Goal: Information Seeking & Learning: Learn about a topic

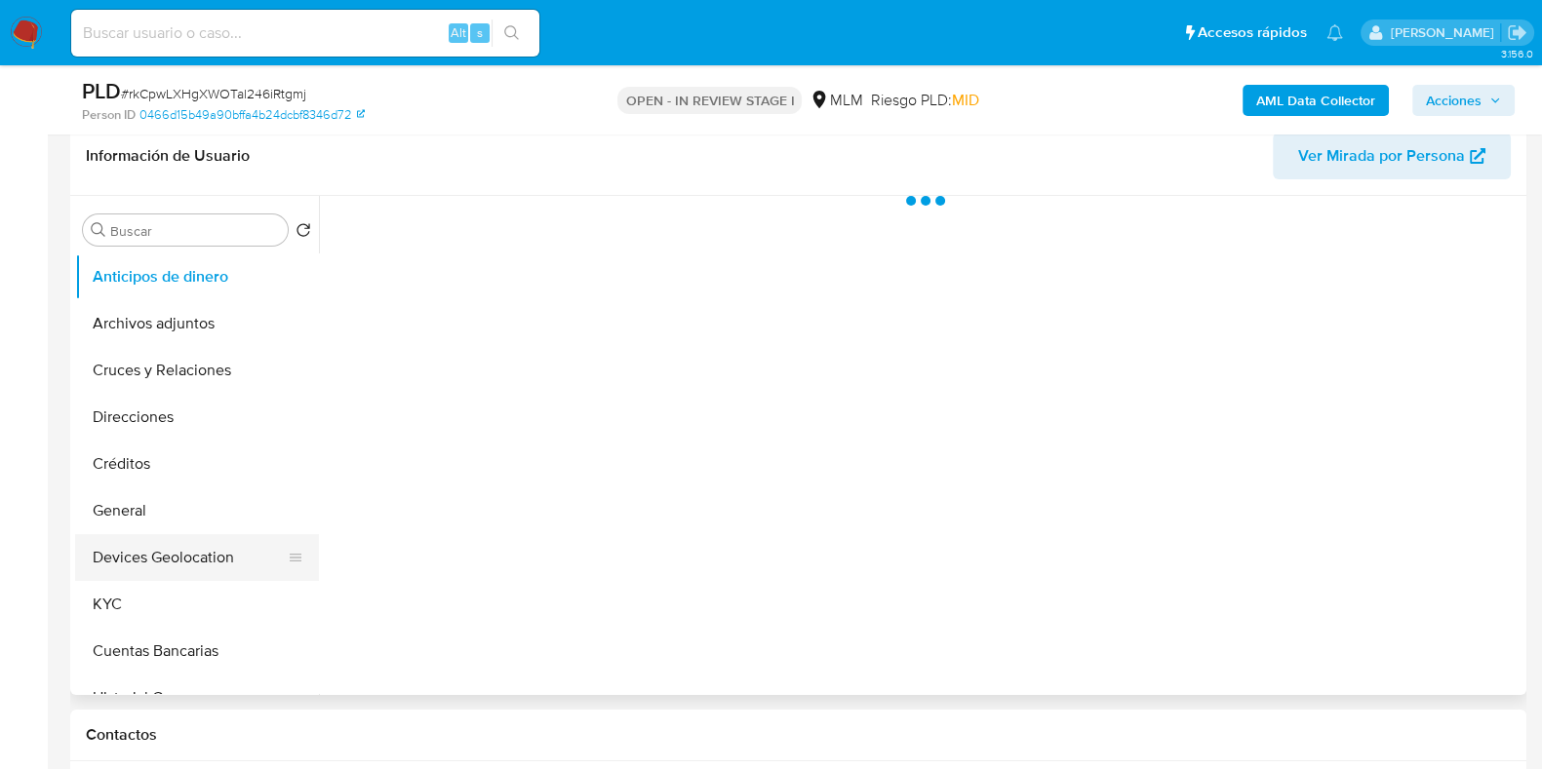
scroll to position [366, 0]
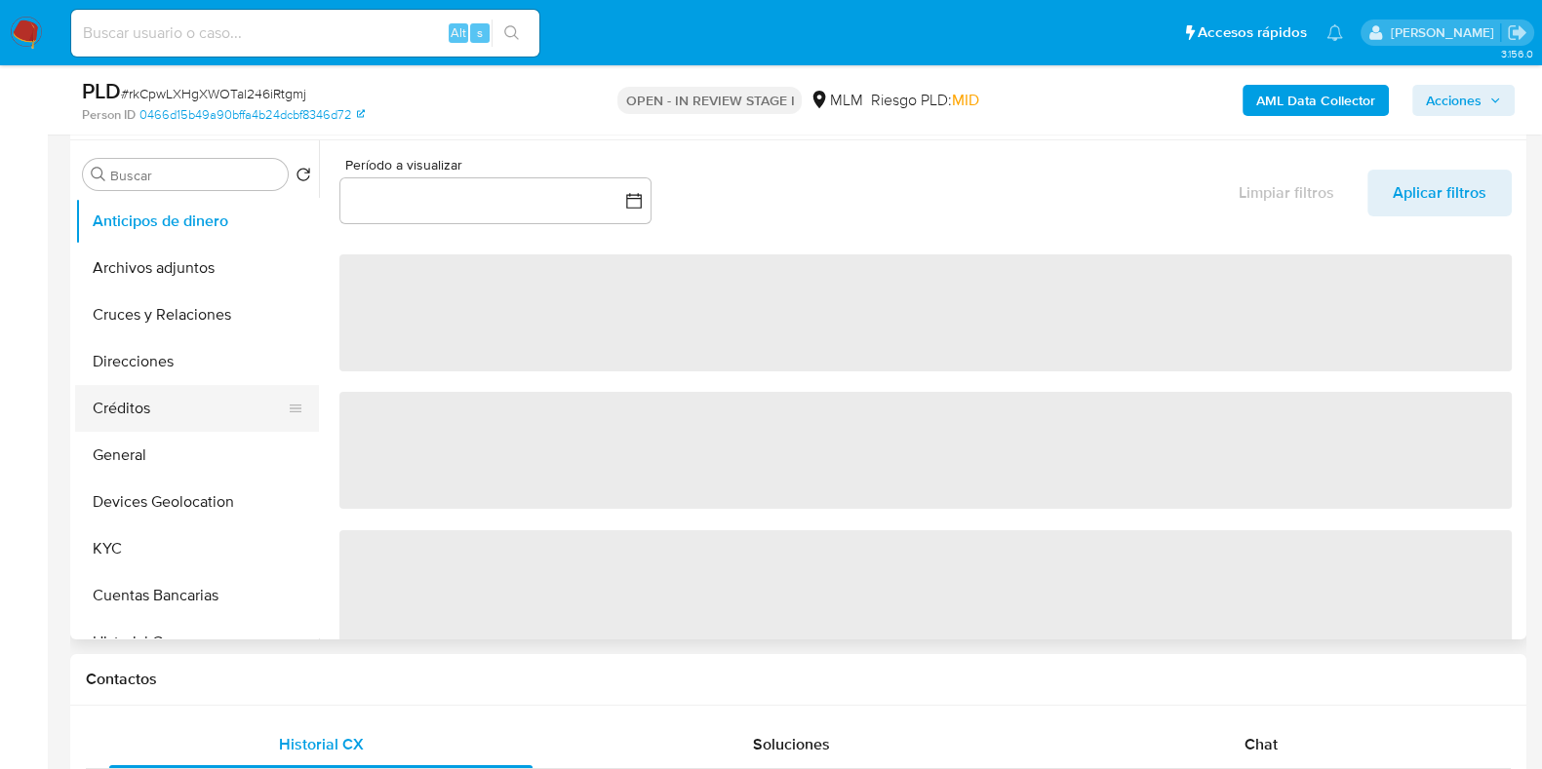
select select "10"
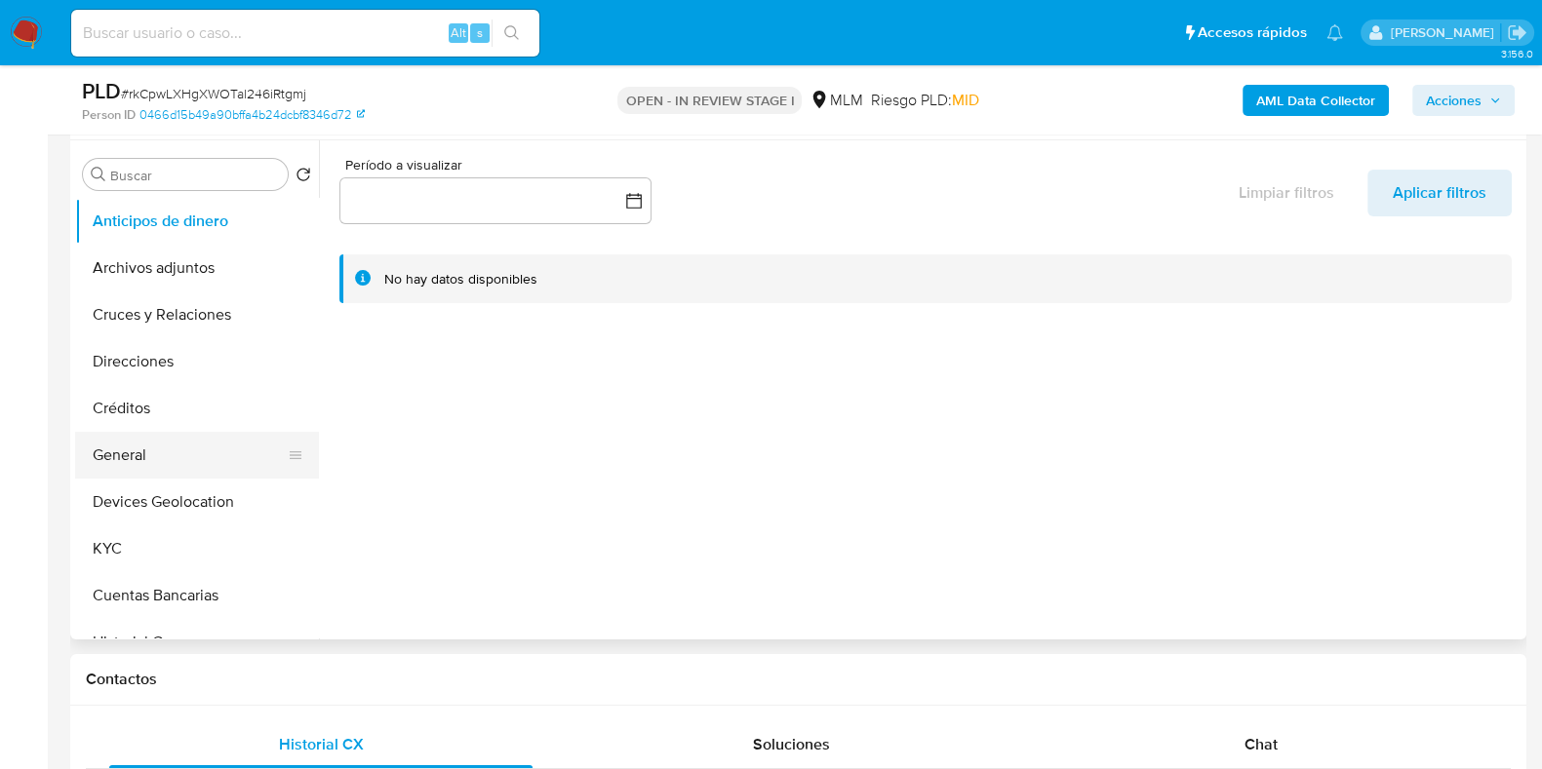
click at [157, 446] on button "General" at bounding box center [189, 455] width 228 height 47
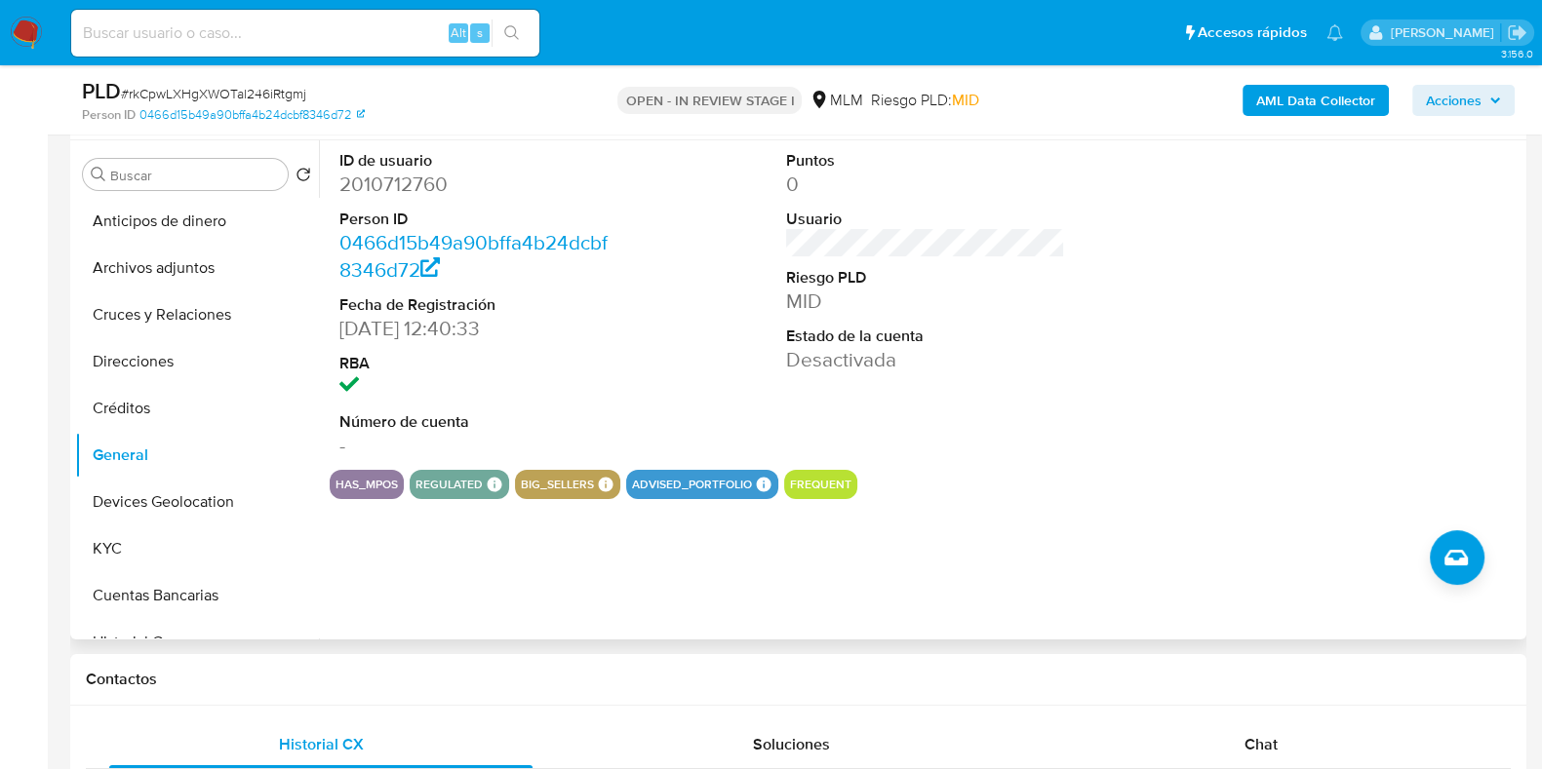
click at [424, 185] on dd "2010712760" at bounding box center [478, 184] width 279 height 27
copy dd "2010712760"
click at [121, 546] on button "KYC" at bounding box center [189, 549] width 228 height 47
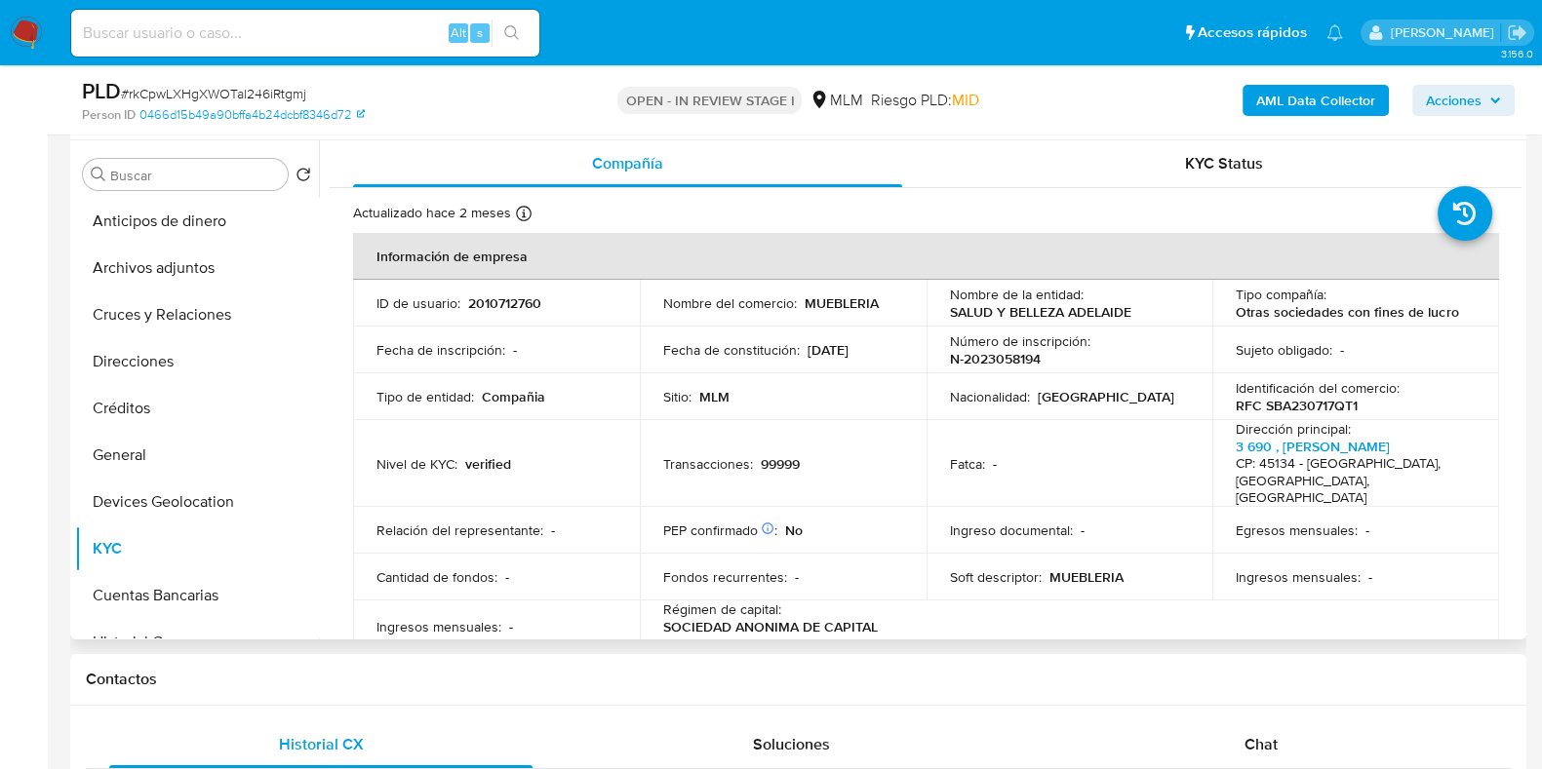
click at [505, 303] on p "2010712760" at bounding box center [504, 303] width 73 height 18
copy p "2010712760"
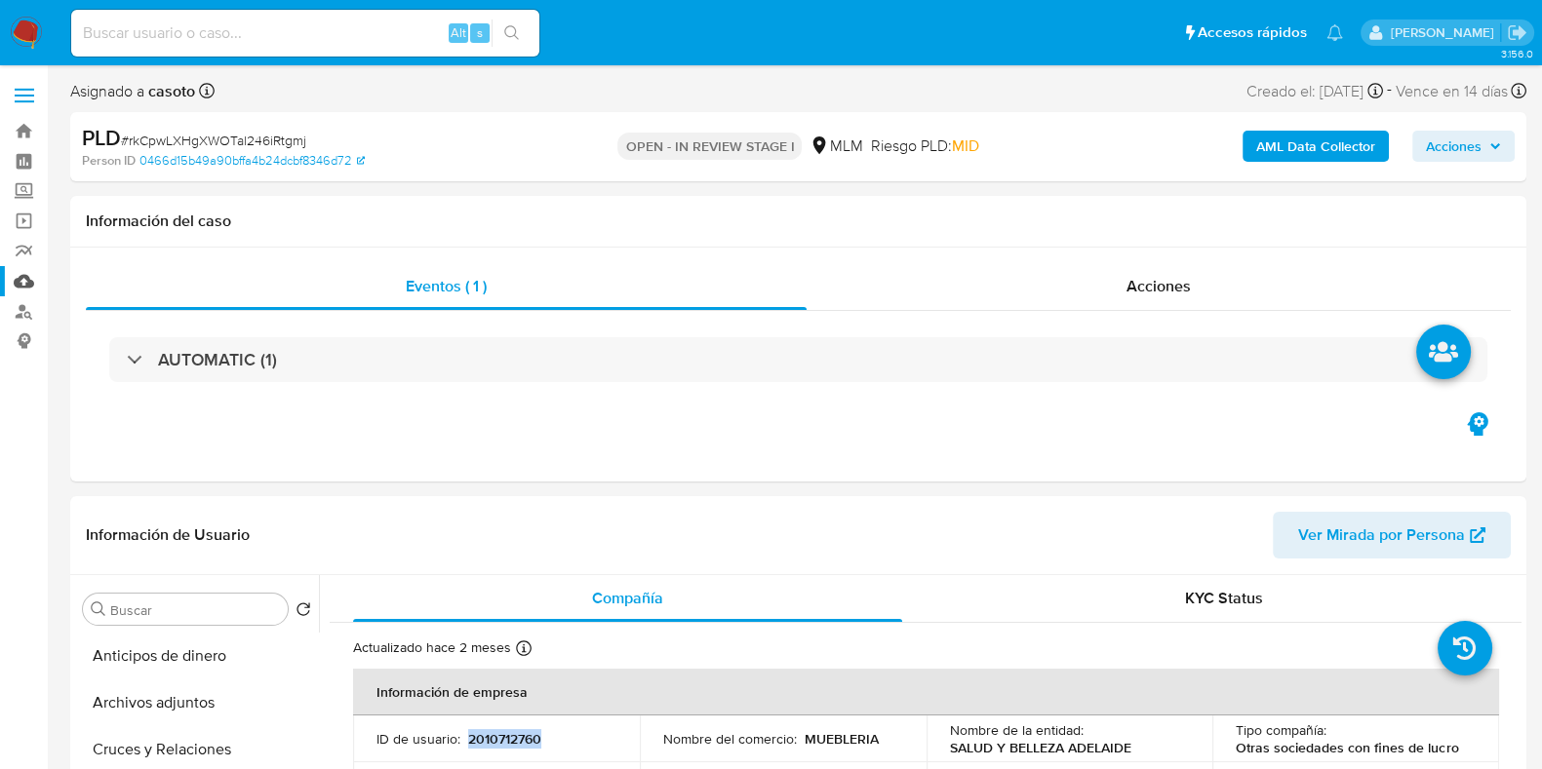
click at [35, 278] on link "Mulan" at bounding box center [116, 281] width 232 height 30
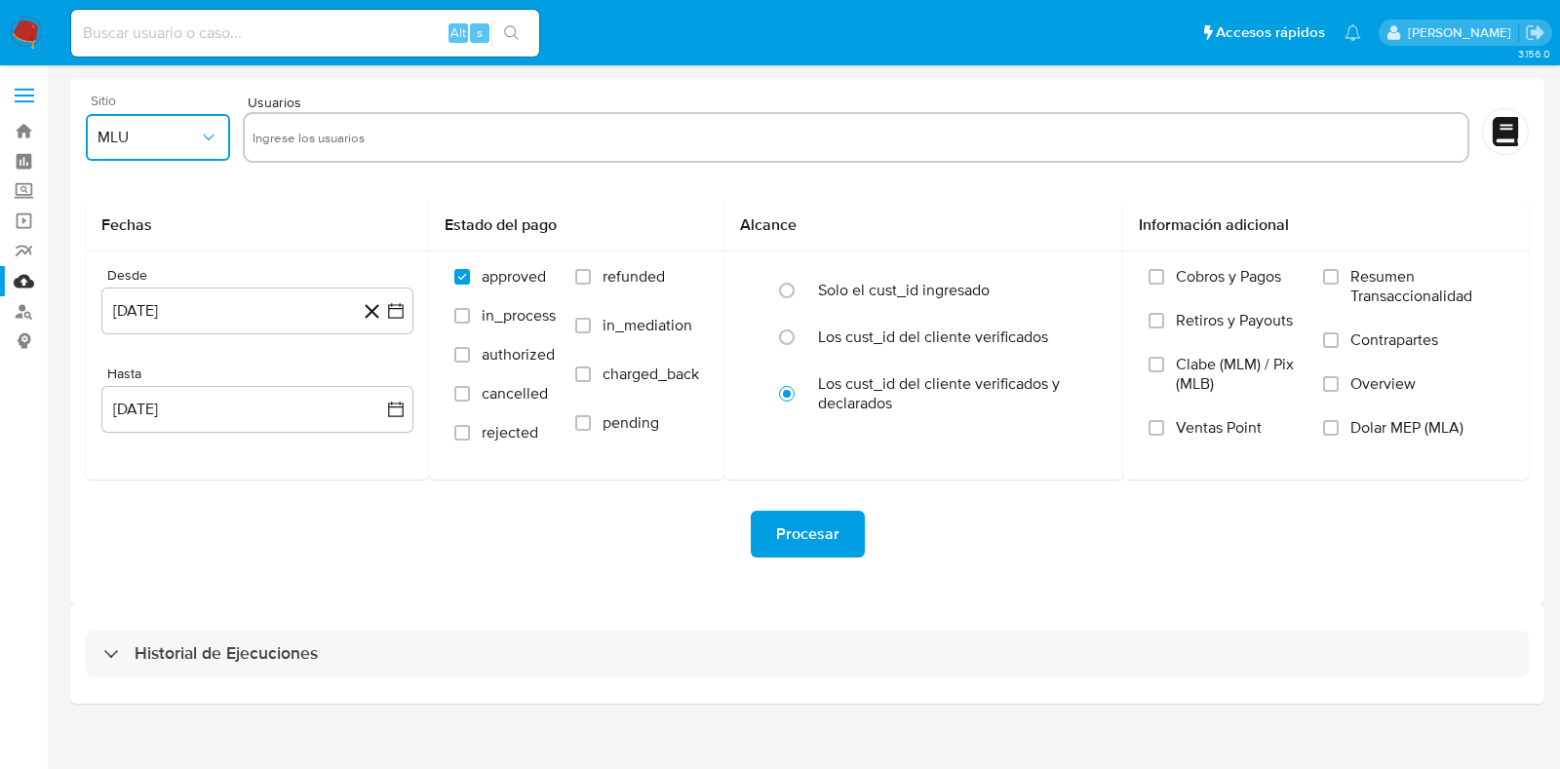
click at [132, 139] on span "MLU" at bounding box center [148, 138] width 101 height 20
click at [135, 422] on div "MLM" at bounding box center [152, 424] width 109 height 47
click at [318, 151] on input "text" at bounding box center [856, 137] width 1207 height 31
type input "2010712760"
click at [241, 318] on button "26 de julio de 2024" at bounding box center [257, 311] width 312 height 47
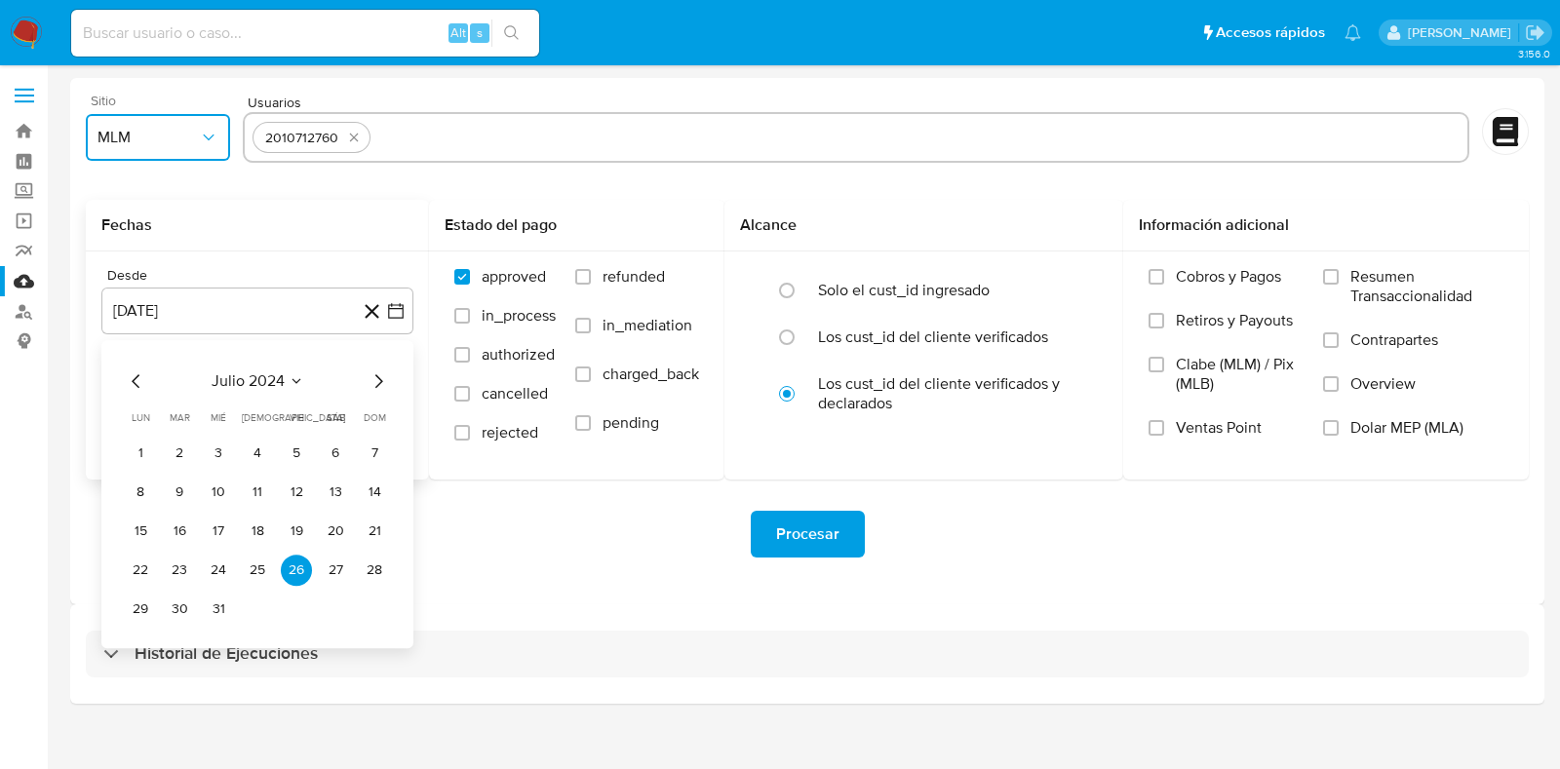
click at [299, 373] on icon "Seleccionar mes y año" at bounding box center [297, 381] width 16 height 16
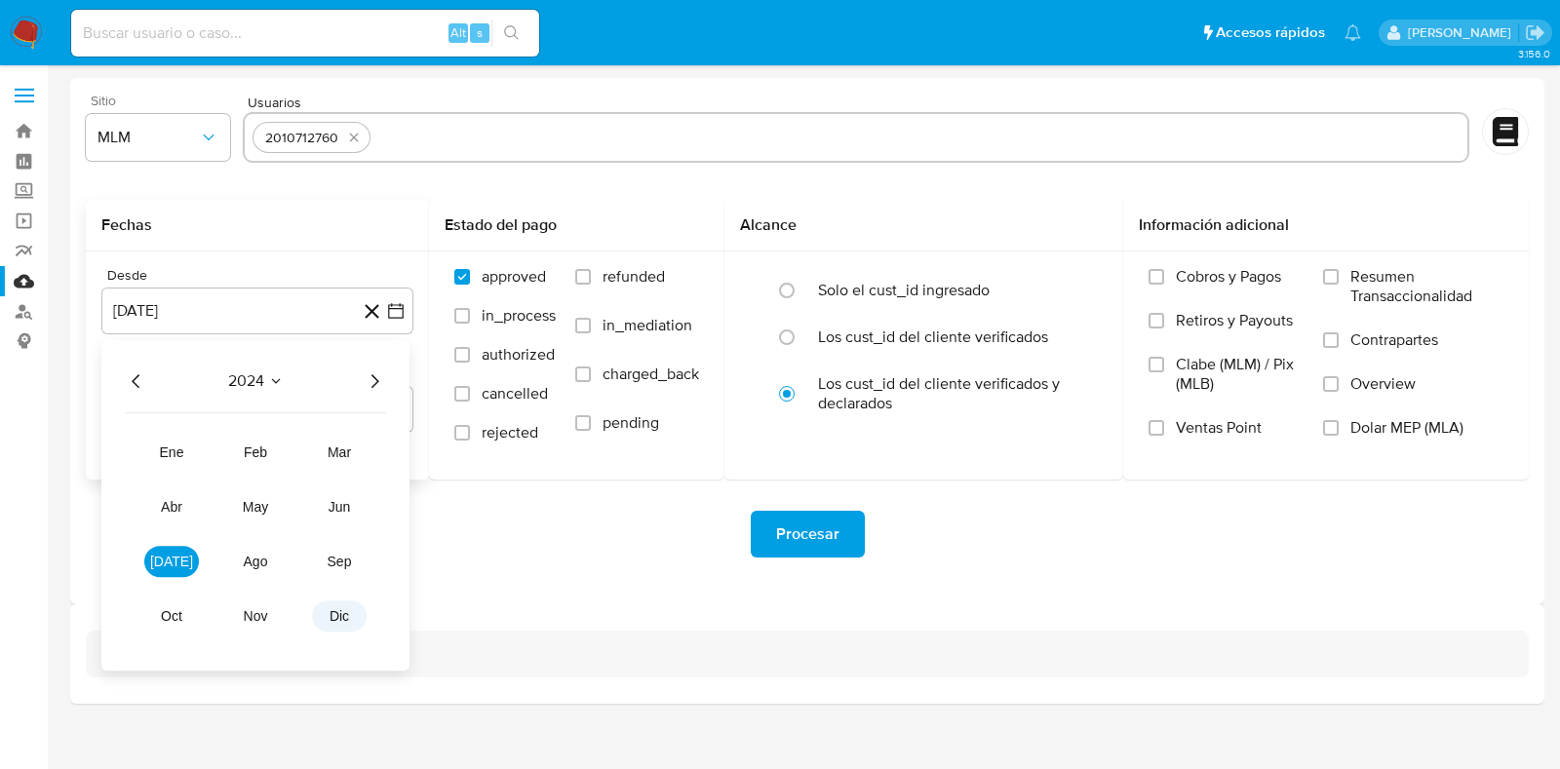
click at [346, 611] on span "dic" at bounding box center [340, 616] width 20 height 16
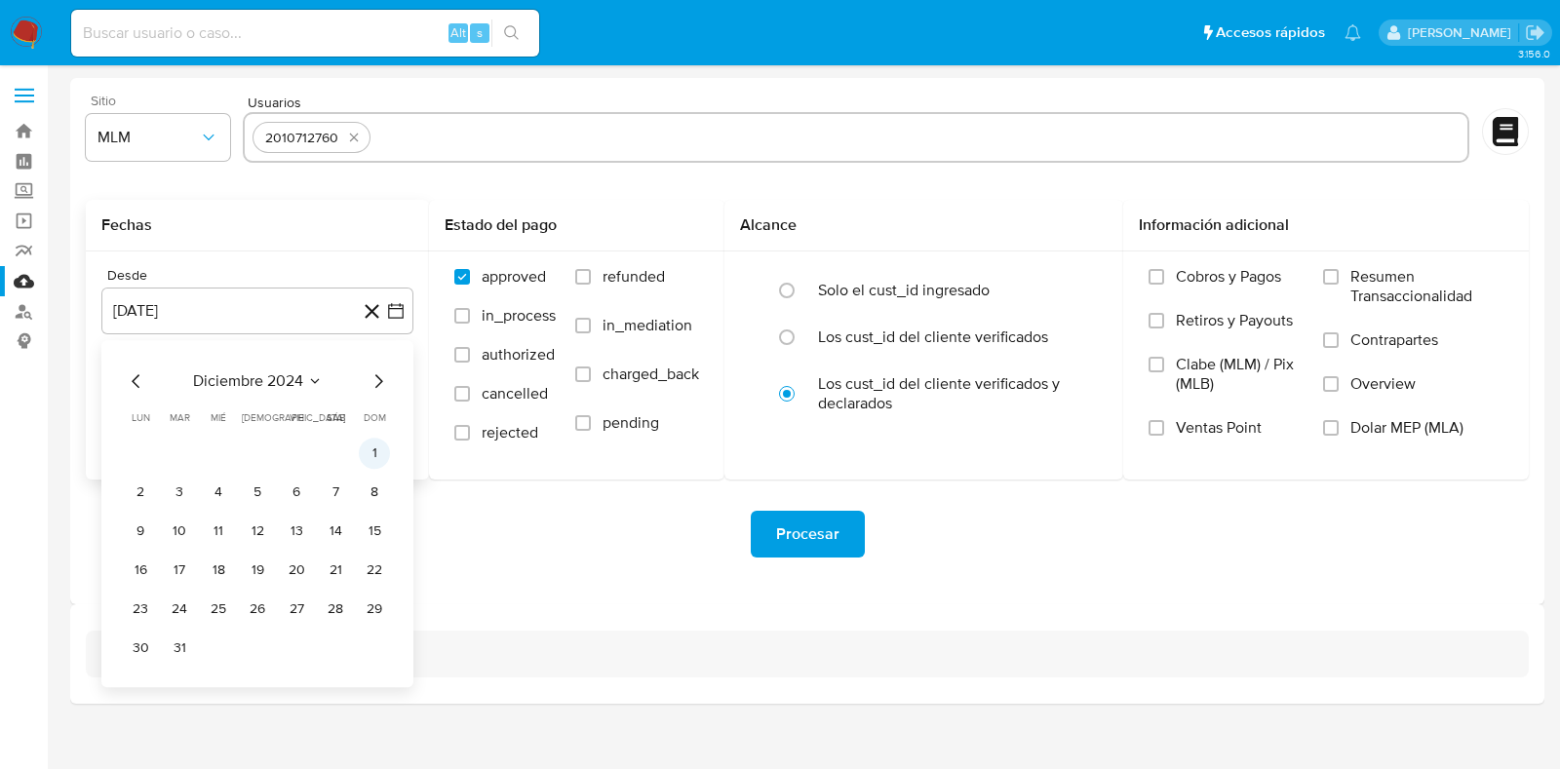
click at [373, 454] on button "1" at bounding box center [374, 453] width 31 height 31
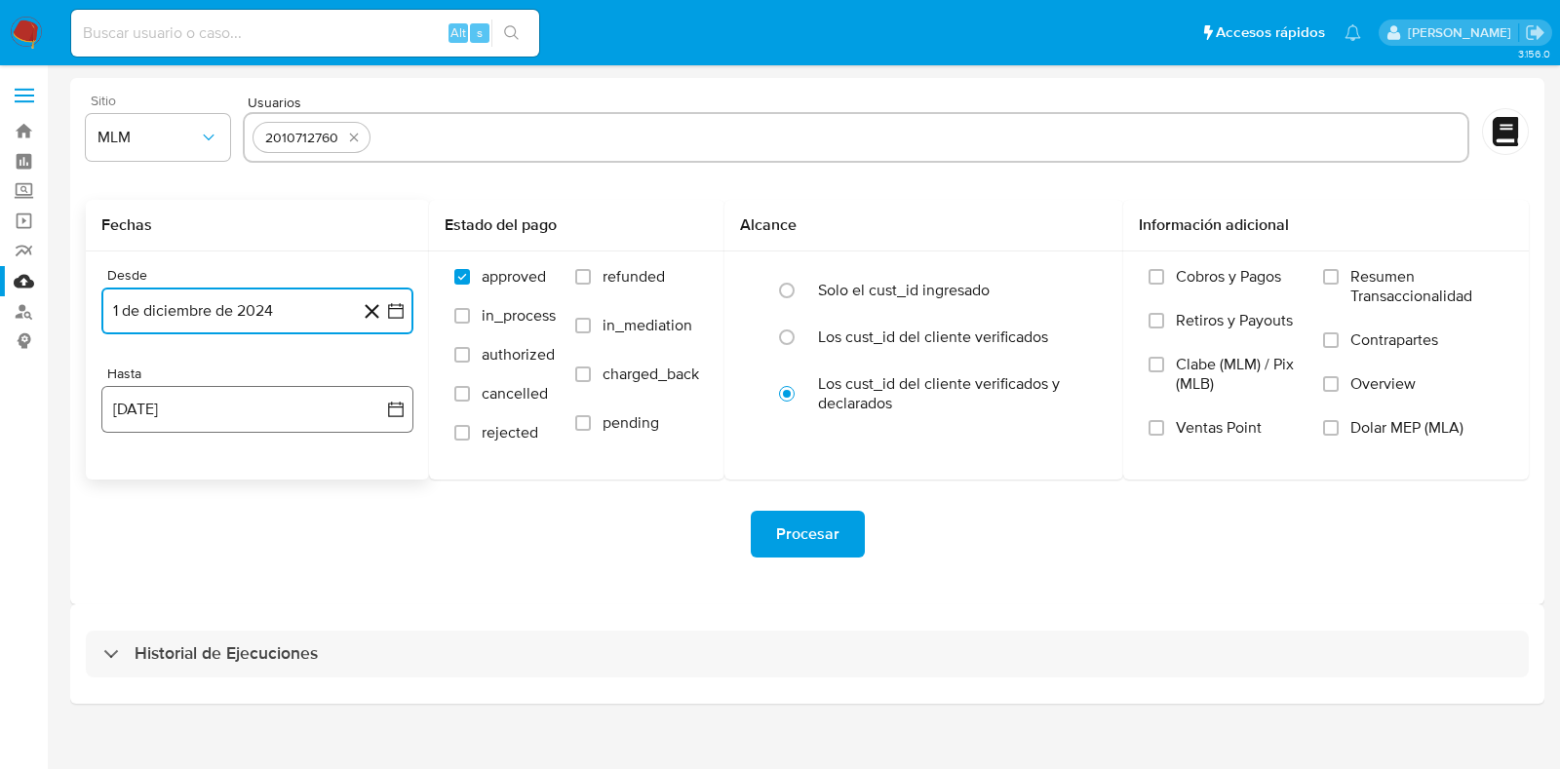
click at [224, 418] on button "26 de agosto de 2025" at bounding box center [257, 409] width 312 height 47
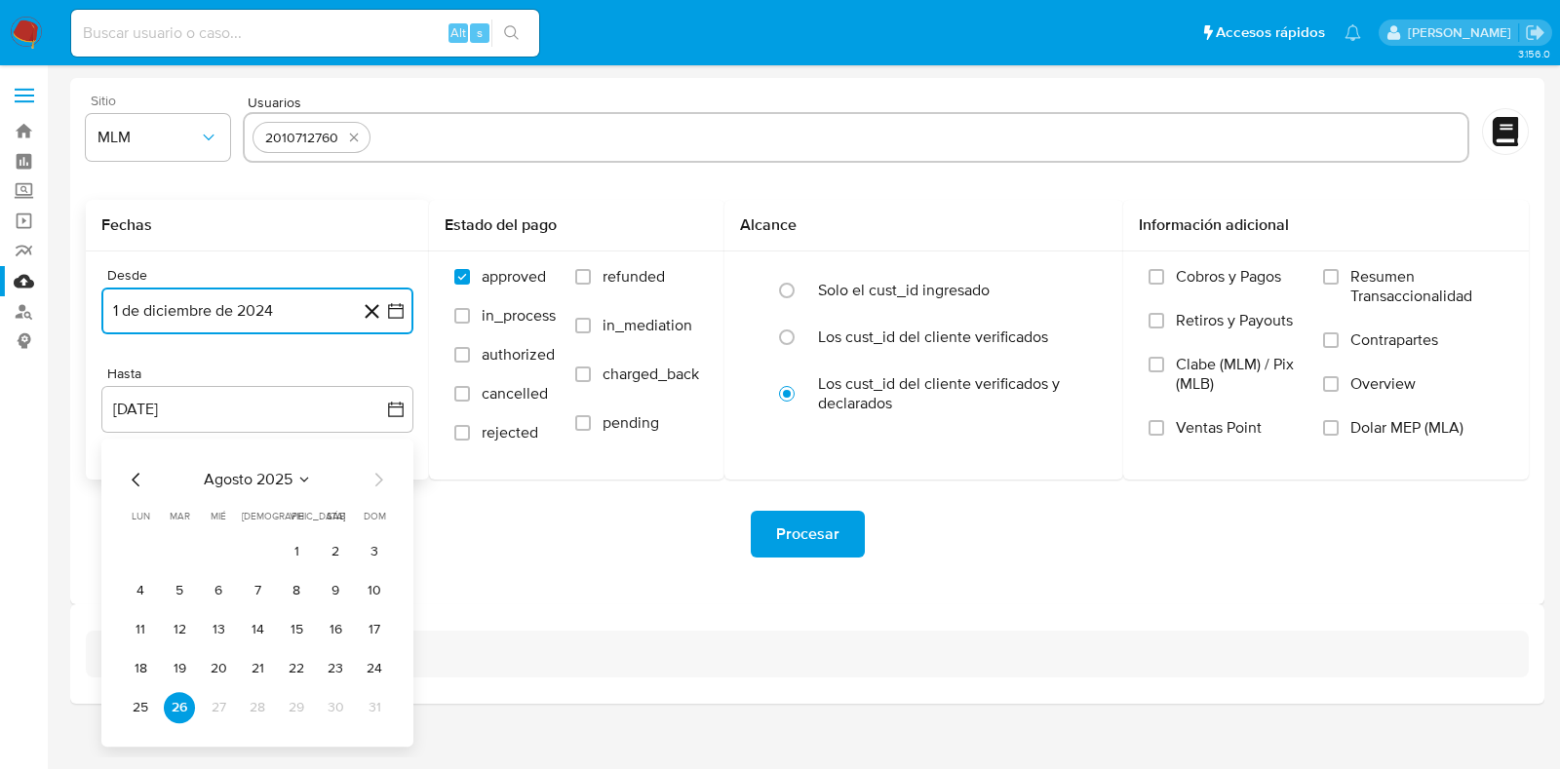
click at [135, 475] on icon "Mes anterior" at bounding box center [136, 479] width 23 height 23
click at [265, 710] on button "31" at bounding box center [257, 707] width 31 height 31
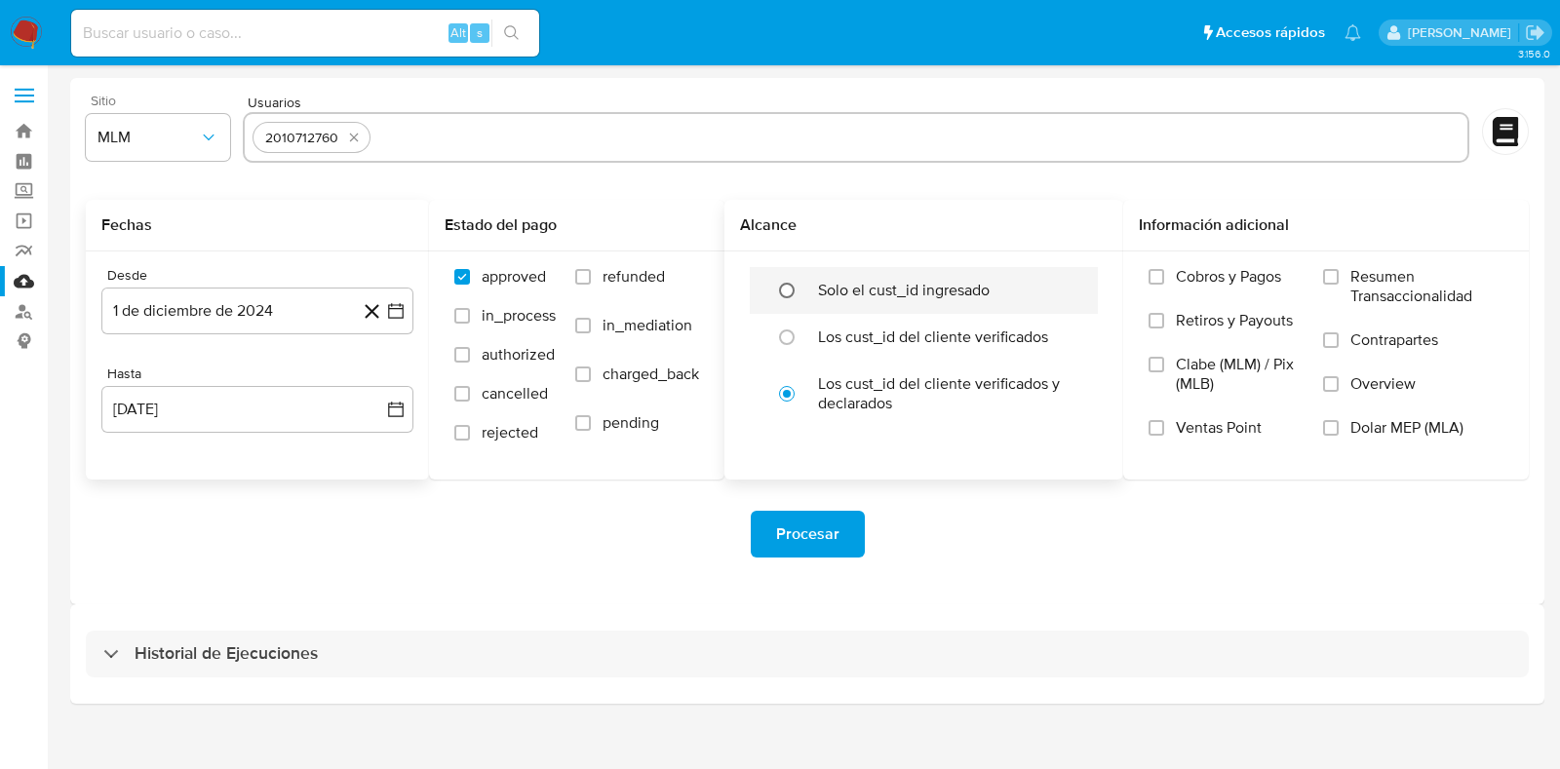
click at [795, 291] on input "radio" at bounding box center [786, 290] width 31 height 31
radio input "true"
click at [1330, 273] on input "Resumen Transaccionalidad" at bounding box center [1331, 277] width 16 height 16
click at [795, 526] on span "Procesar" at bounding box center [807, 534] width 63 height 43
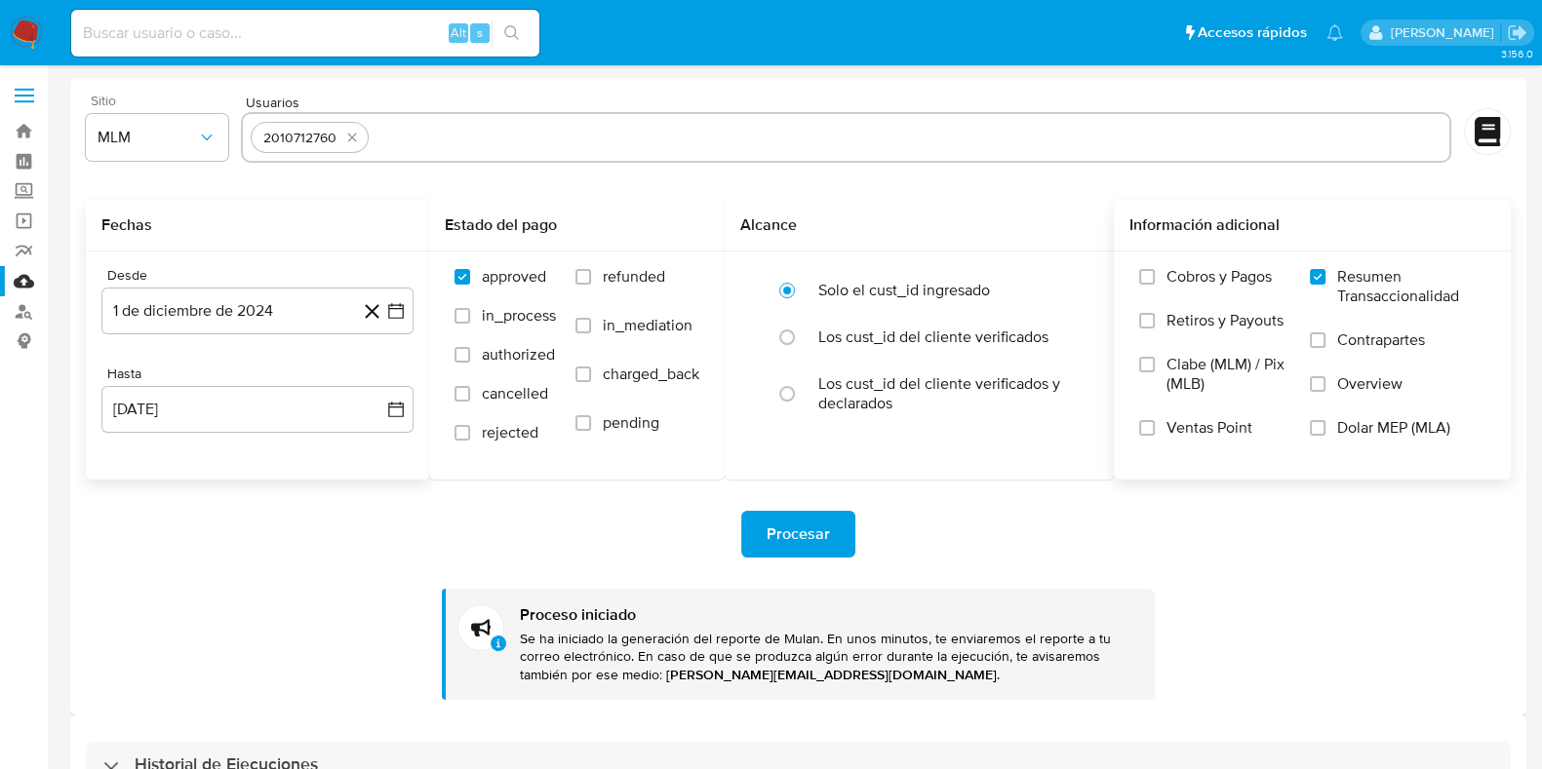
click at [39, 32] on img at bounding box center [26, 33] width 33 height 33
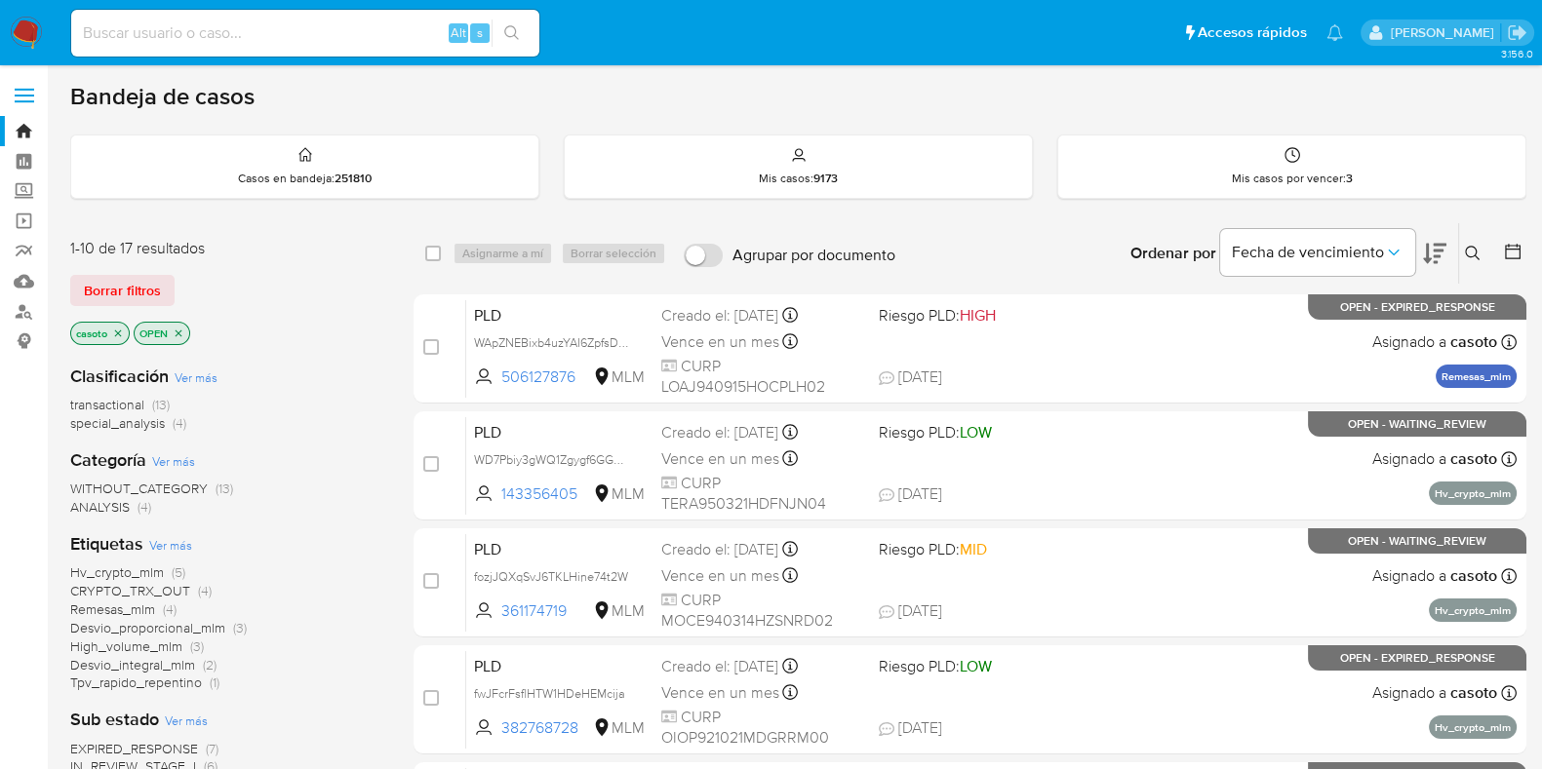
click at [1470, 255] on icon at bounding box center [1473, 254] width 16 height 16
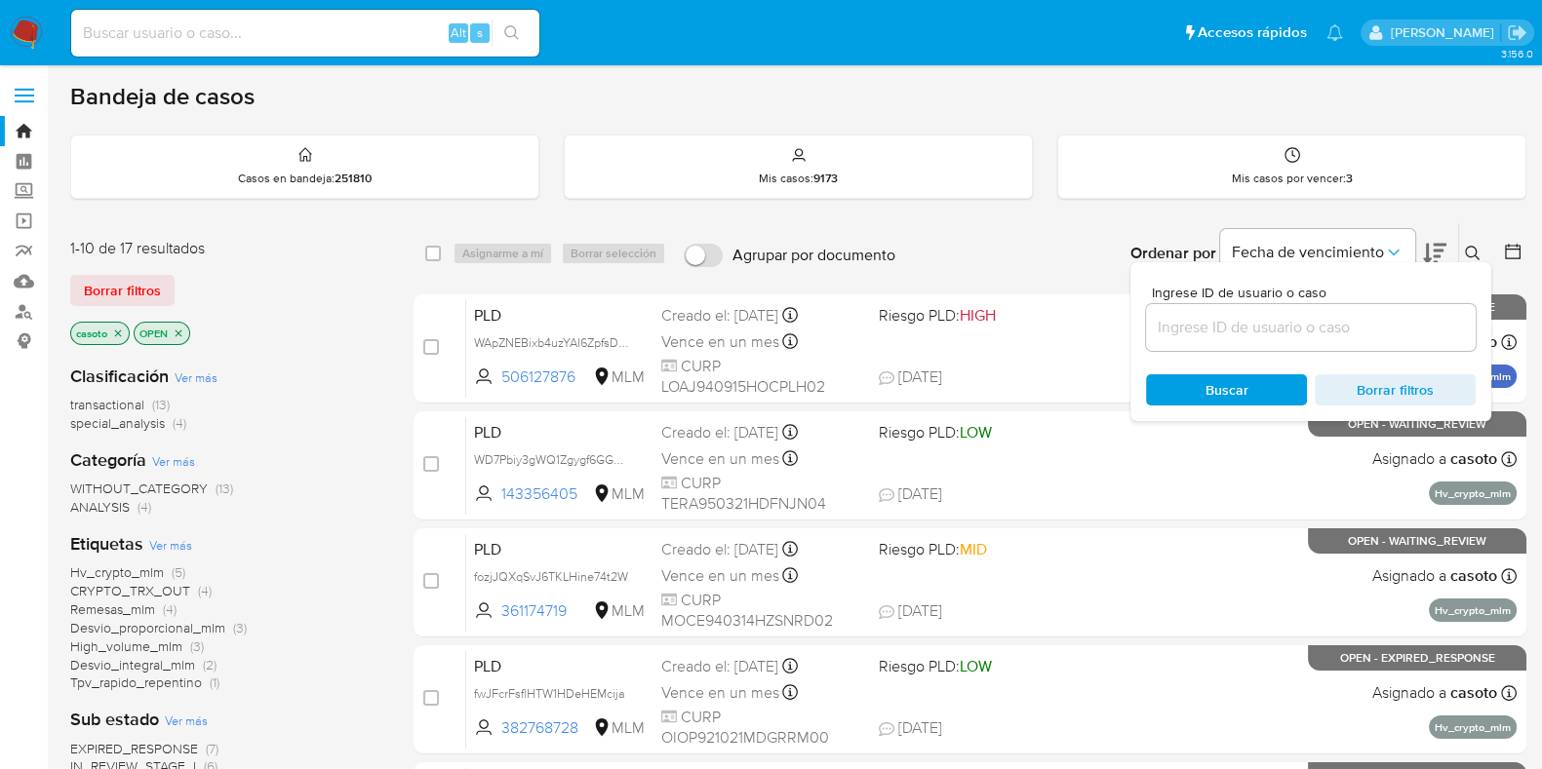
click at [1312, 326] on input at bounding box center [1311, 327] width 330 height 25
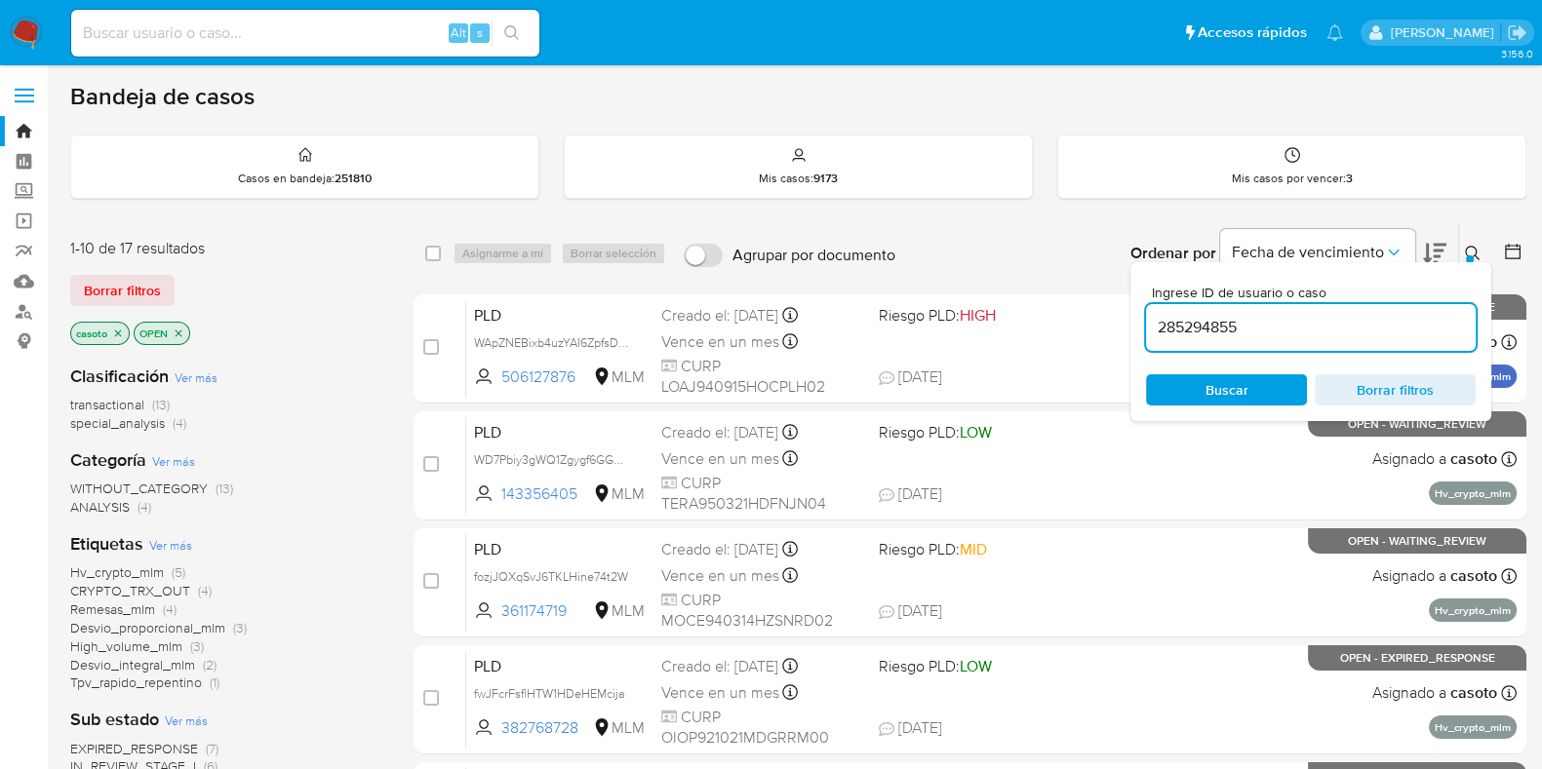
type input "285294855"
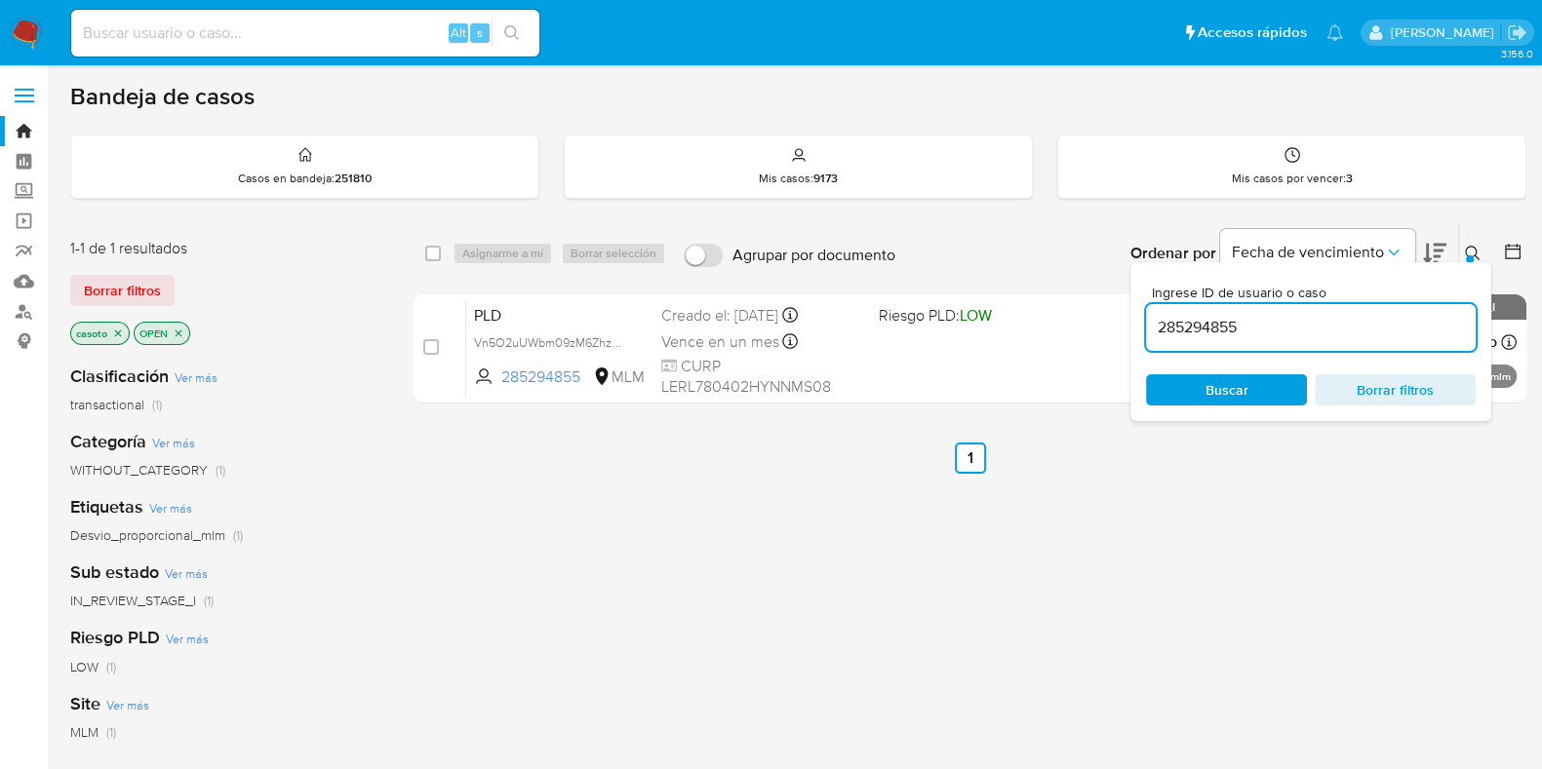
click at [1473, 246] on icon at bounding box center [1473, 254] width 16 height 16
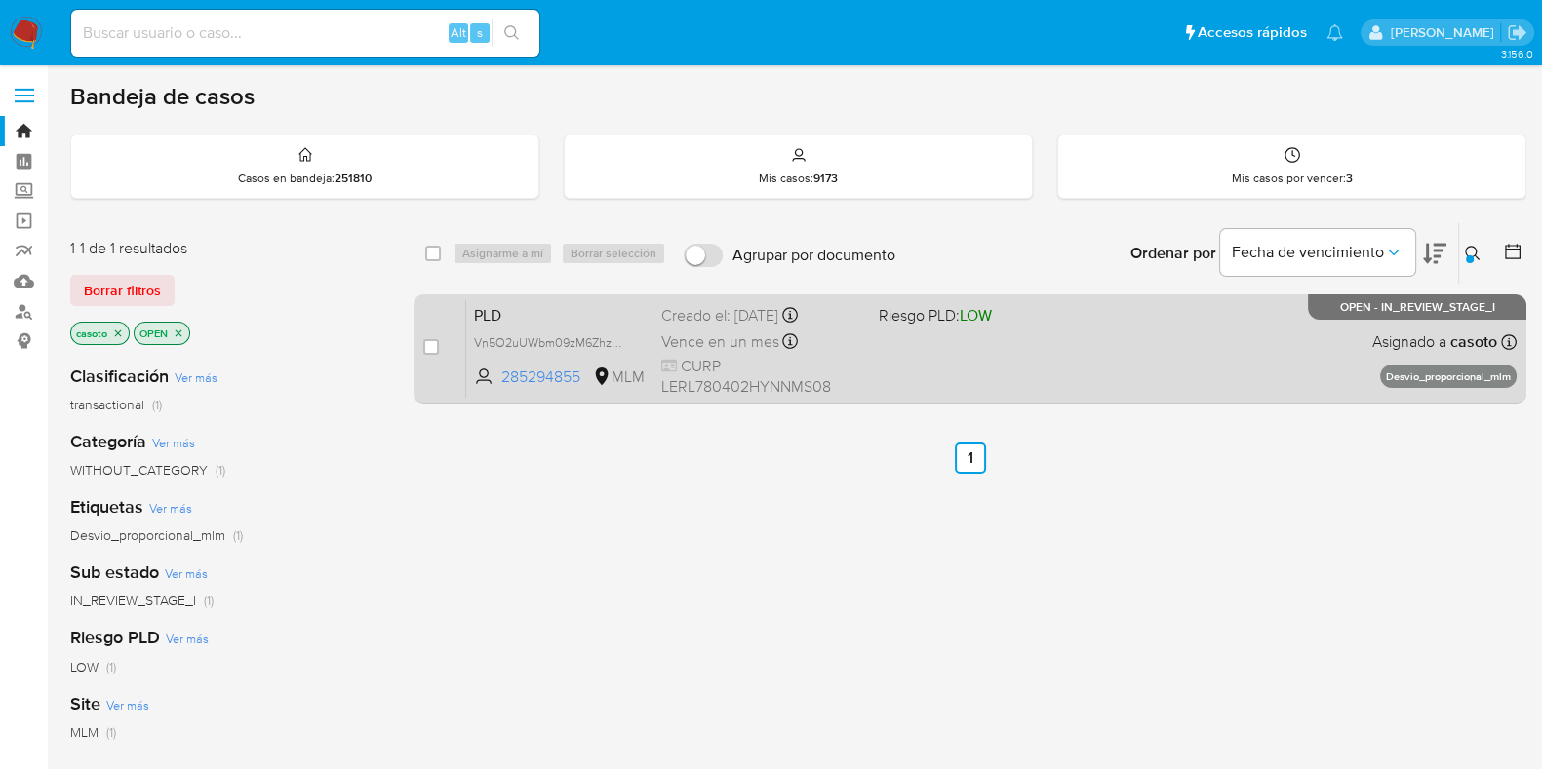
click at [1090, 364] on div "PLD Vn5O2uUWbm09zM6ZhzMl3dYN 285294855 MLM Riesgo PLD: LOW Creado el: 12/08/202…" at bounding box center [991, 348] width 1050 height 98
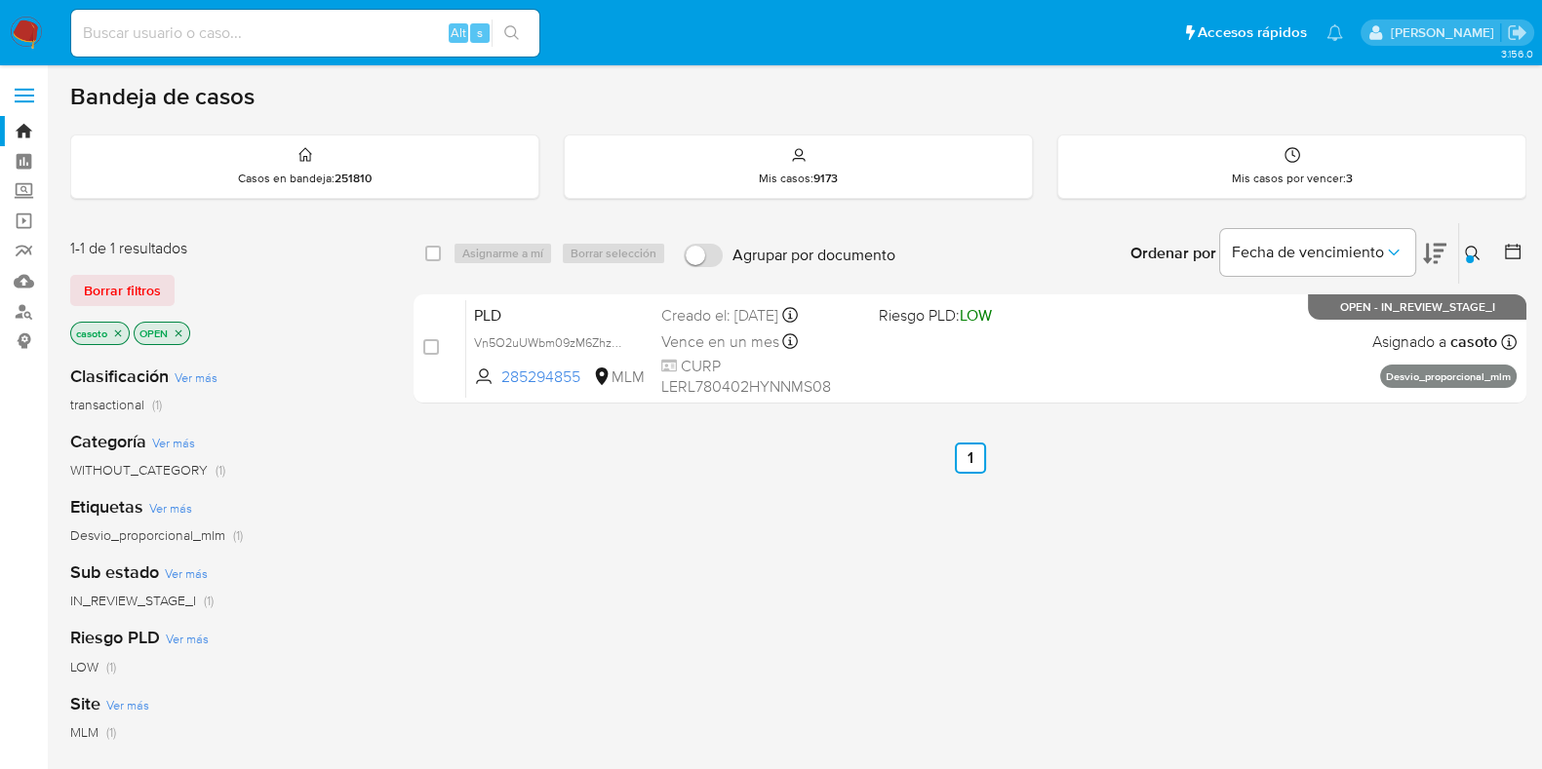
click at [41, 21] on img at bounding box center [26, 33] width 33 height 33
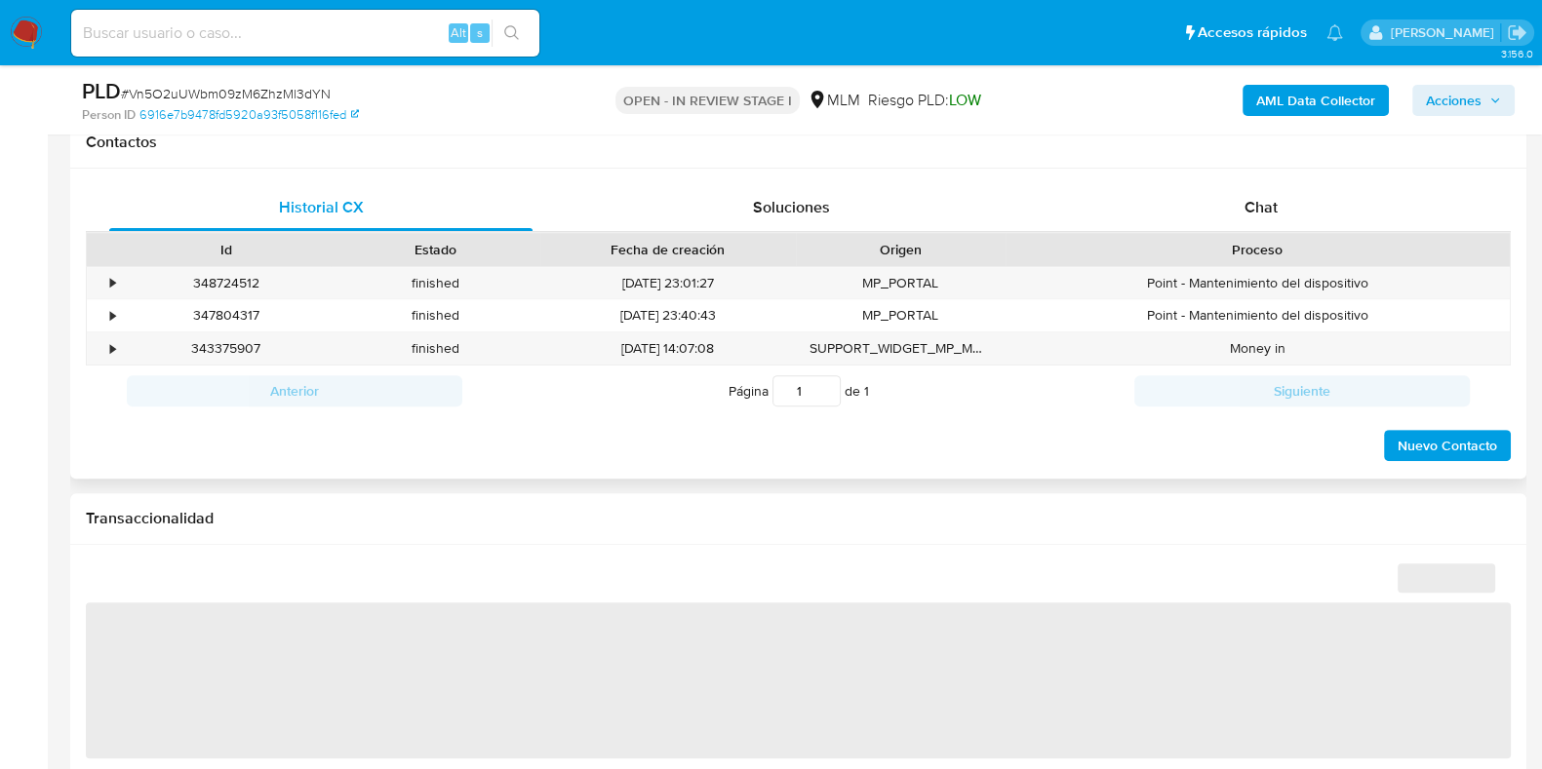
scroll to position [731, 0]
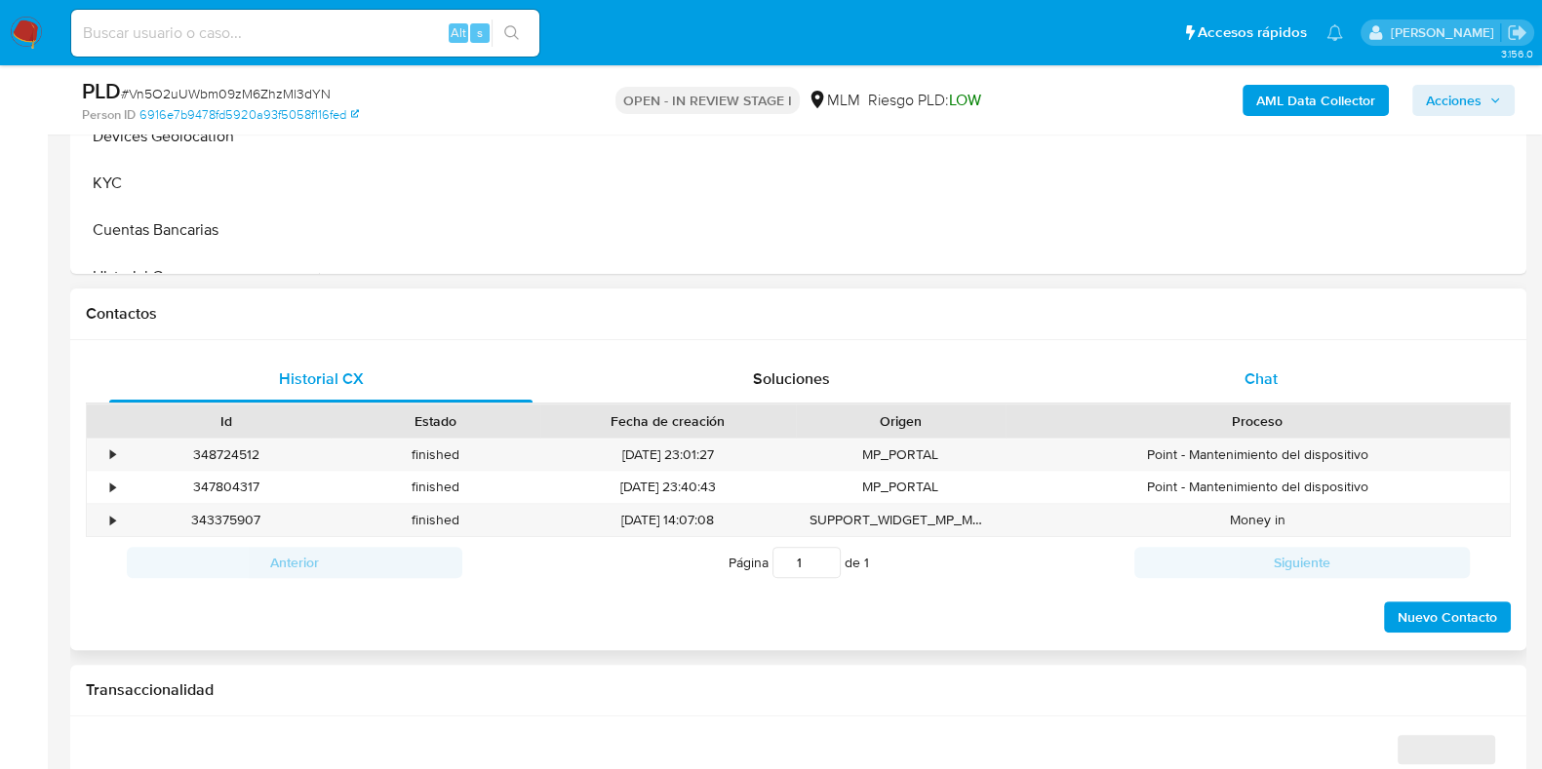
select select "10"
click at [1257, 370] on span "Chat" at bounding box center [1260, 379] width 33 height 22
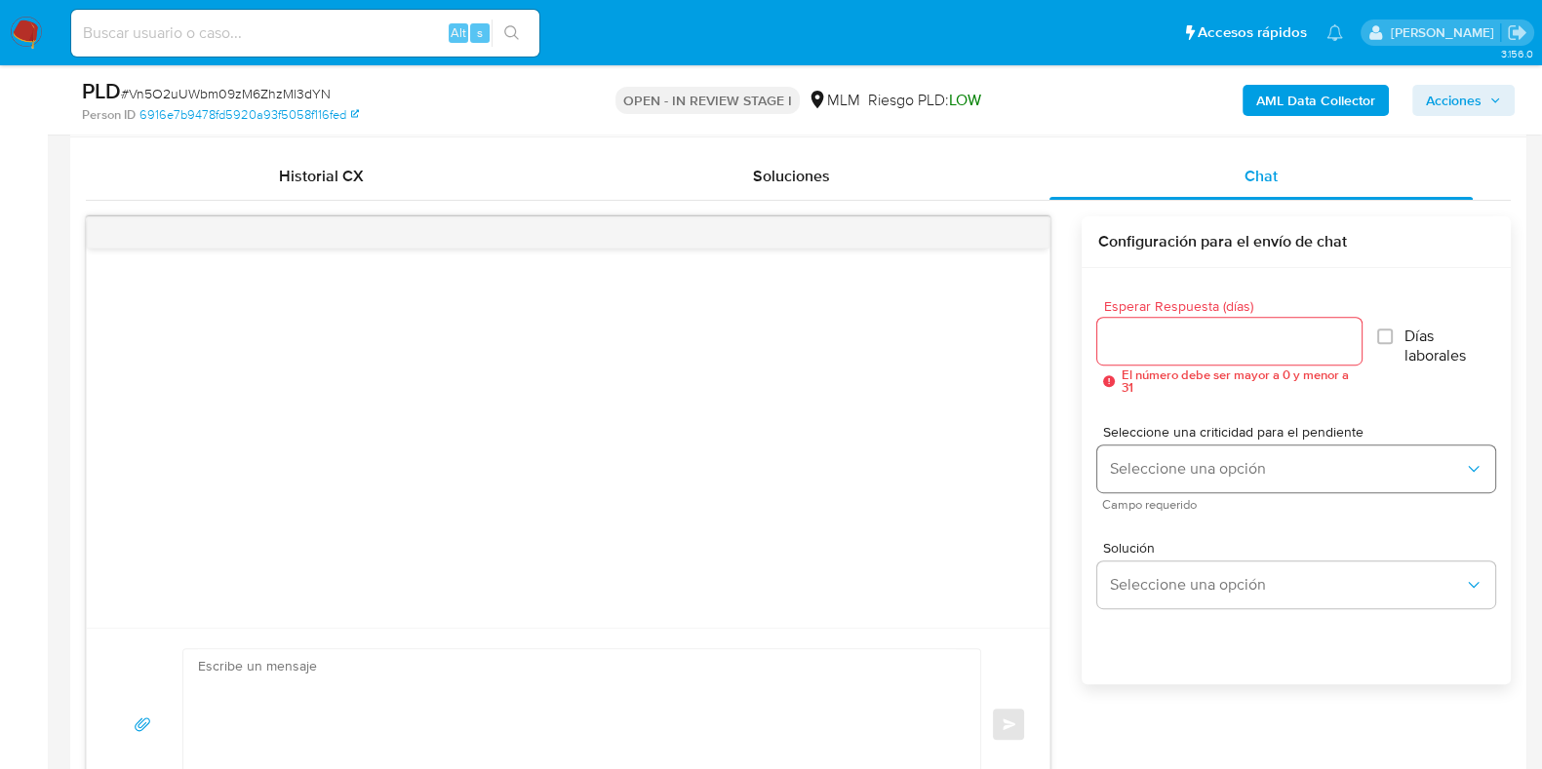
scroll to position [974, 0]
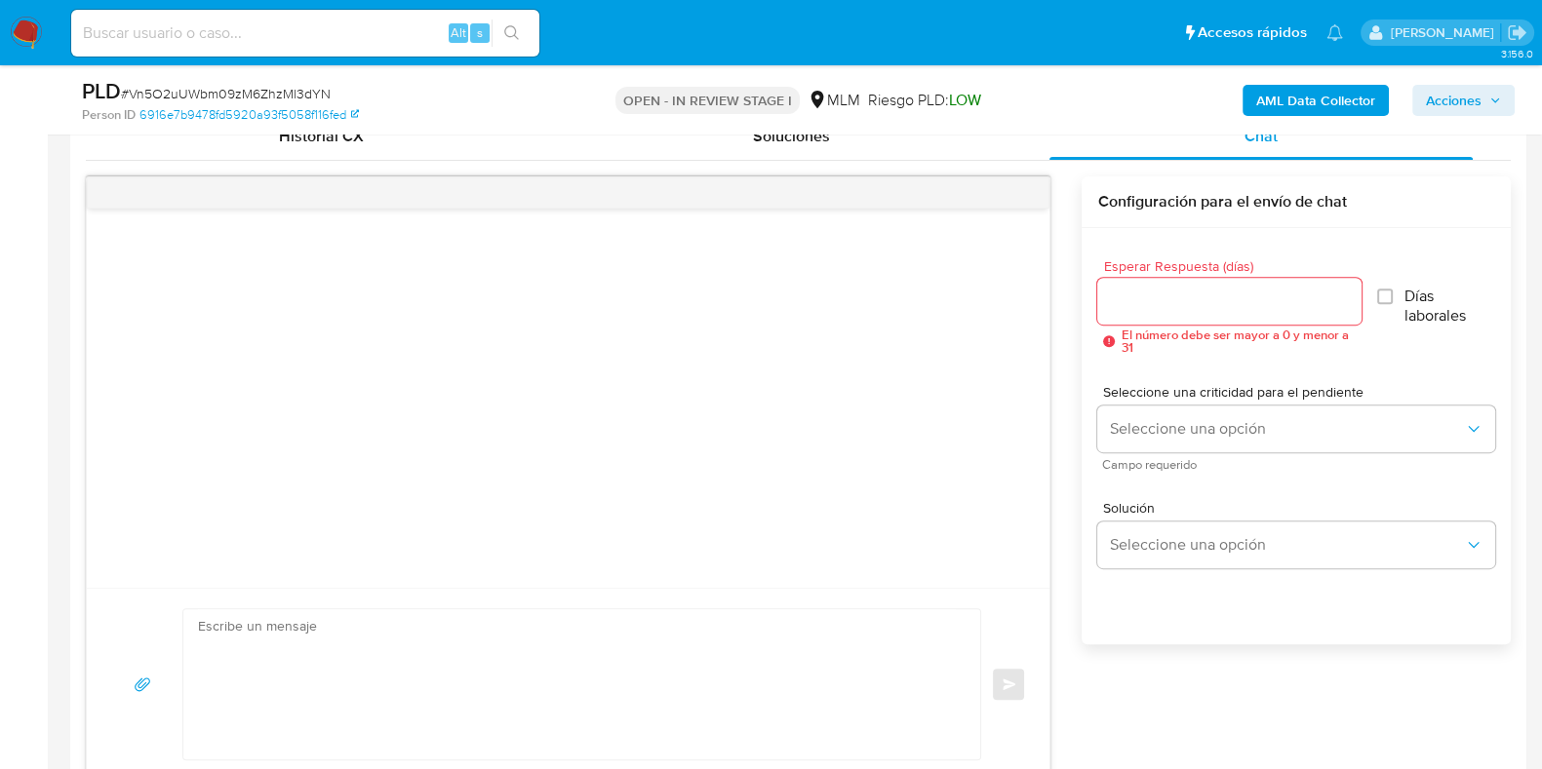
click at [1141, 313] on div at bounding box center [1228, 301] width 263 height 47
click at [1153, 303] on input "Esperar Respuesta (días)" at bounding box center [1228, 301] width 263 height 25
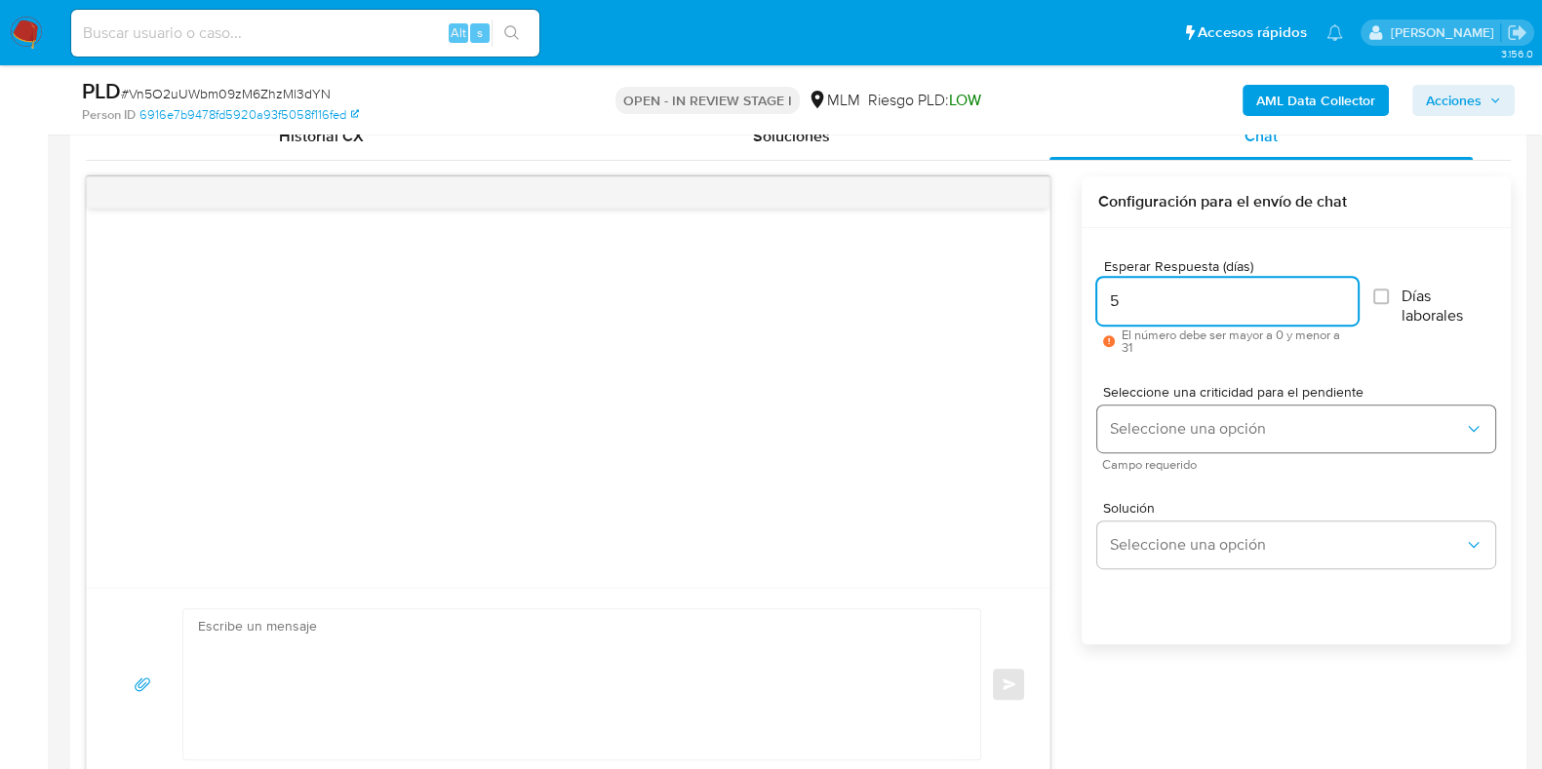
type input "5"
click at [1146, 425] on span "Seleccione una opción" at bounding box center [1286, 429] width 355 height 20
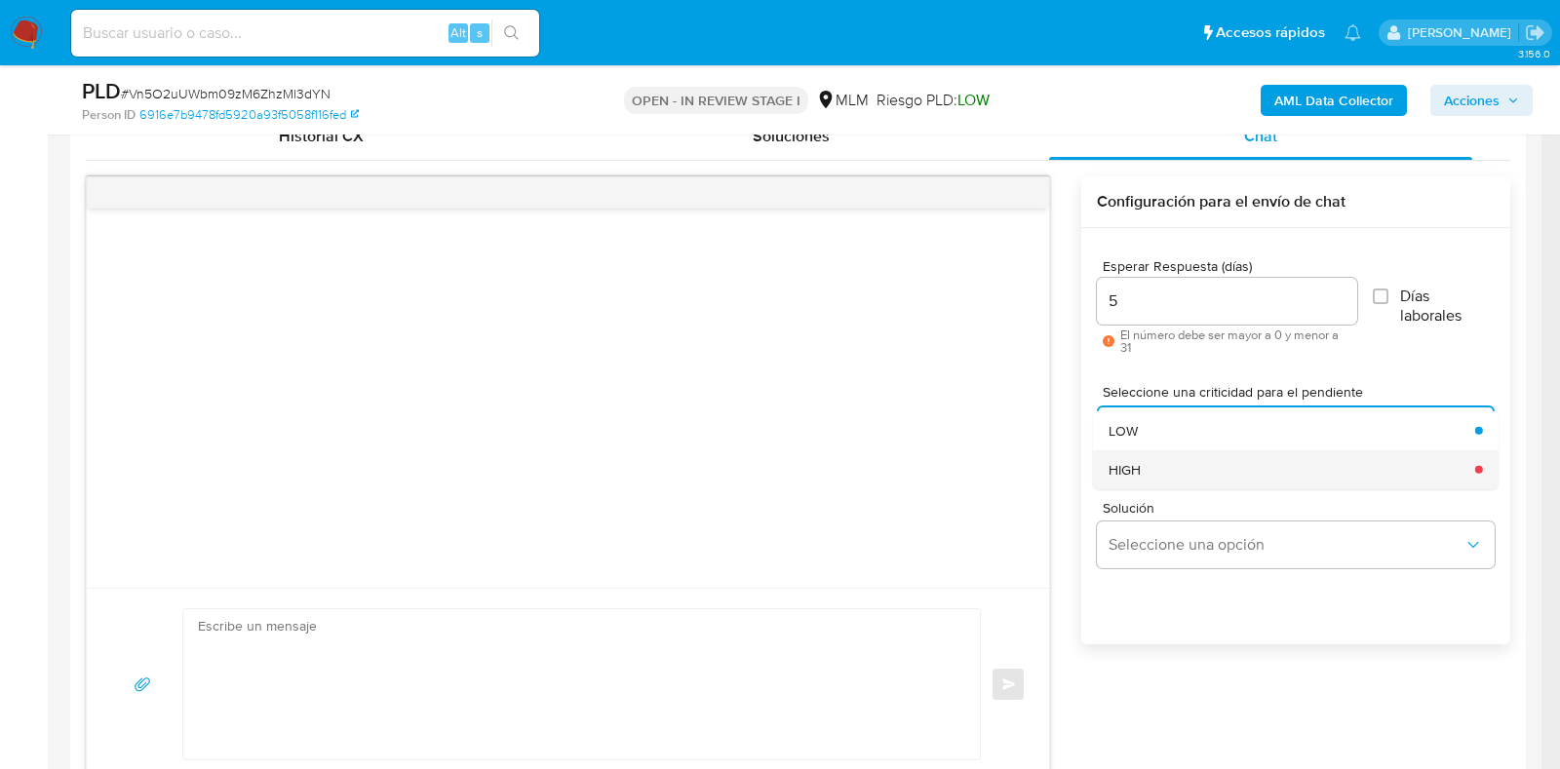
click at [1141, 464] on div "HIGH" at bounding box center [1286, 469] width 355 height 39
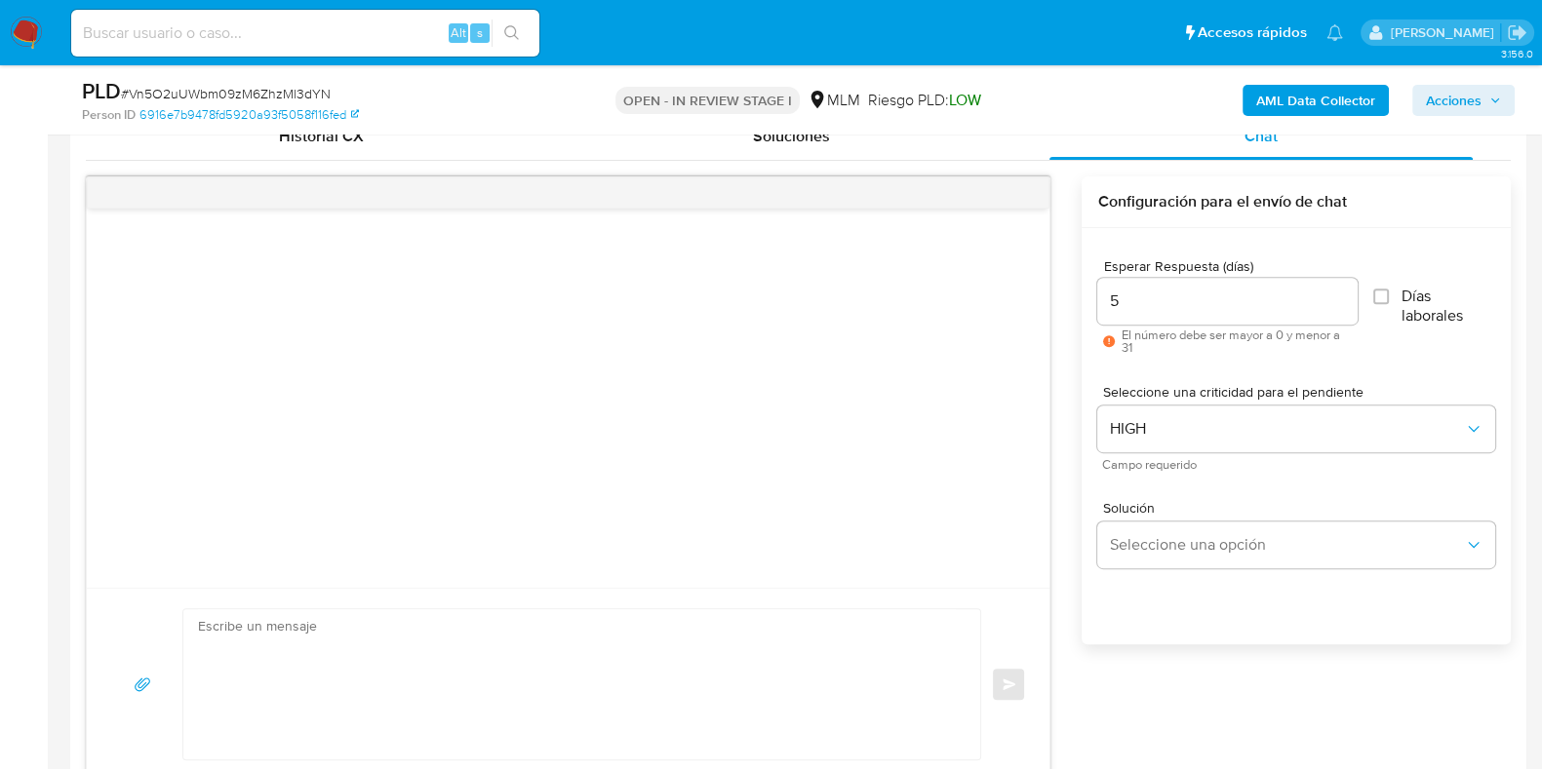
click at [612, 663] on textarea at bounding box center [577, 684] width 758 height 150
paste textarea "Apreciable cliente: Te comentamos que debemos llevar a cabo un proceso de verif…"
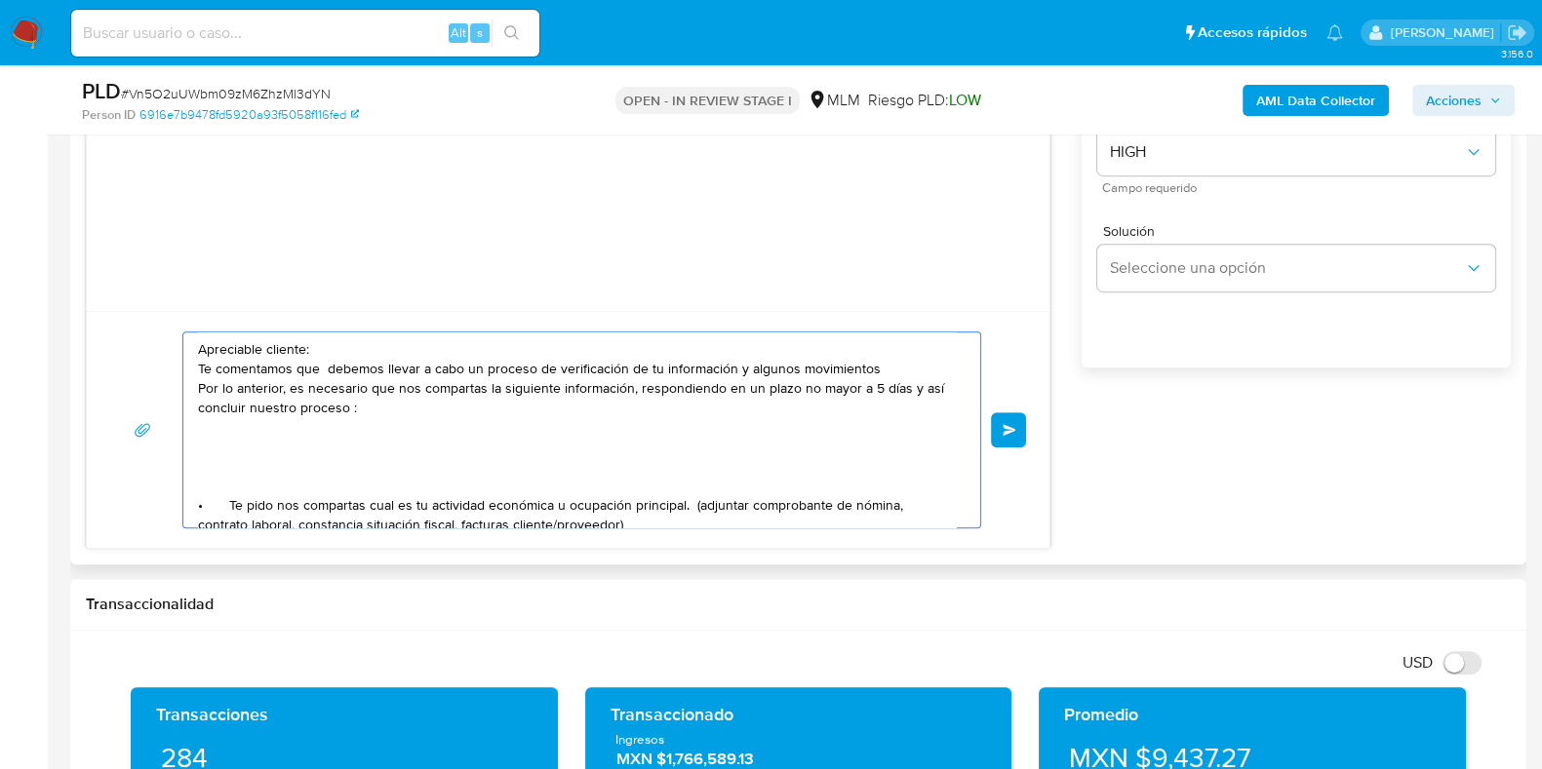
scroll to position [121, 0]
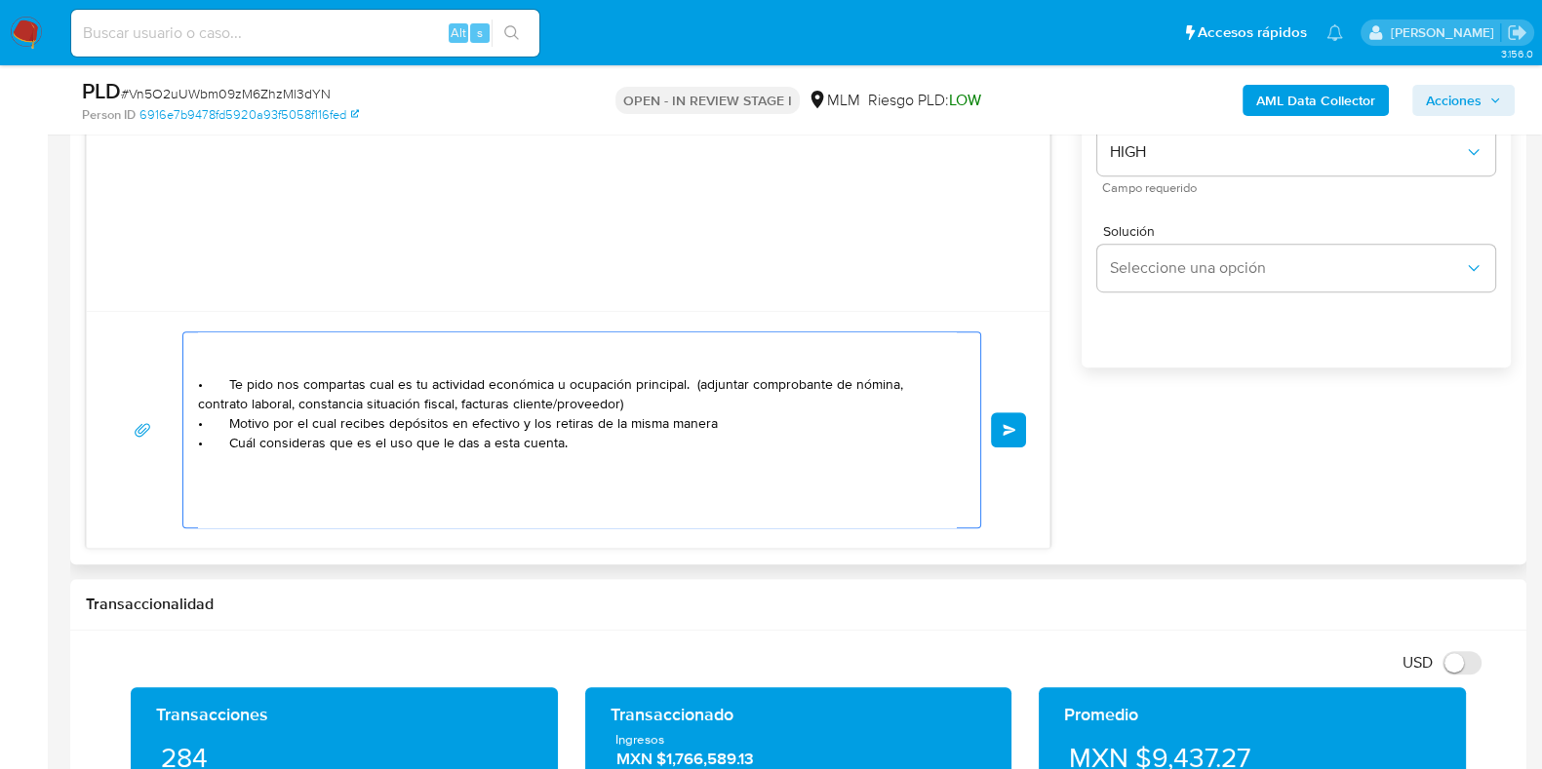
drag, startPoint x: 725, startPoint y: 423, endPoint x: 371, endPoint y: 419, distance: 354.0
click at [371, 419] on textarea "Apreciable cliente: Te comentamos que debemos llevar a cabo un proceso de verif…" at bounding box center [577, 430] width 758 height 195
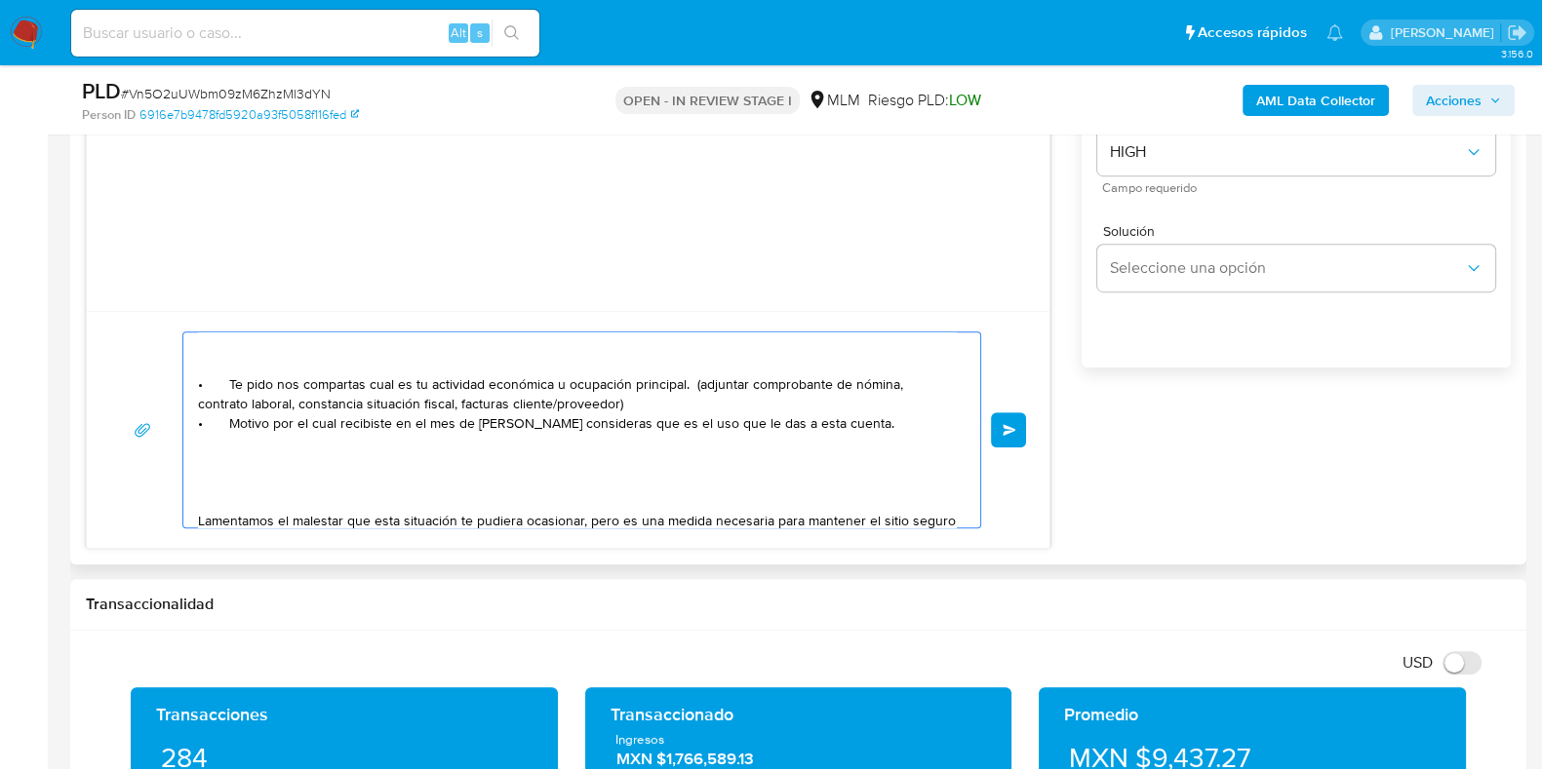
paste textarea "$952,477.25"
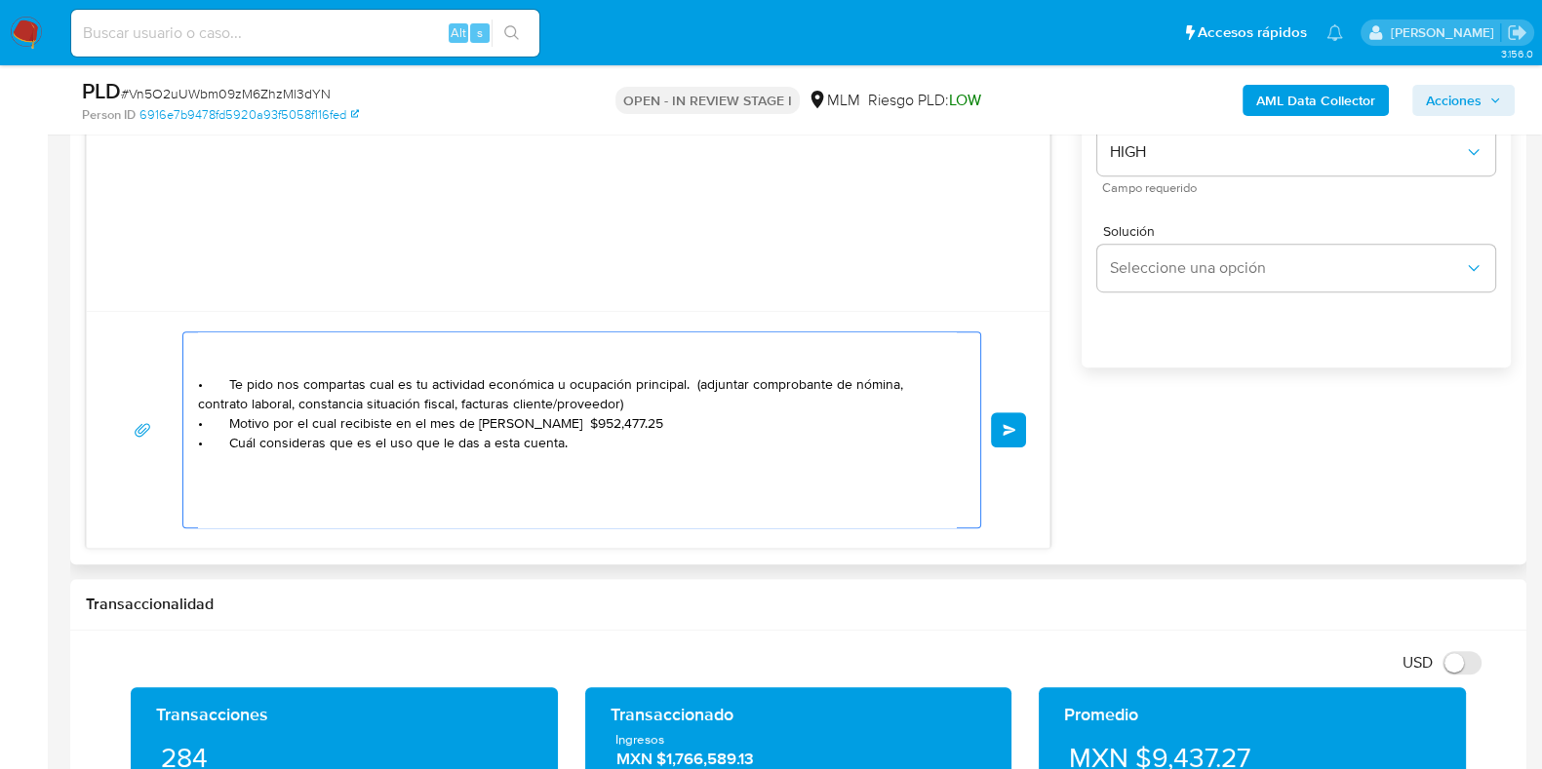
click at [386, 421] on textarea "Apreciable cliente: Te comentamos que debemos llevar a cabo un proceso de verif…" at bounding box center [577, 430] width 758 height 195
click at [557, 424] on textarea "Apreciable cliente: Te comentamos que debemos llevar a cabo un proceso de verif…" at bounding box center [577, 430] width 758 height 195
click at [724, 426] on textarea "Apreciable cliente: Te comentamos que debemos llevar a cabo un proceso de verif…" at bounding box center [577, 430] width 758 height 195
drag, startPoint x: 390, startPoint y: 424, endPoint x: 376, endPoint y: 458, distance: 36.8
click at [200, 417] on textarea "Apreciable cliente: Te comentamos que debemos llevar a cabo un proceso de verif…" at bounding box center [577, 430] width 758 height 195
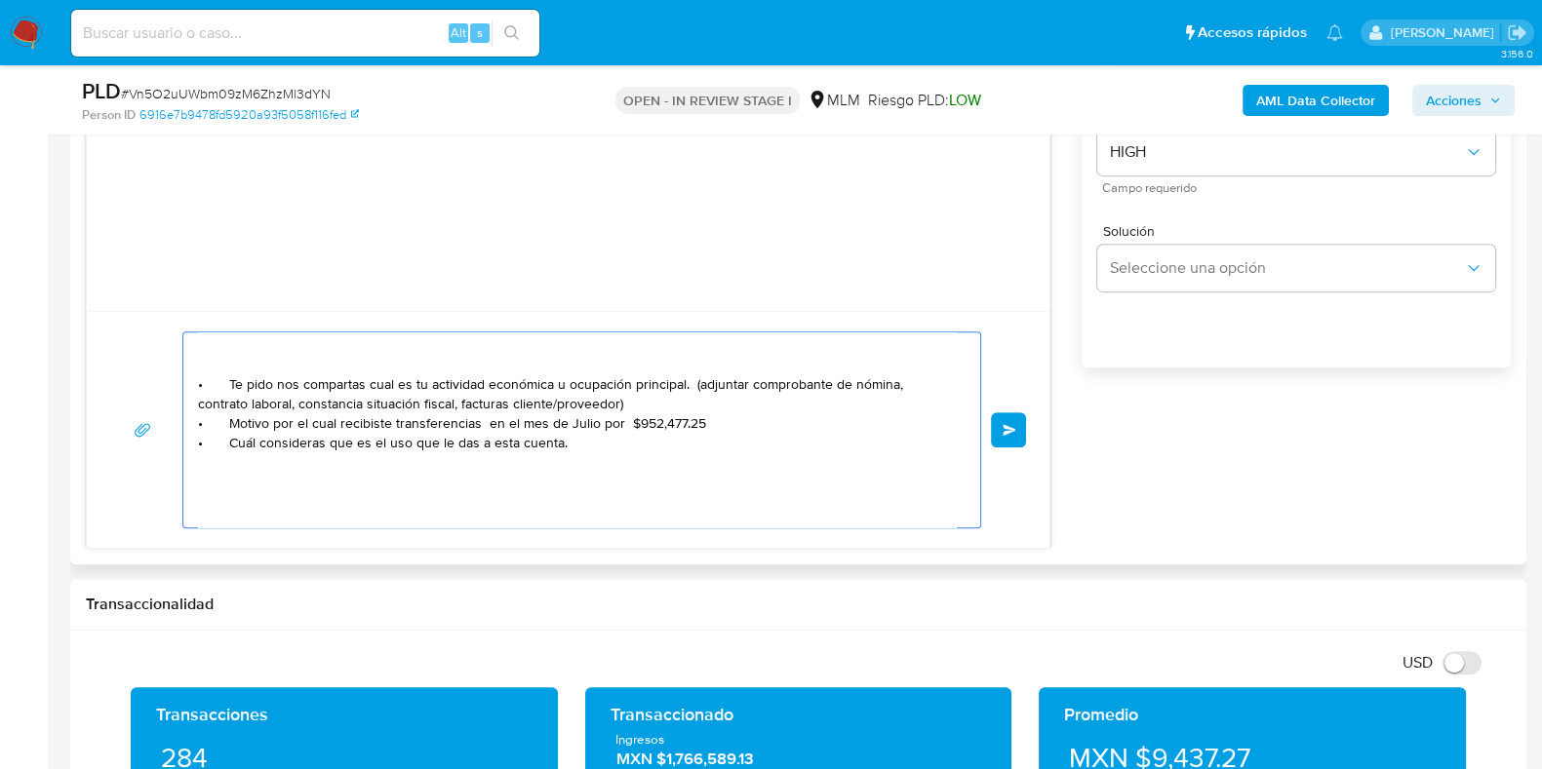
click at [717, 426] on textarea "Apreciable cliente: Te comentamos que debemos llevar a cabo un proceso de verif…" at bounding box center [577, 430] width 758 height 195
paste textarea "Motivo por el cual recibiste"
paste textarea "IANA HERNANDEZ NIETO"
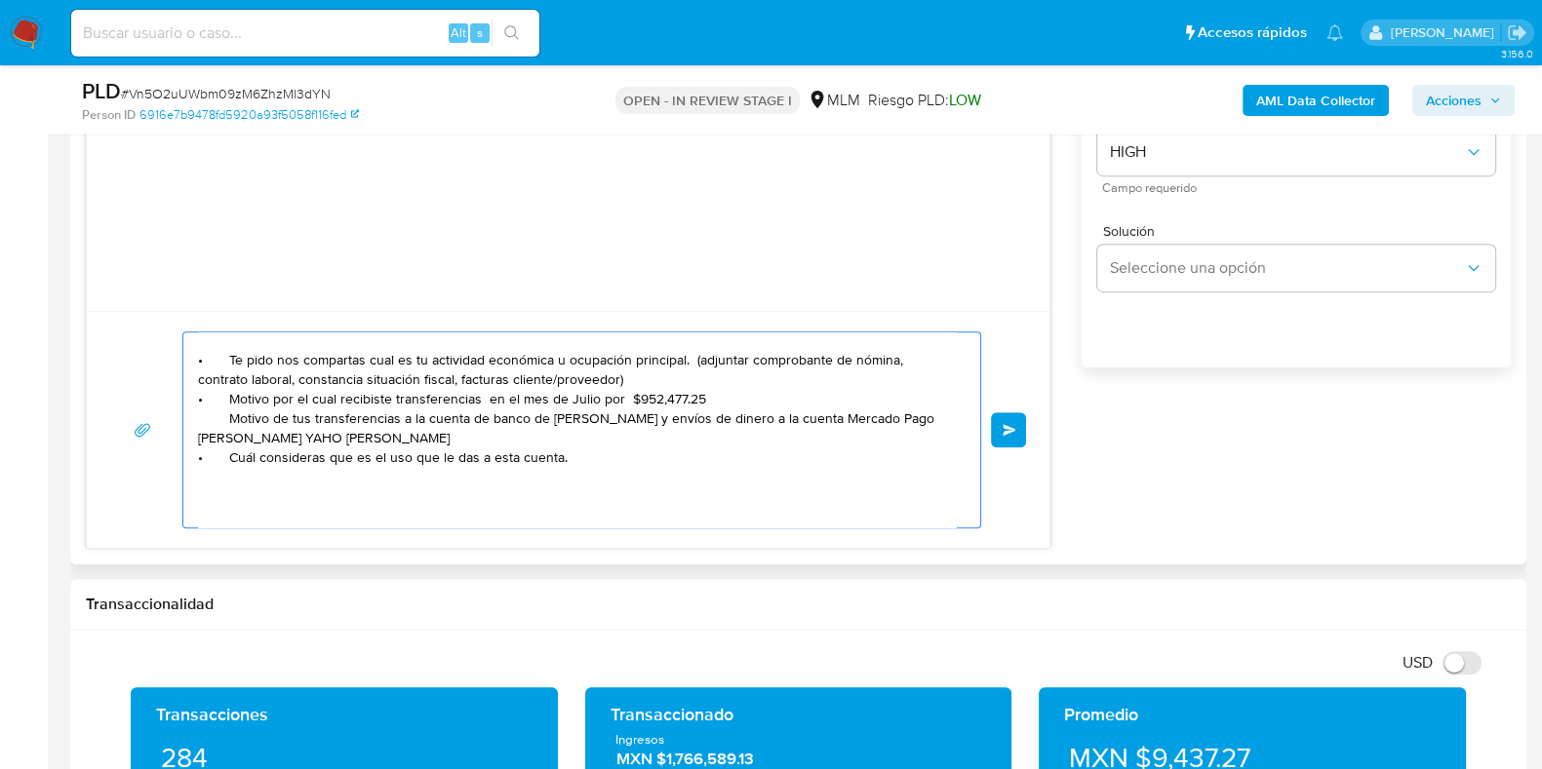
scroll to position [23, 0]
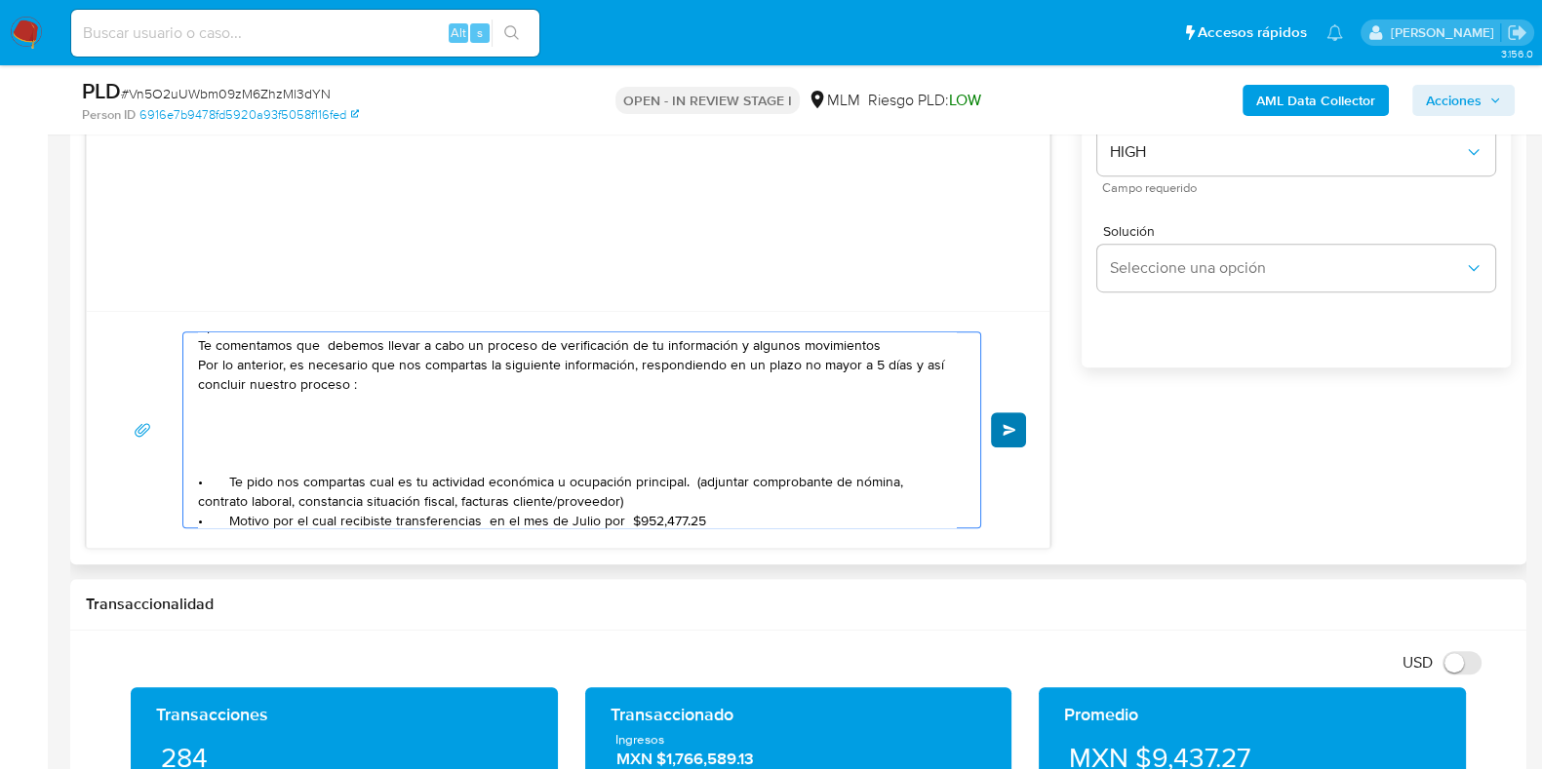
type textarea "Apreciable cliente: Te comentamos que debemos llevar a cabo un proceso de verif…"
click at [1006, 427] on span "Enviar" at bounding box center [1009, 430] width 14 height 12
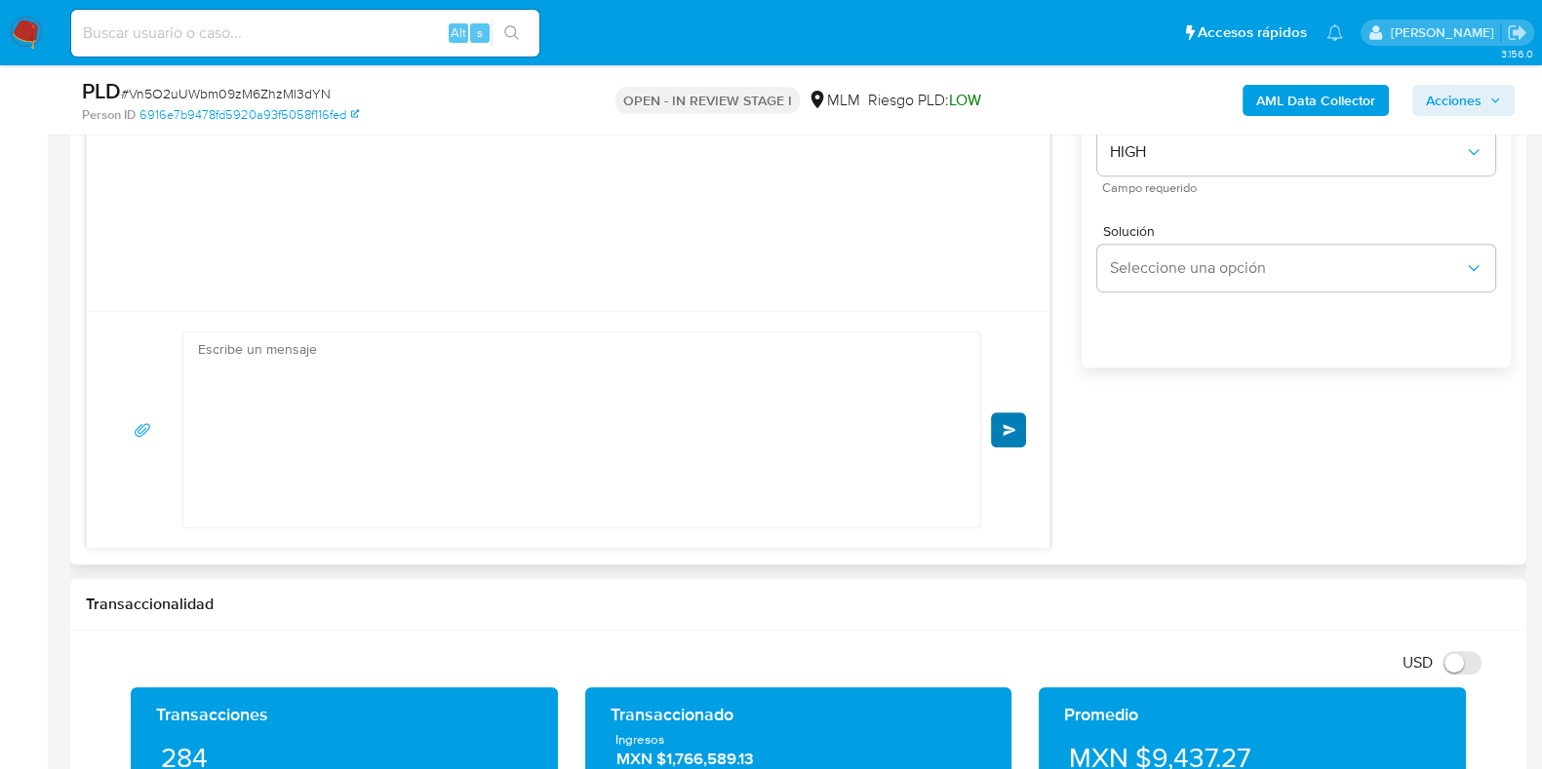
scroll to position [228, 0]
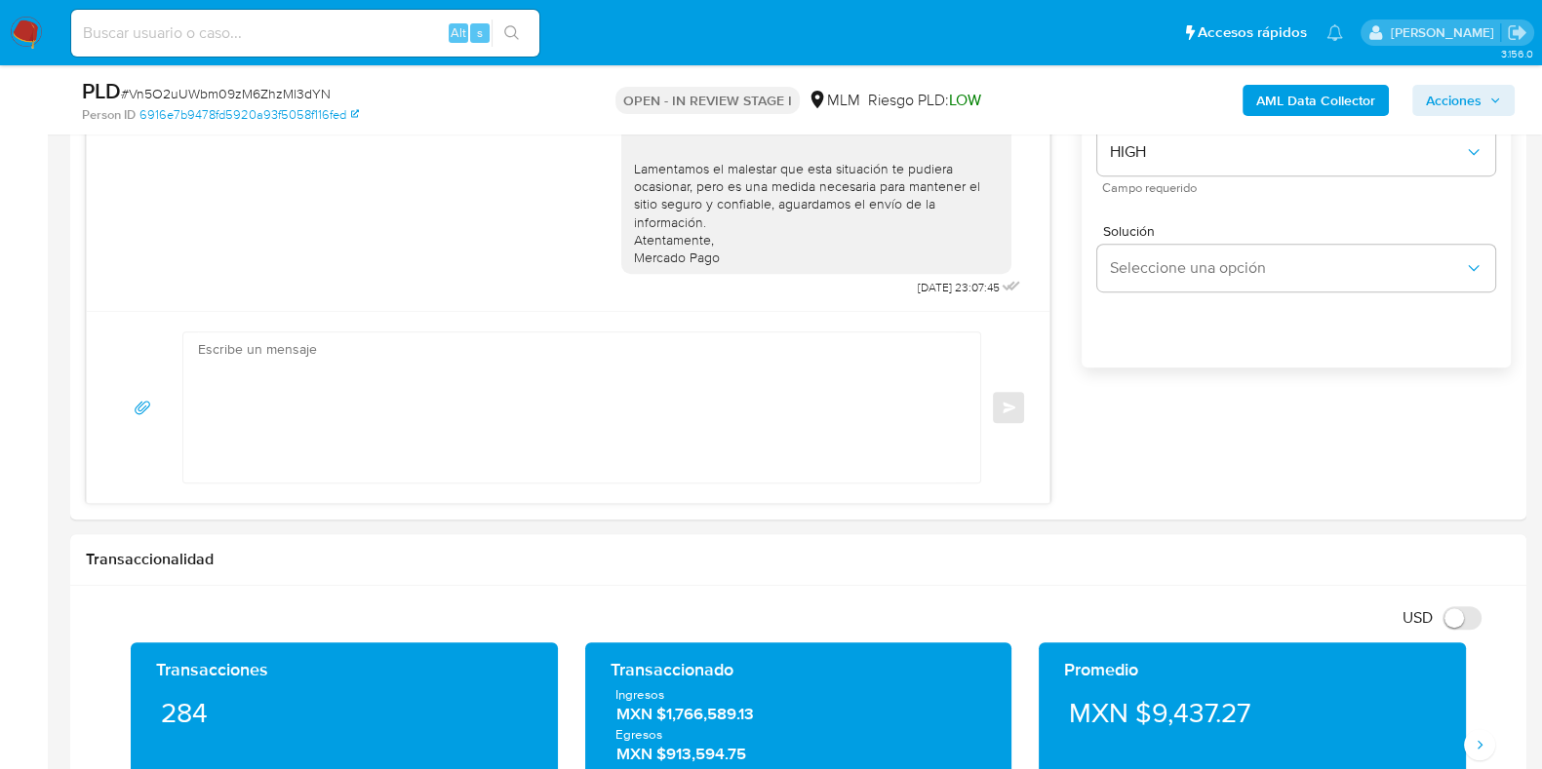
click at [316, 90] on span "# Vn5O2uUWbm09zM6ZhzMl3dYN" at bounding box center [226, 94] width 210 height 20
copy span "Vn5O2uUWbm09zM6ZhzMl3dYN"
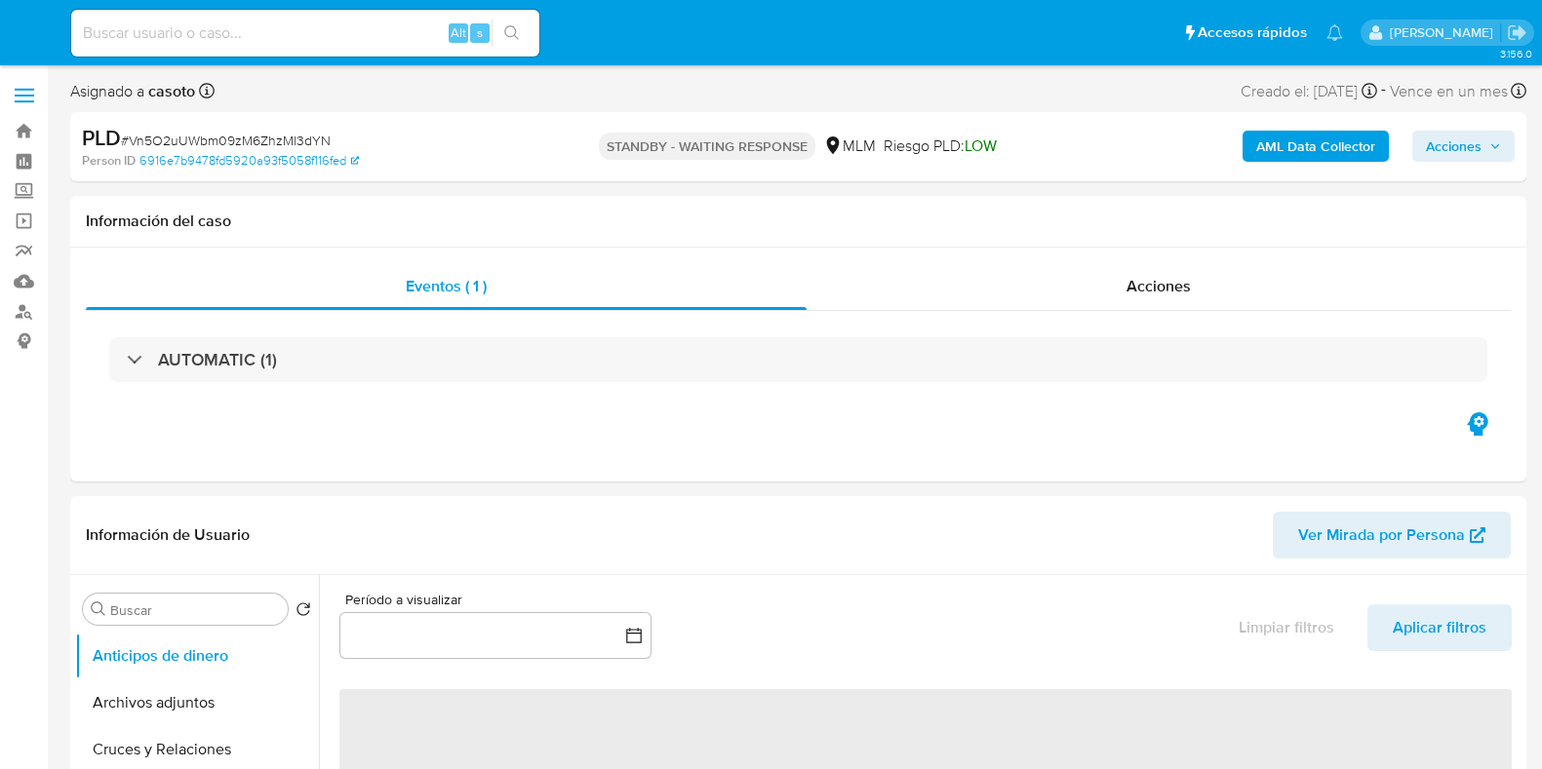
select select "10"
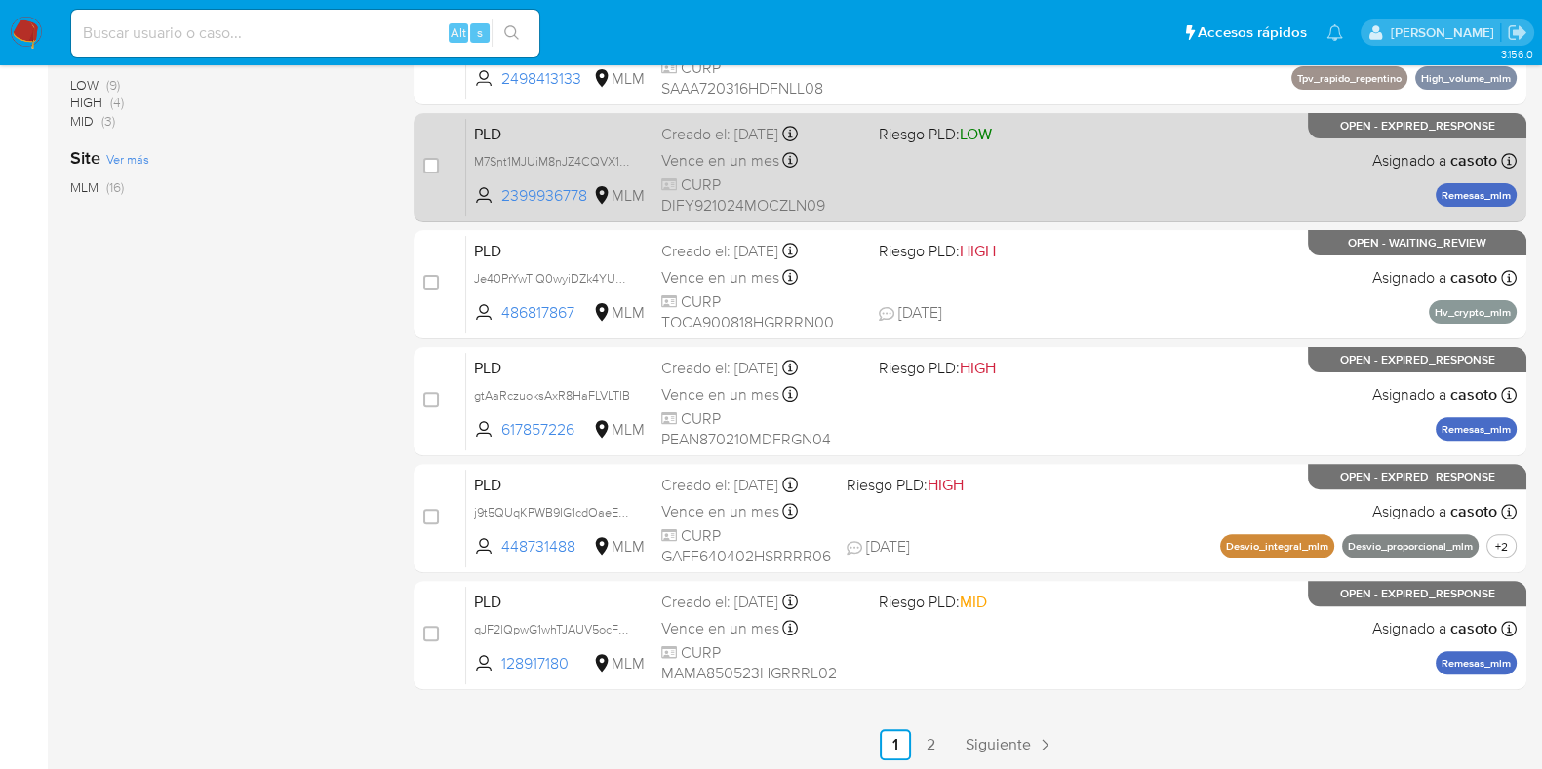
scroll to position [768, 0]
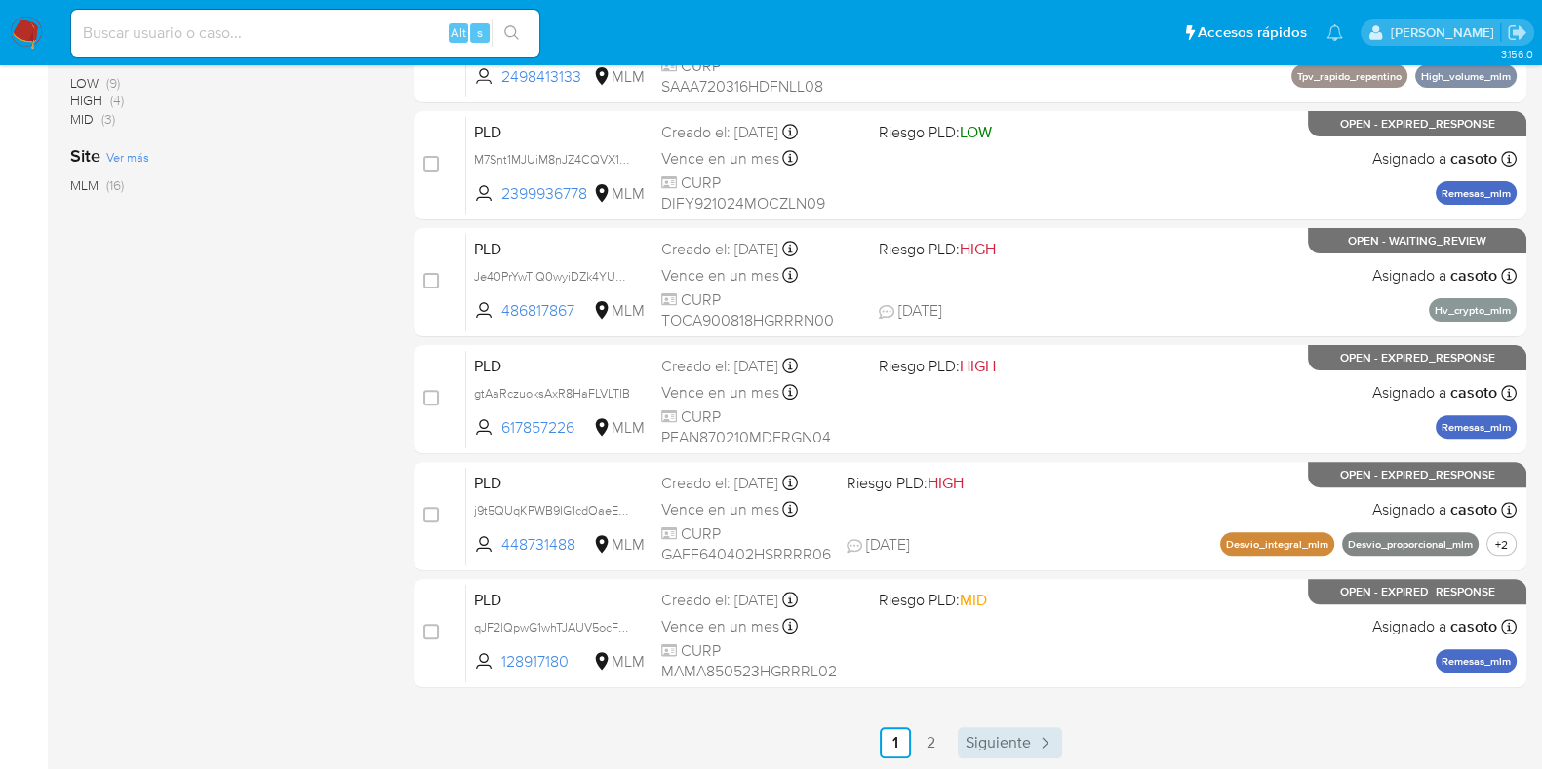
click at [974, 744] on span "Siguiente" at bounding box center [997, 743] width 65 height 16
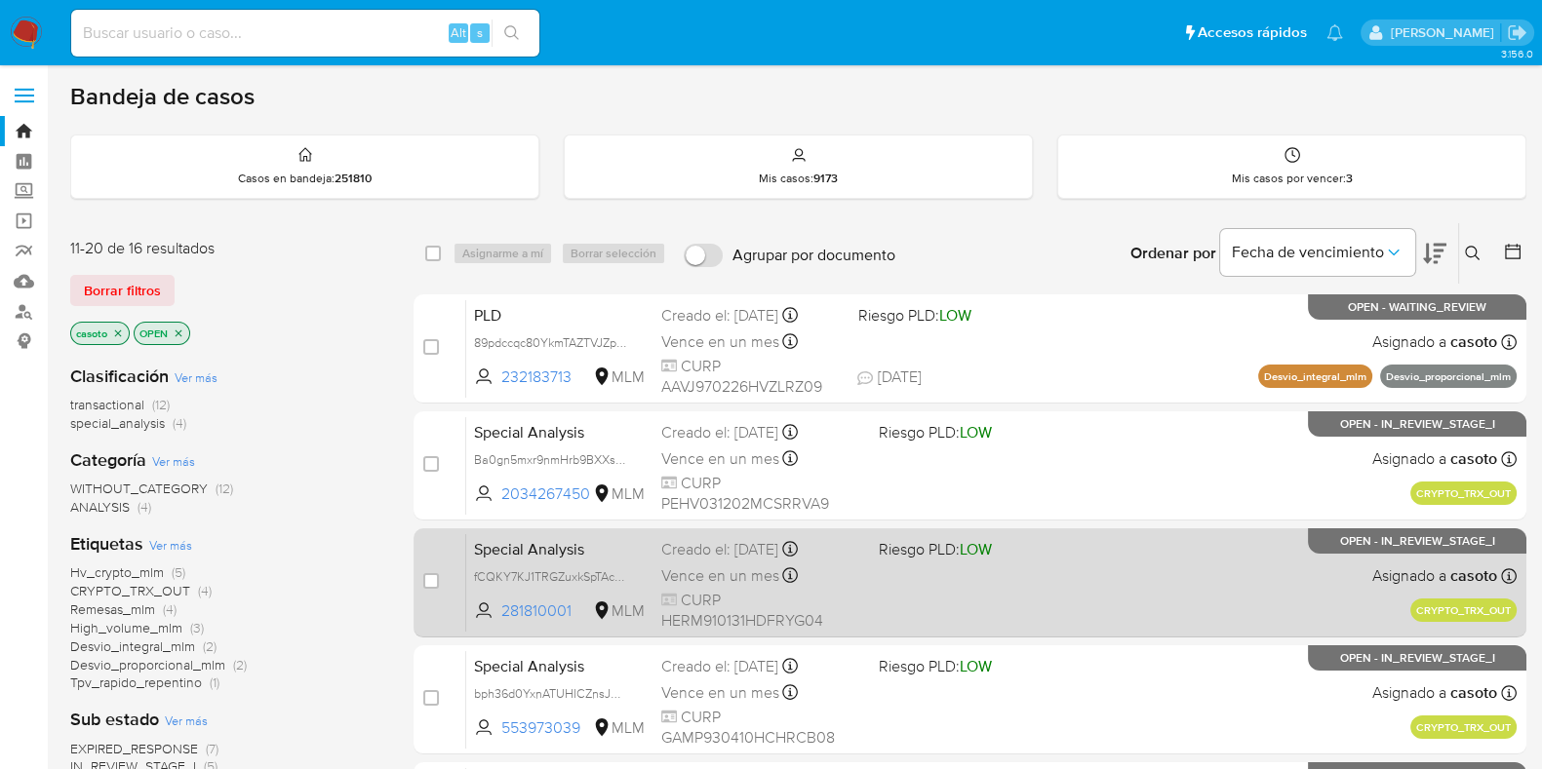
scroll to position [346, 0]
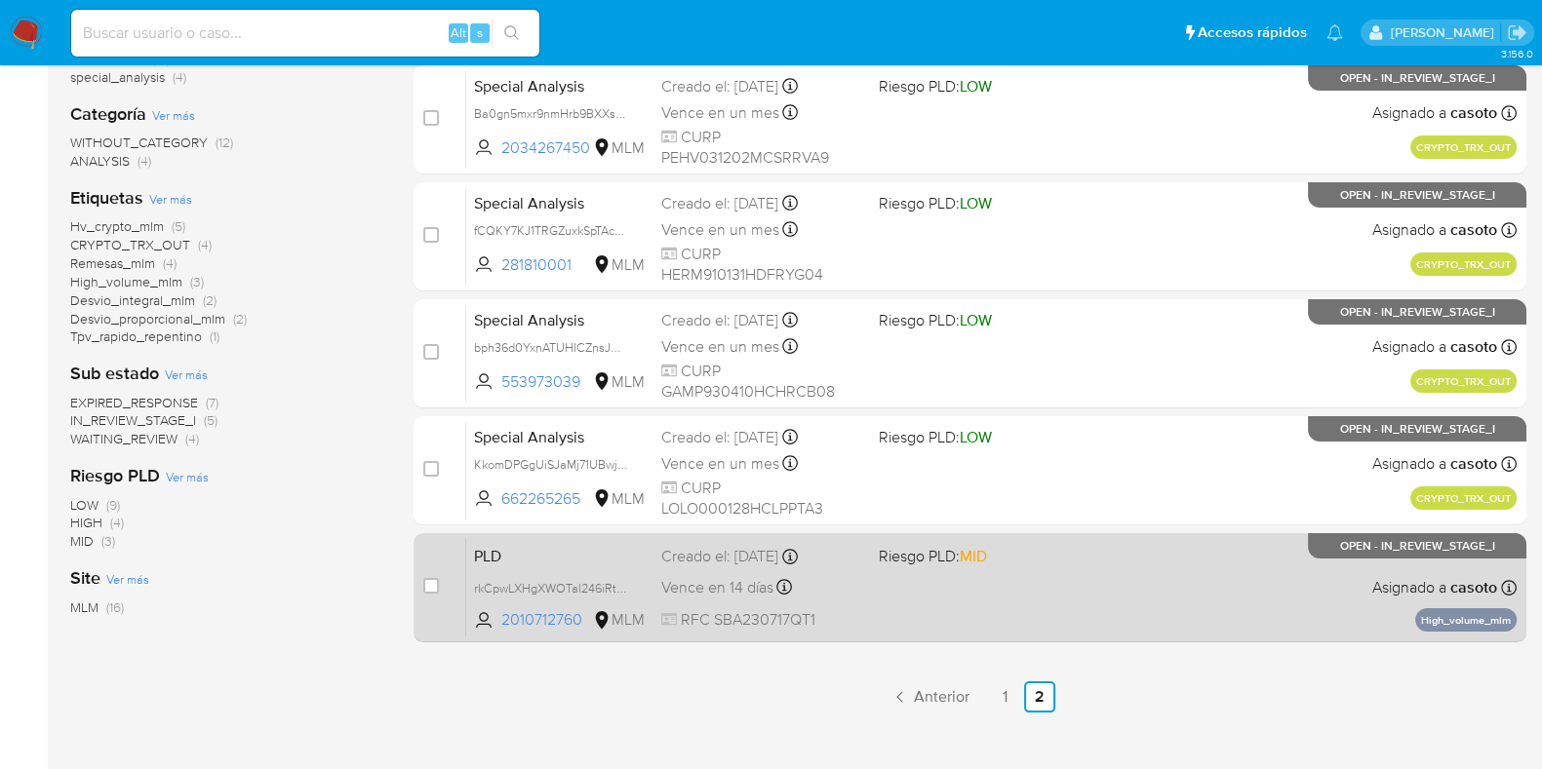
click at [1217, 590] on div "PLD rkCpwLXHgXWOTal246iRtgmj 2010712760 MLM Riesgo PLD: MID Creado el: 12/07/20…" at bounding box center [991, 587] width 1050 height 98
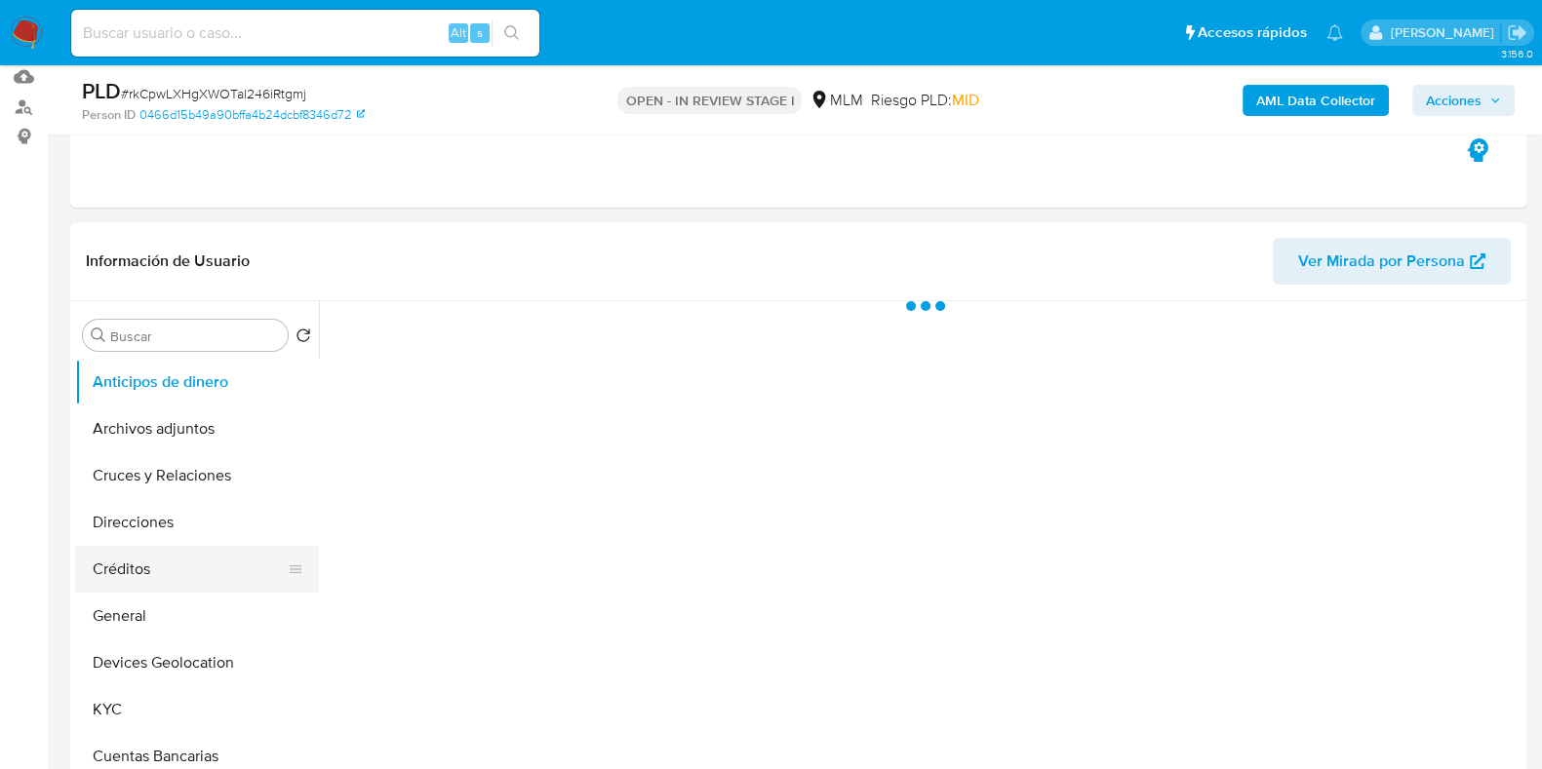
scroll to position [243, 0]
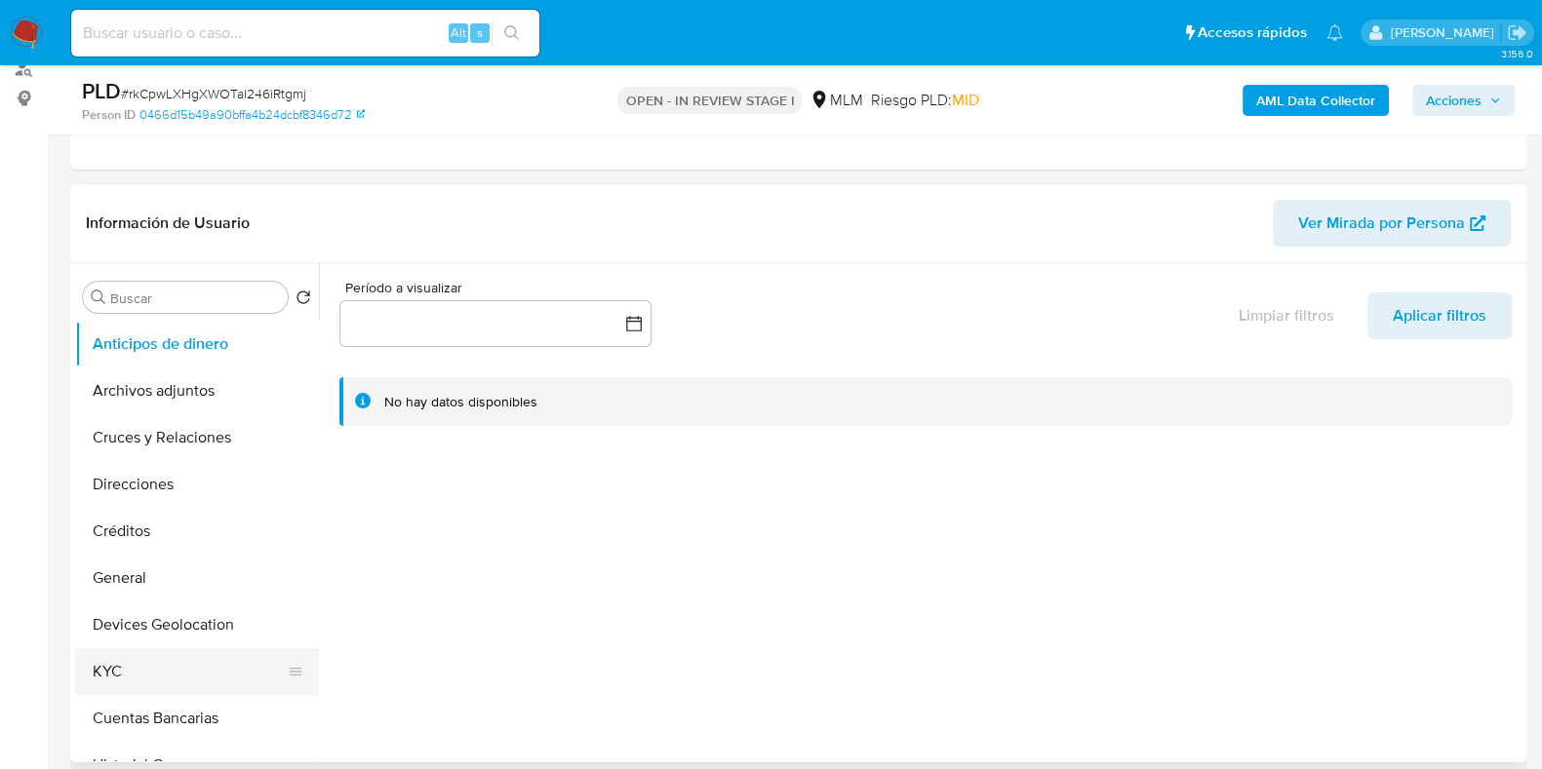
click at [131, 668] on button "KYC" at bounding box center [189, 671] width 228 height 47
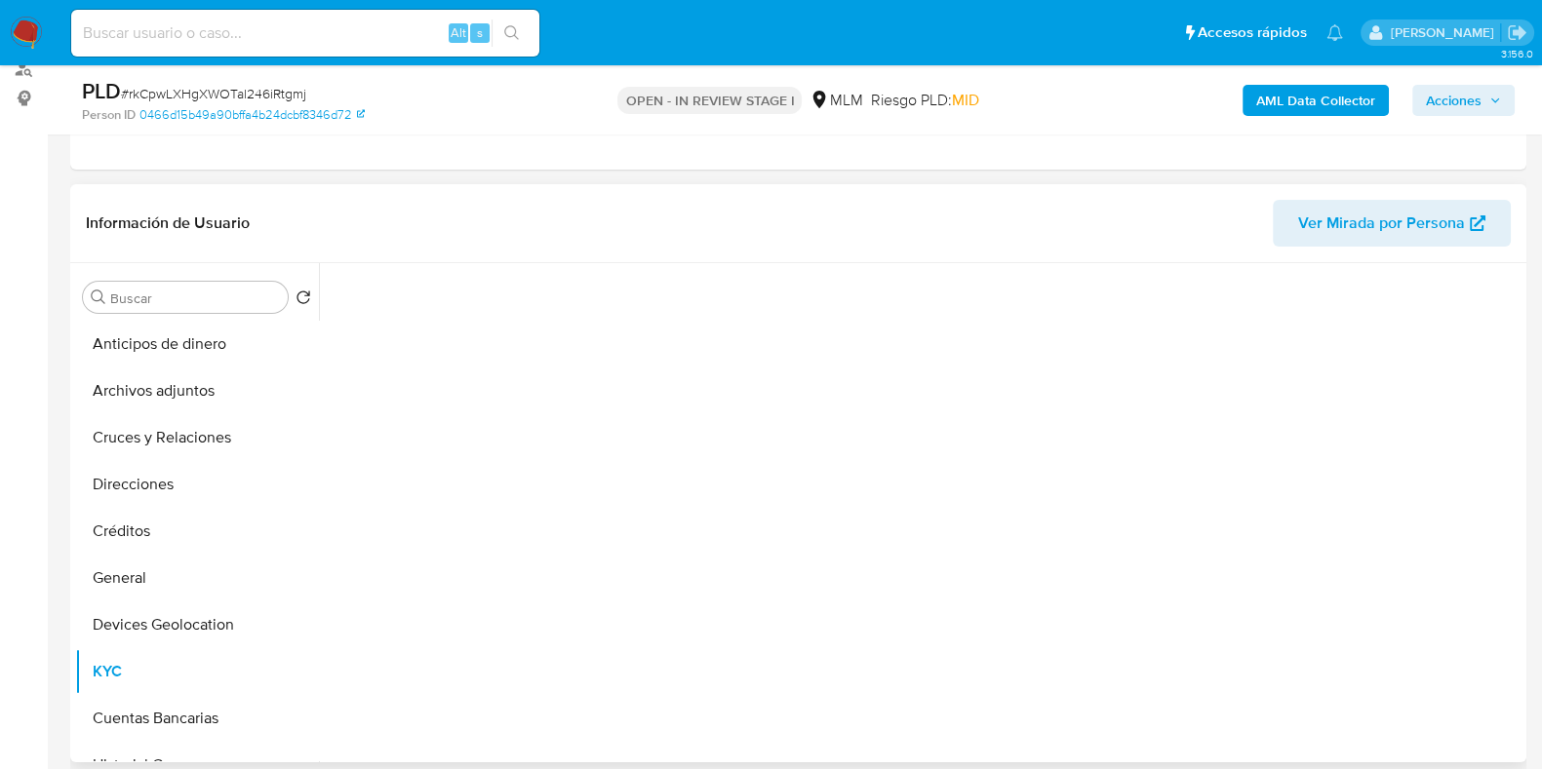
select select "10"
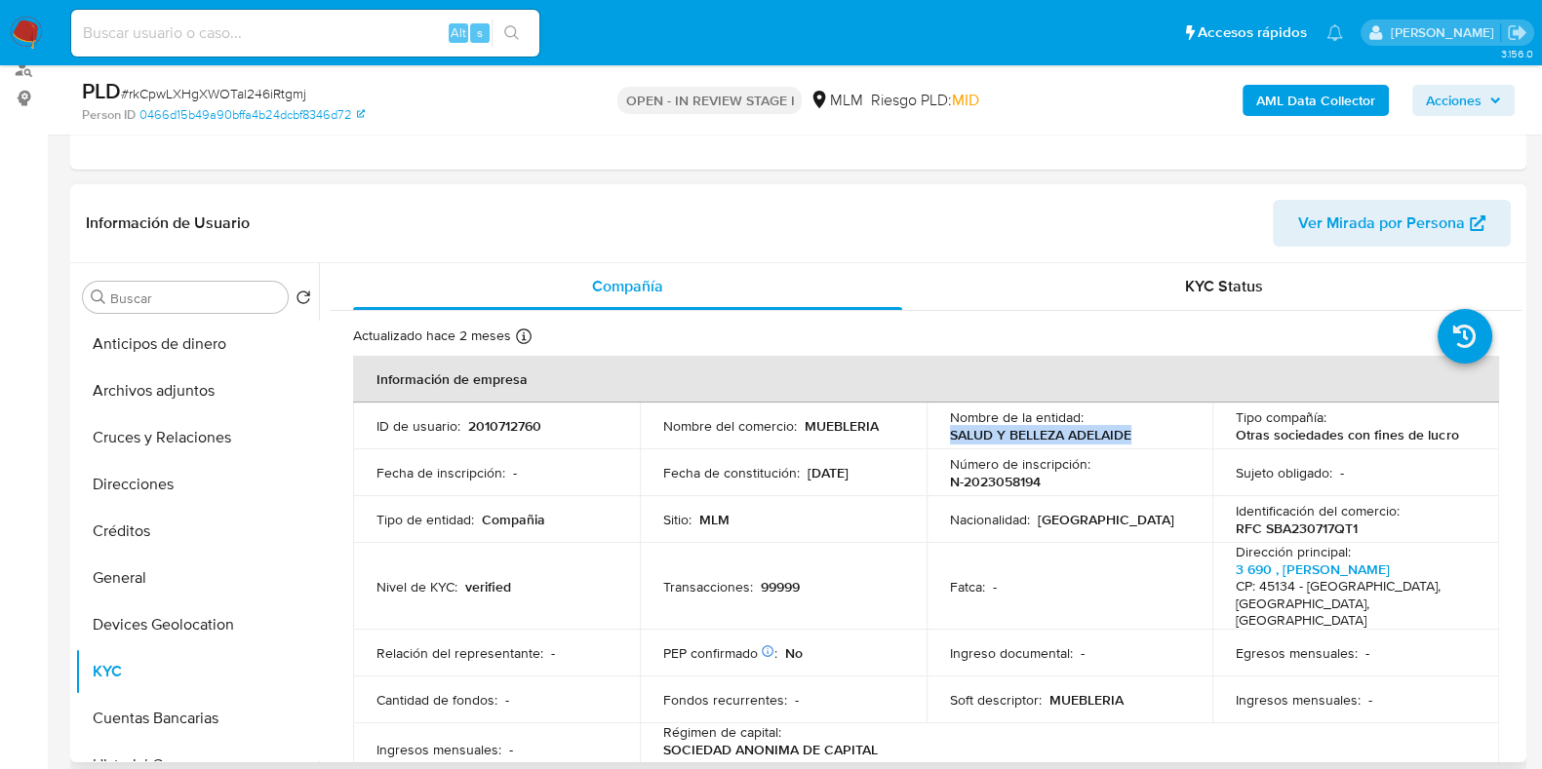
drag, startPoint x: 1127, startPoint y: 431, endPoint x: 947, endPoint y: 429, distance: 180.4
click at [950, 429] on p "SALUD Y BELLEZA ADELAIDE" at bounding box center [1040, 435] width 181 height 18
copy p "SALUD Y BELLEZA ADELAIDE"
click at [515, 429] on p "2010712760" at bounding box center [504, 426] width 73 height 18
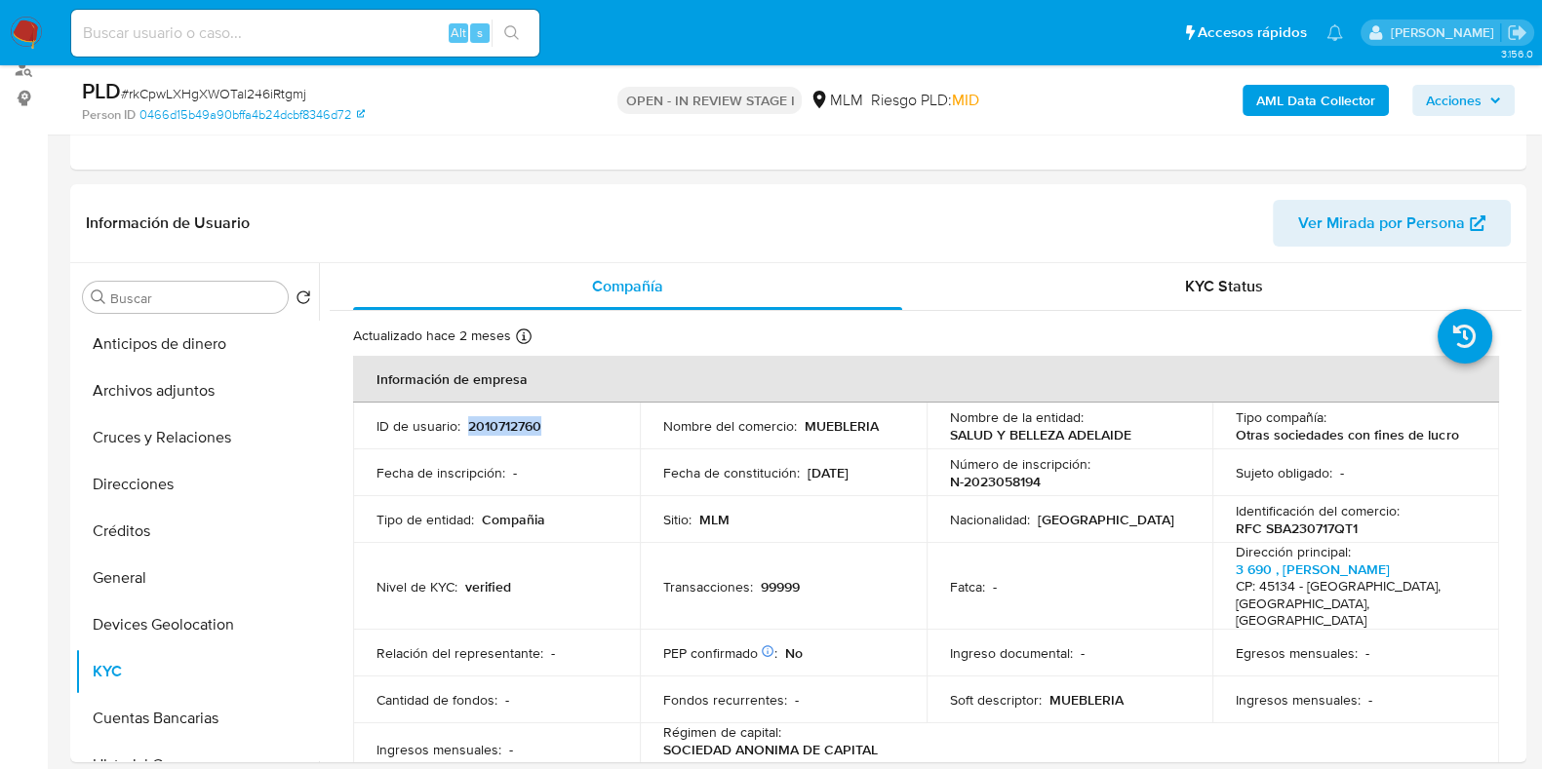
copy p "2010712760"
click at [174, 699] on button "Cuentas Bancarias" at bounding box center [189, 718] width 228 height 47
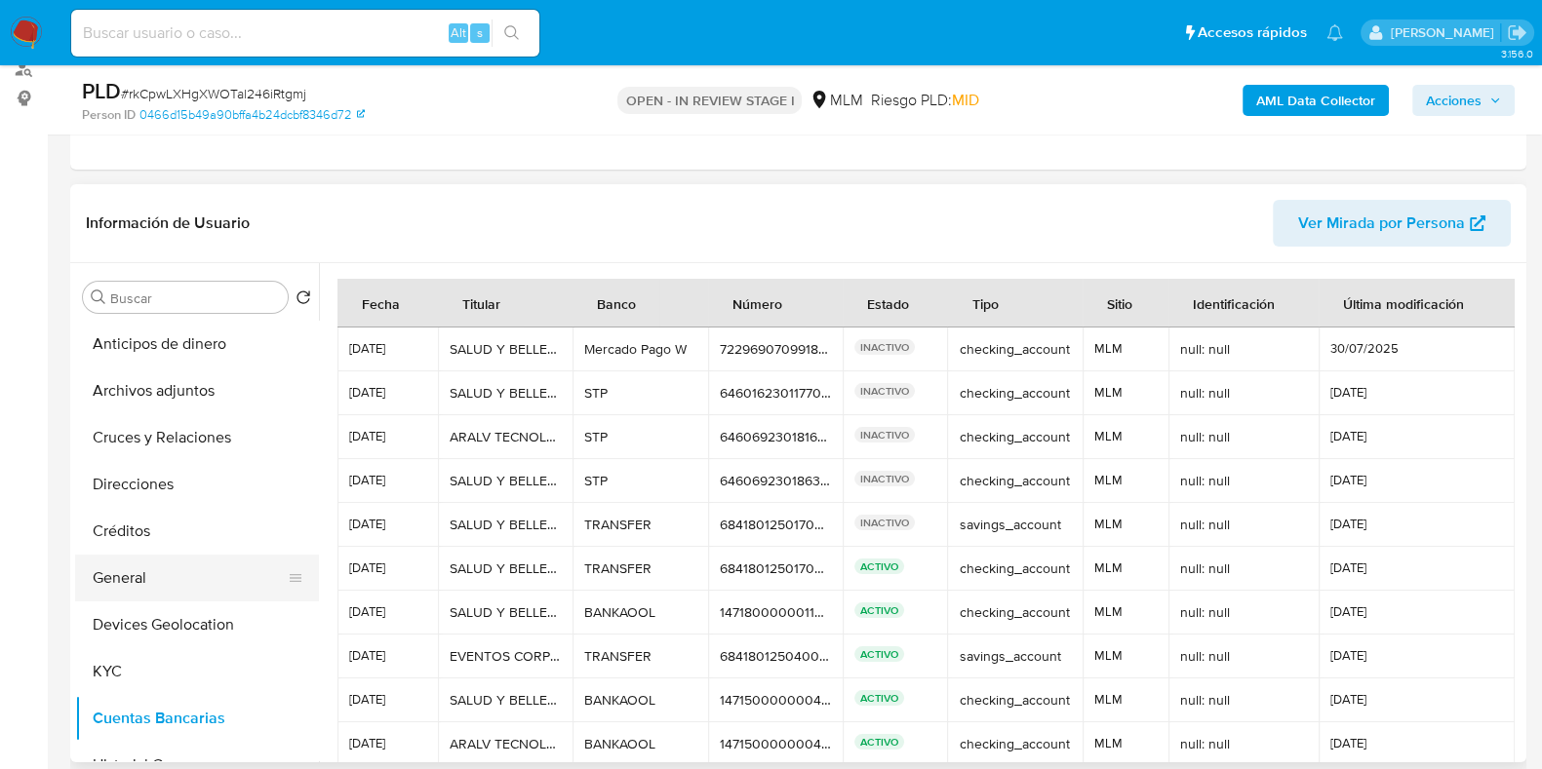
click at [130, 577] on button "General" at bounding box center [189, 578] width 228 height 47
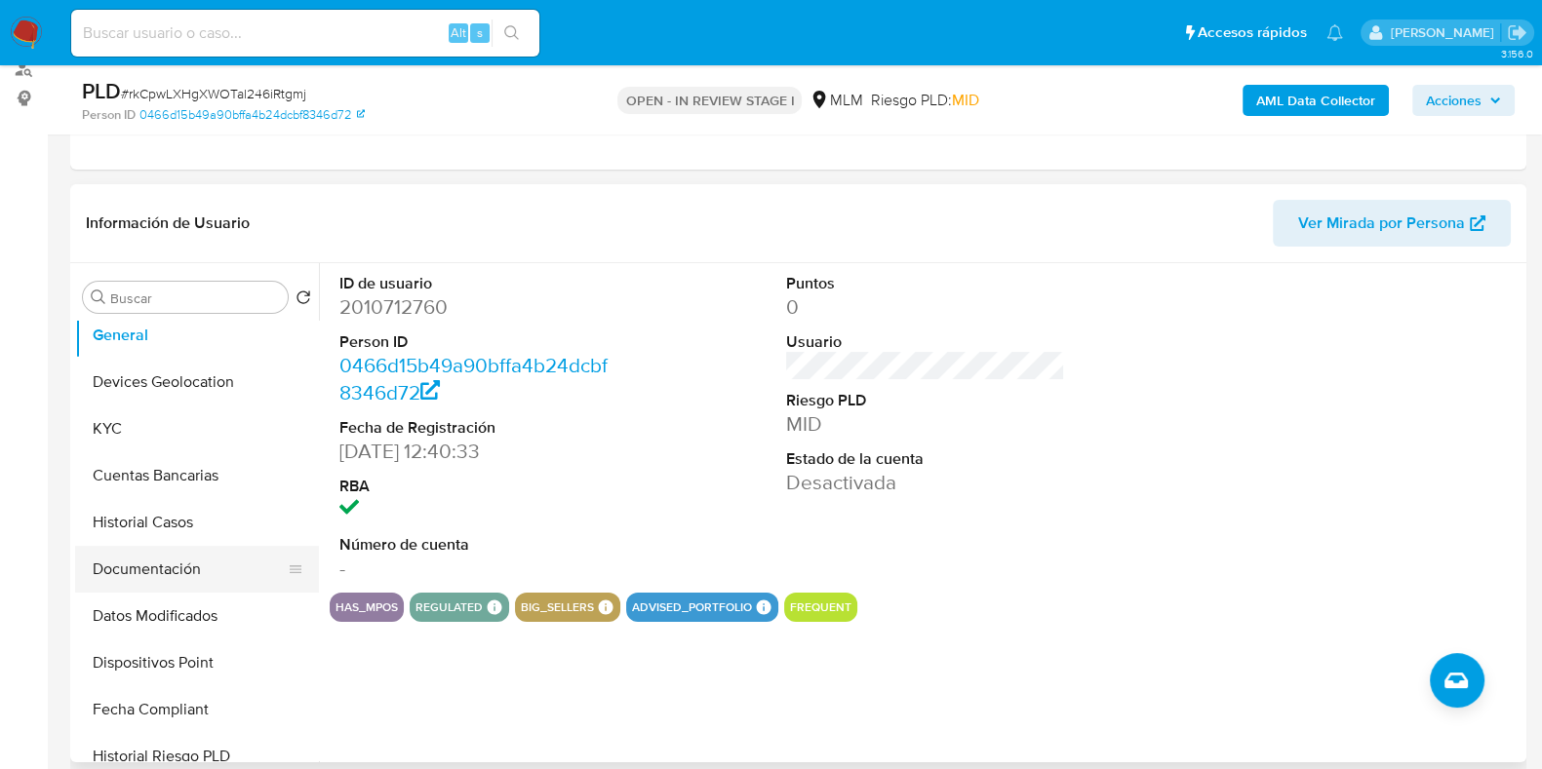
click at [164, 568] on button "Documentación" at bounding box center [189, 569] width 228 height 47
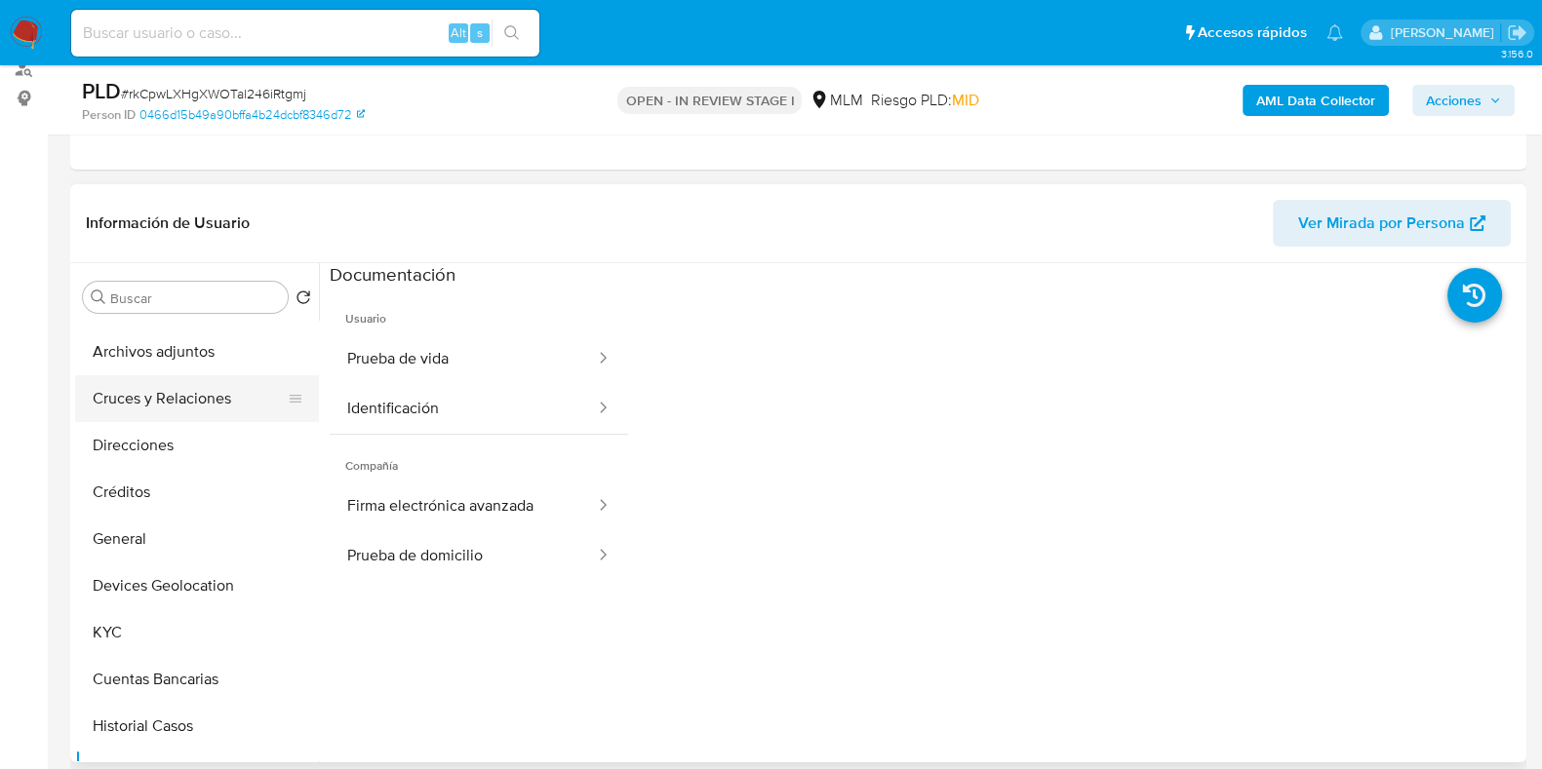
scroll to position [0, 0]
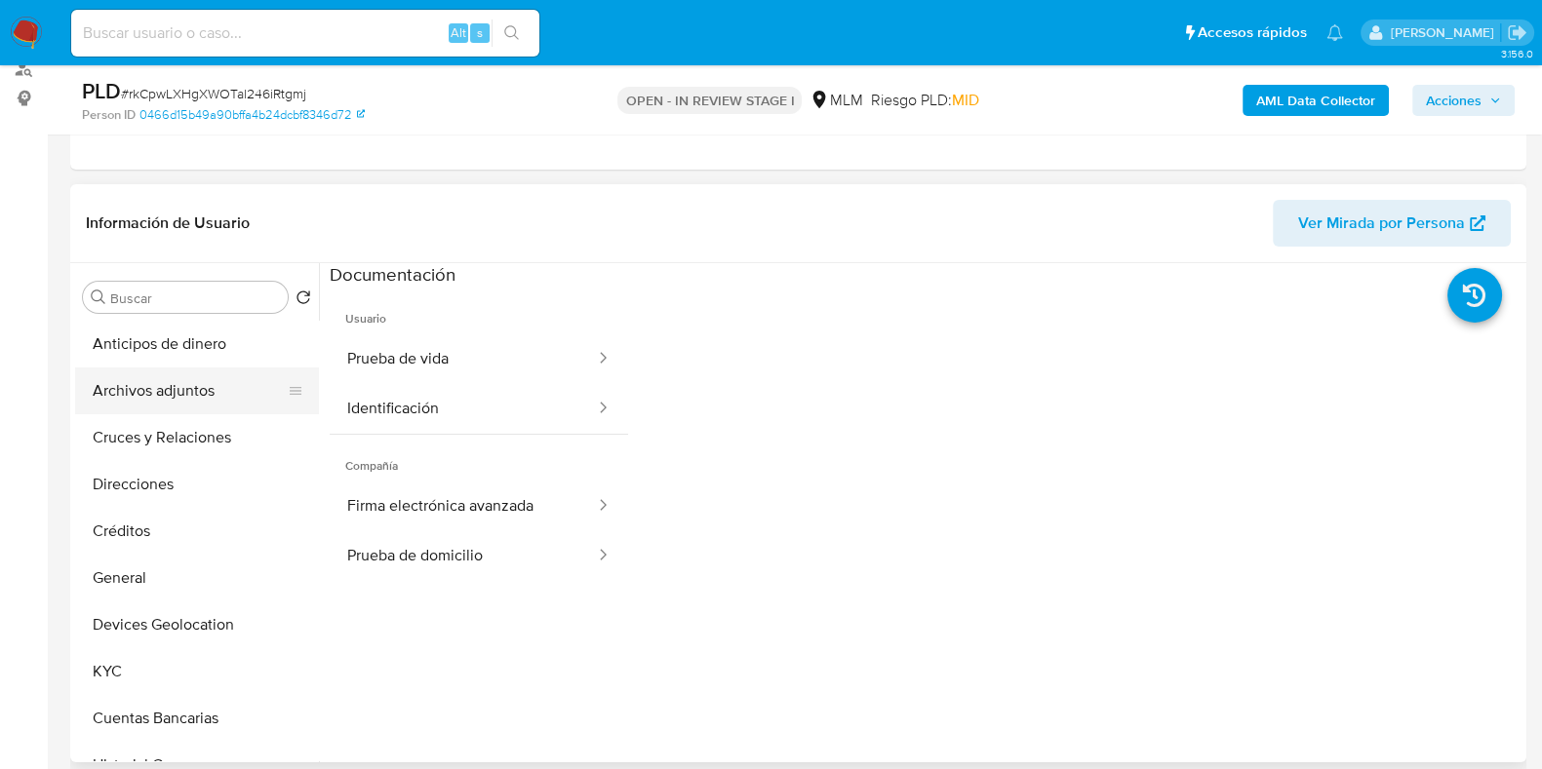
click at [185, 397] on button "Archivos adjuntos" at bounding box center [189, 391] width 228 height 47
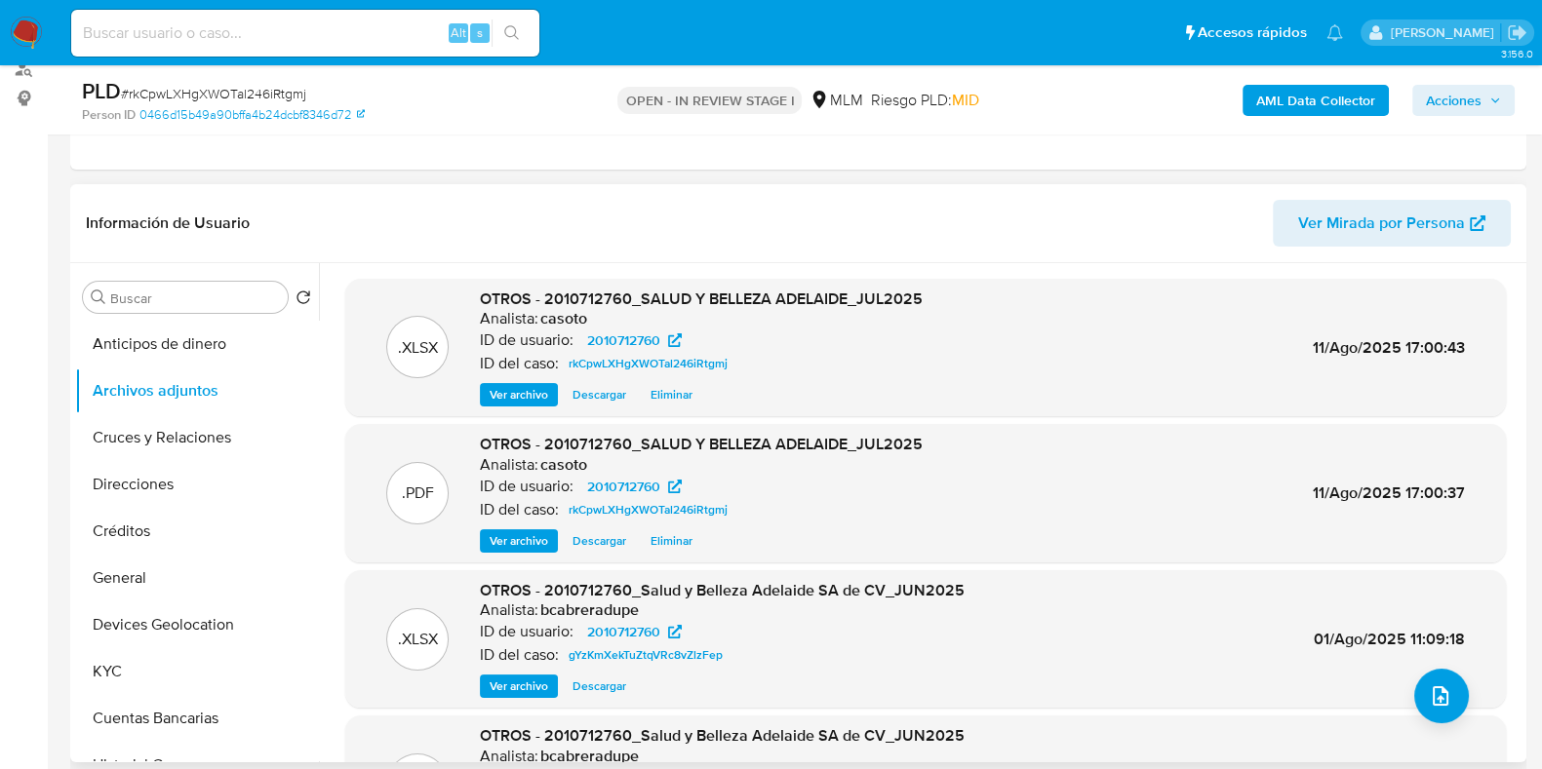
click at [505, 532] on span "Ver archivo" at bounding box center [519, 541] width 59 height 20
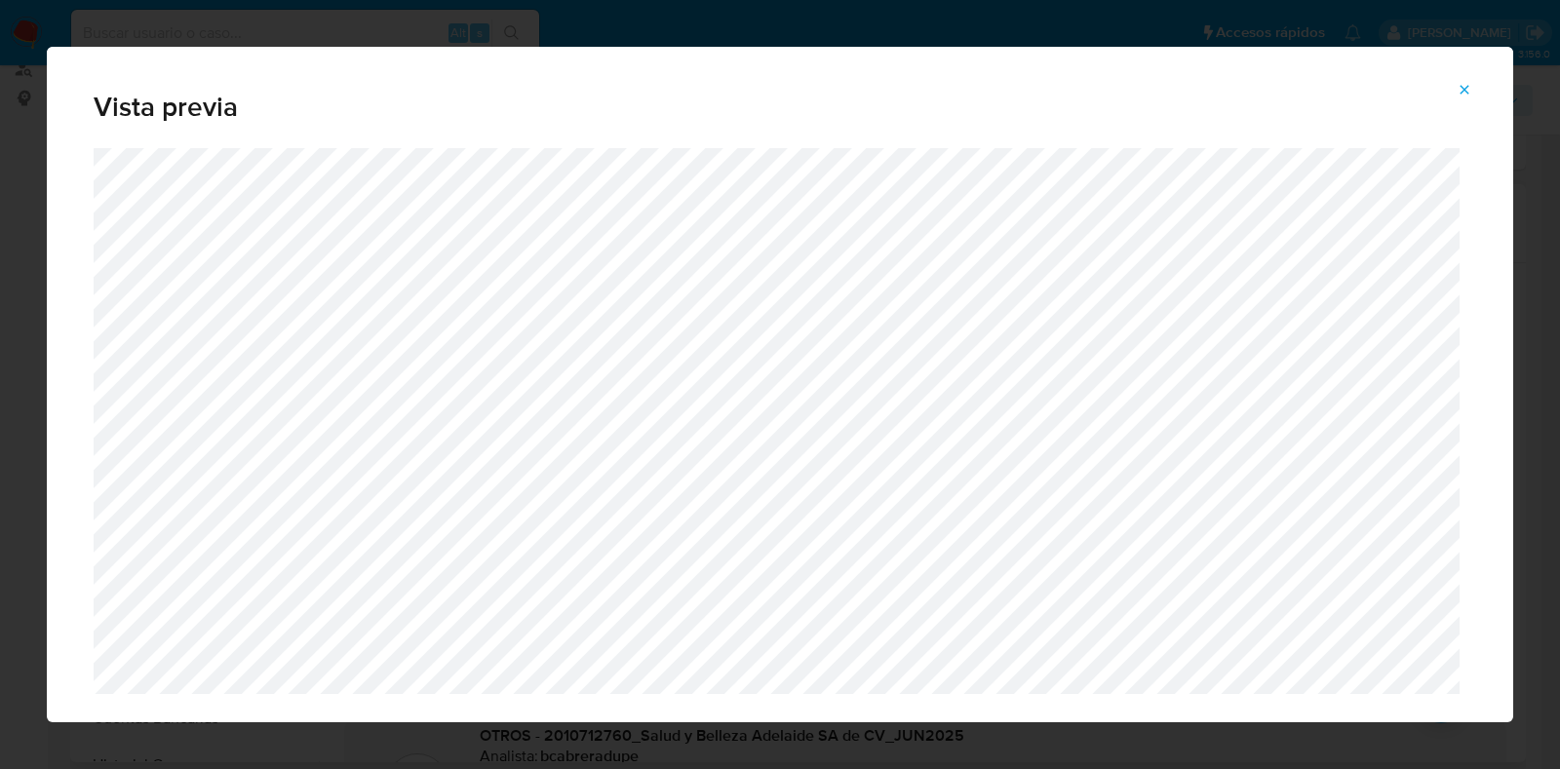
click at [1470, 92] on icon "Attachment preview" at bounding box center [1465, 90] width 16 height 16
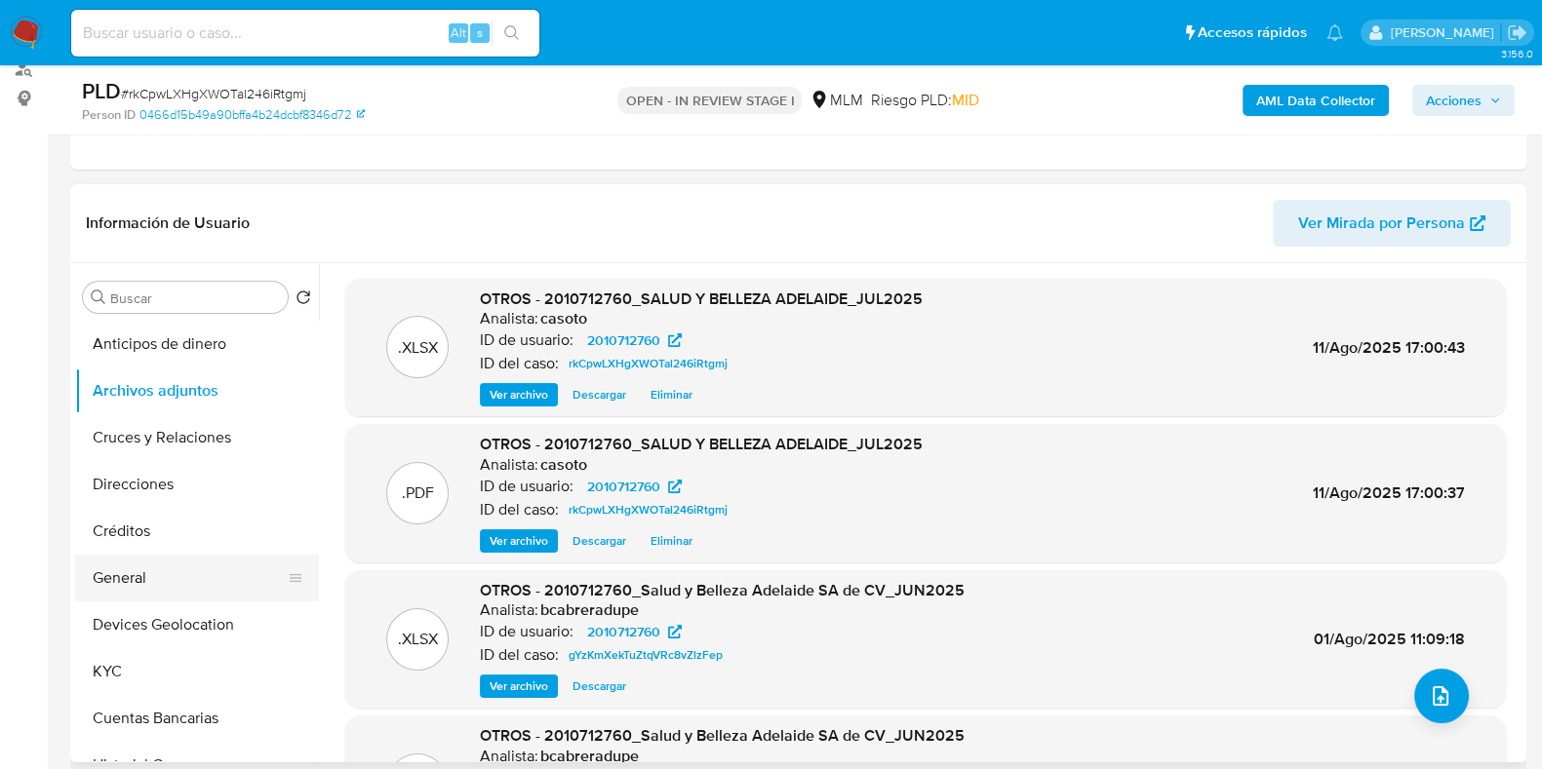
click at [128, 570] on button "General" at bounding box center [189, 578] width 228 height 47
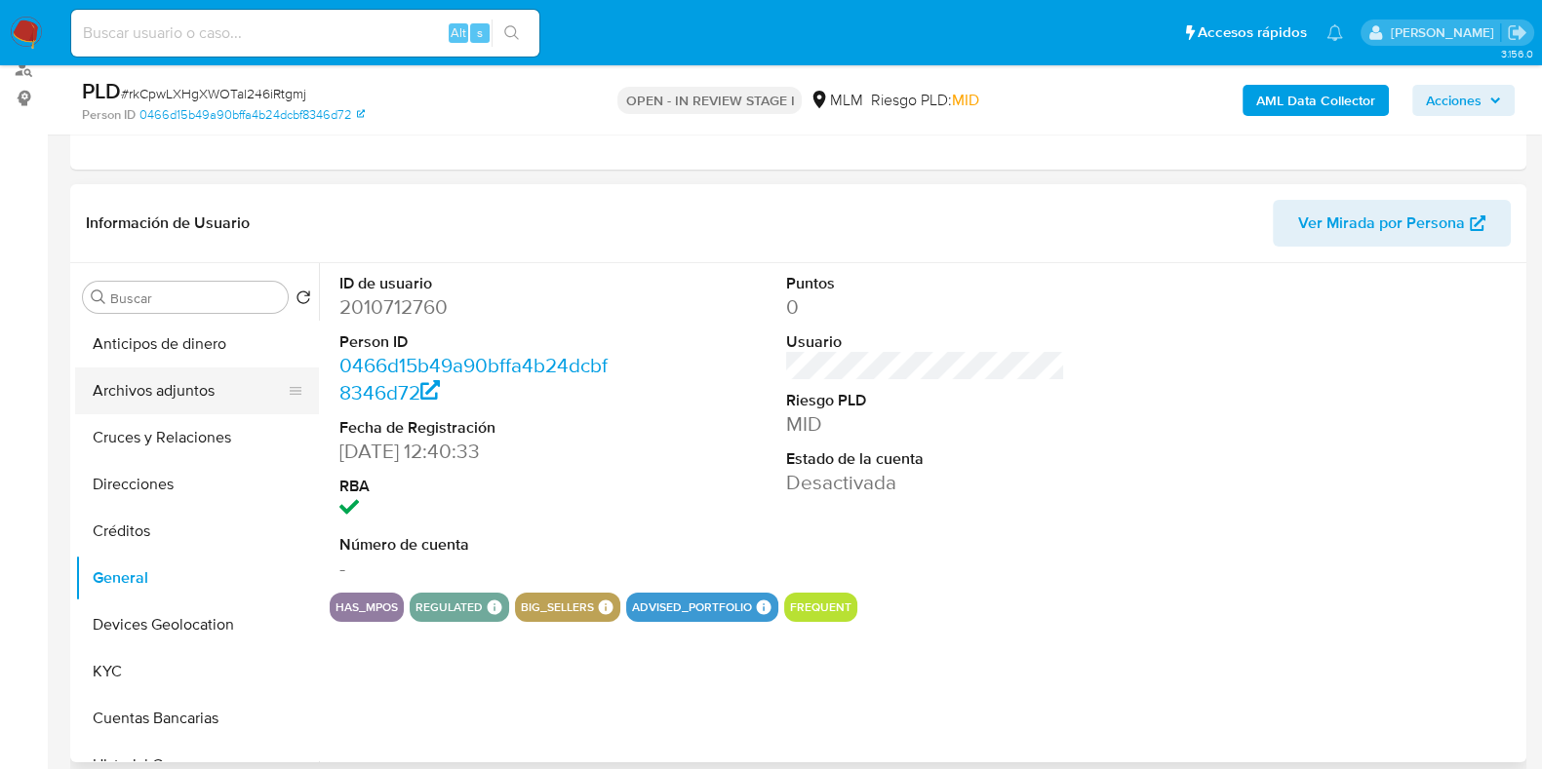
click at [171, 405] on button "Archivos adjuntos" at bounding box center [189, 391] width 228 height 47
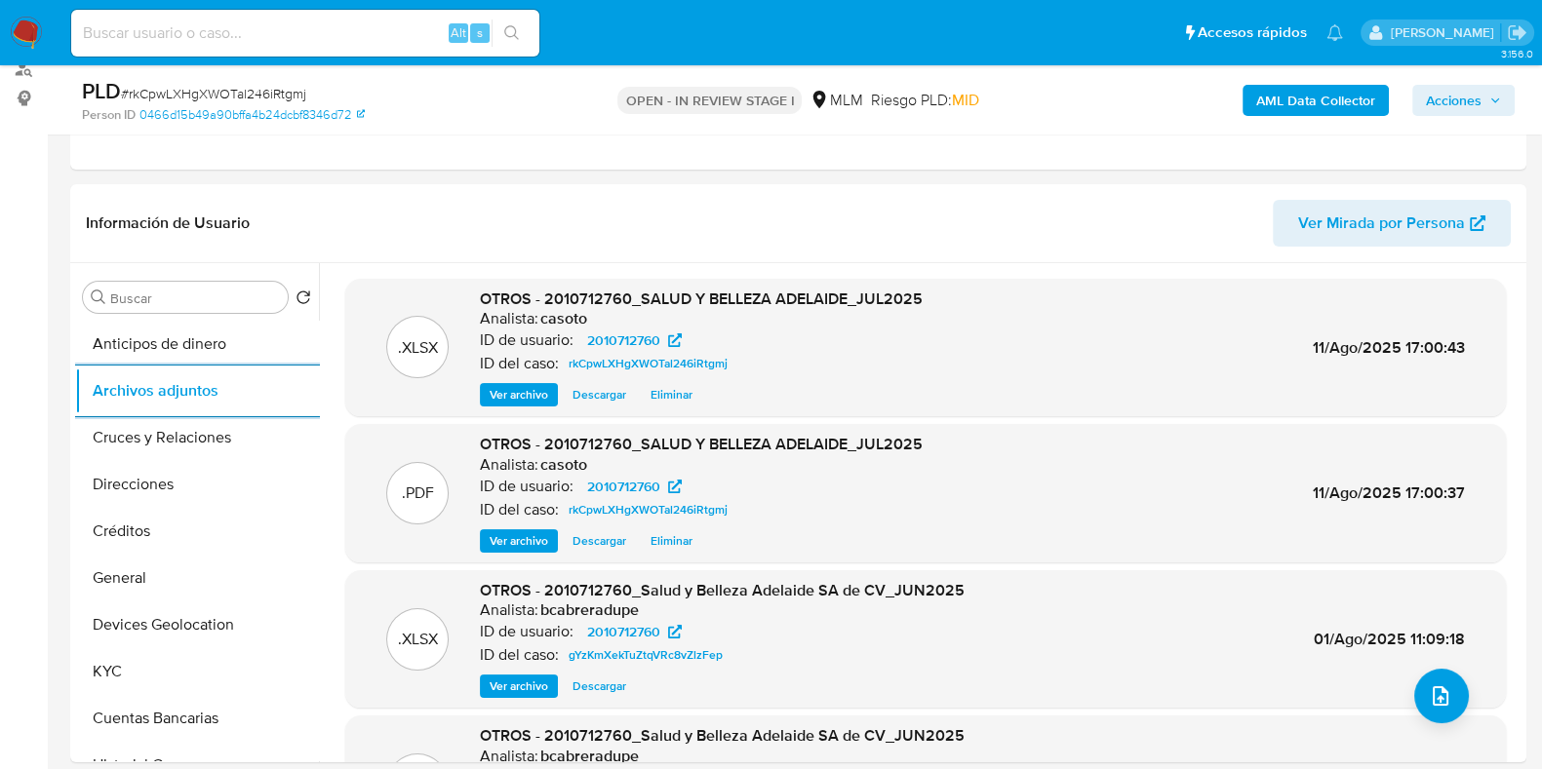
click at [508, 536] on span "Ver archivo" at bounding box center [519, 541] width 59 height 20
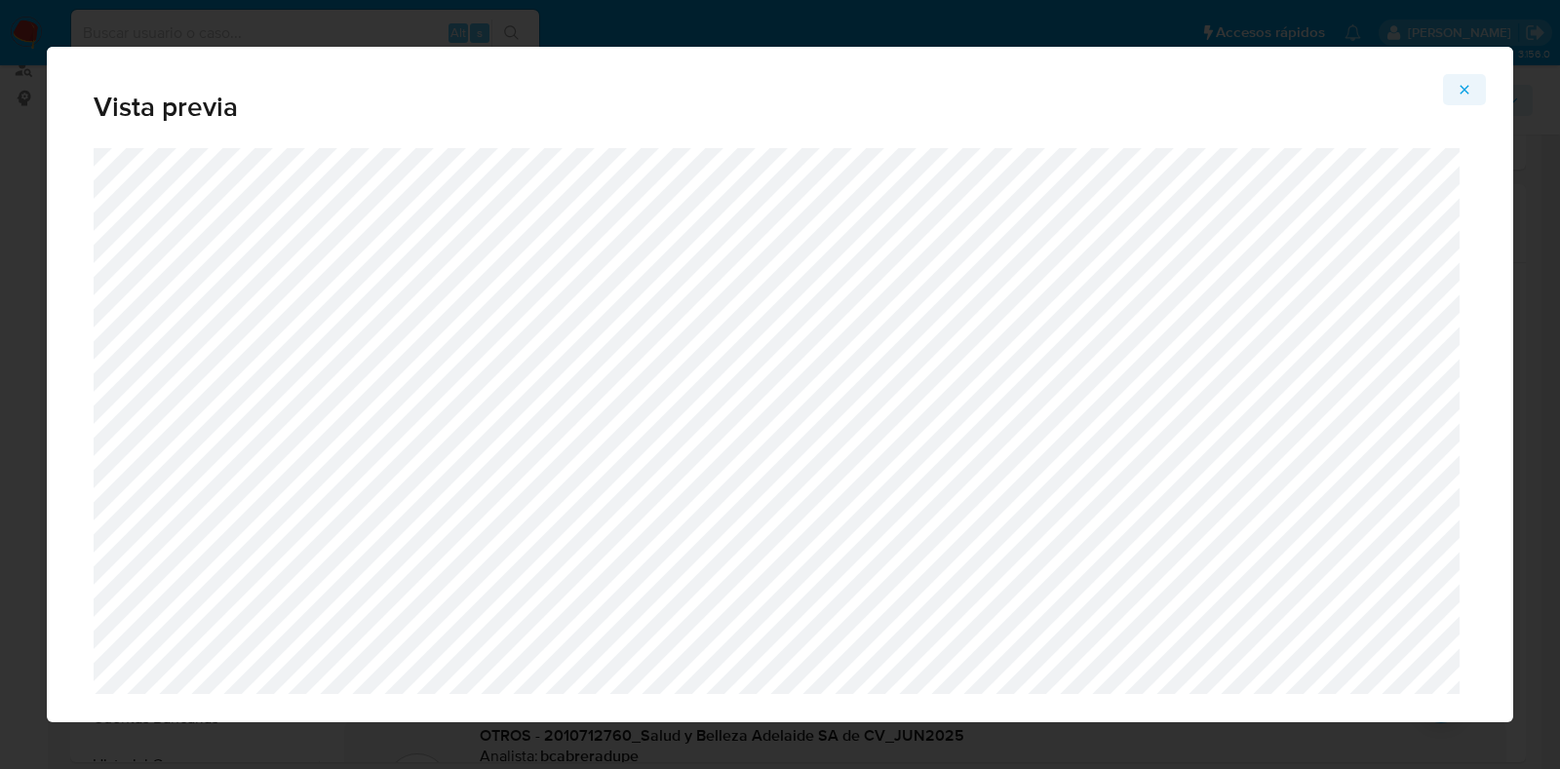
click at [1473, 86] on button "Attachment preview" at bounding box center [1464, 89] width 43 height 31
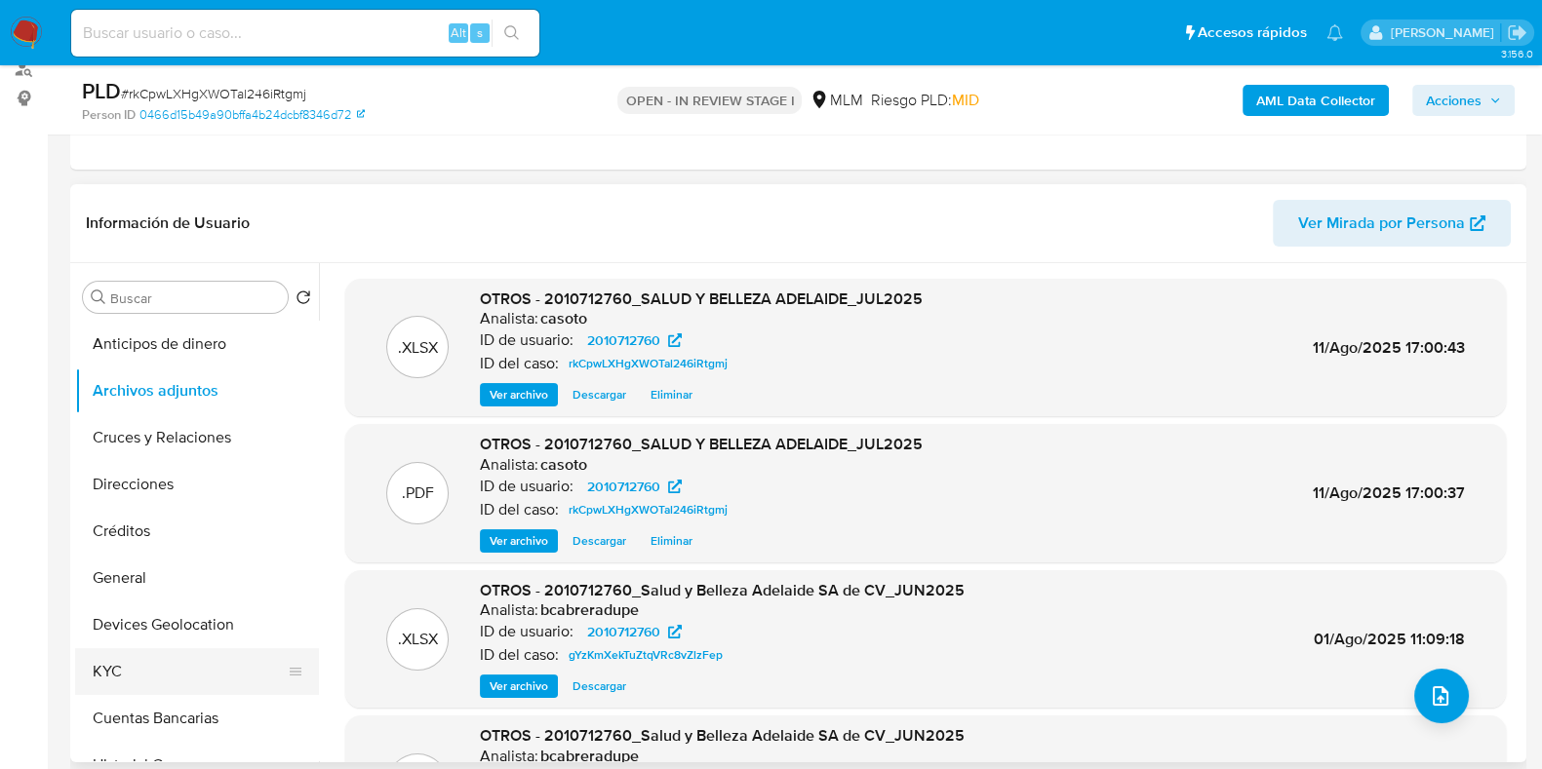
click at [121, 655] on button "KYC" at bounding box center [189, 671] width 228 height 47
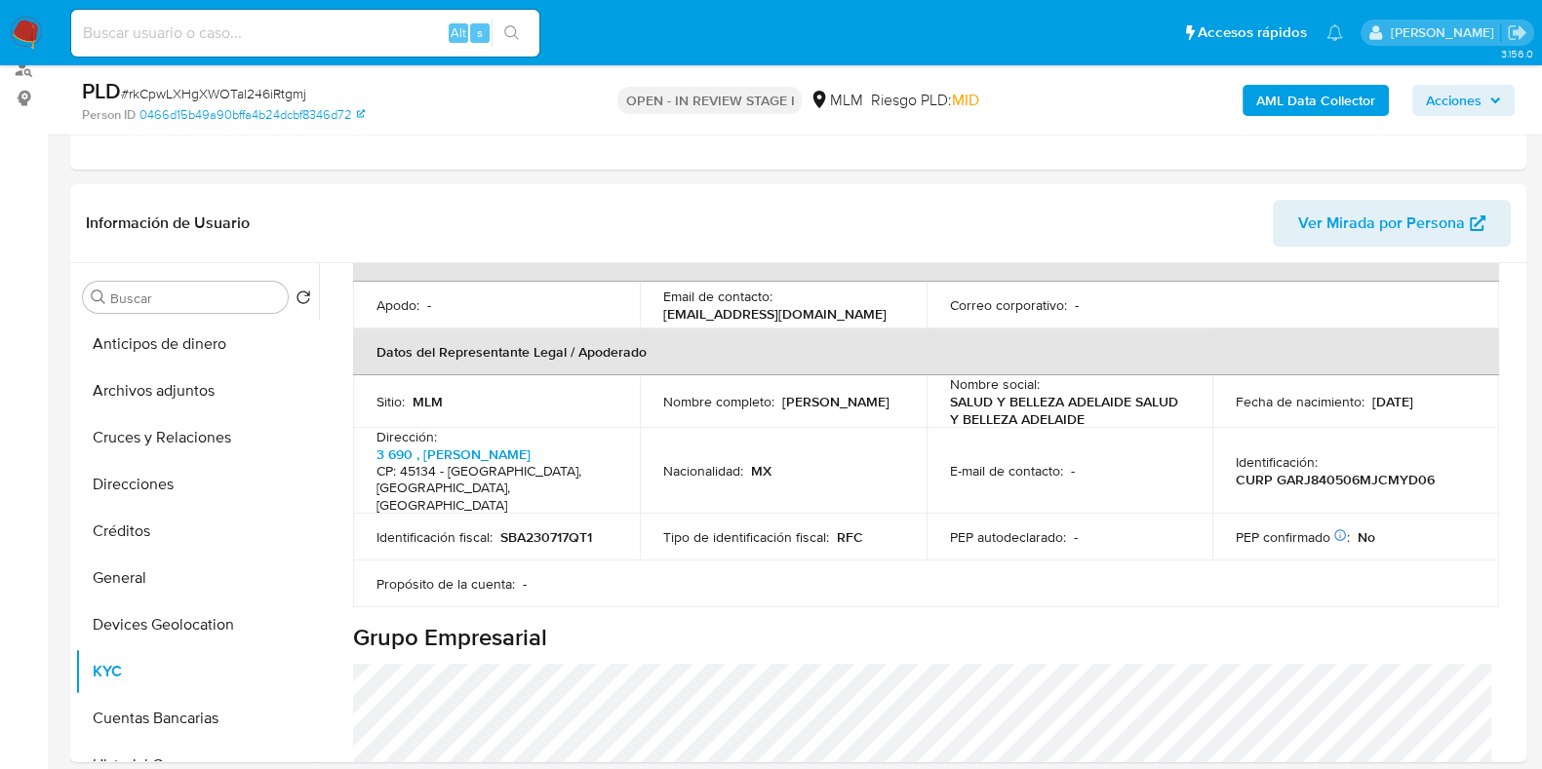
scroll to position [490, 0]
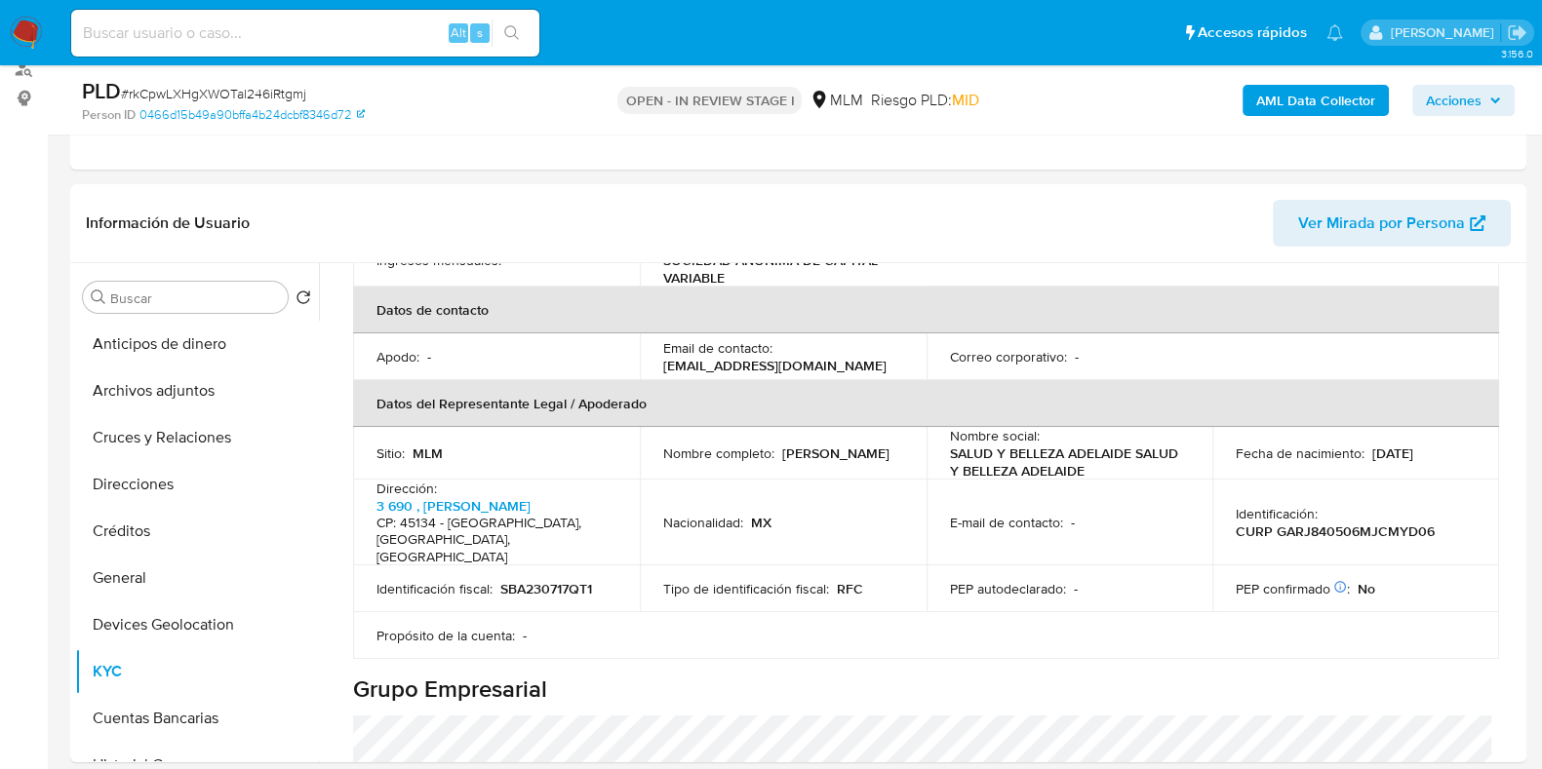
drag, startPoint x: 858, startPoint y: 426, endPoint x: 661, endPoint y: 431, distance: 197.0
click at [663, 445] on div "Nombre completo : Judith Elizabeth Gamez Reyes" at bounding box center [783, 454] width 240 height 18
copy p "Judith Elizabeth Gamez Reyes"
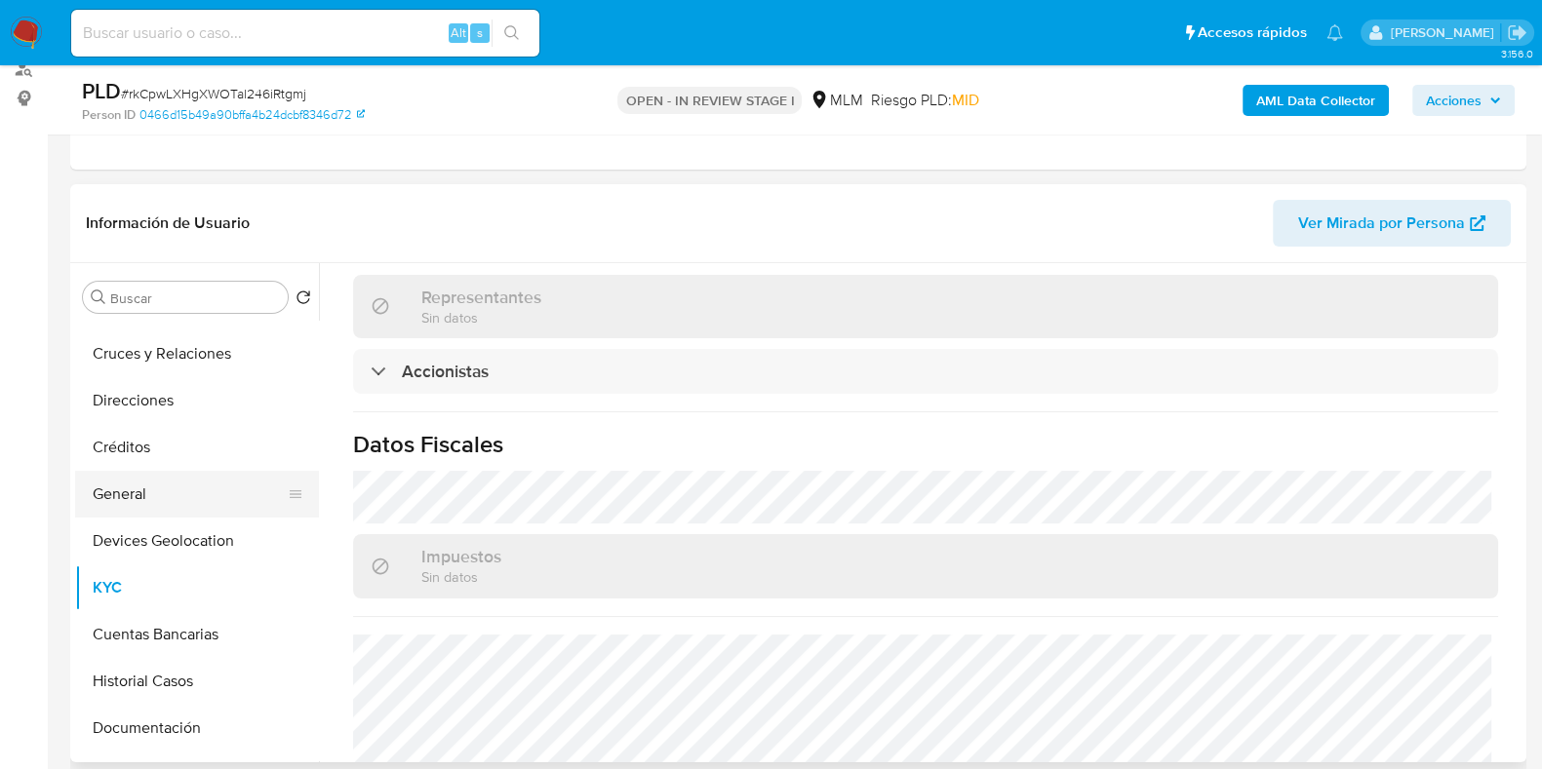
scroll to position [243, 0]
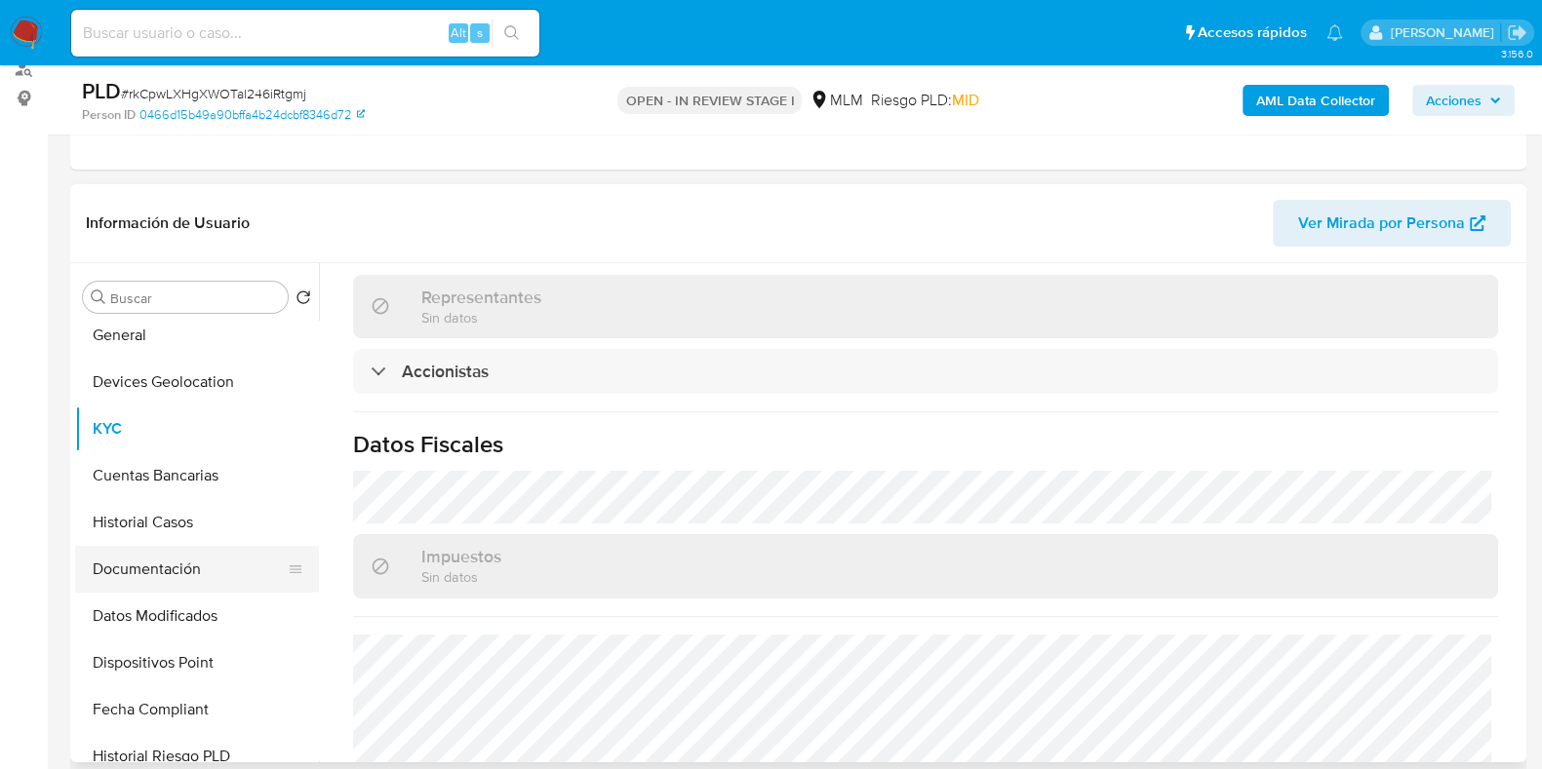
click at [167, 556] on button "Documentación" at bounding box center [189, 569] width 228 height 47
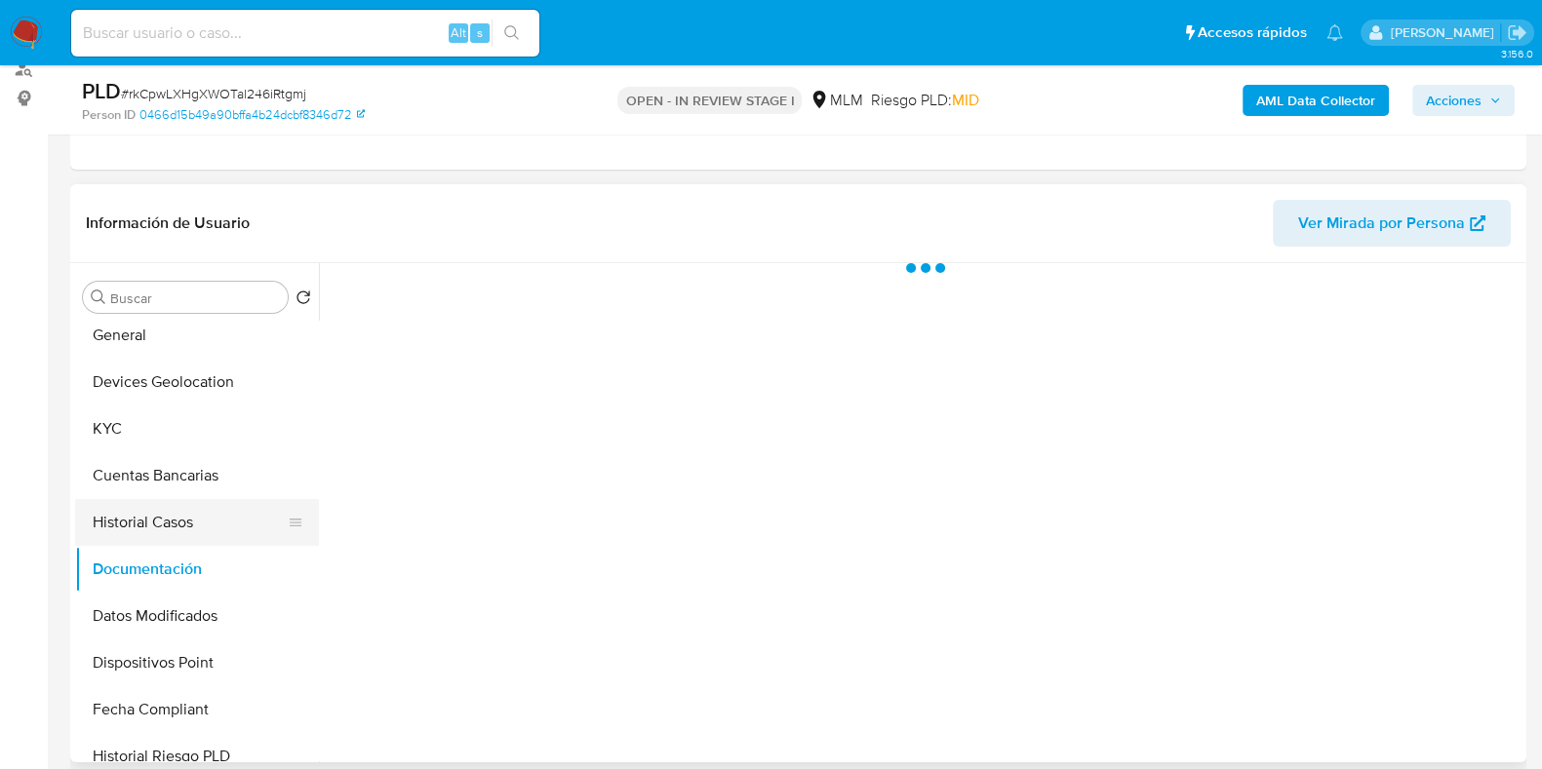
scroll to position [0, 0]
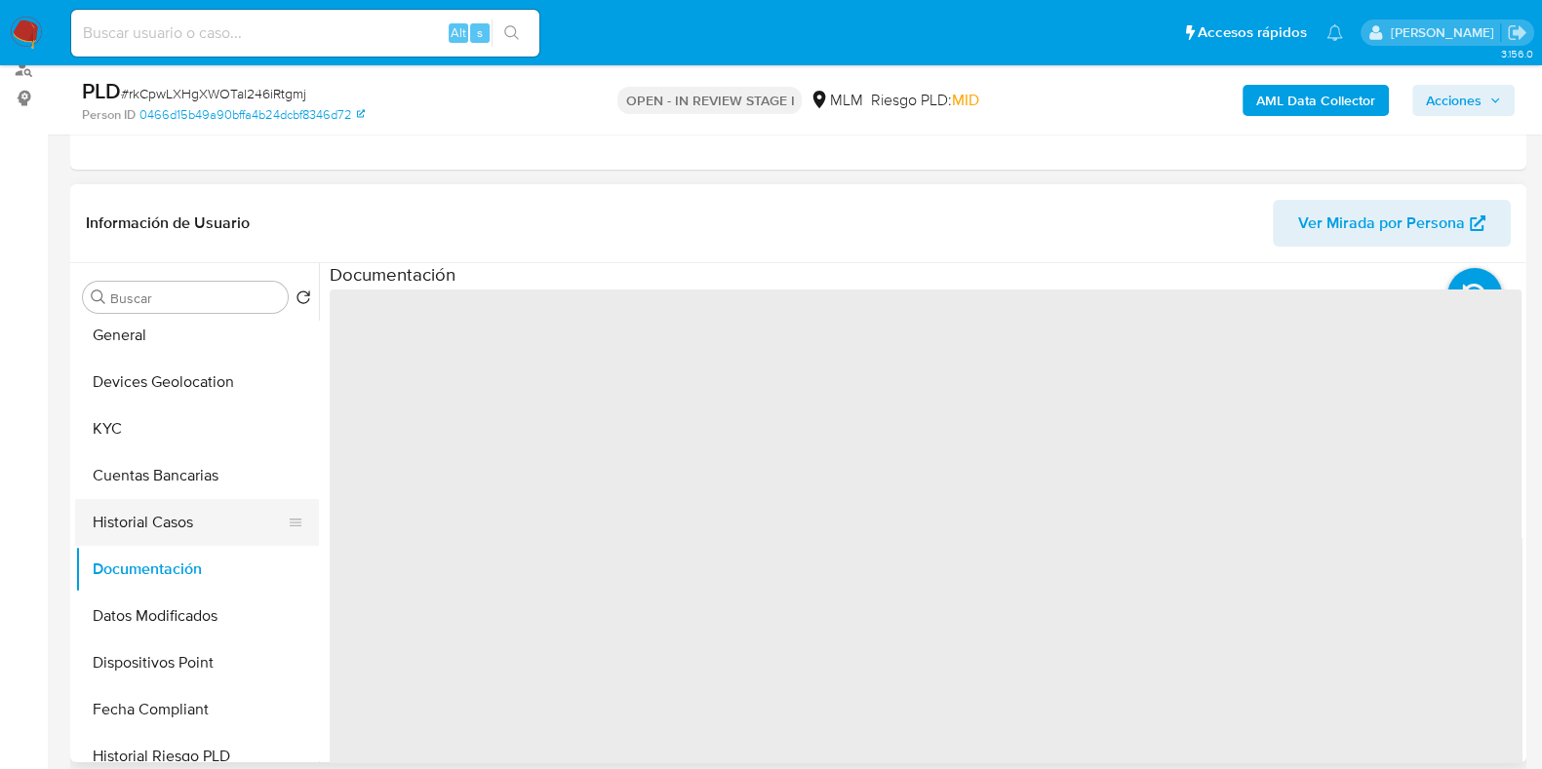
click at [184, 529] on button "Historial Casos" at bounding box center [189, 522] width 228 height 47
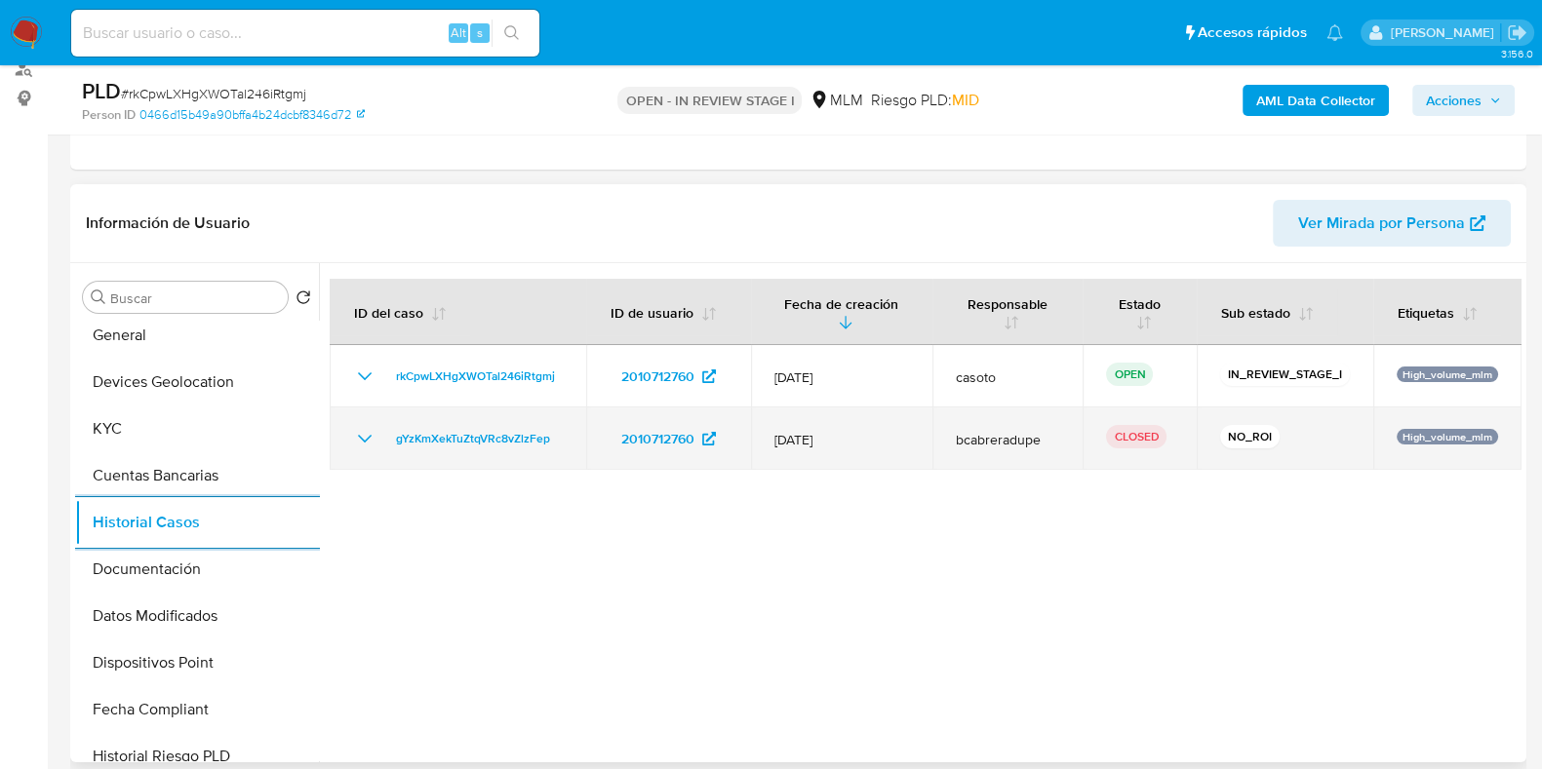
click at [367, 443] on icon "Mostrar/Ocultar" at bounding box center [364, 438] width 23 height 23
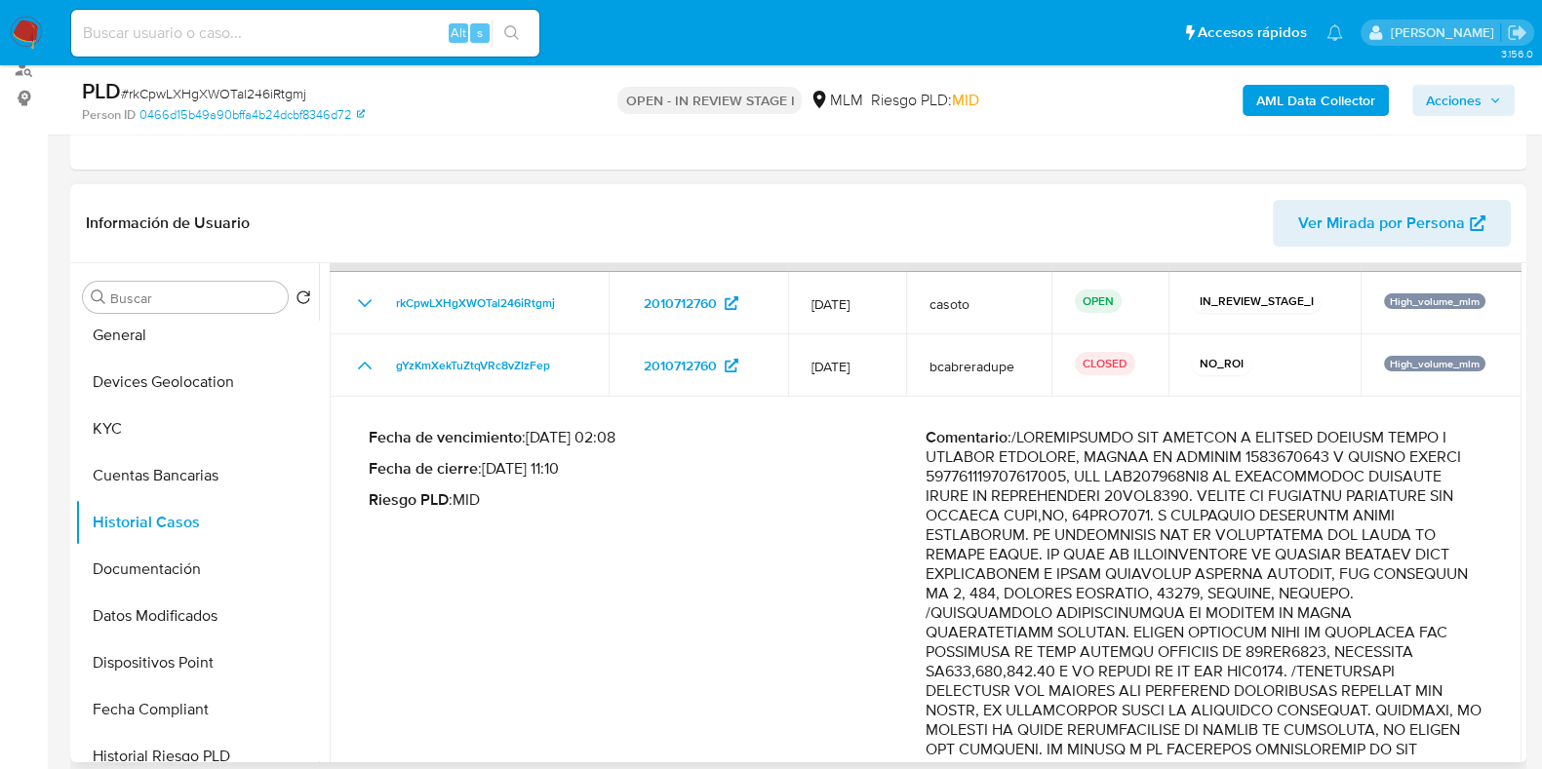
scroll to position [121, 0]
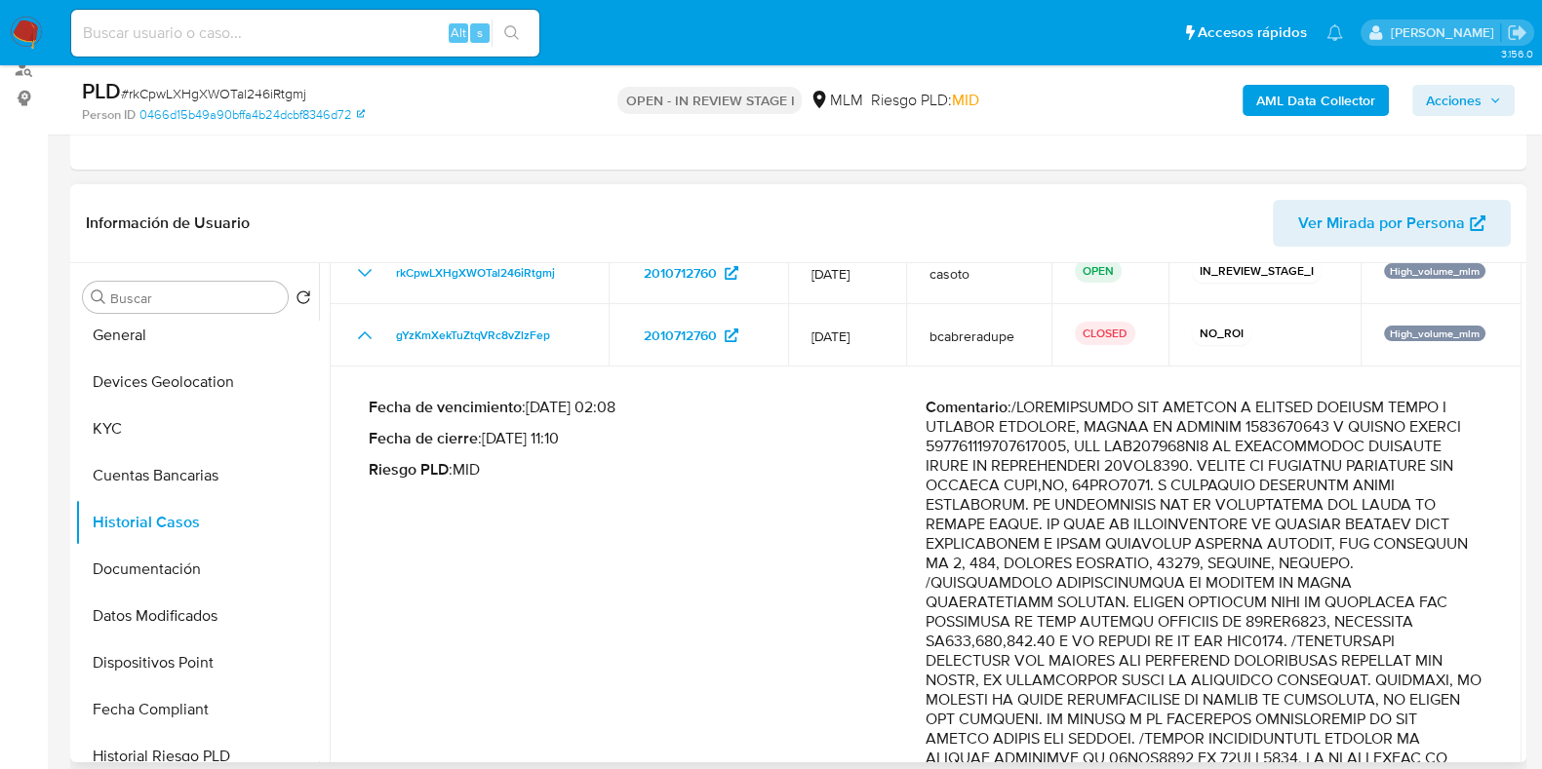
drag, startPoint x: 1117, startPoint y: 602, endPoint x: 1346, endPoint y: 599, distance: 229.2
drag, startPoint x: 1110, startPoint y: 607, endPoint x: 1341, endPoint y: 601, distance: 231.2
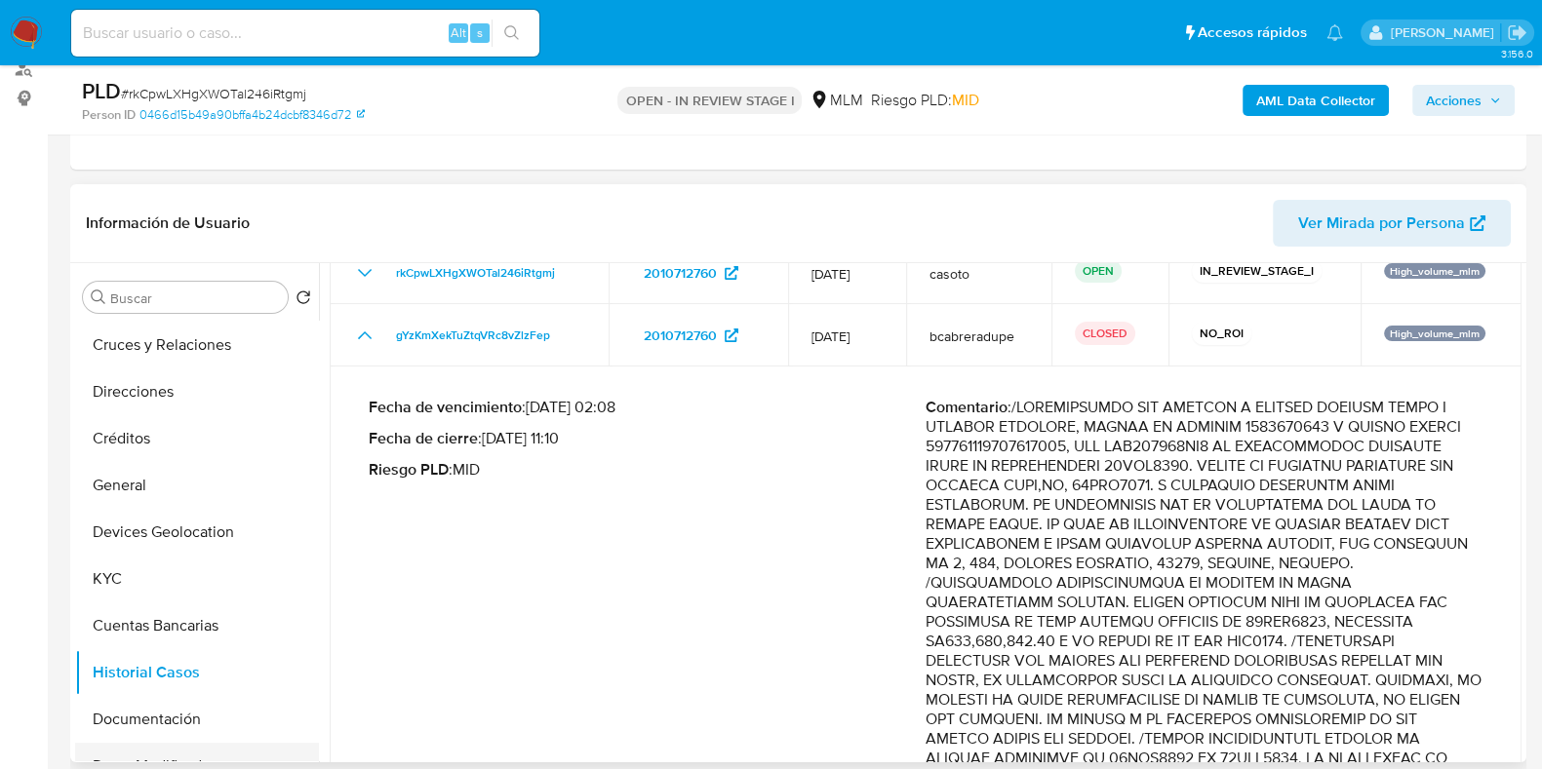
scroll to position [0, 0]
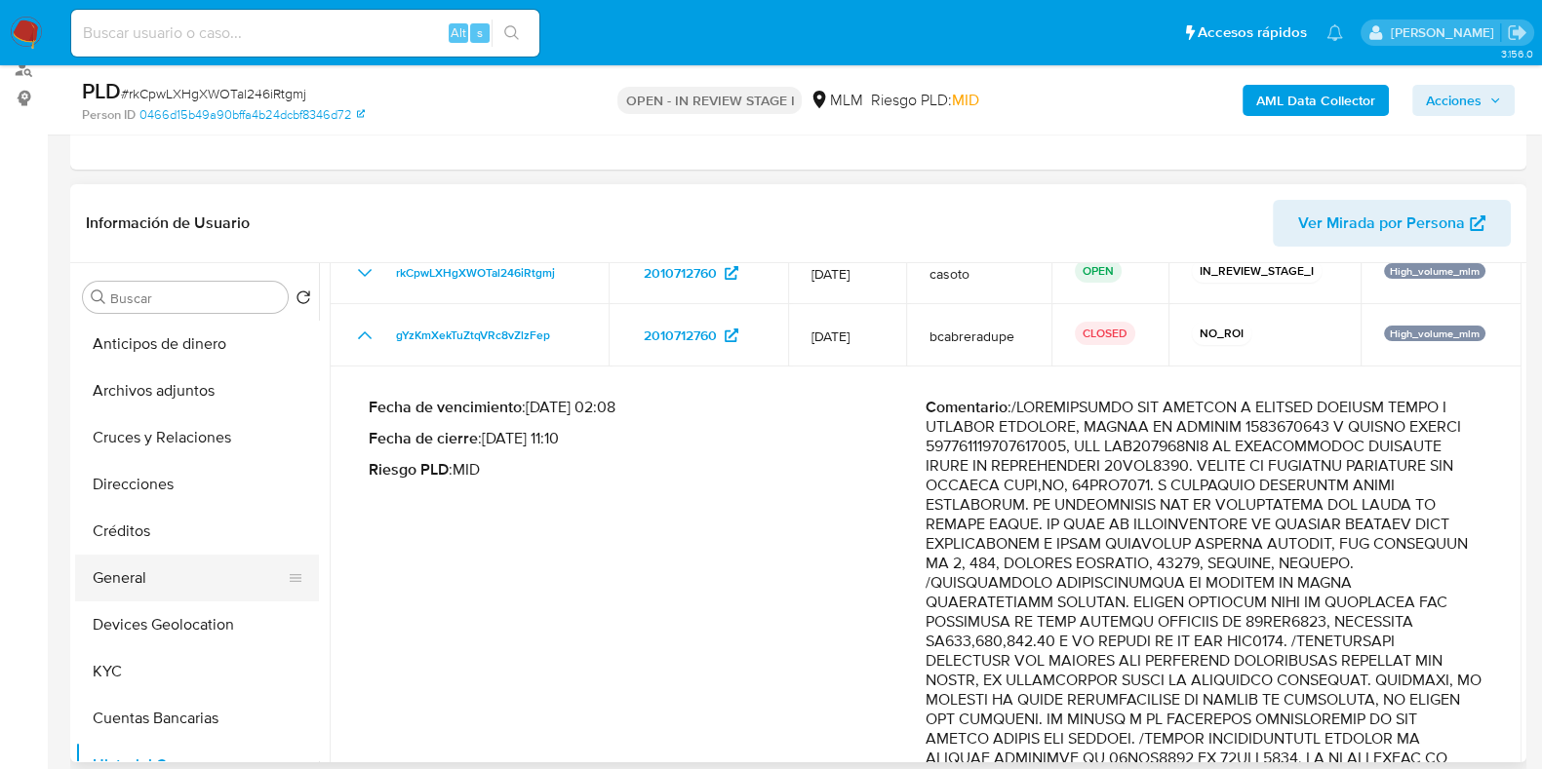
click at [129, 579] on button "General" at bounding box center [189, 578] width 228 height 47
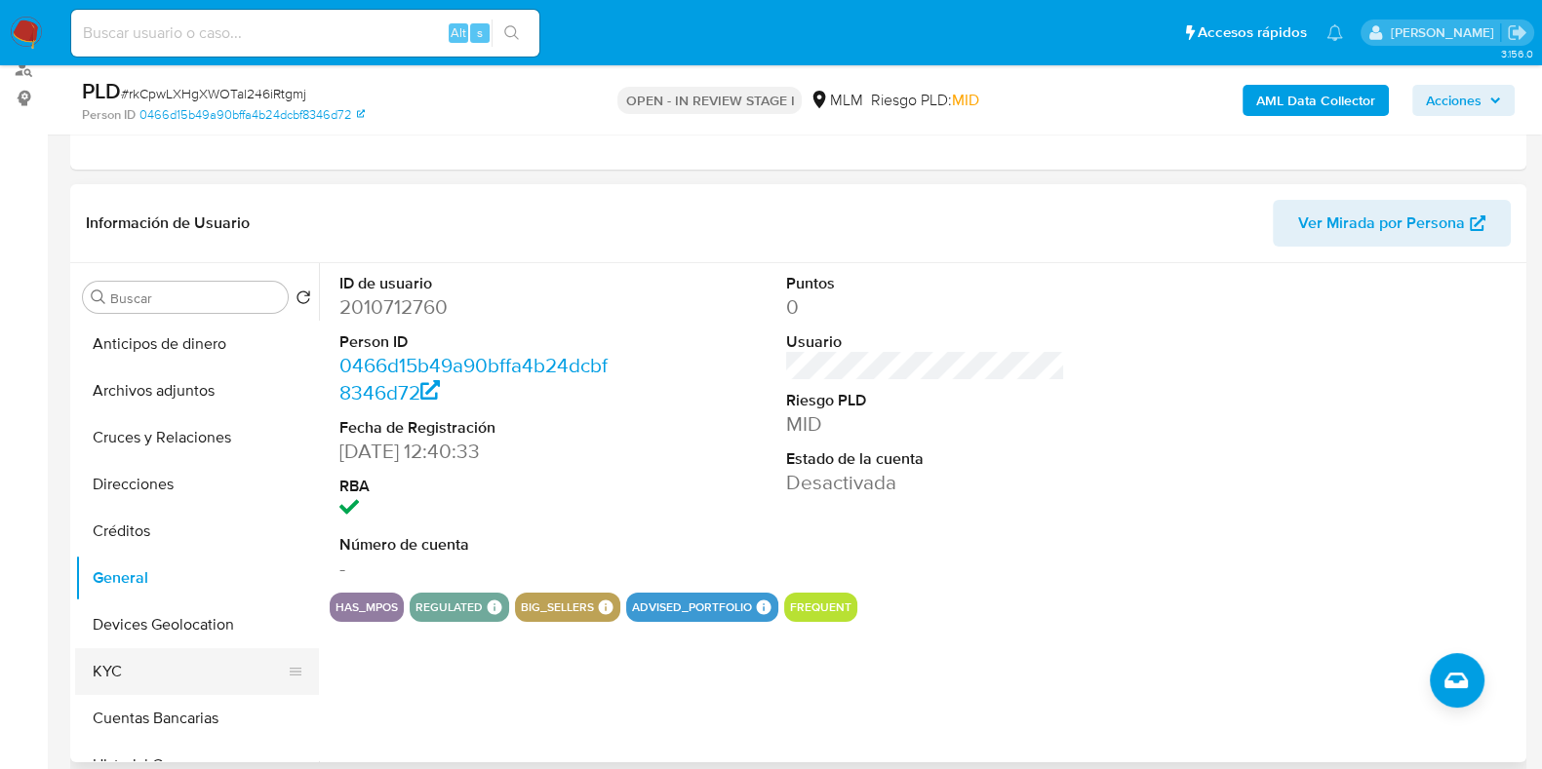
click at [132, 662] on button "KYC" at bounding box center [189, 671] width 228 height 47
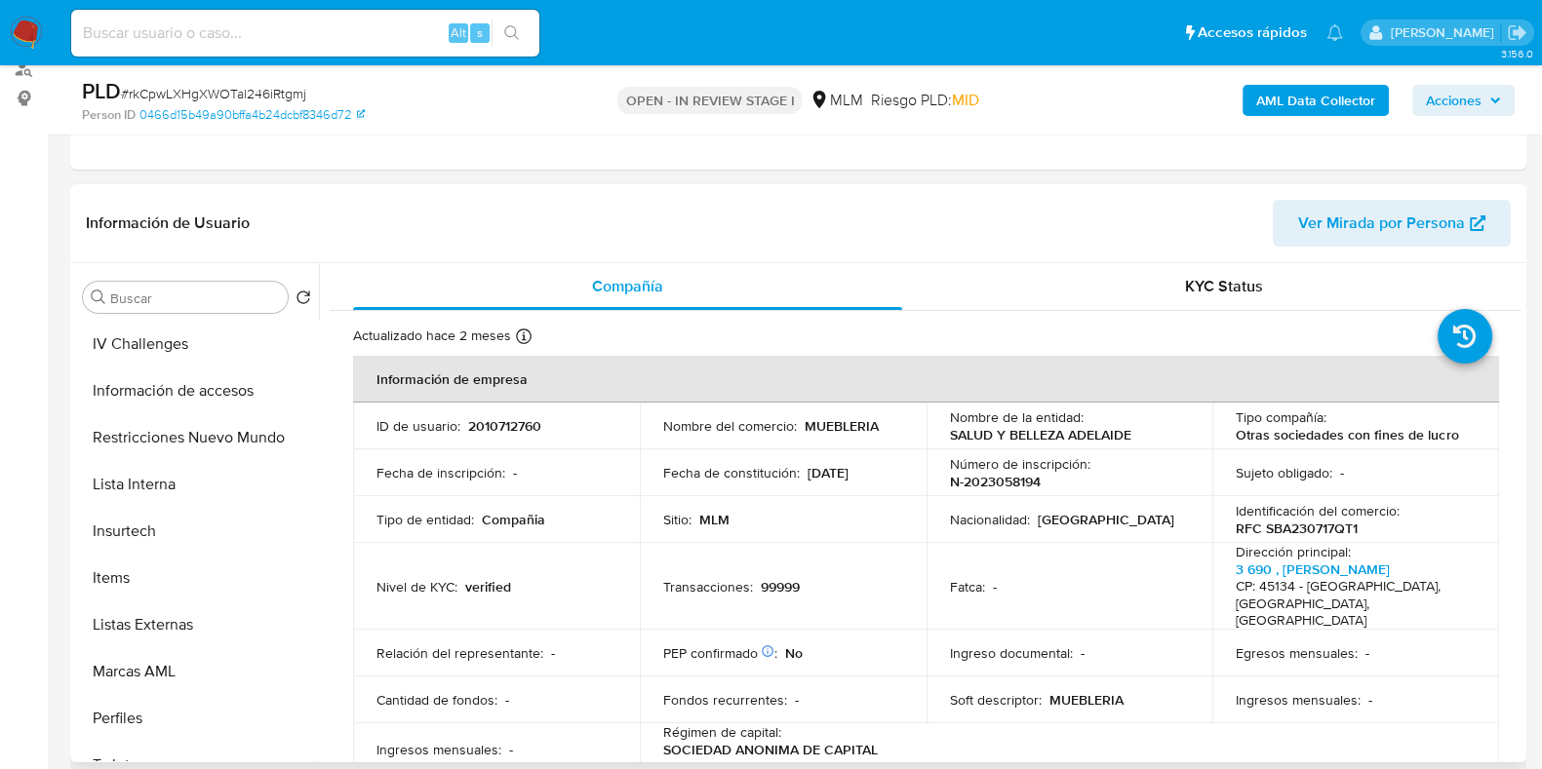
scroll to position [701, 0]
click at [203, 486] on button "Restricciones Nuevo Mundo" at bounding box center [189, 485] width 228 height 47
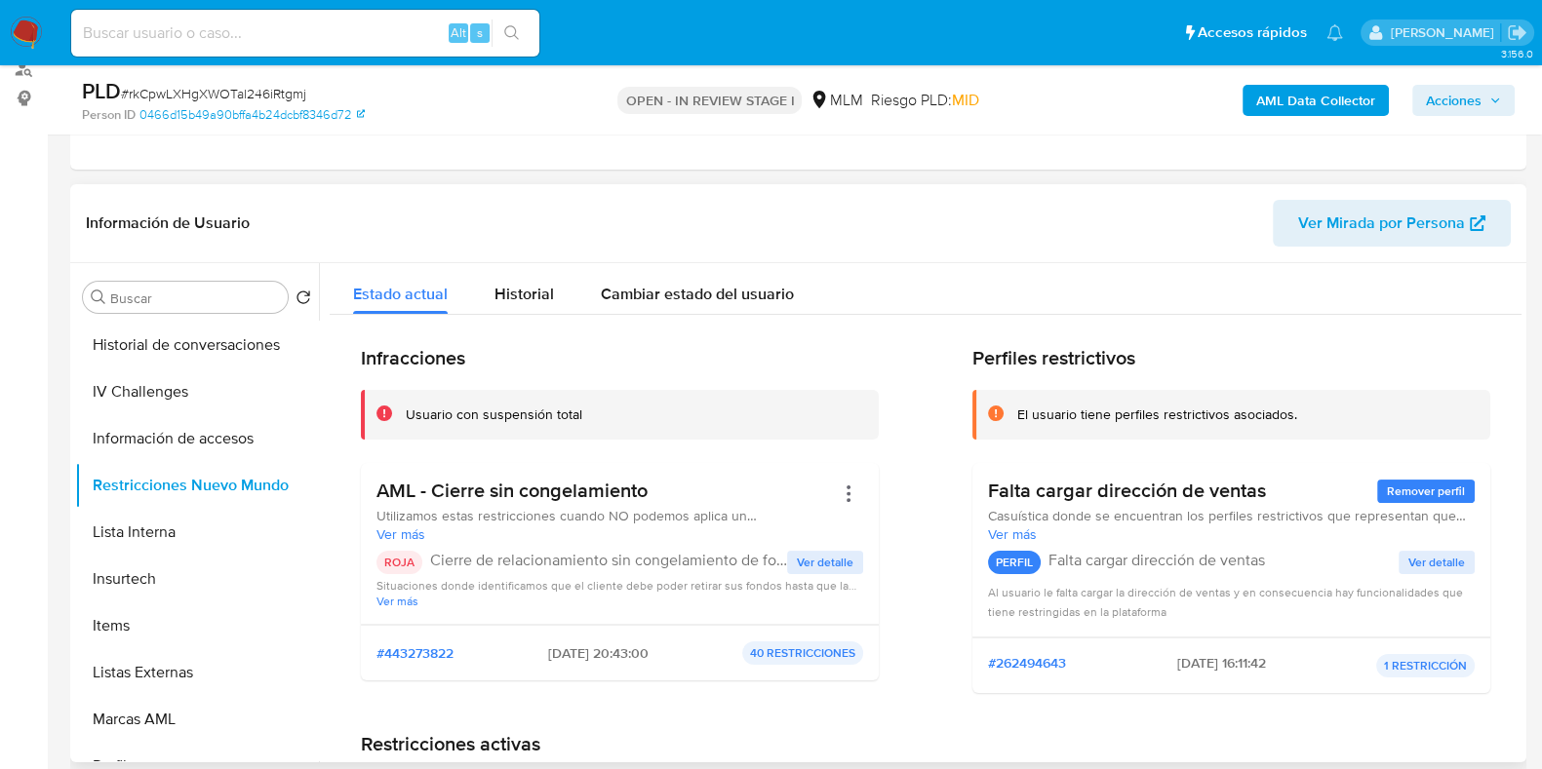
click at [811, 566] on span "Ver detalle" at bounding box center [825, 563] width 57 height 20
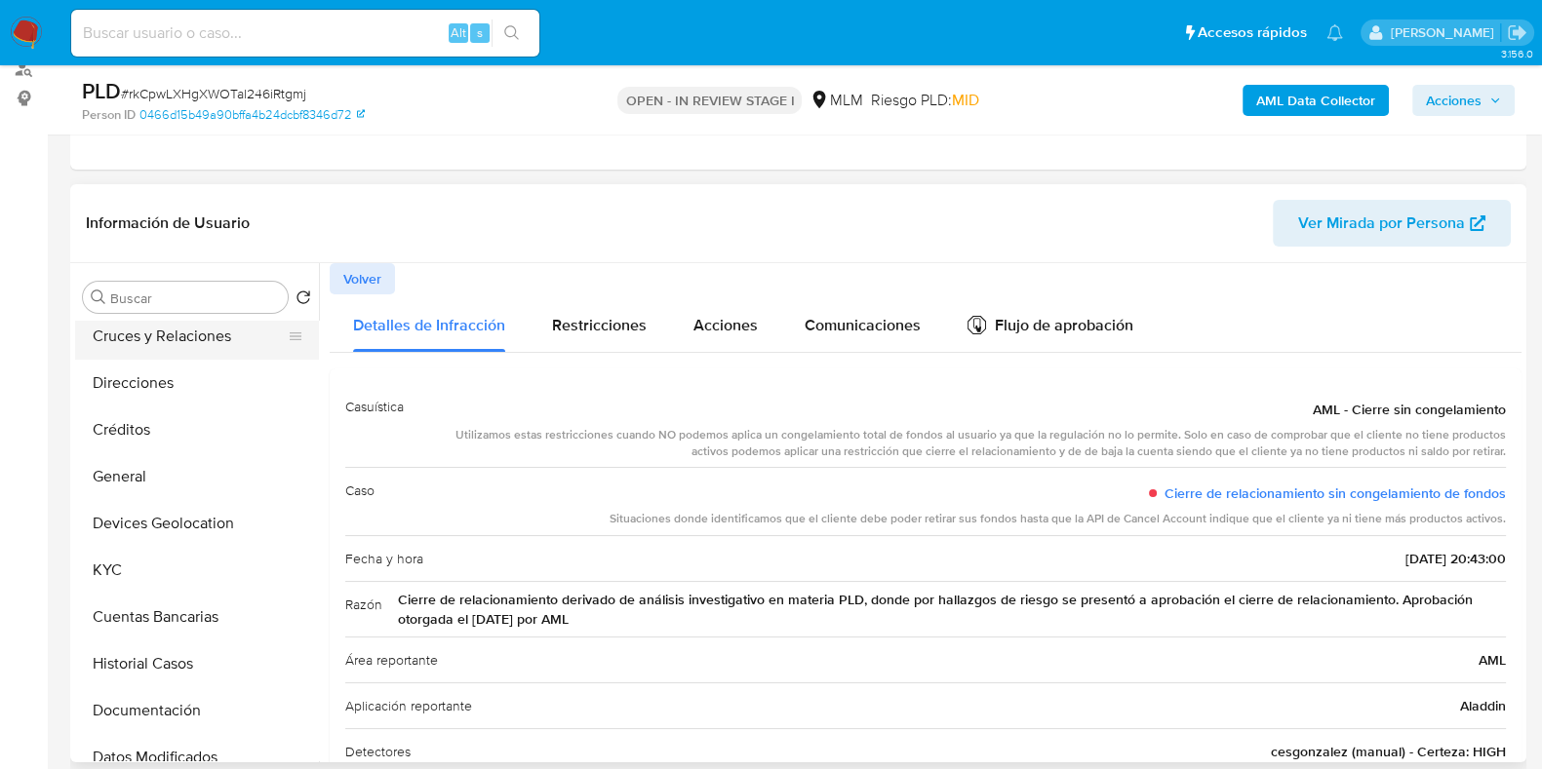
scroll to position [0, 0]
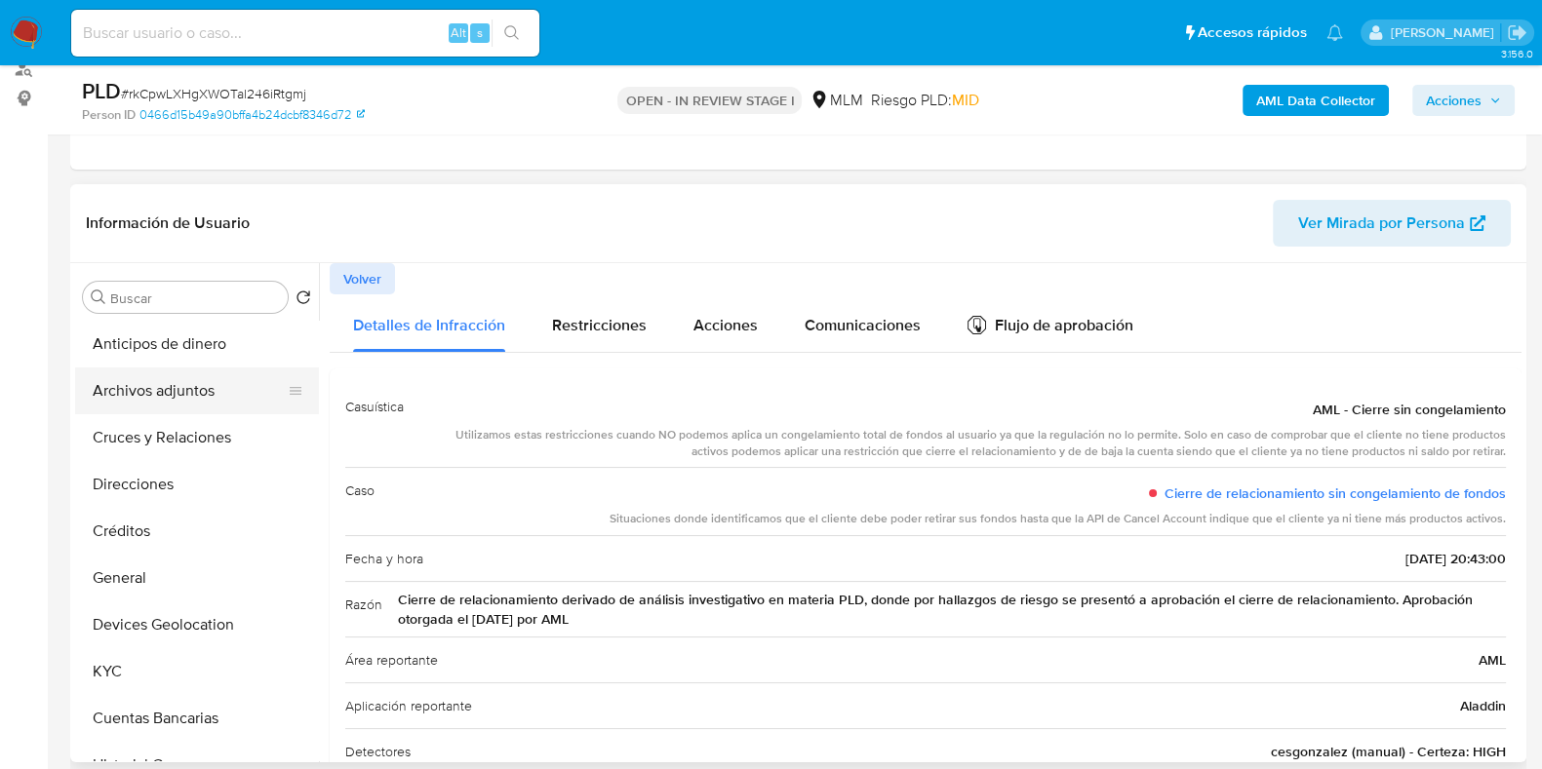
click at [169, 402] on button "Archivos adjuntos" at bounding box center [189, 391] width 228 height 47
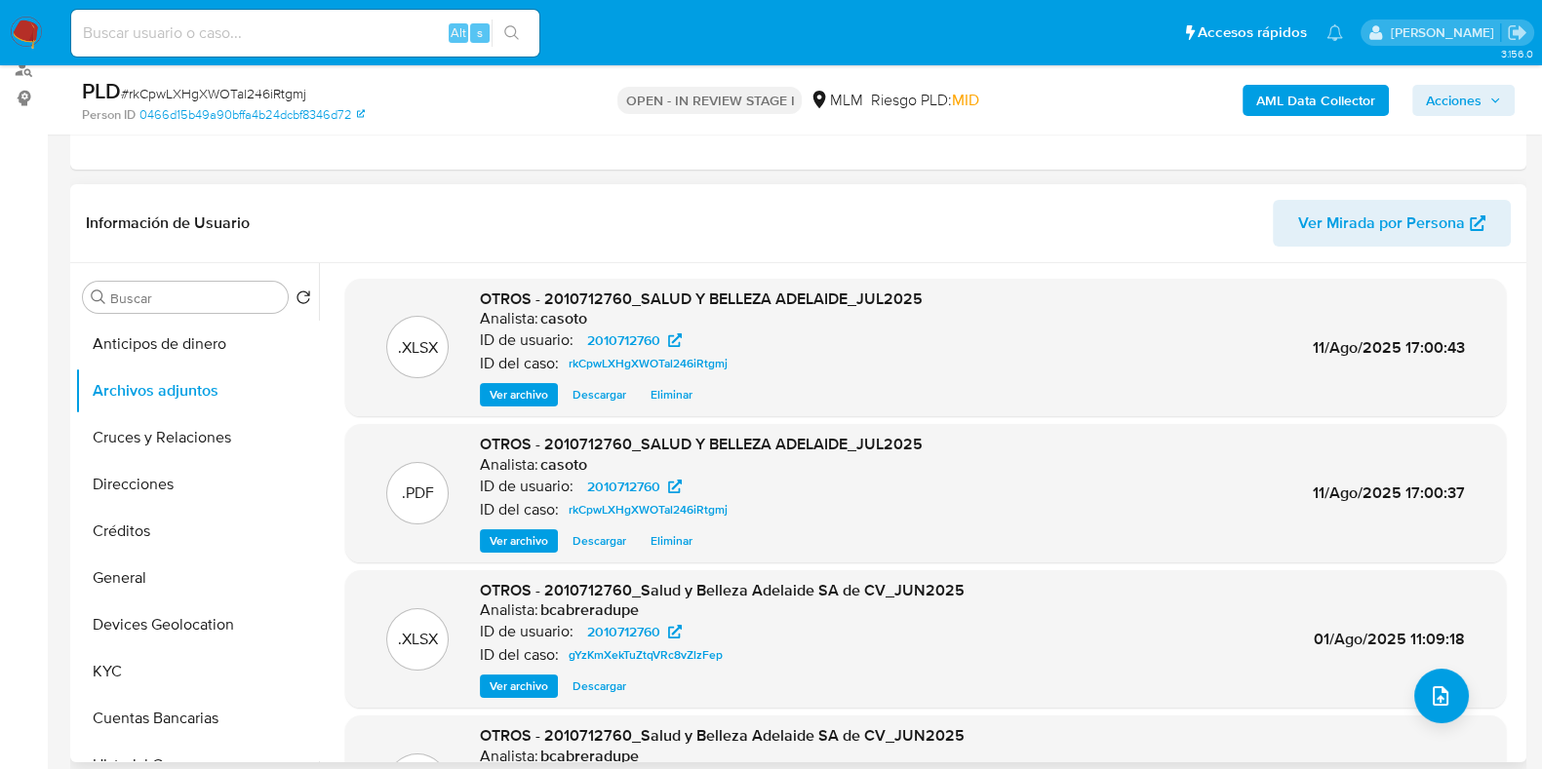
click at [502, 532] on span "Ver archivo" at bounding box center [519, 541] width 59 height 20
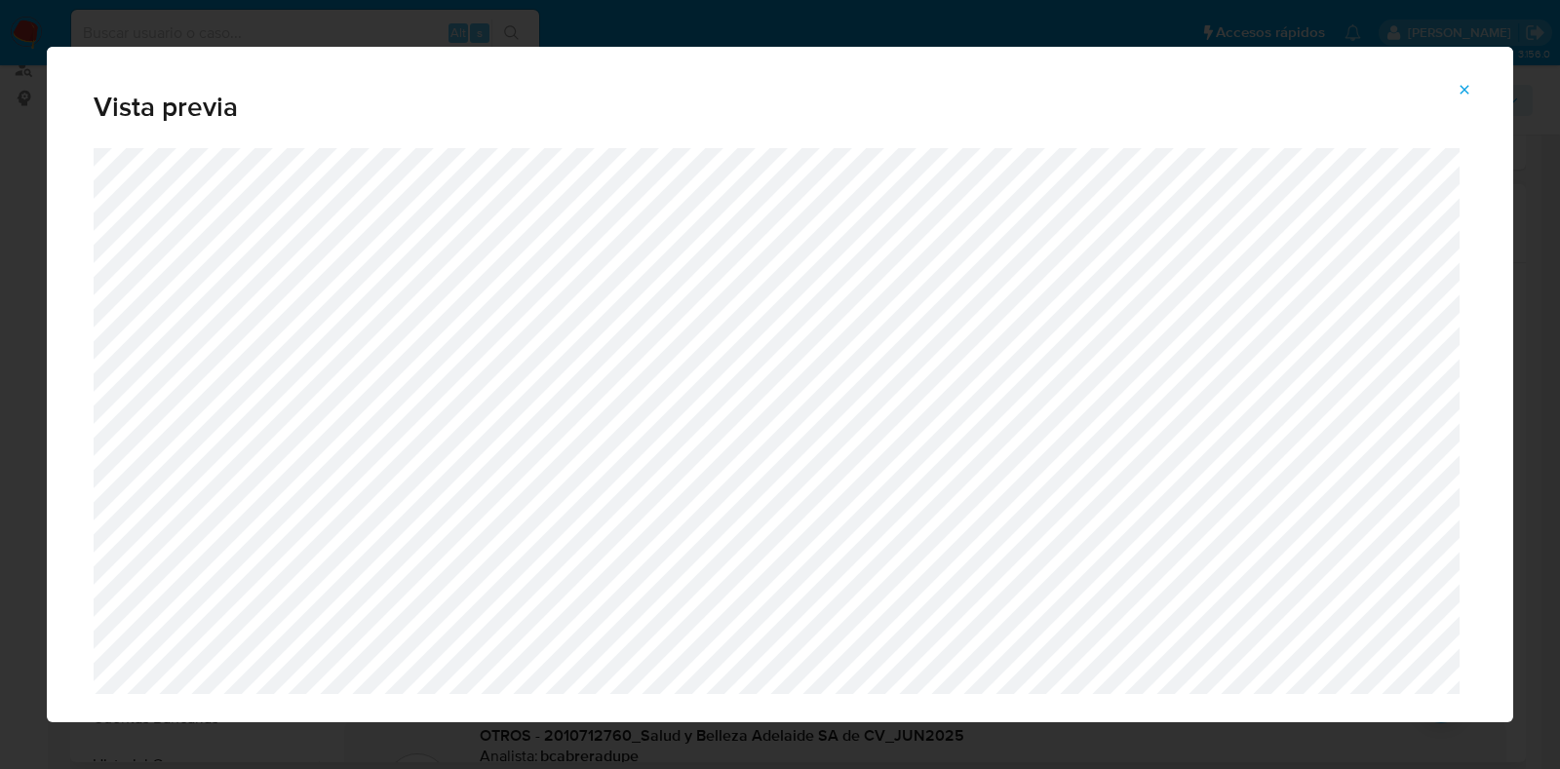
click at [1471, 93] on icon "Attachment preview" at bounding box center [1465, 90] width 16 height 16
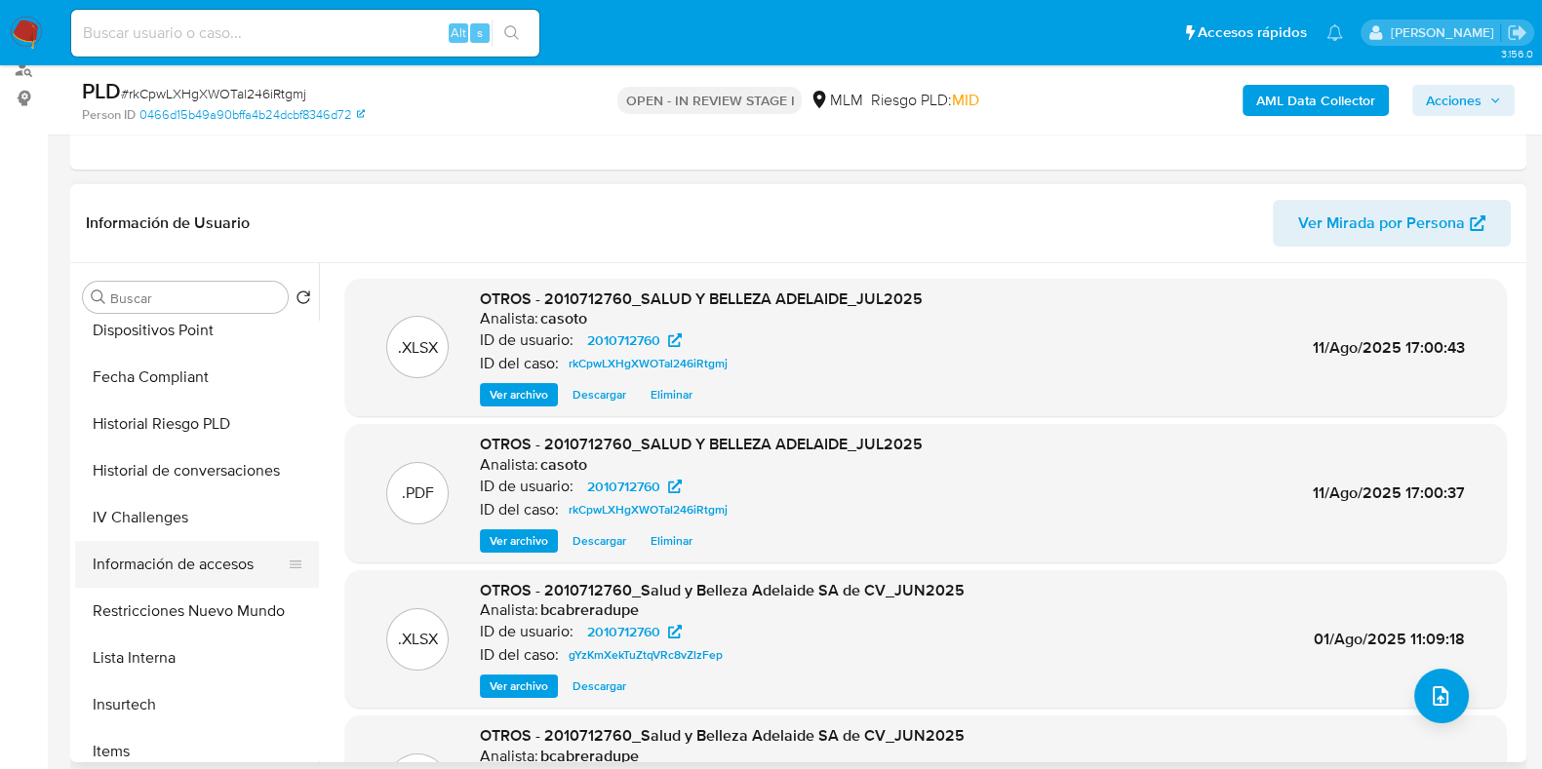
scroll to position [609, 0]
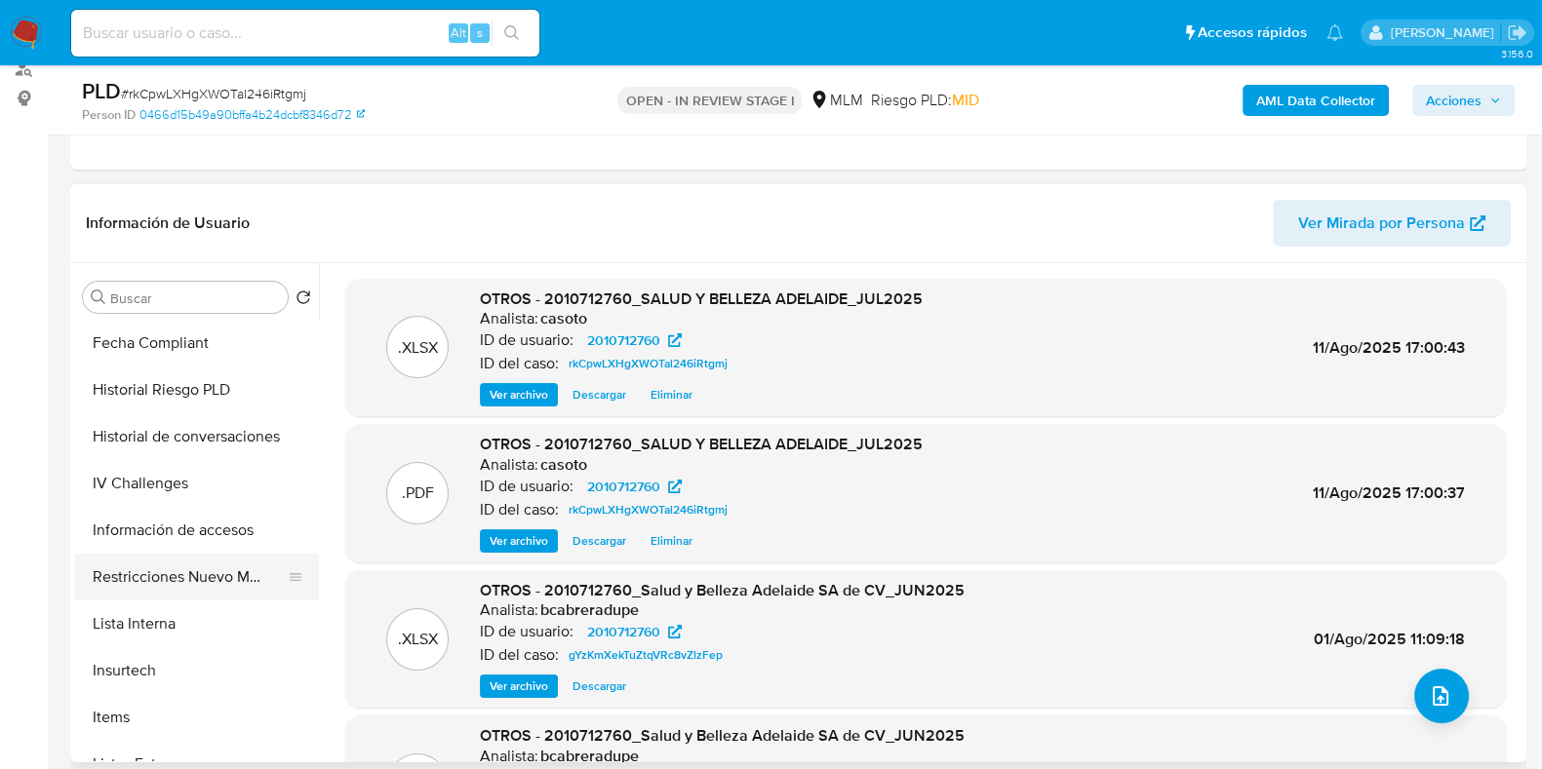
click at [218, 585] on button "Restricciones Nuevo Mundo" at bounding box center [189, 577] width 228 height 47
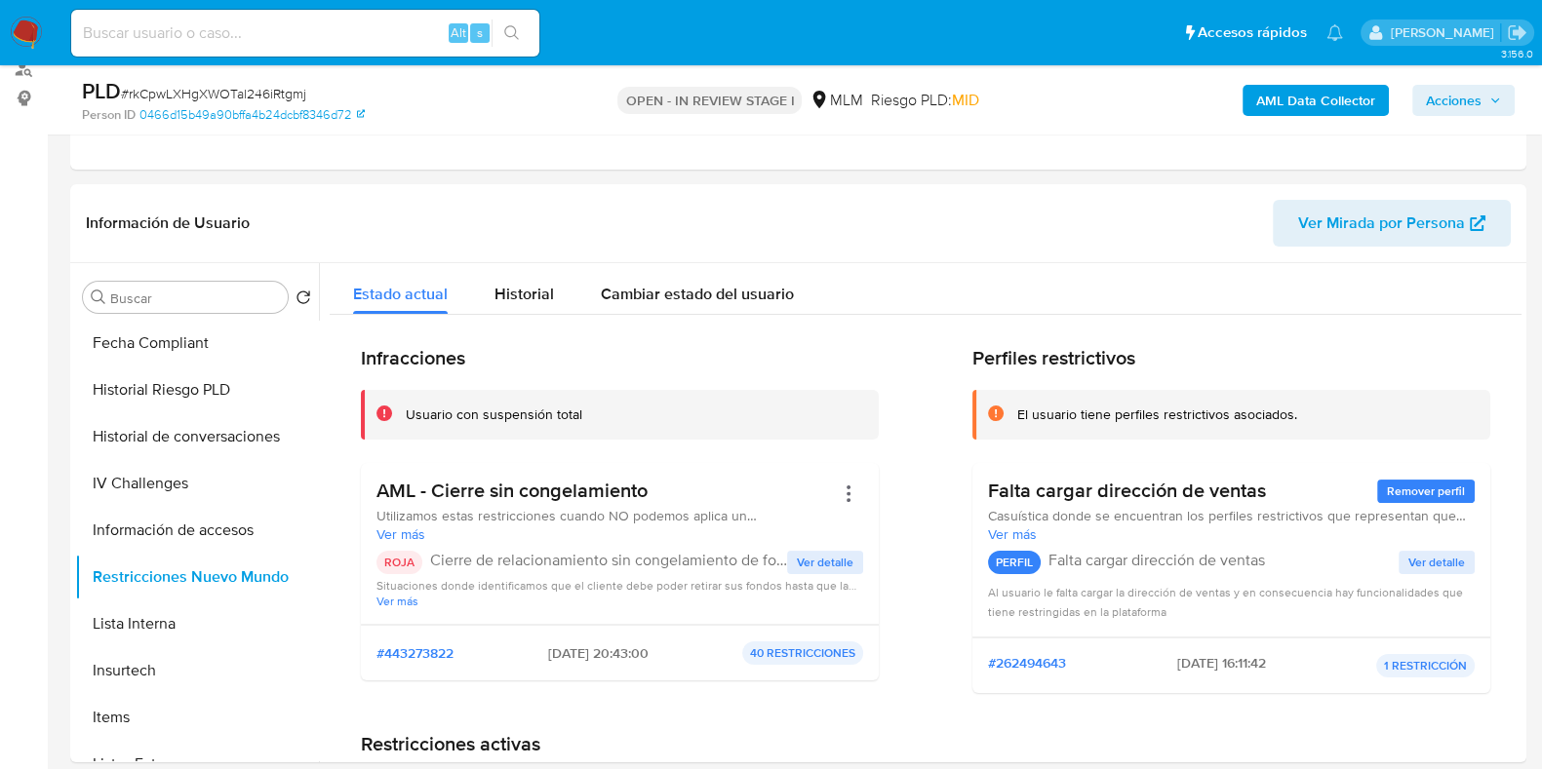
click at [815, 559] on span "Ver detalle" at bounding box center [825, 563] width 57 height 20
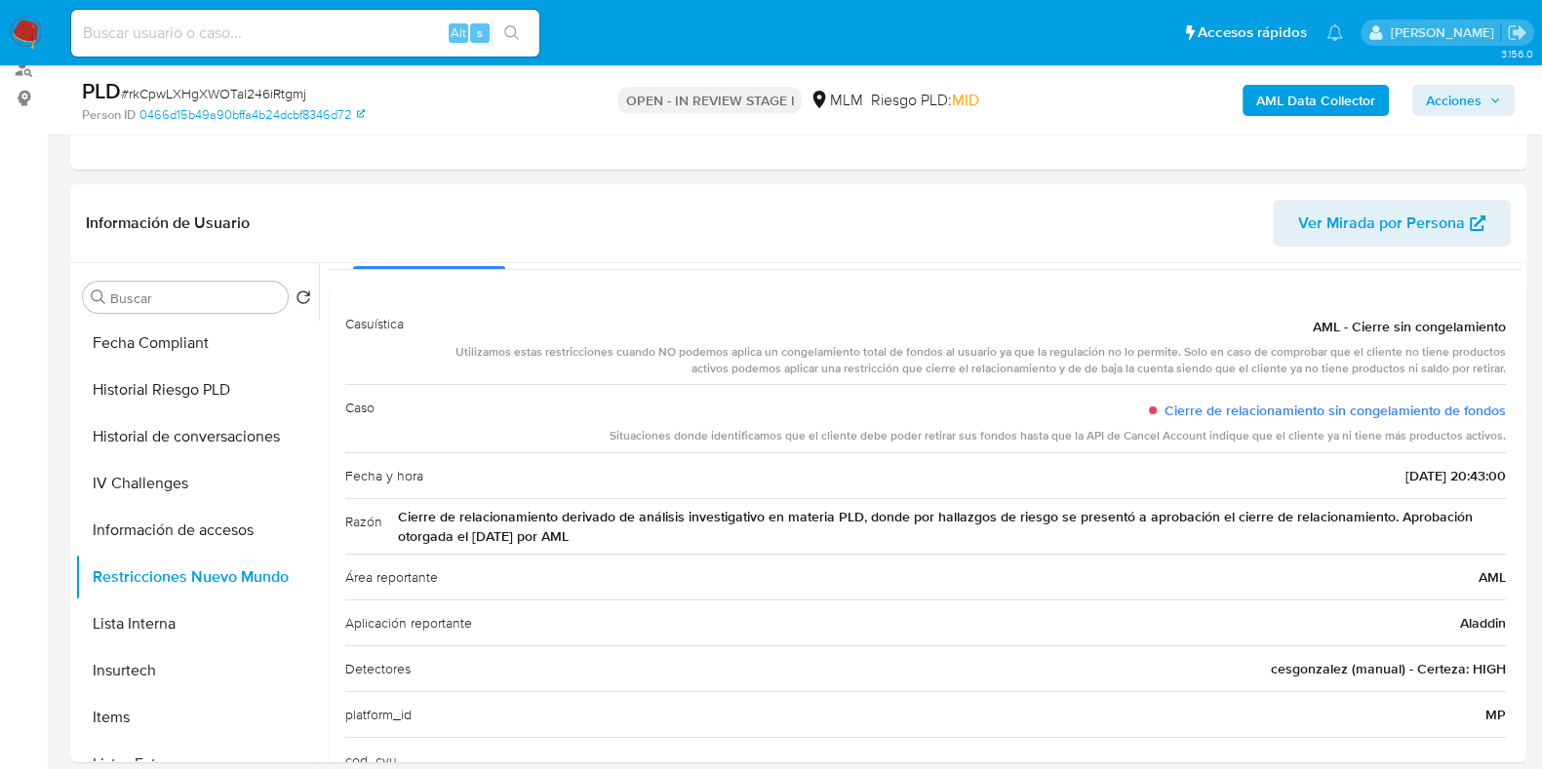
scroll to position [121, 0]
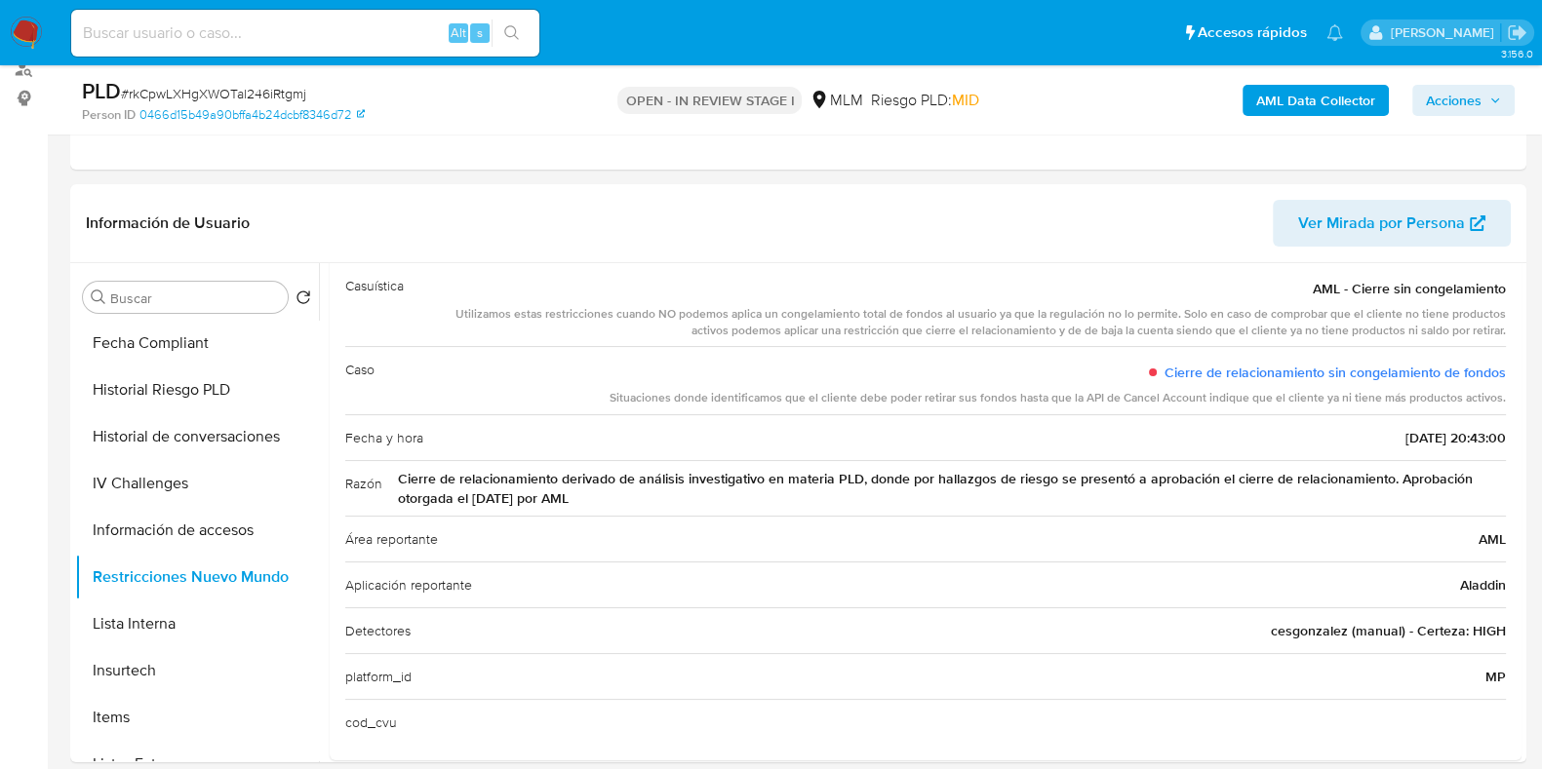
drag, startPoint x: 403, startPoint y: 499, endPoint x: 580, endPoint y: 494, distance: 177.5
click at [580, 494] on span "Cierre de relacionamiento derivado de análisis investigativo en materia PLD, do…" at bounding box center [952, 488] width 1108 height 39
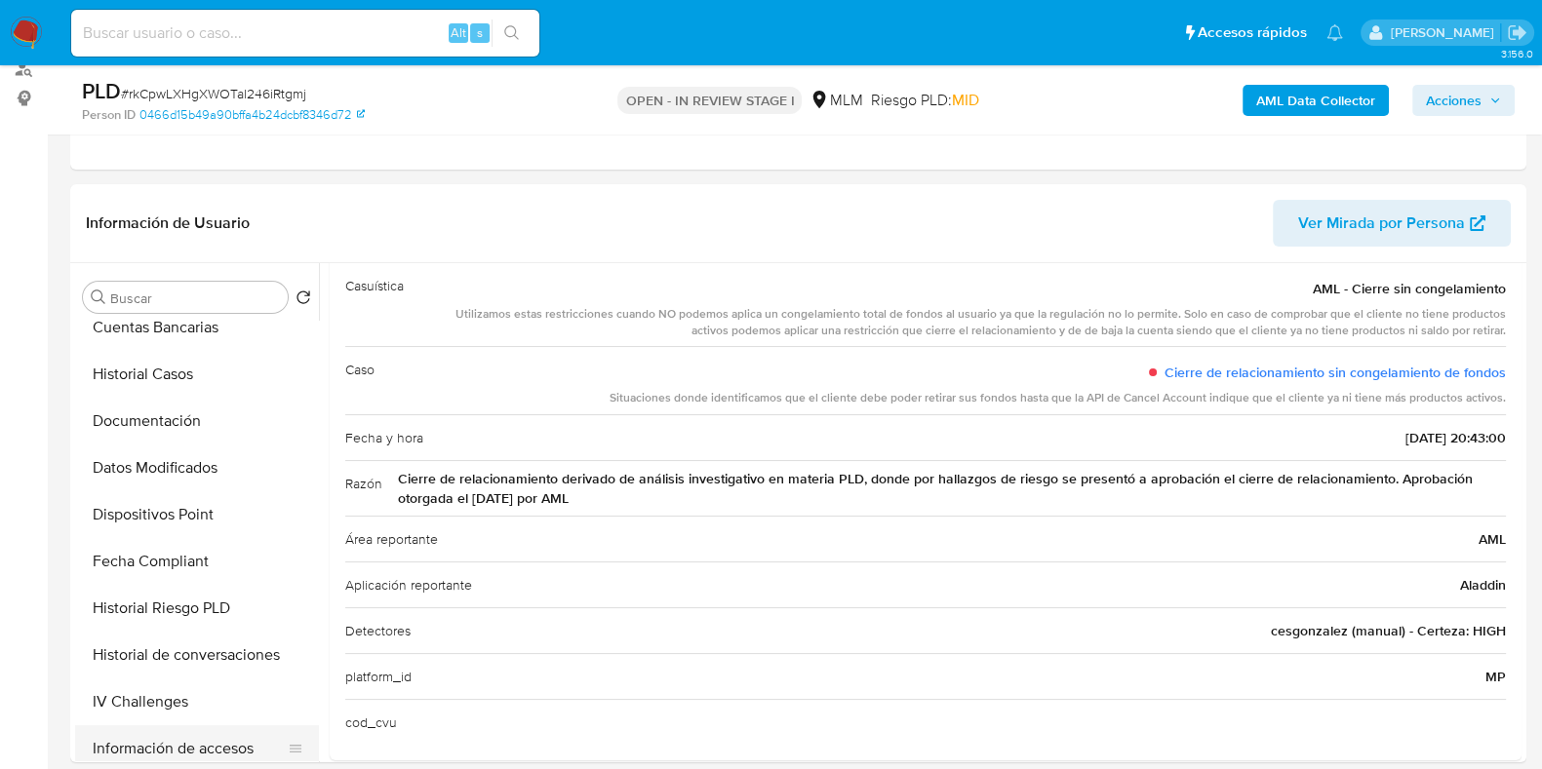
scroll to position [336, 0]
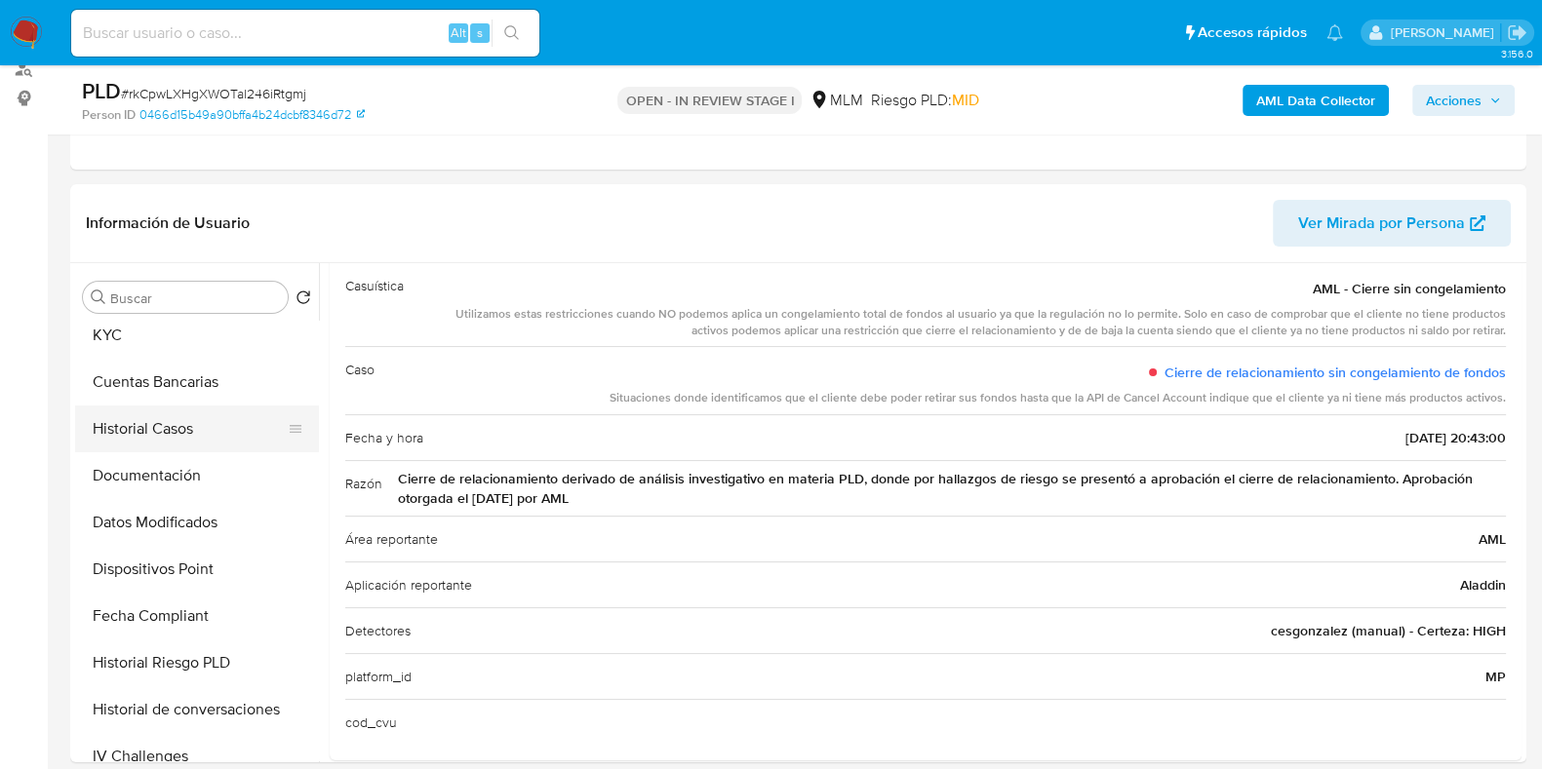
click at [156, 442] on button "Historial Casos" at bounding box center [189, 429] width 228 height 47
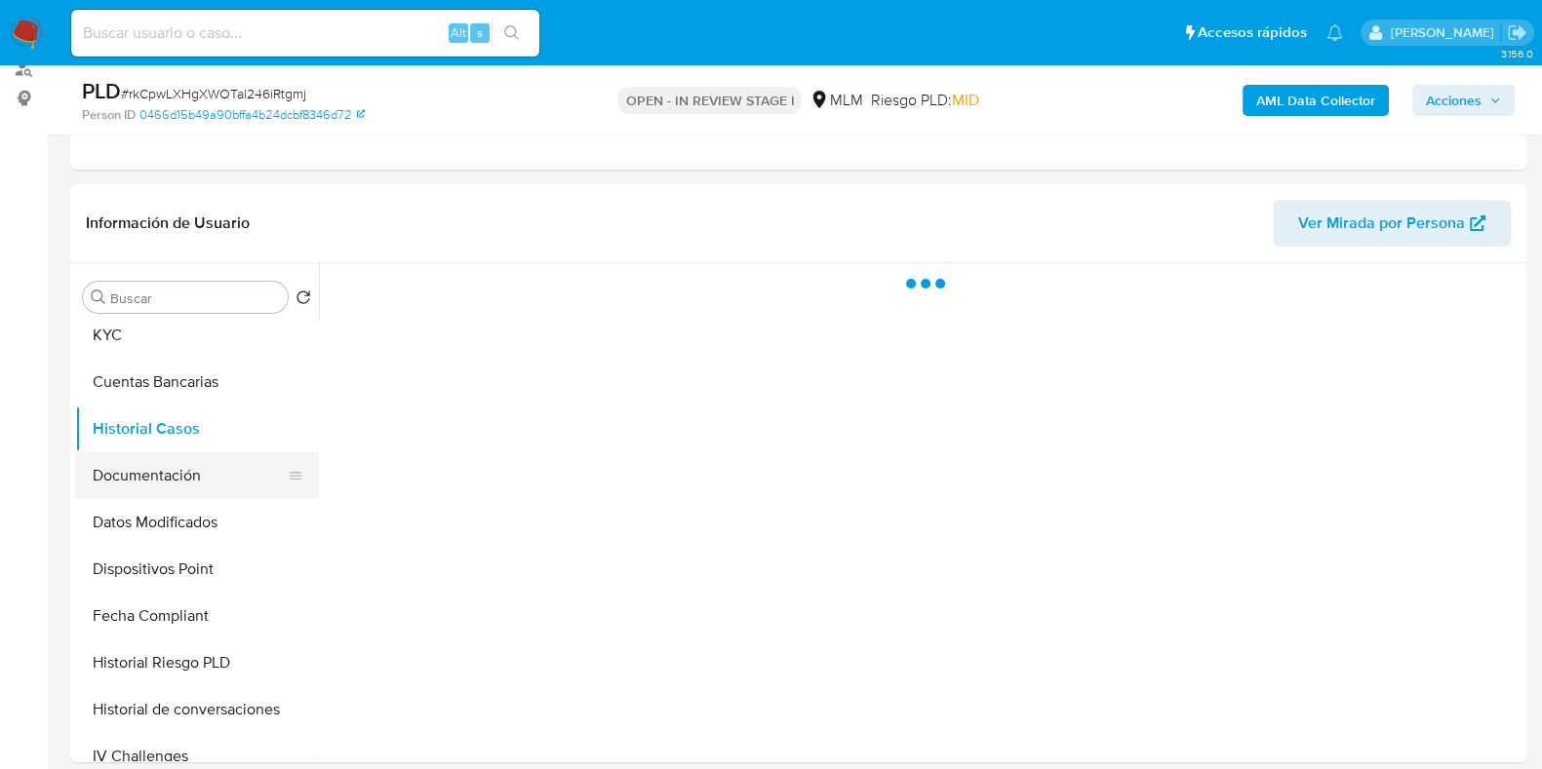
click at [149, 474] on button "Documentación" at bounding box center [189, 475] width 228 height 47
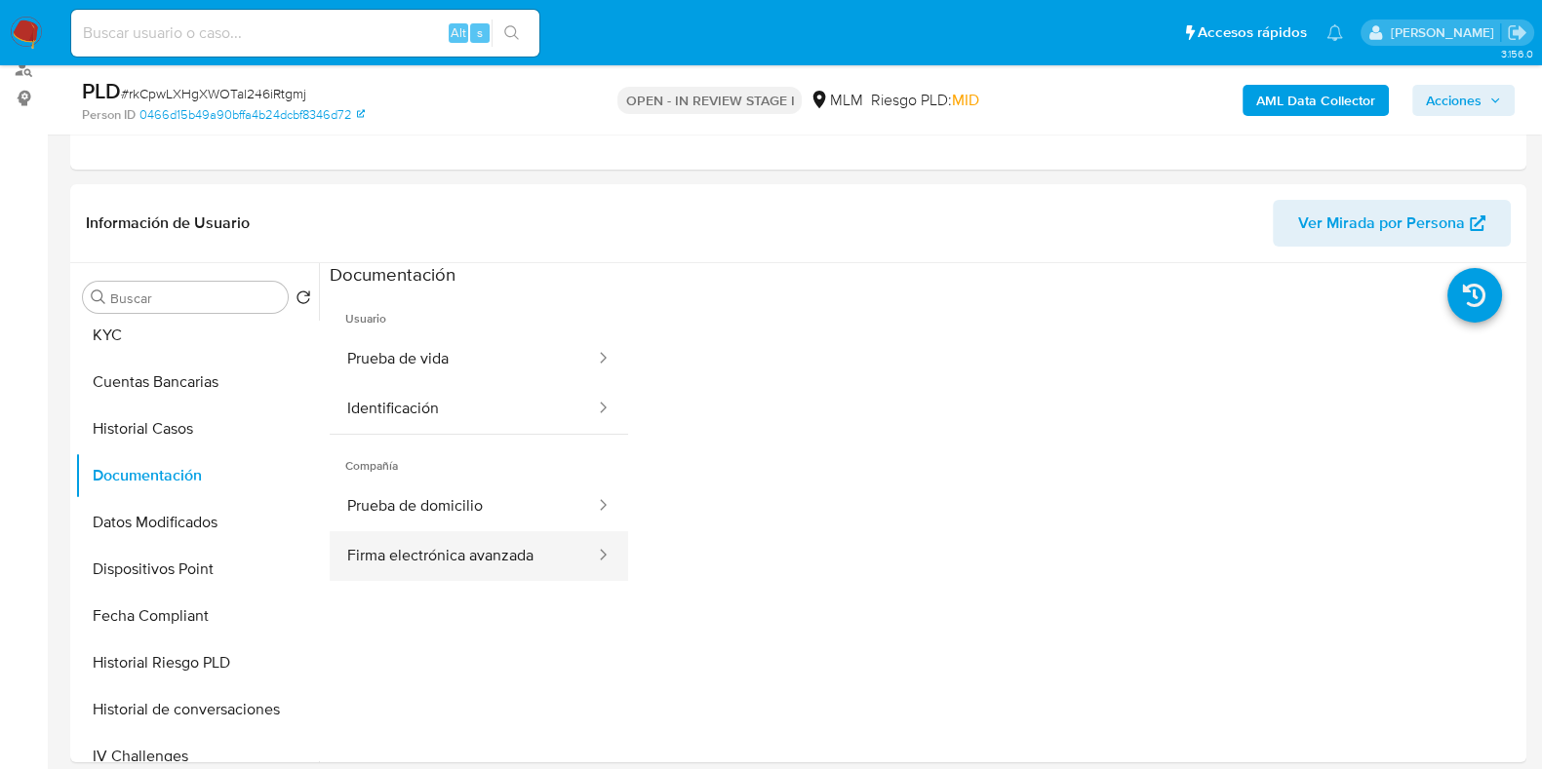
click at [468, 551] on button "Firma electrónica avanzada" at bounding box center [463, 556] width 267 height 50
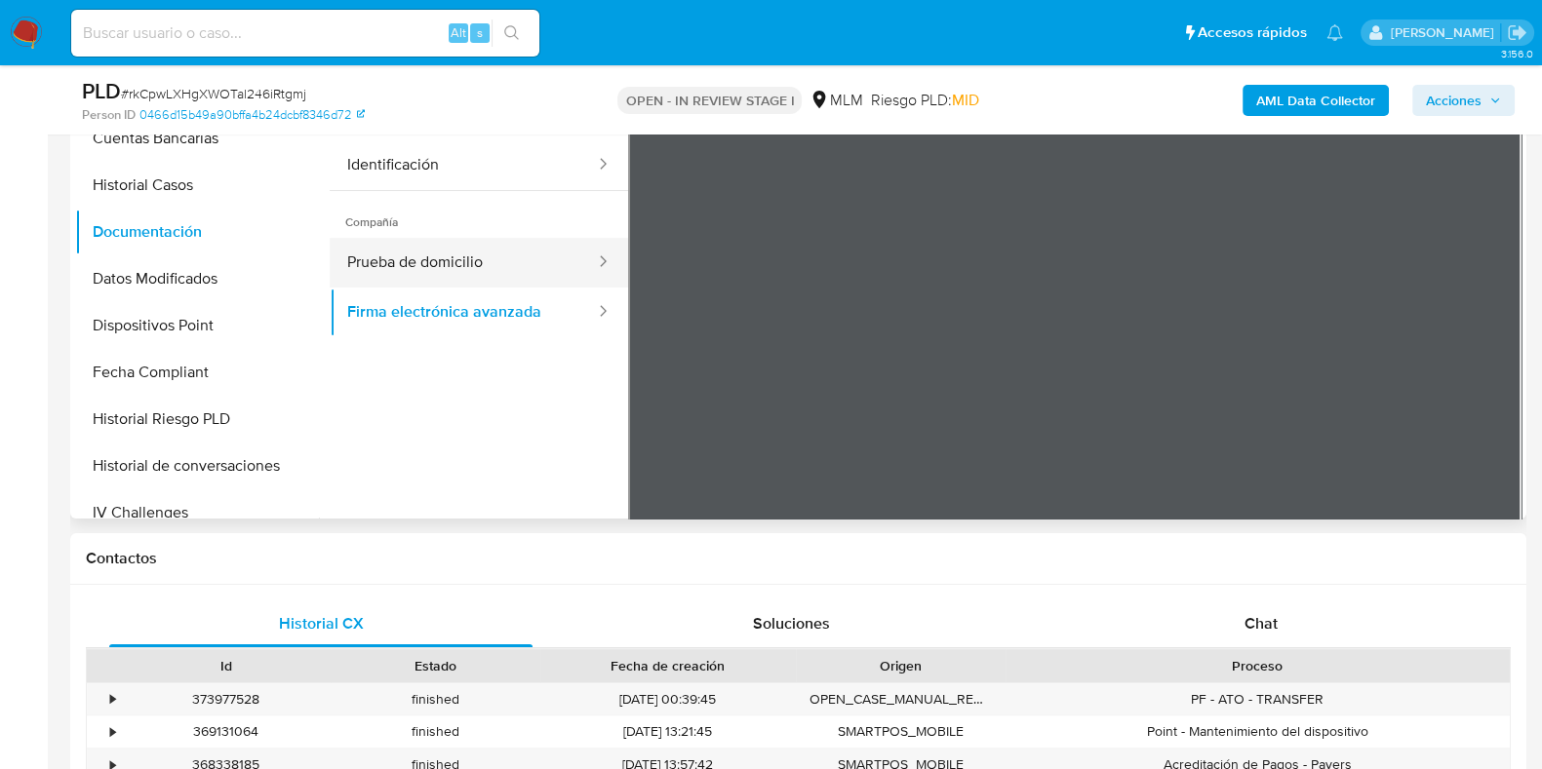
click at [445, 268] on button "Prueba de domicilio" at bounding box center [463, 263] width 267 height 50
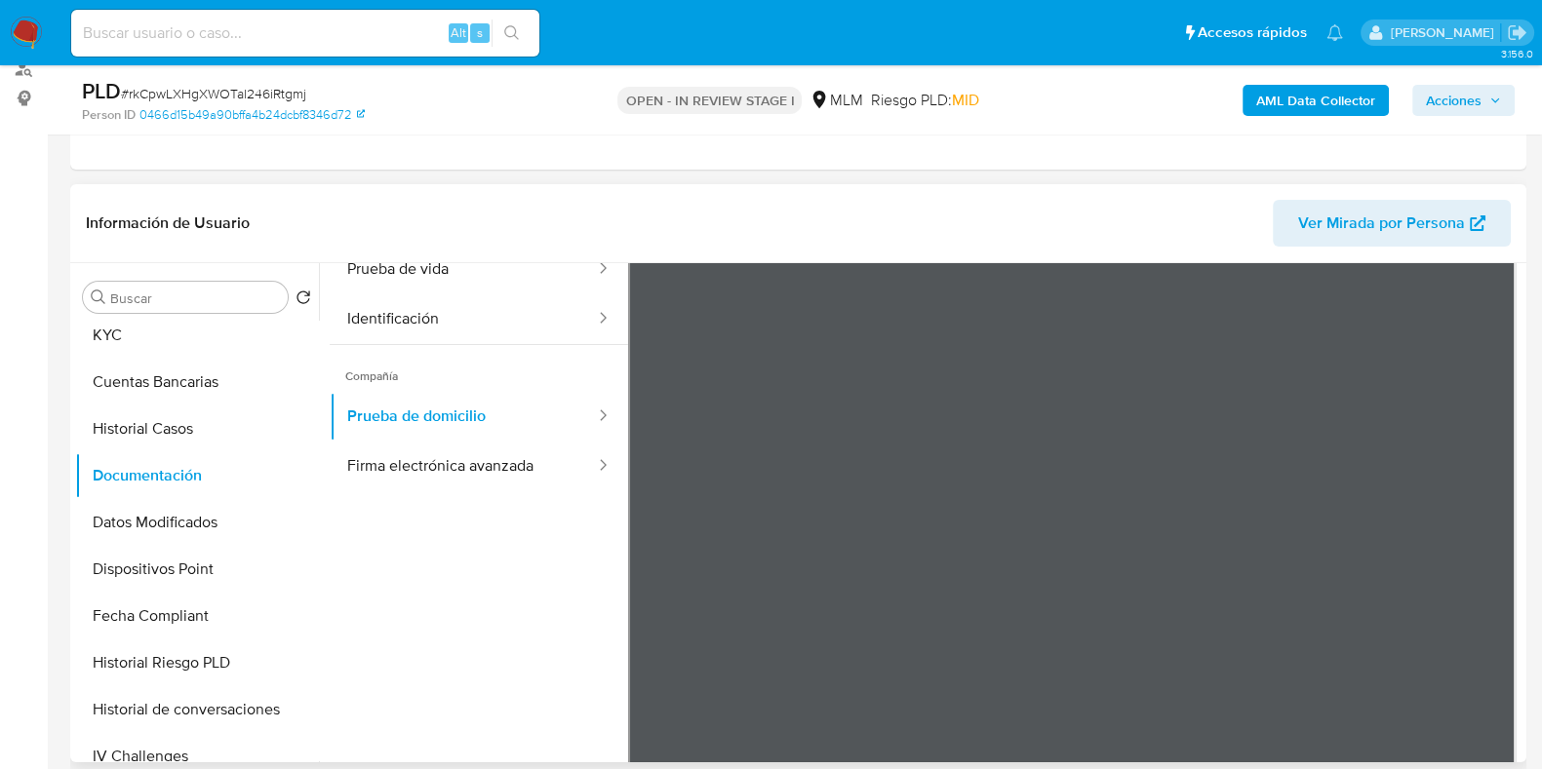
scroll to position [121, 0]
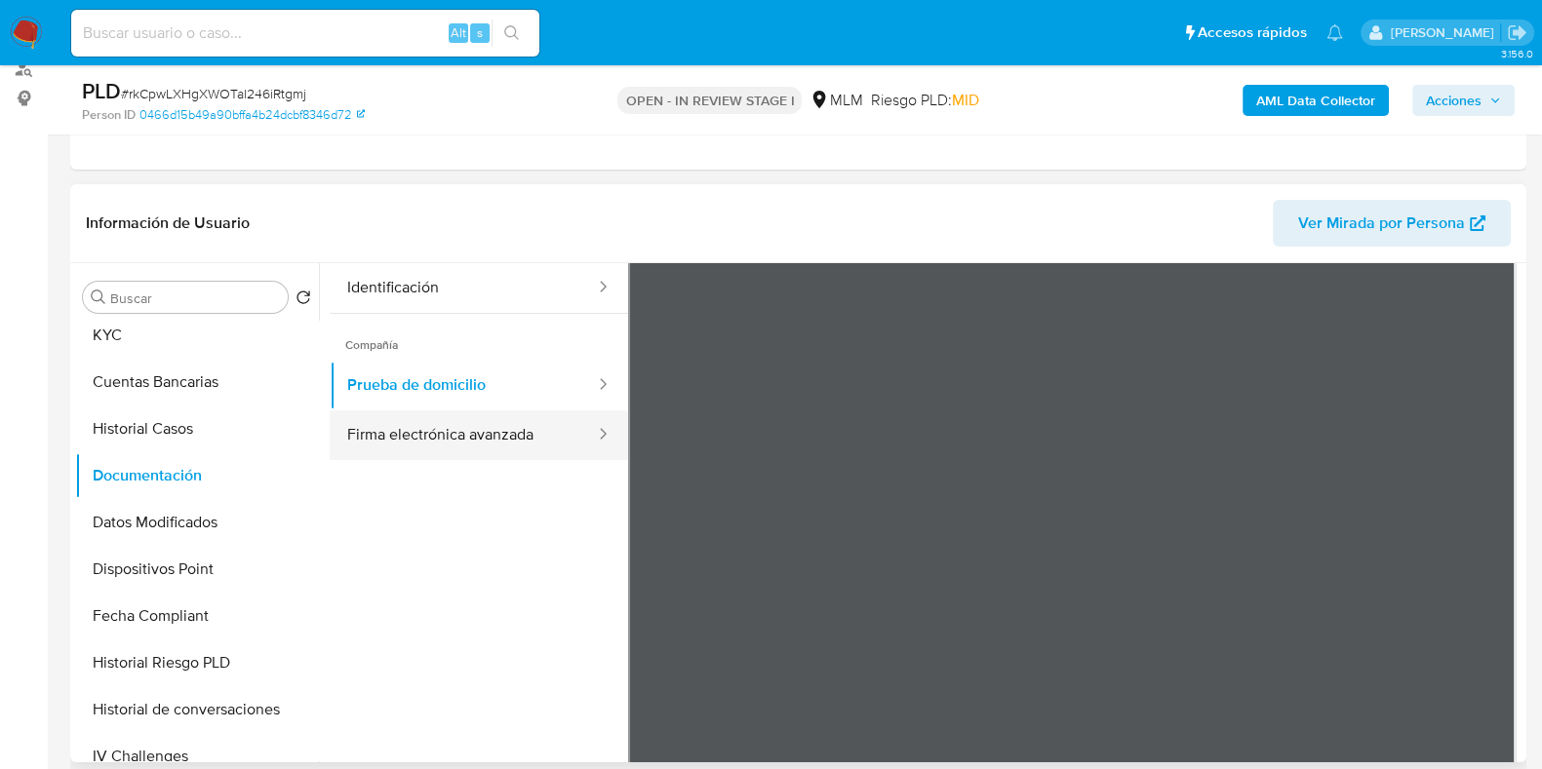
click at [462, 435] on button "Firma electrónica avanzada" at bounding box center [463, 436] width 267 height 50
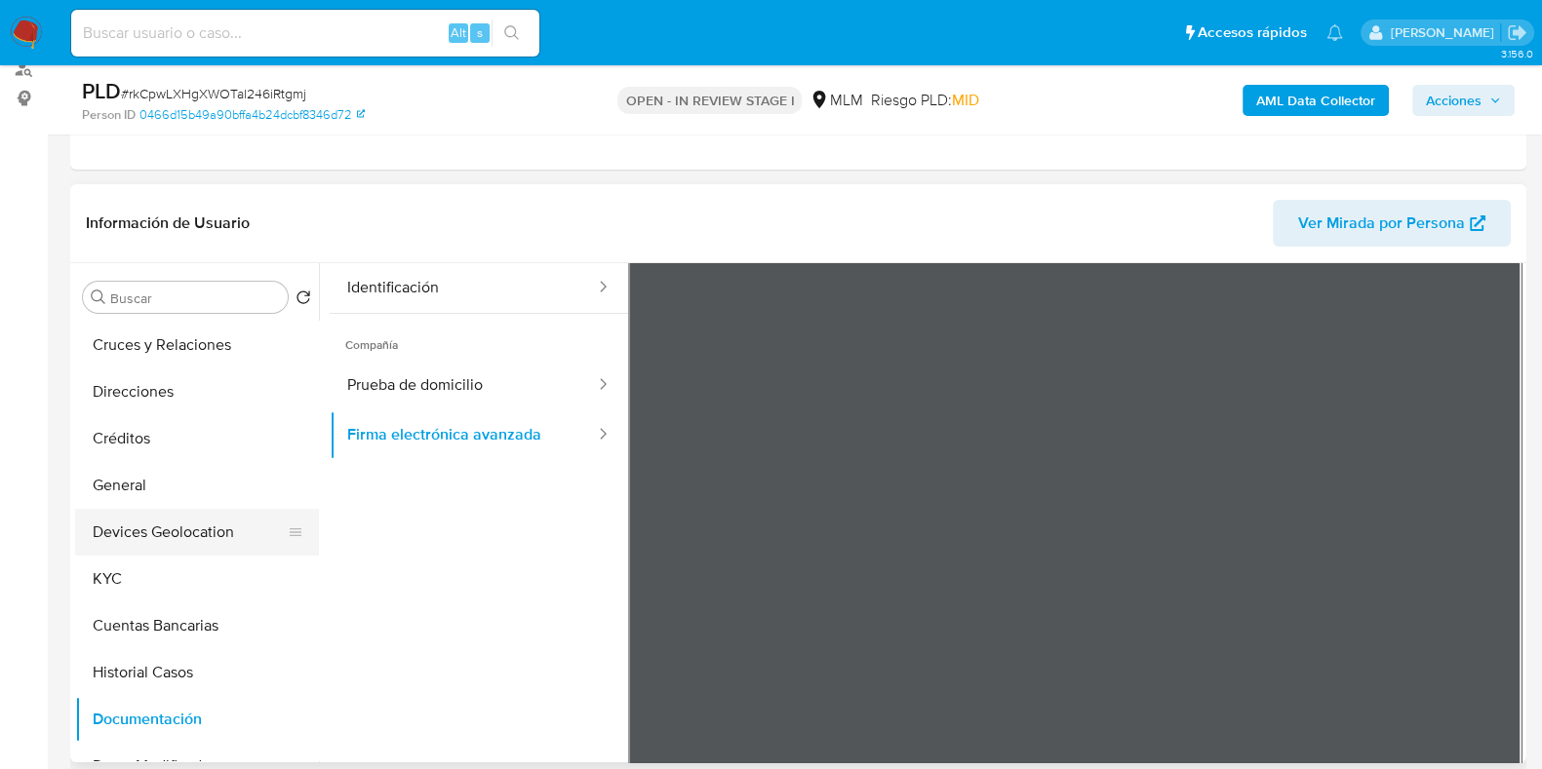
scroll to position [214, 0]
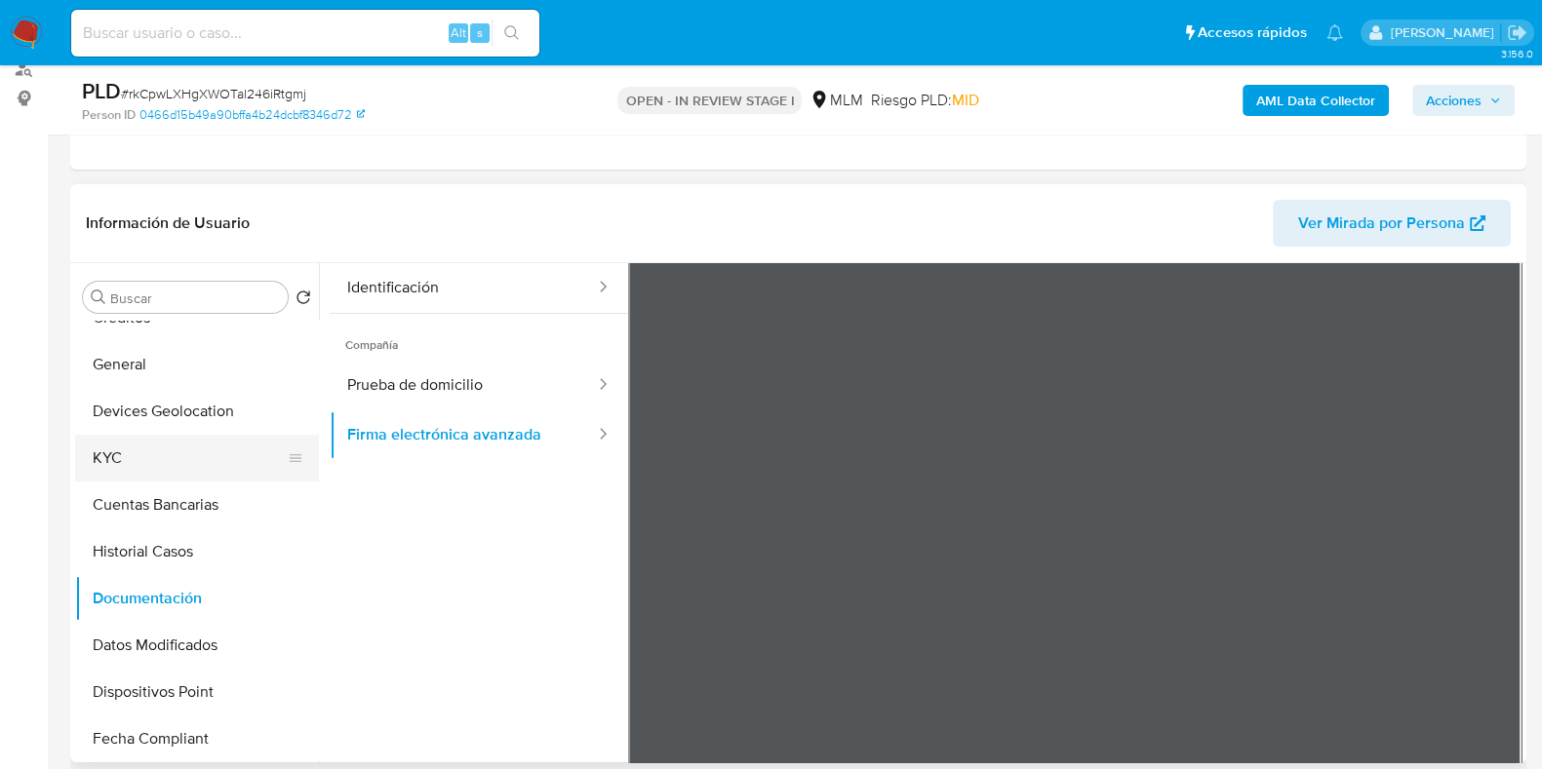
click at [135, 452] on button "KYC" at bounding box center [189, 458] width 228 height 47
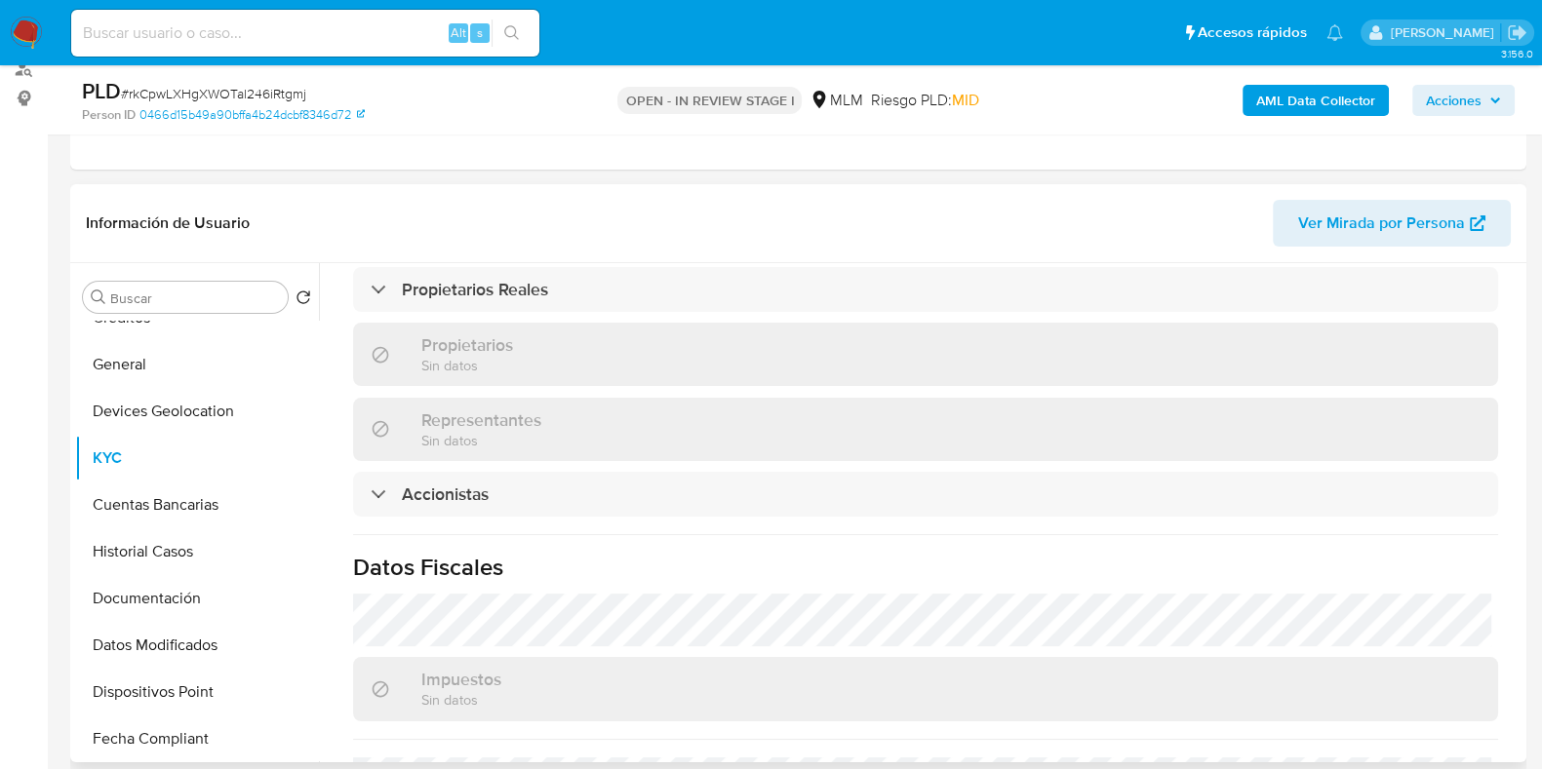
scroll to position [1221, 0]
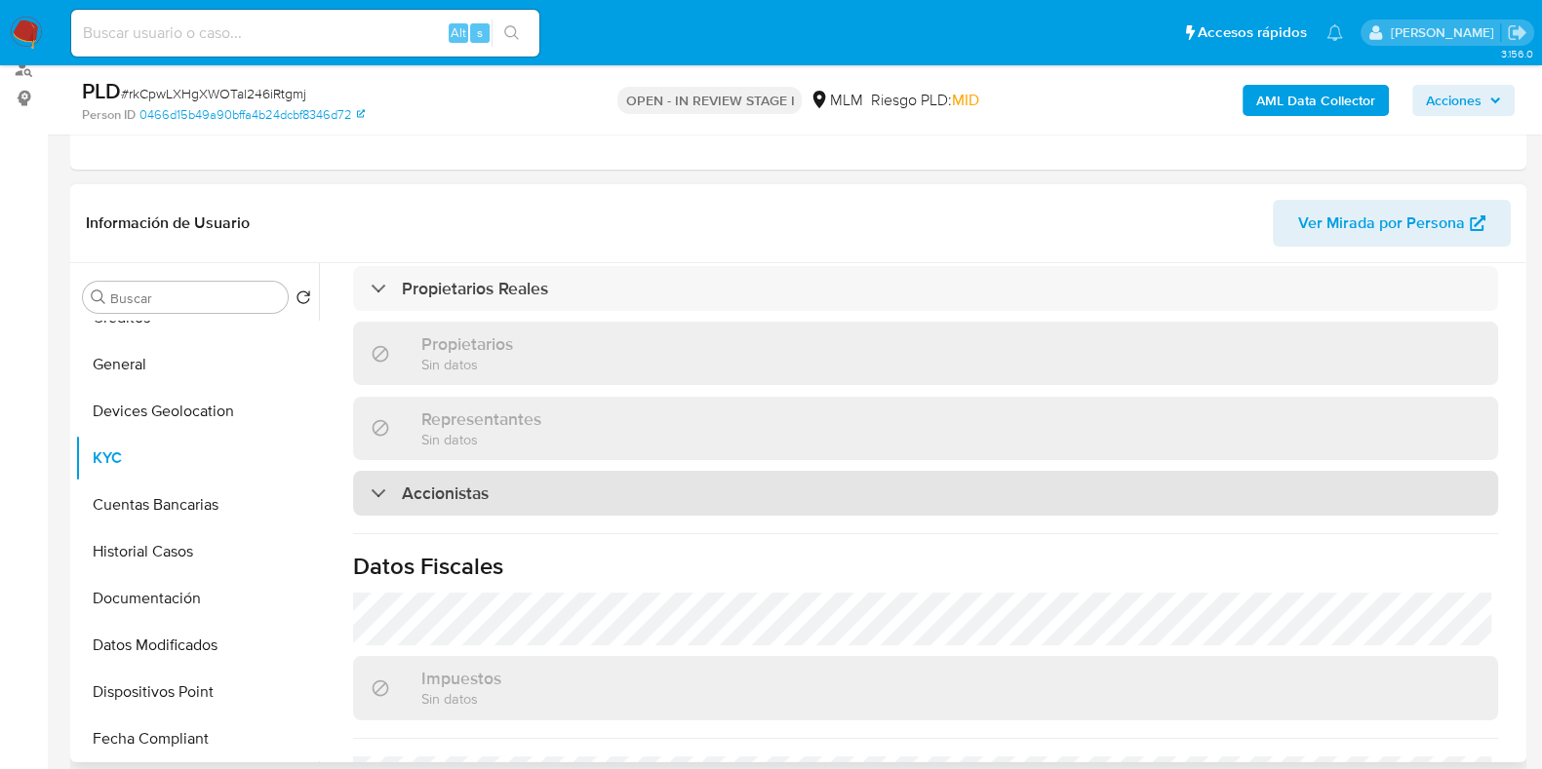
click at [510, 471] on div "Accionistas" at bounding box center [925, 493] width 1145 height 45
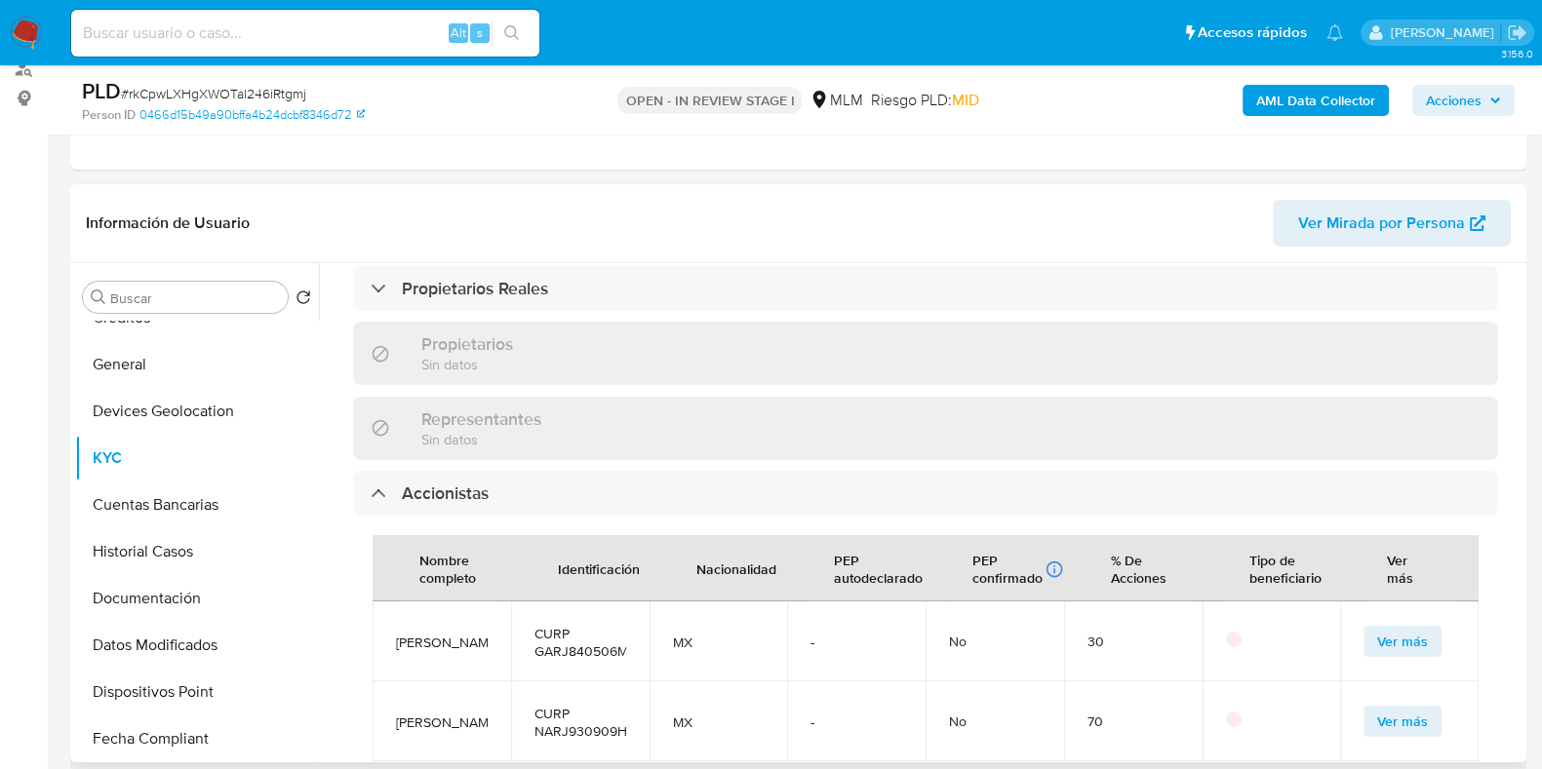
scroll to position [17, 0]
drag, startPoint x: 459, startPoint y: 584, endPoint x: 390, endPoint y: 544, distance: 79.9
click at [390, 602] on td "[PERSON_NAME]" at bounding box center [442, 642] width 138 height 80
copy span "[PERSON_NAME]"
click at [1377, 628] on span "Ver más" at bounding box center [1402, 641] width 51 height 27
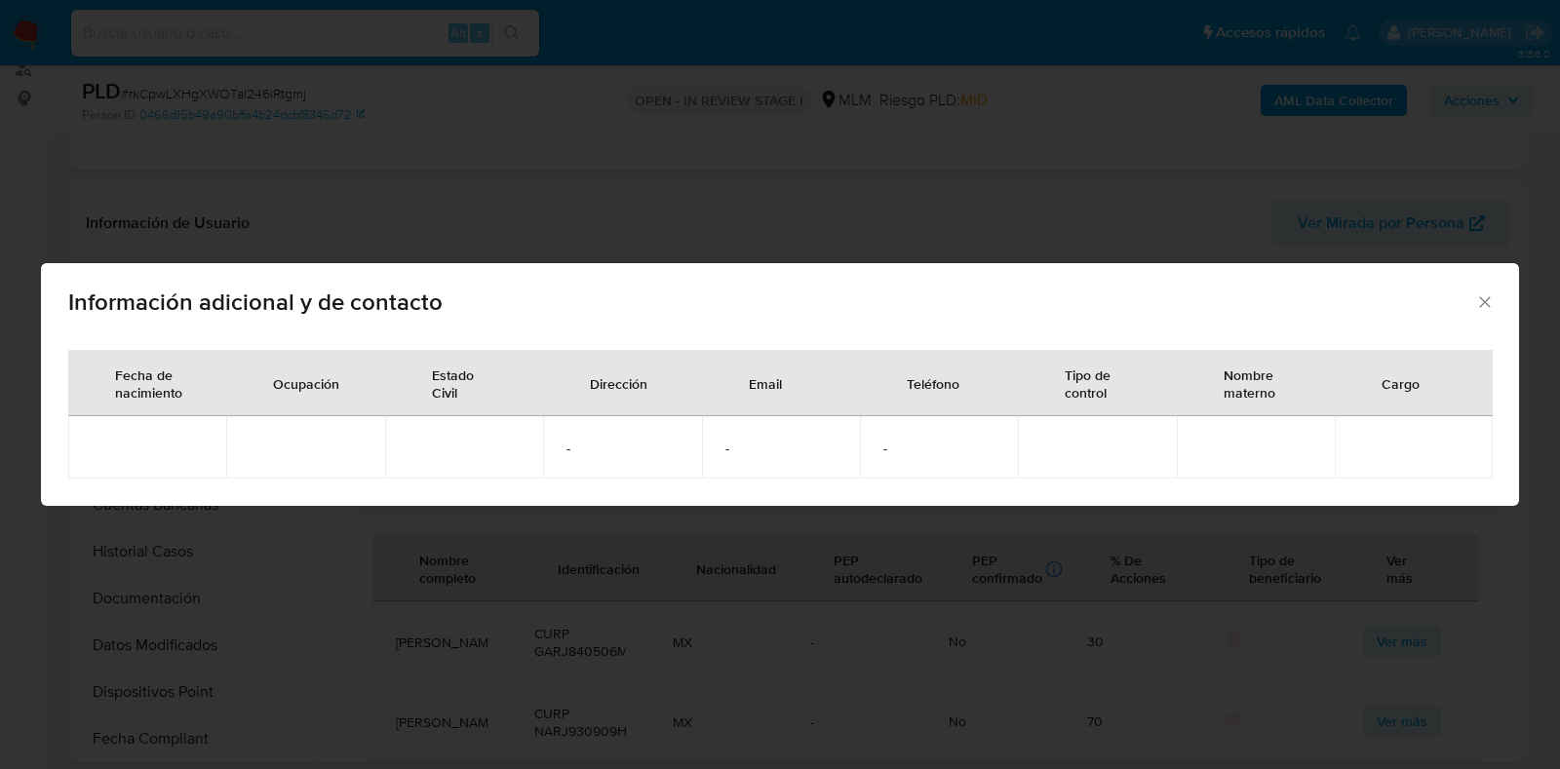
click at [1482, 305] on icon "Cerrar" at bounding box center [1485, 303] width 20 height 20
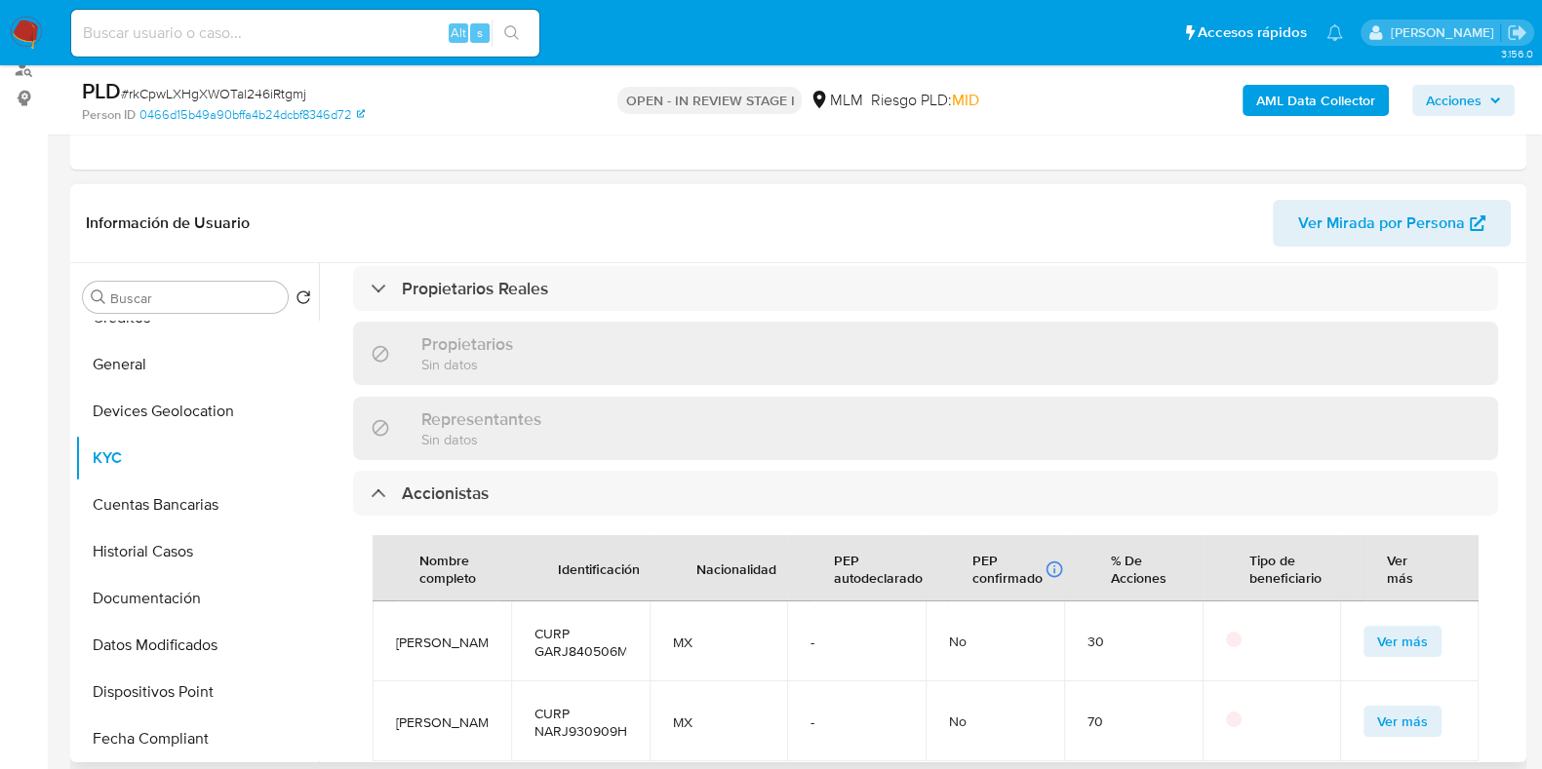
drag, startPoint x: 472, startPoint y: 684, endPoint x: 395, endPoint y: 651, distance: 83.5
click at [396, 714] on span "[PERSON_NAME]" at bounding box center [442, 723] width 92 height 18
copy span "[PERSON_NAME]"
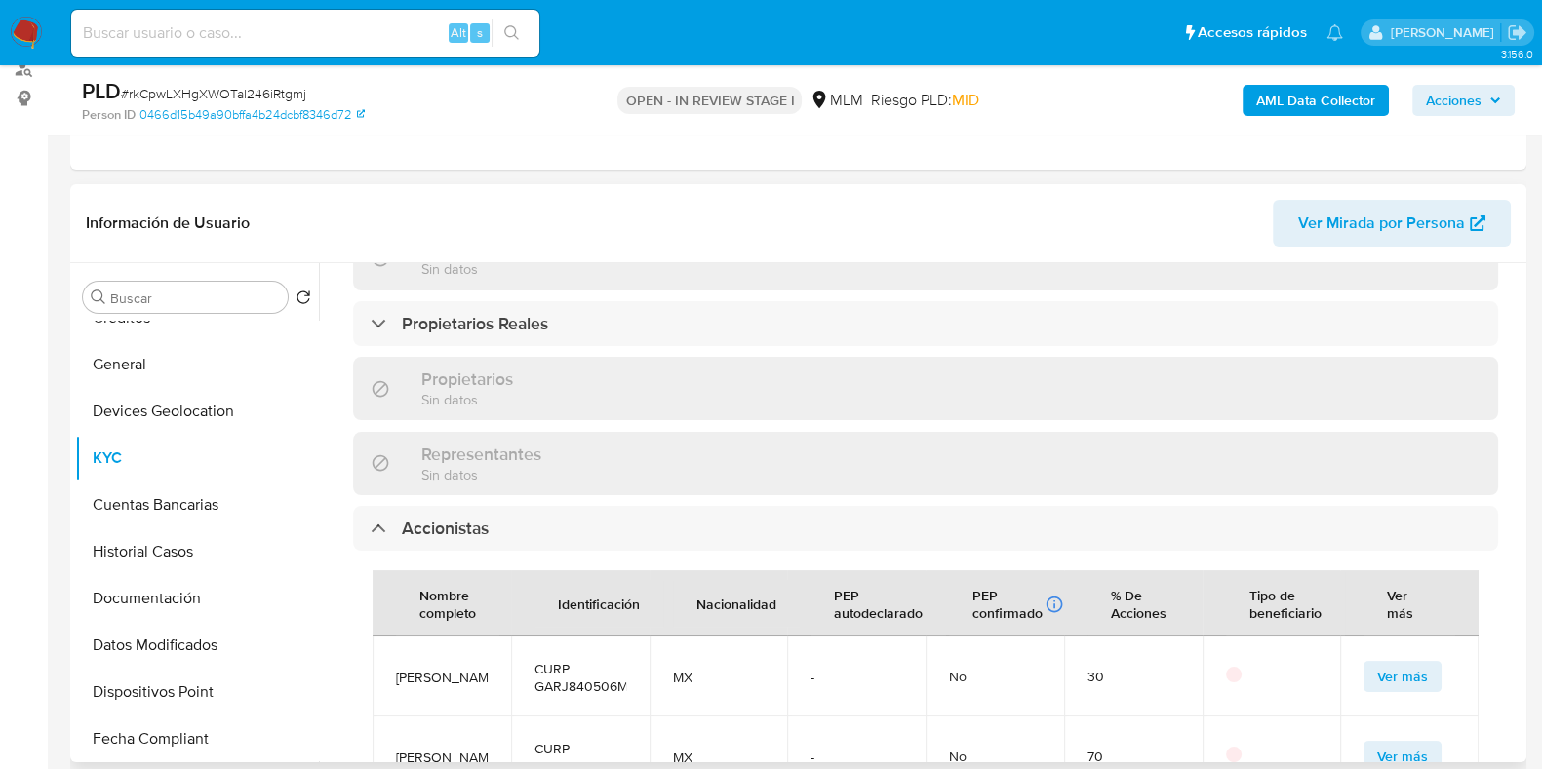
scroll to position [1319, 0]
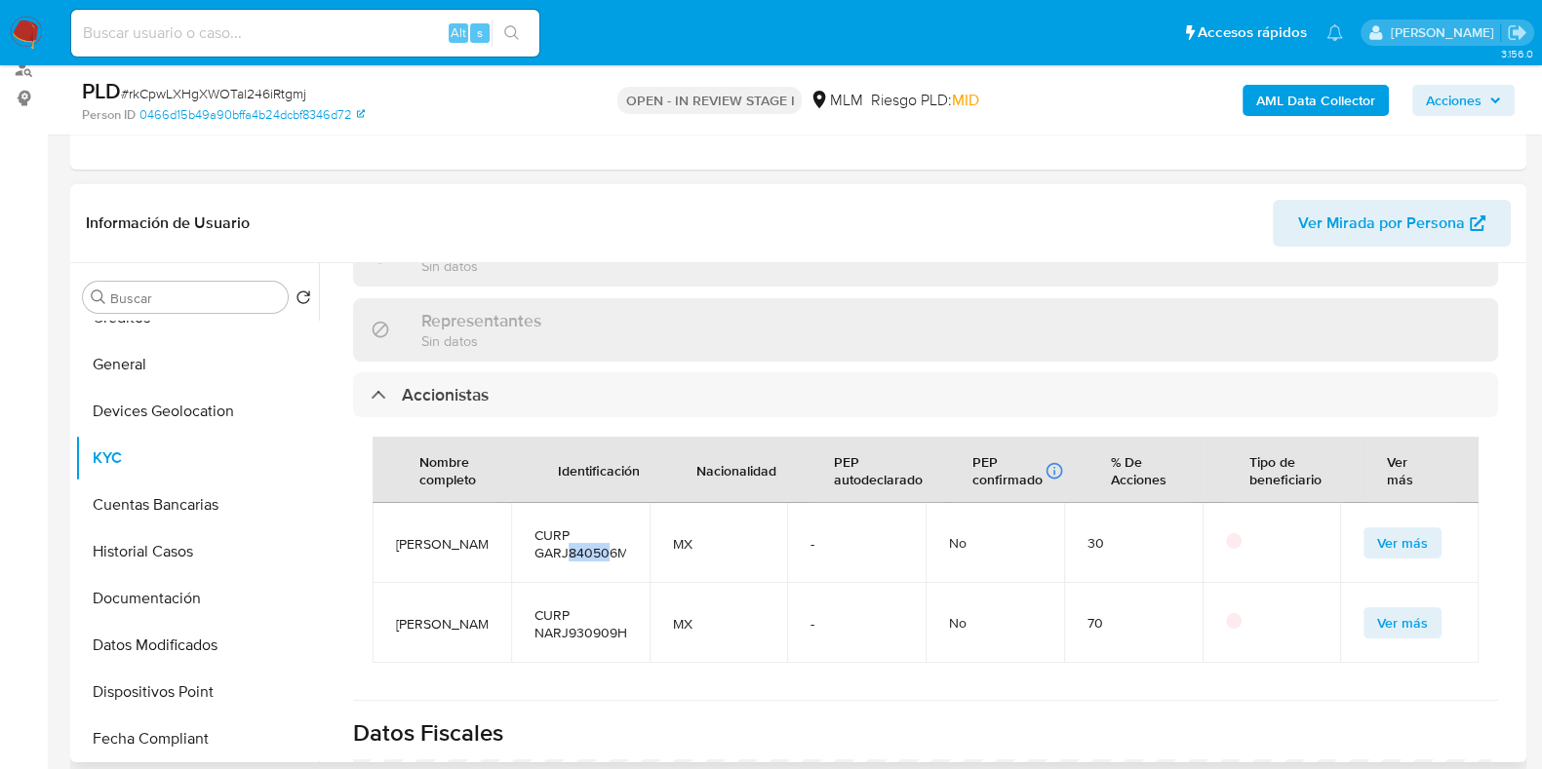
drag, startPoint x: 566, startPoint y: 491, endPoint x: 605, endPoint y: 491, distance: 39.0
click at [605, 527] on span "CURP GARJ840506MJCMYD06" at bounding box center [580, 544] width 92 height 35
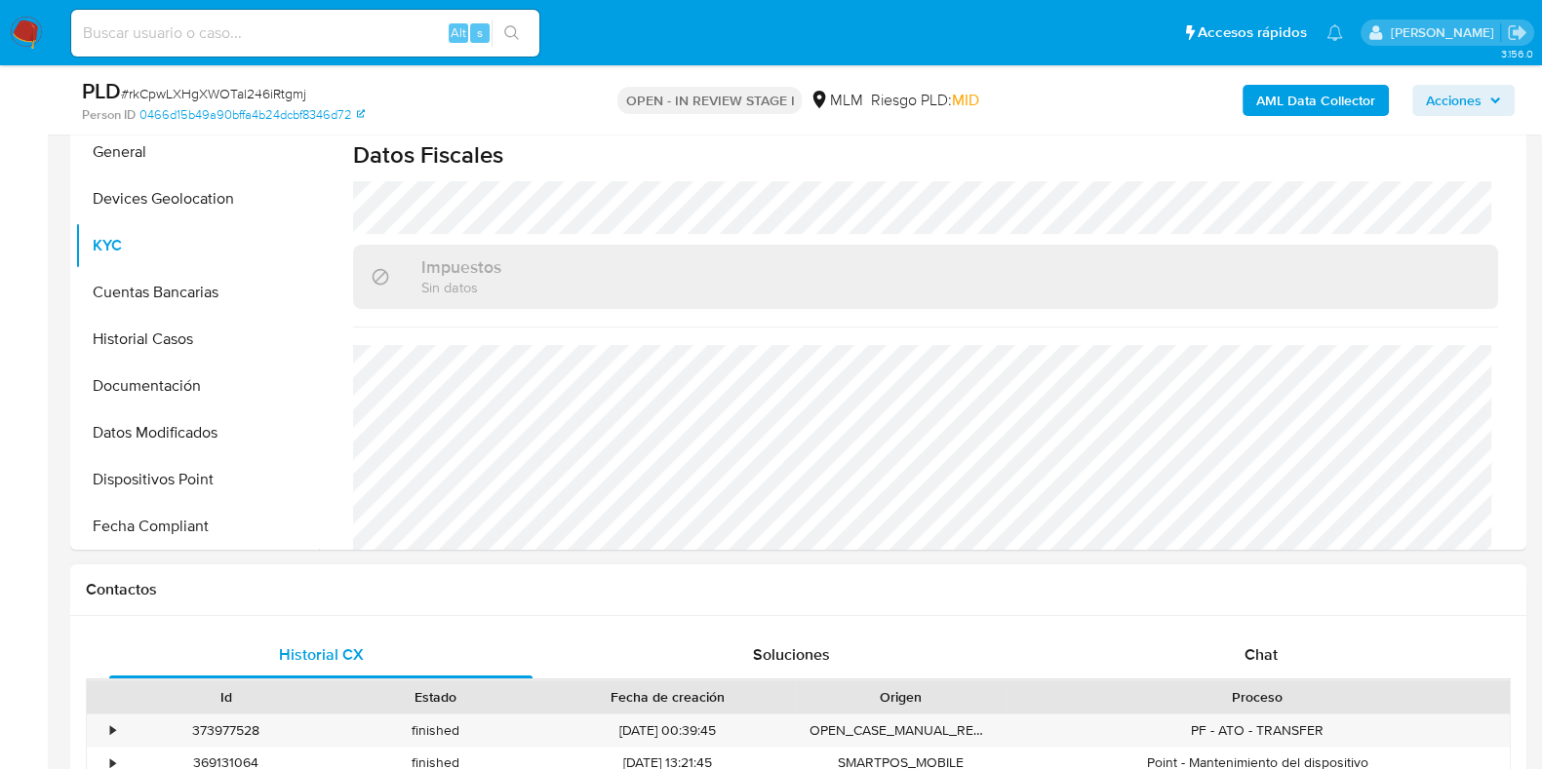
scroll to position [366, 0]
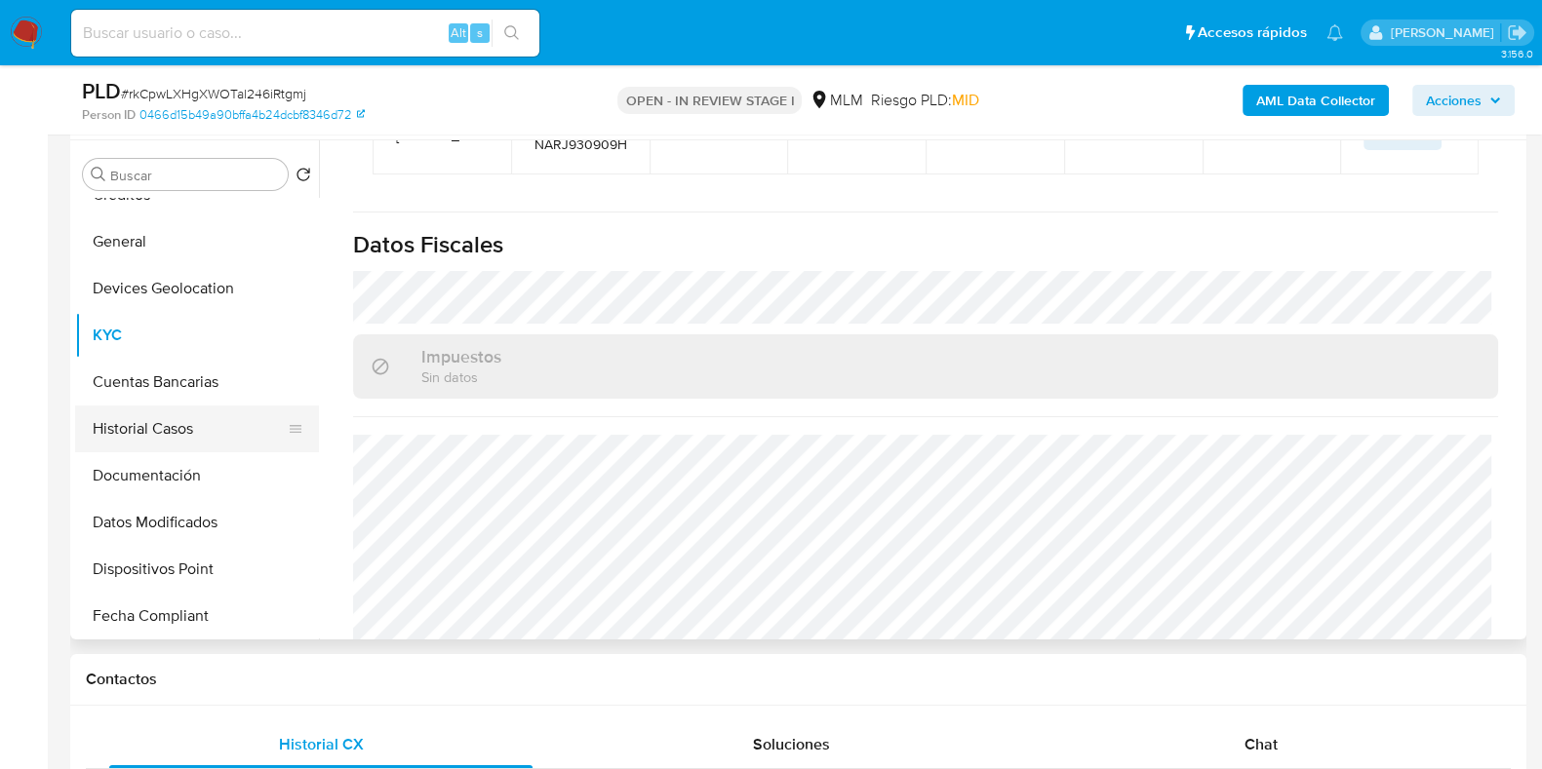
click at [188, 441] on button "Historial Casos" at bounding box center [189, 429] width 228 height 47
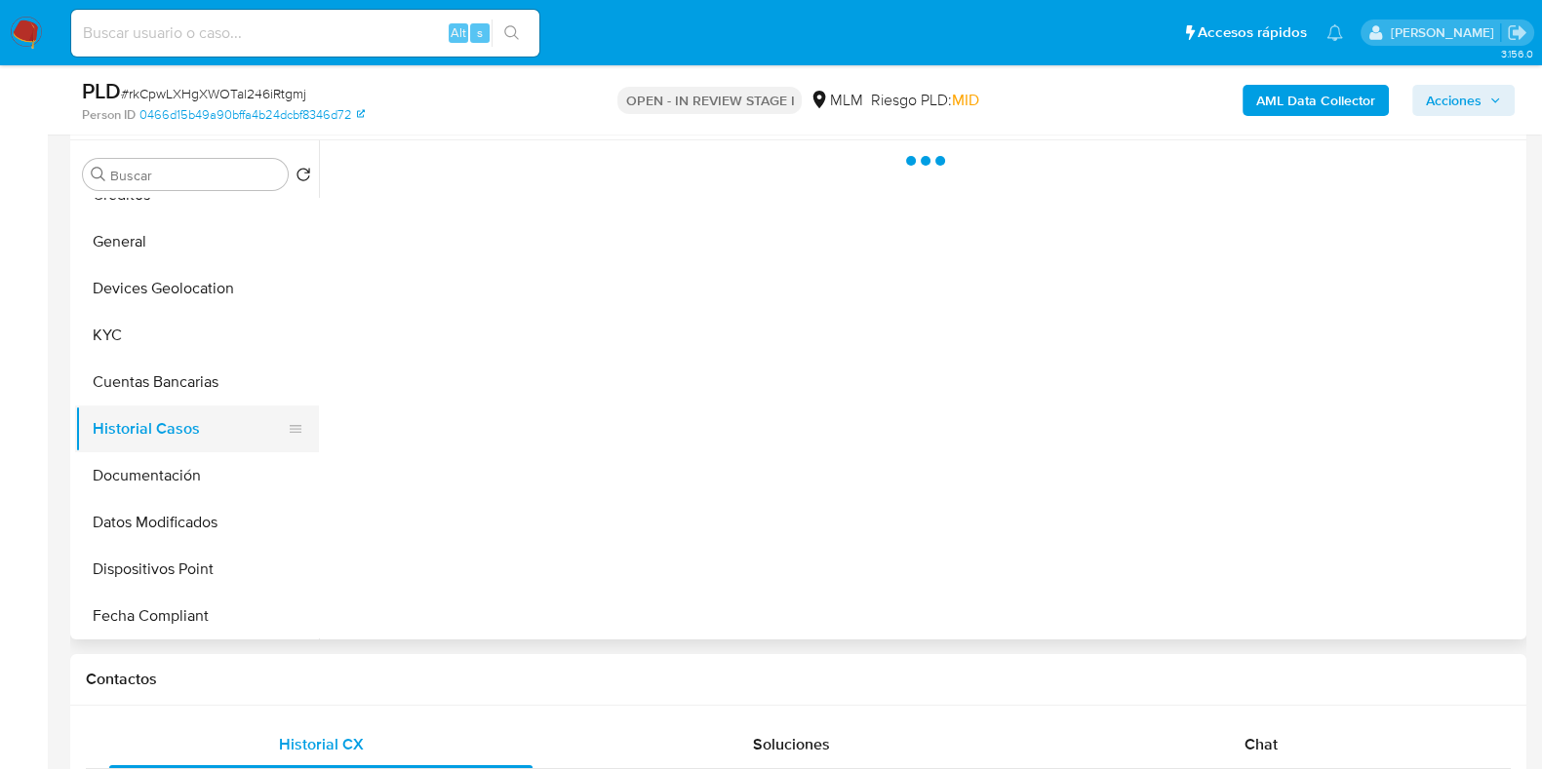
scroll to position [0, 0]
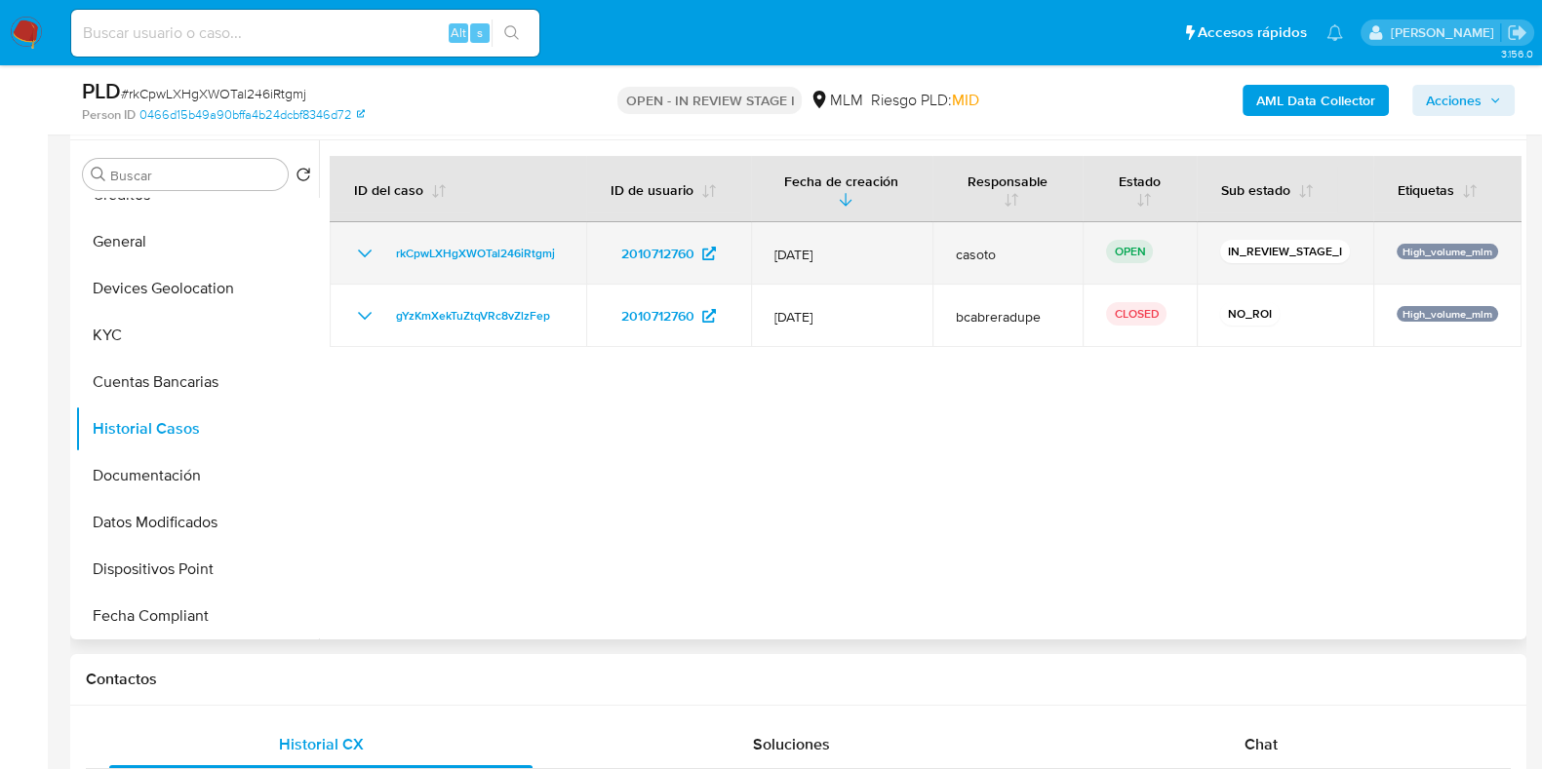
click at [365, 257] on icon "Mostrar/Ocultar" at bounding box center [364, 253] width 23 height 23
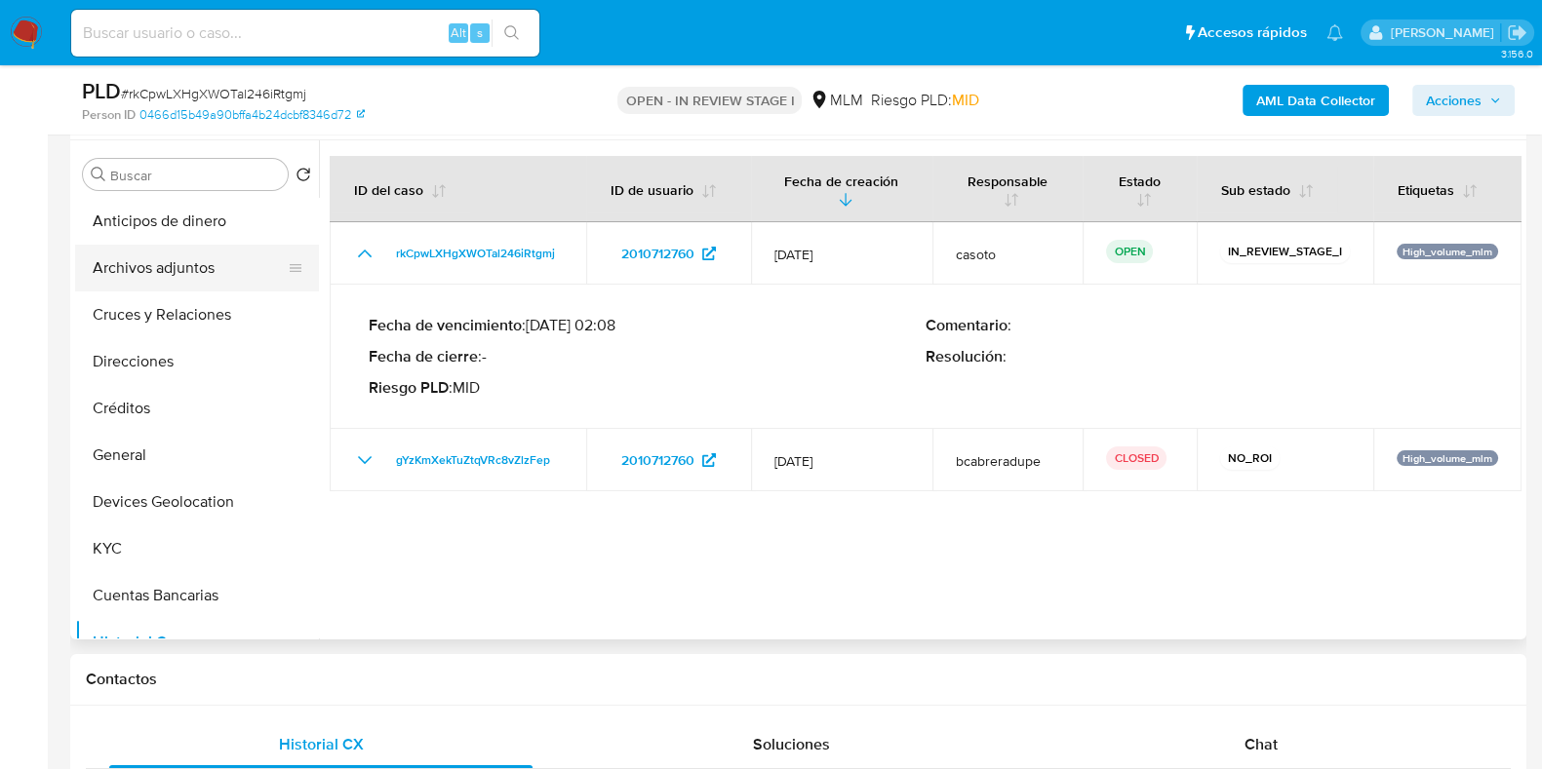
click at [161, 272] on button "Archivos adjuntos" at bounding box center [189, 268] width 228 height 47
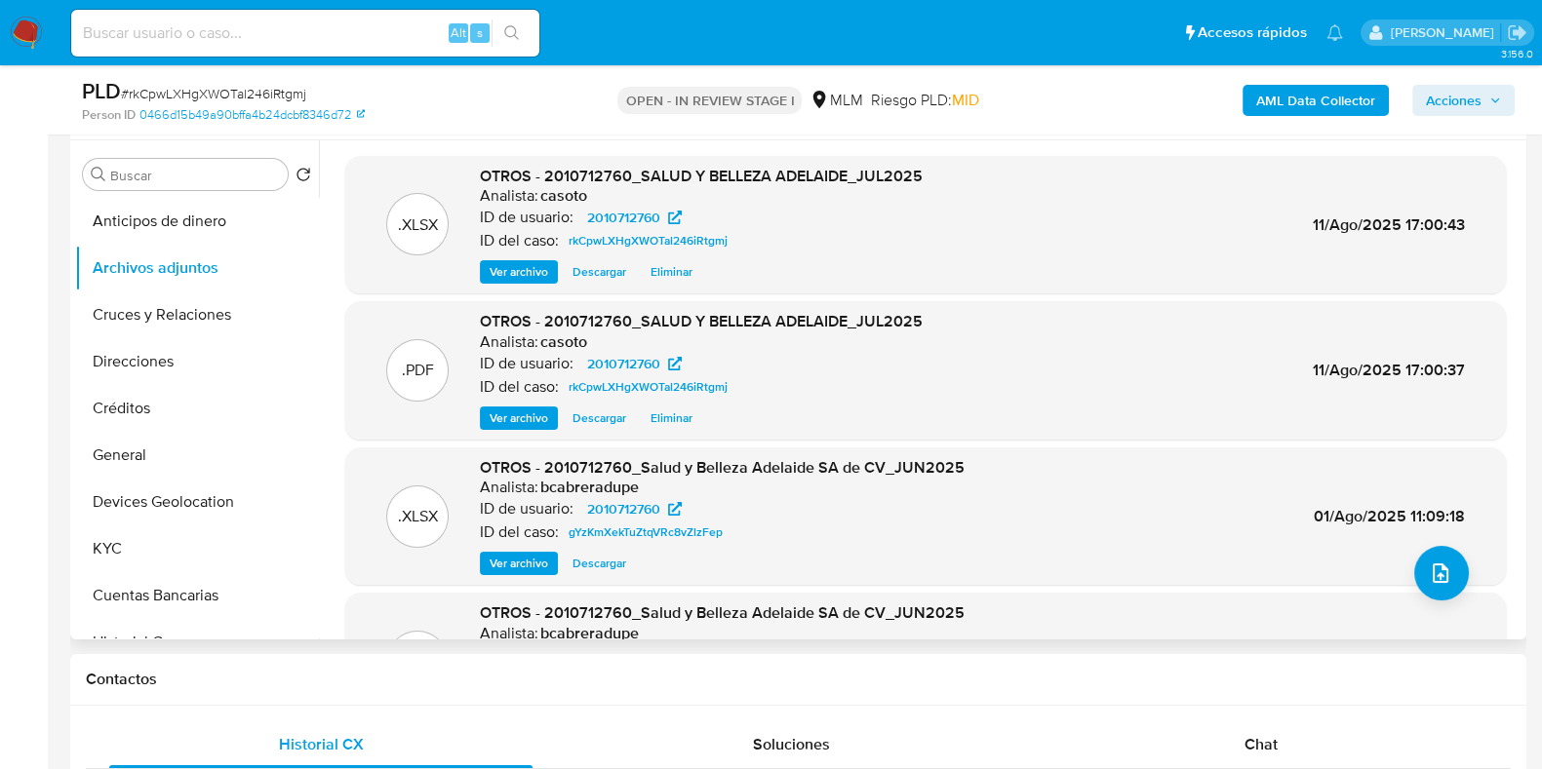
click at [514, 412] on span "Ver archivo" at bounding box center [519, 419] width 59 height 20
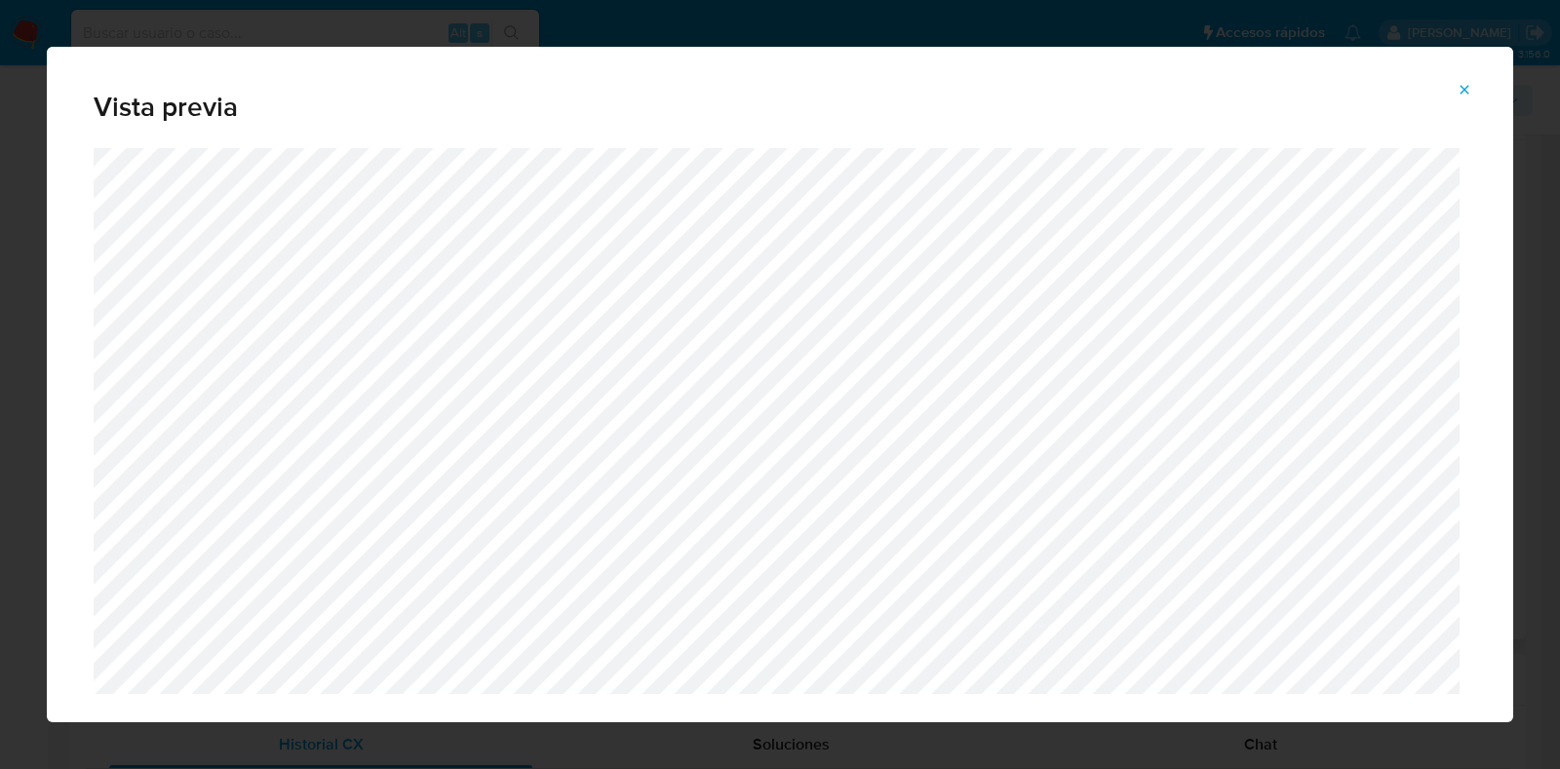
click at [1463, 89] on icon "Attachment preview" at bounding box center [1465, 89] width 9 height 9
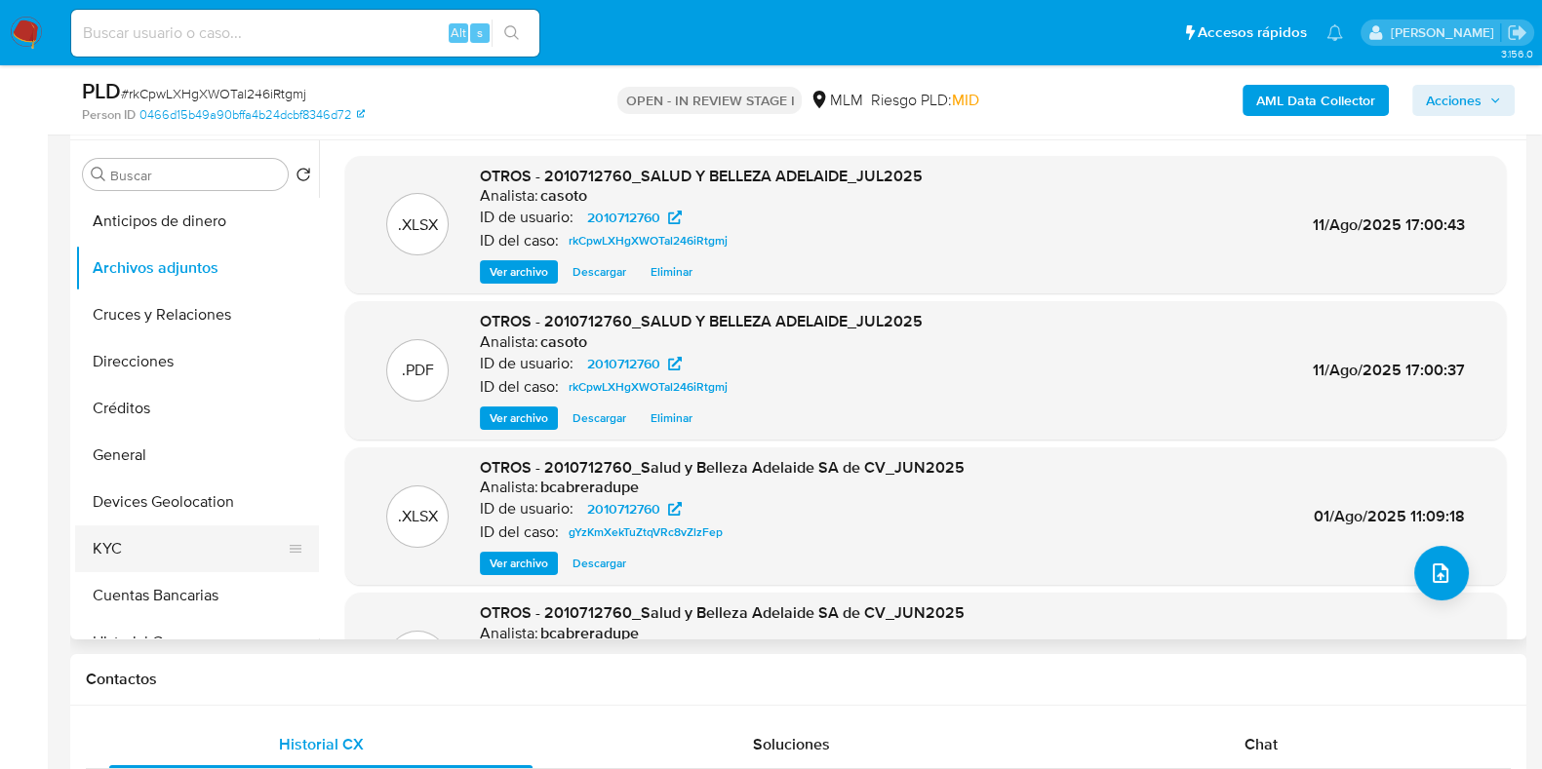
click at [127, 561] on button "KYC" at bounding box center [189, 549] width 228 height 47
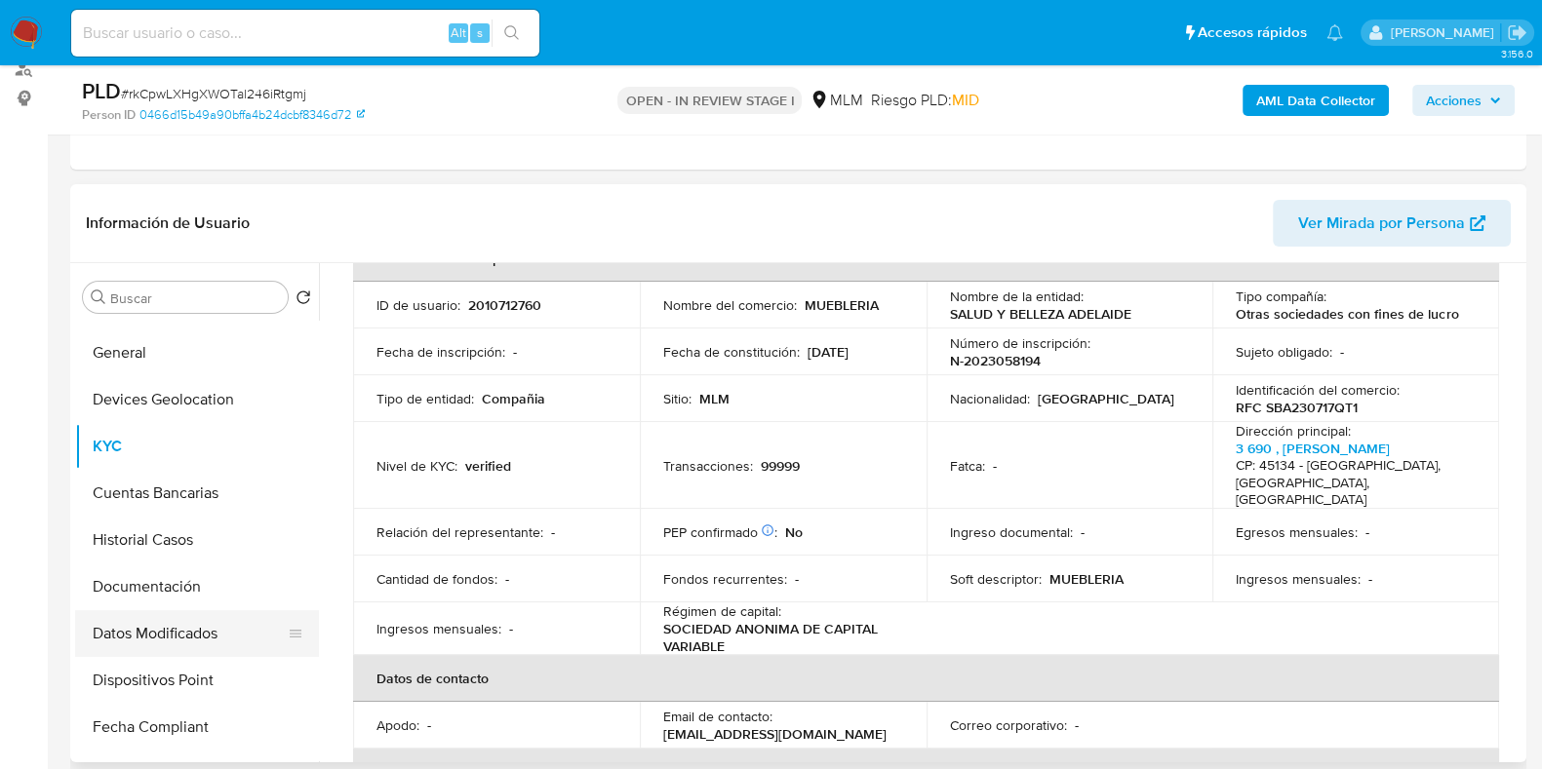
scroll to position [243, 0]
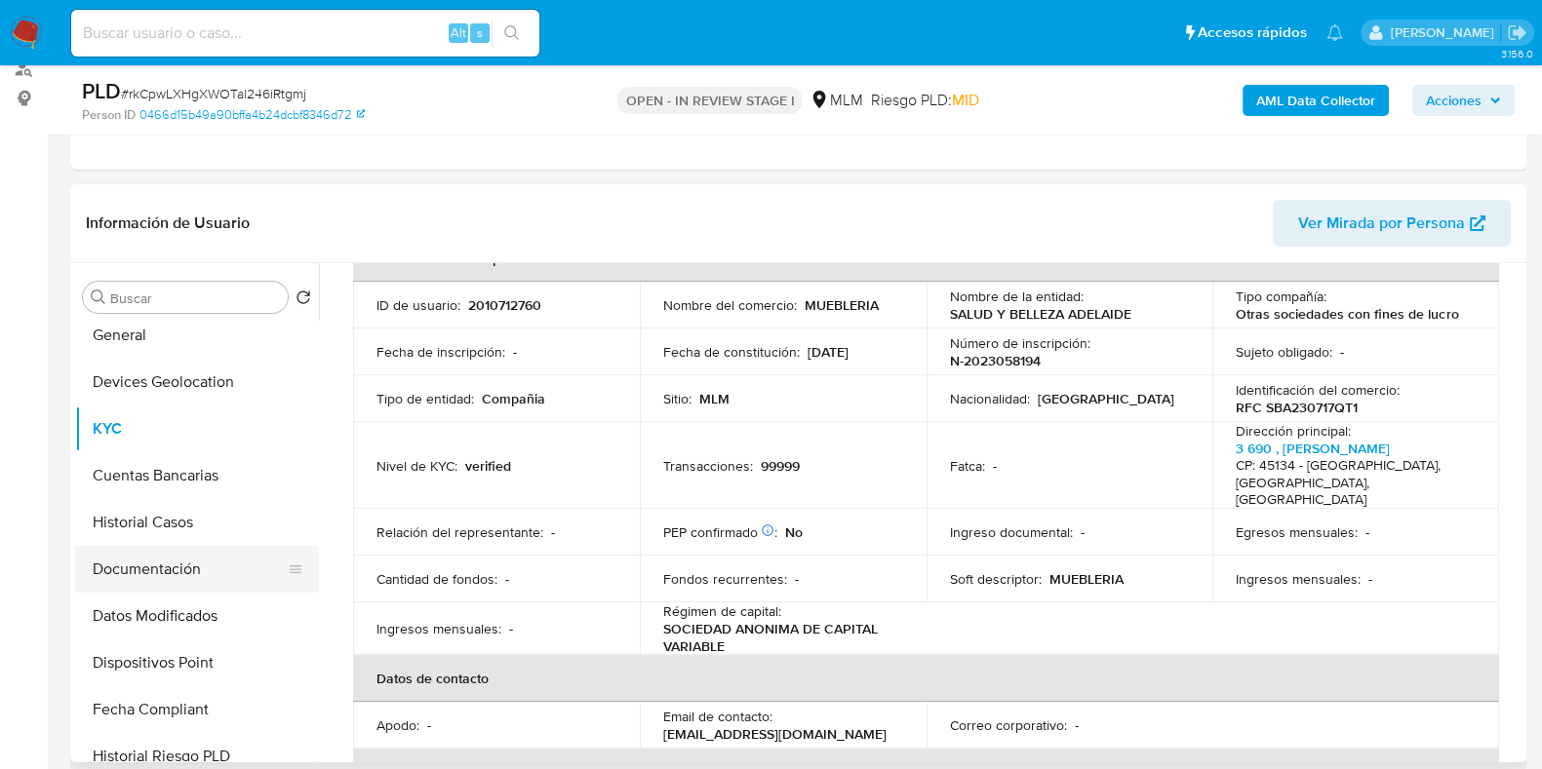
click at [176, 568] on button "Documentación" at bounding box center [189, 569] width 228 height 47
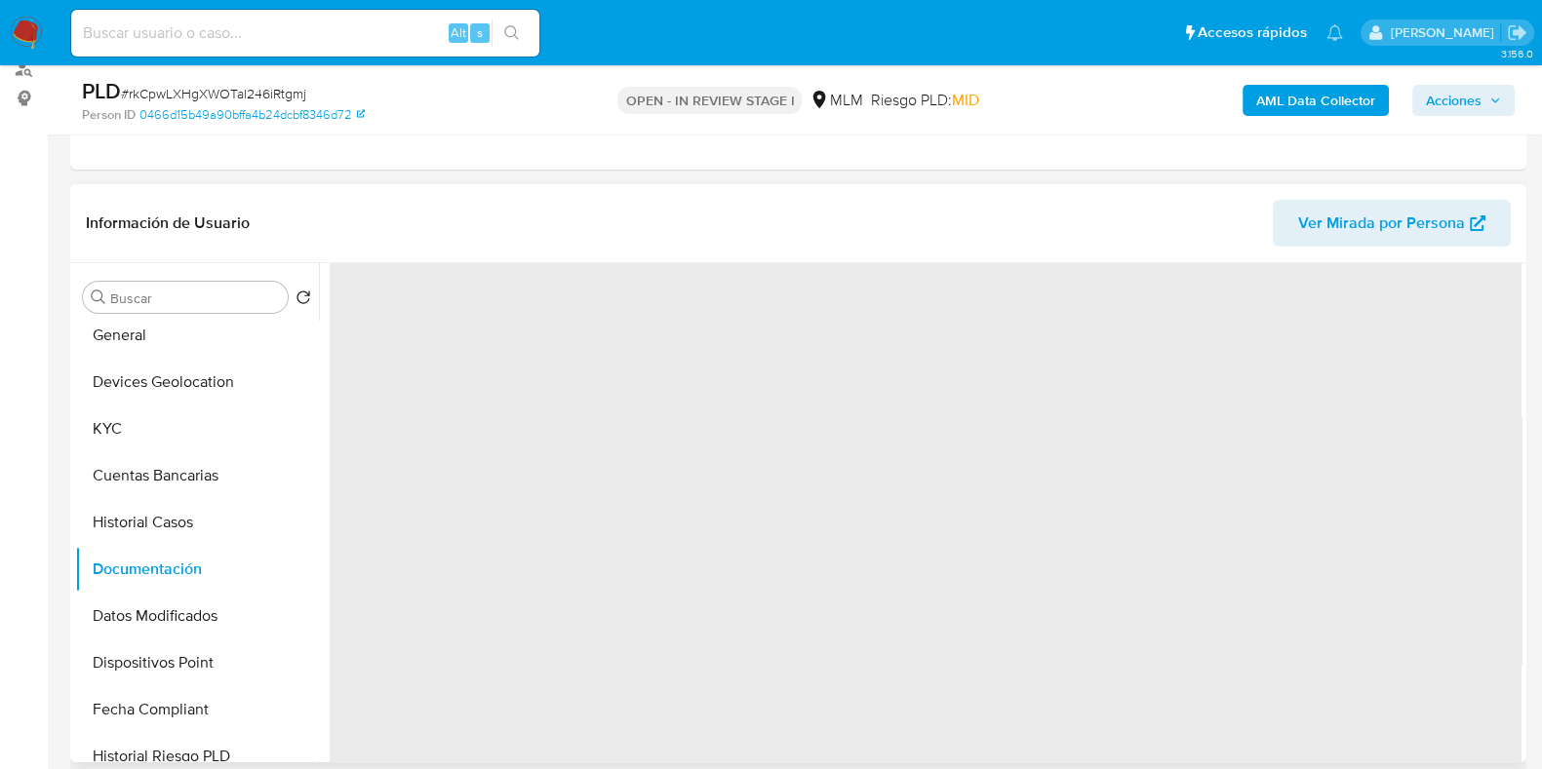
scroll to position [0, 0]
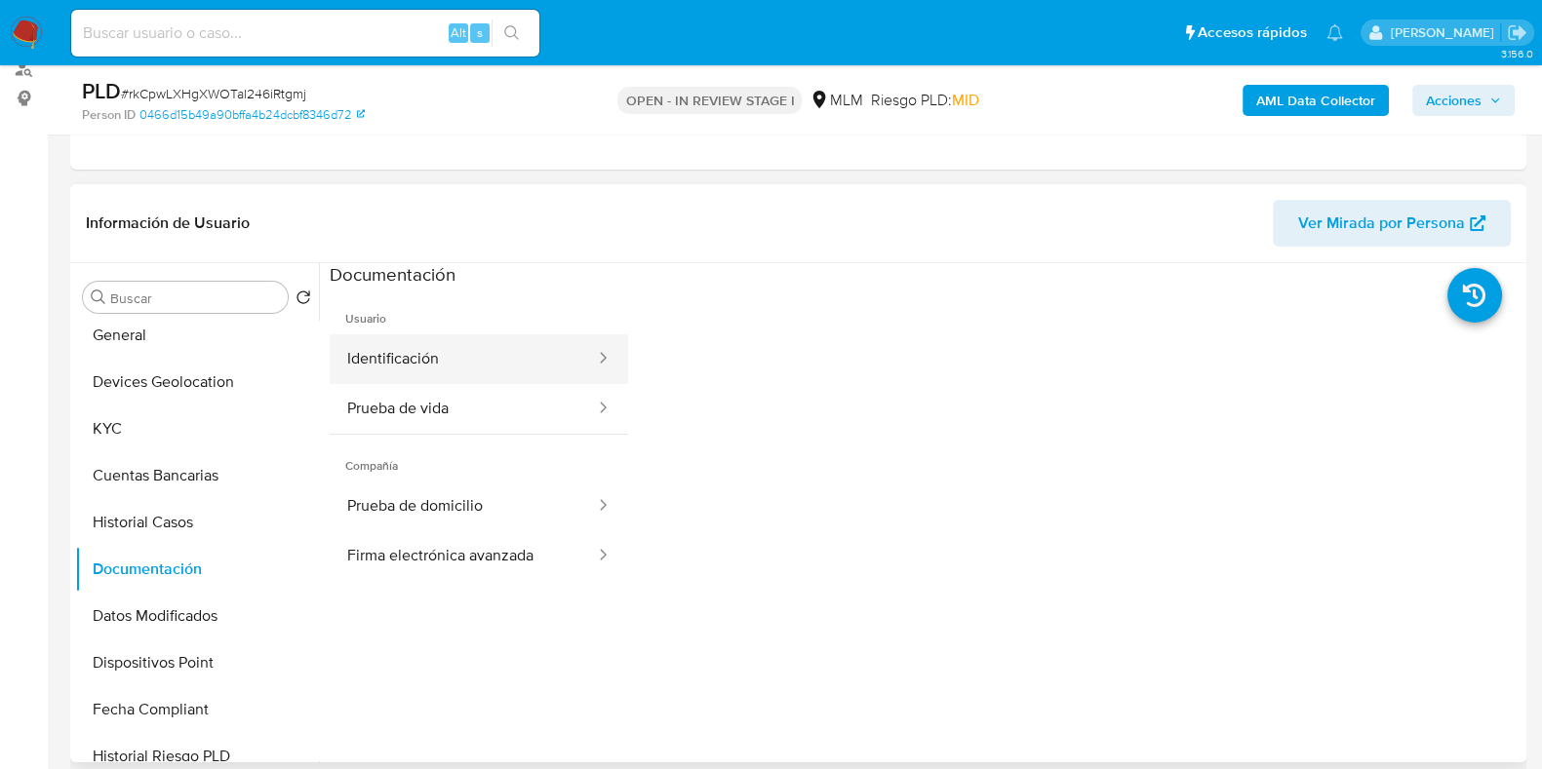
click at [431, 369] on button "Identificación" at bounding box center [463, 359] width 267 height 50
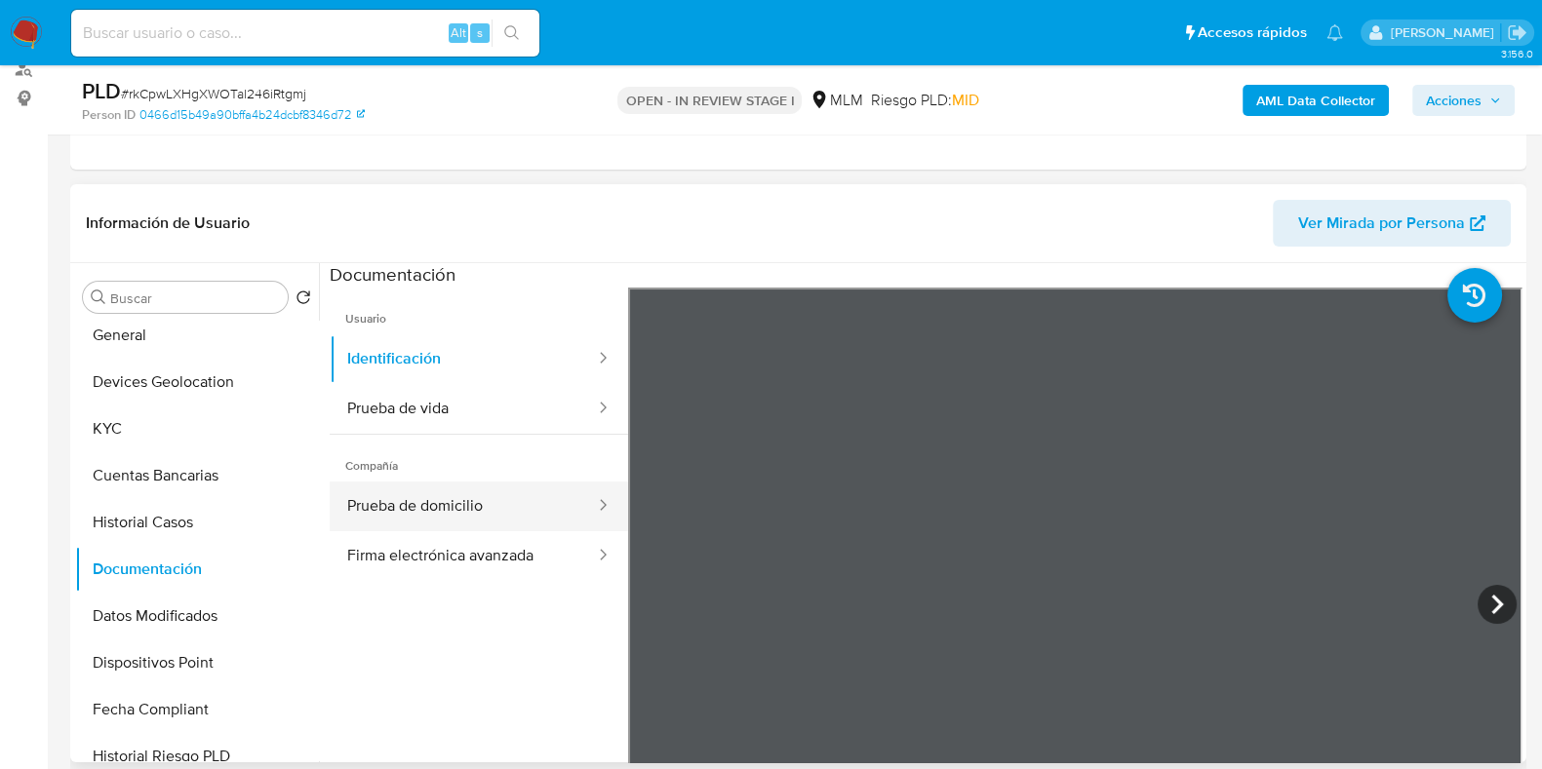
click at [427, 509] on button "Prueba de domicilio" at bounding box center [463, 507] width 267 height 50
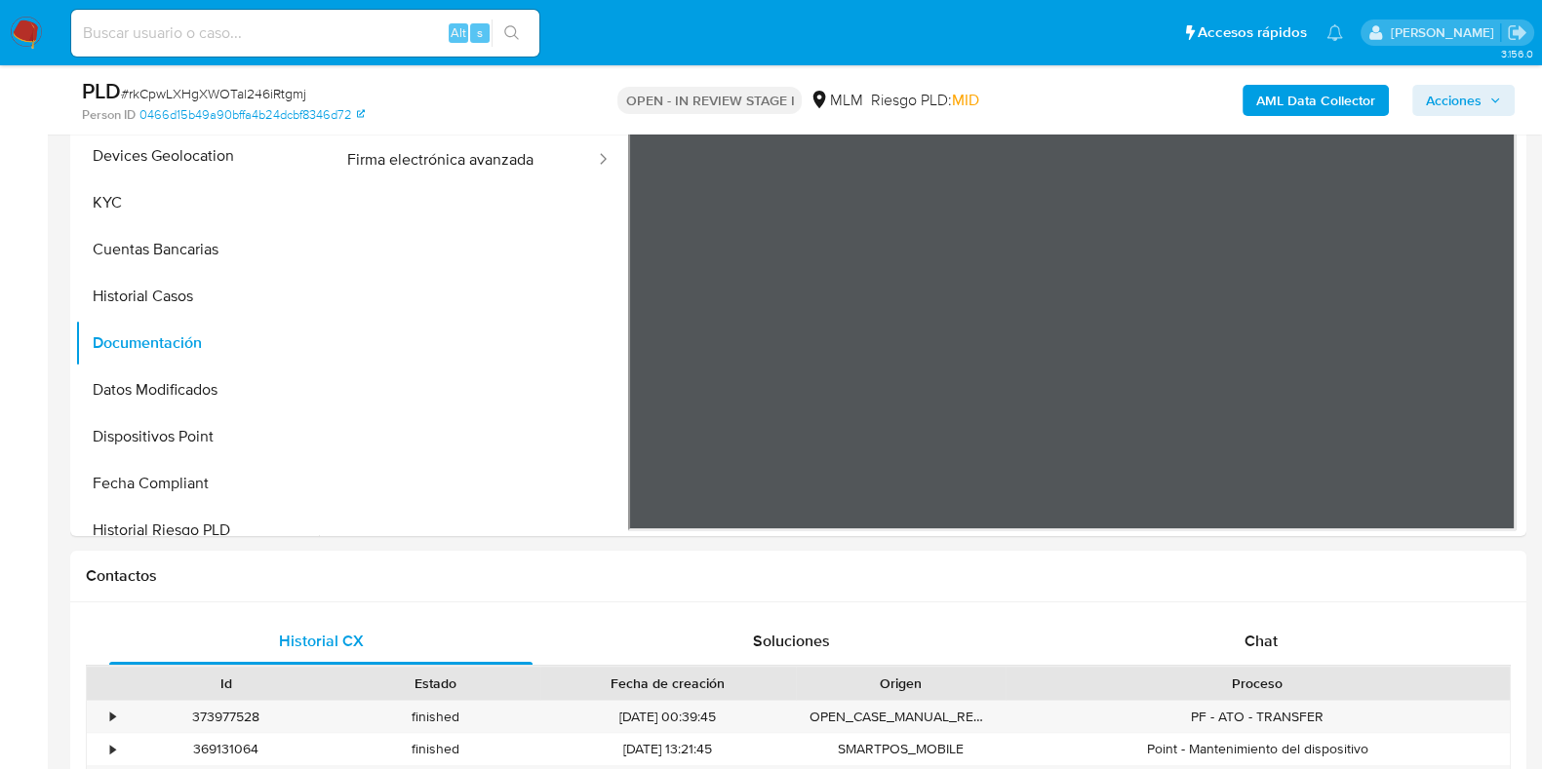
scroll to position [487, 0]
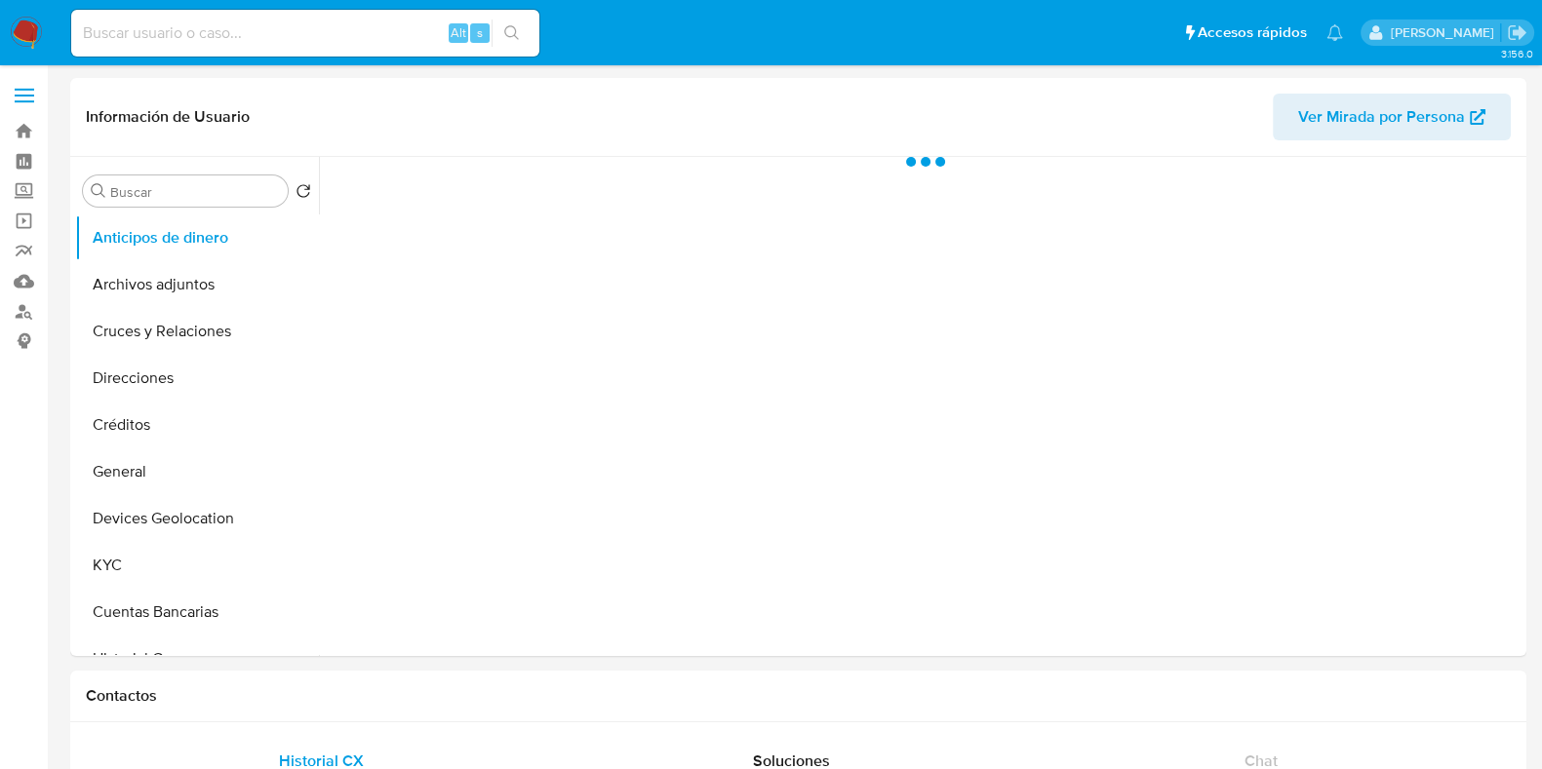
click at [181, 32] on input at bounding box center [305, 32] width 468 height 25
paste input "pUoJUaSjiwWx76wKoj3XajdN"
type input "pUoJUaSjiwWx76wKoj3XajdN"
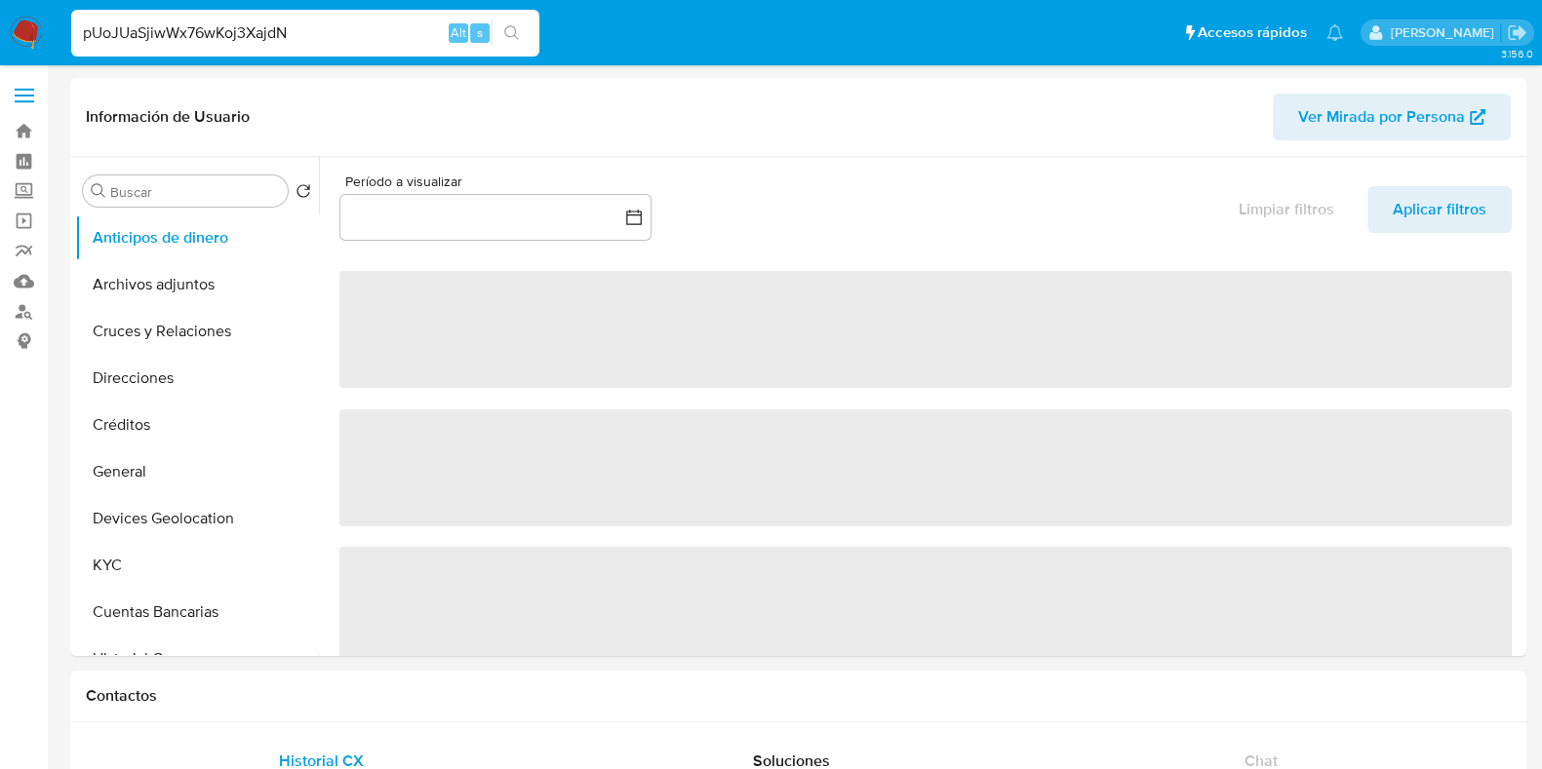
select select "10"
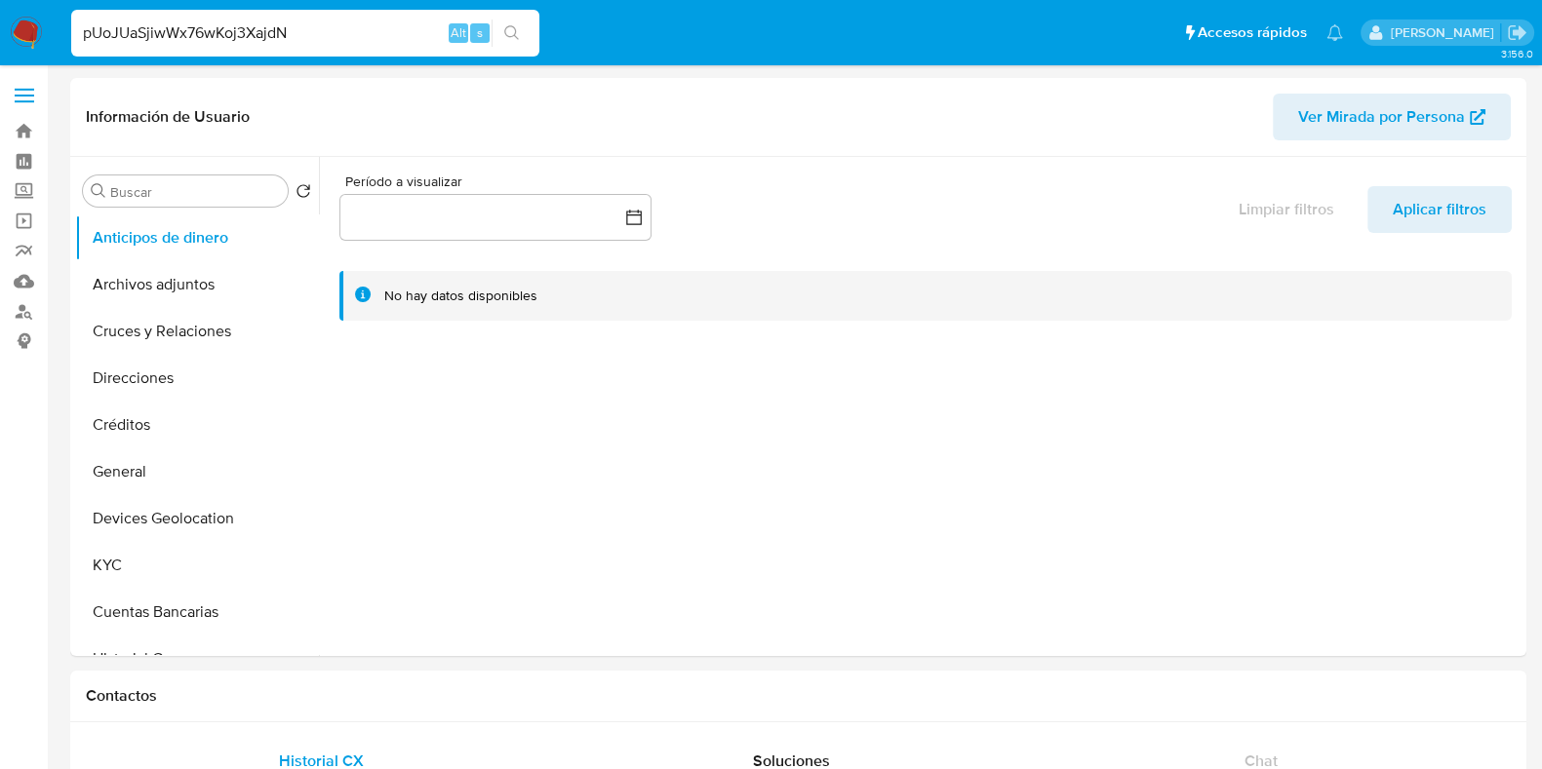
type input "pUoJUaSjiwWx76wKoj3XajdN"
click at [502, 35] on button "search-icon" at bounding box center [511, 33] width 40 height 27
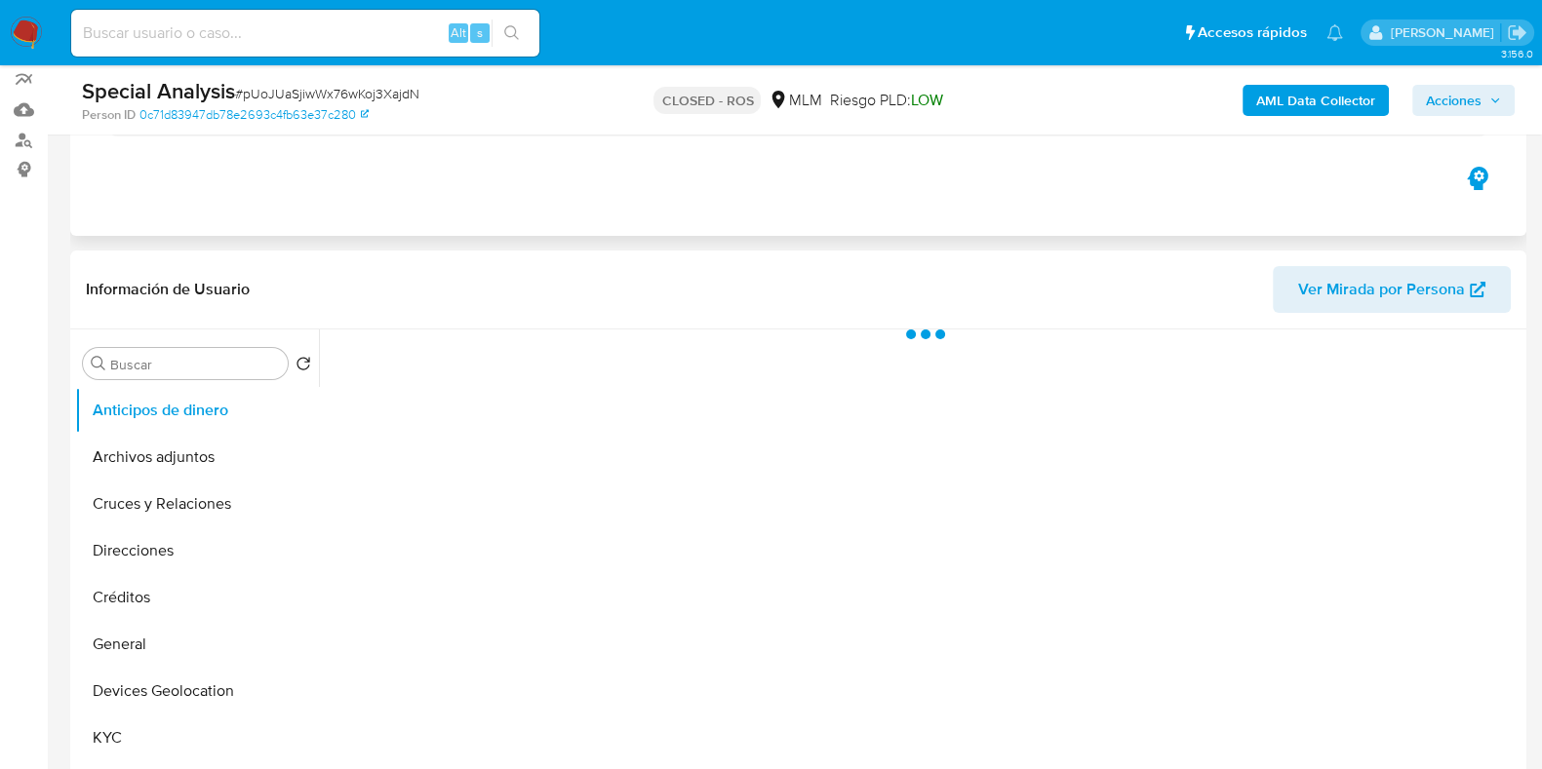
scroll to position [366, 0]
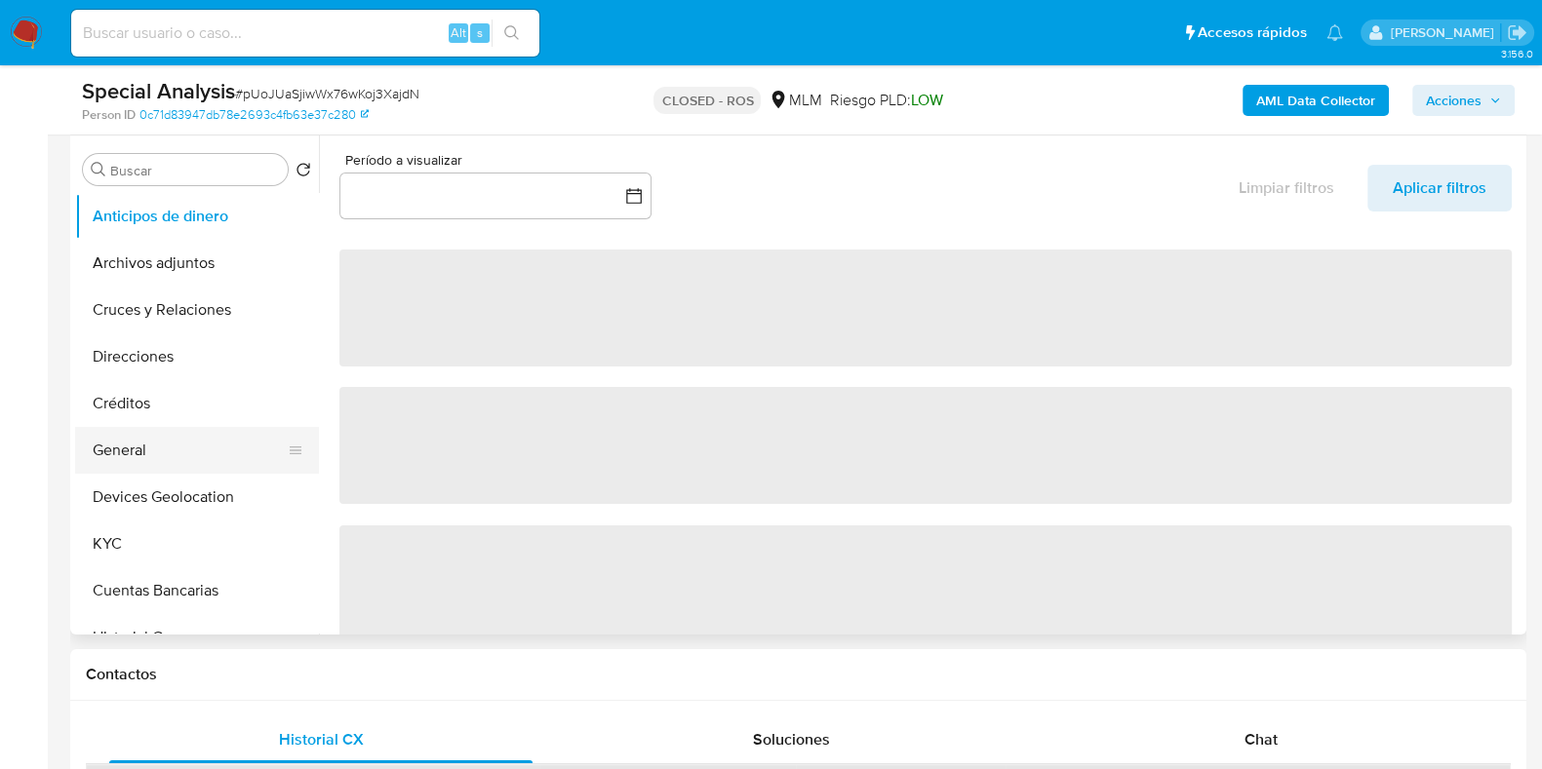
select select "10"
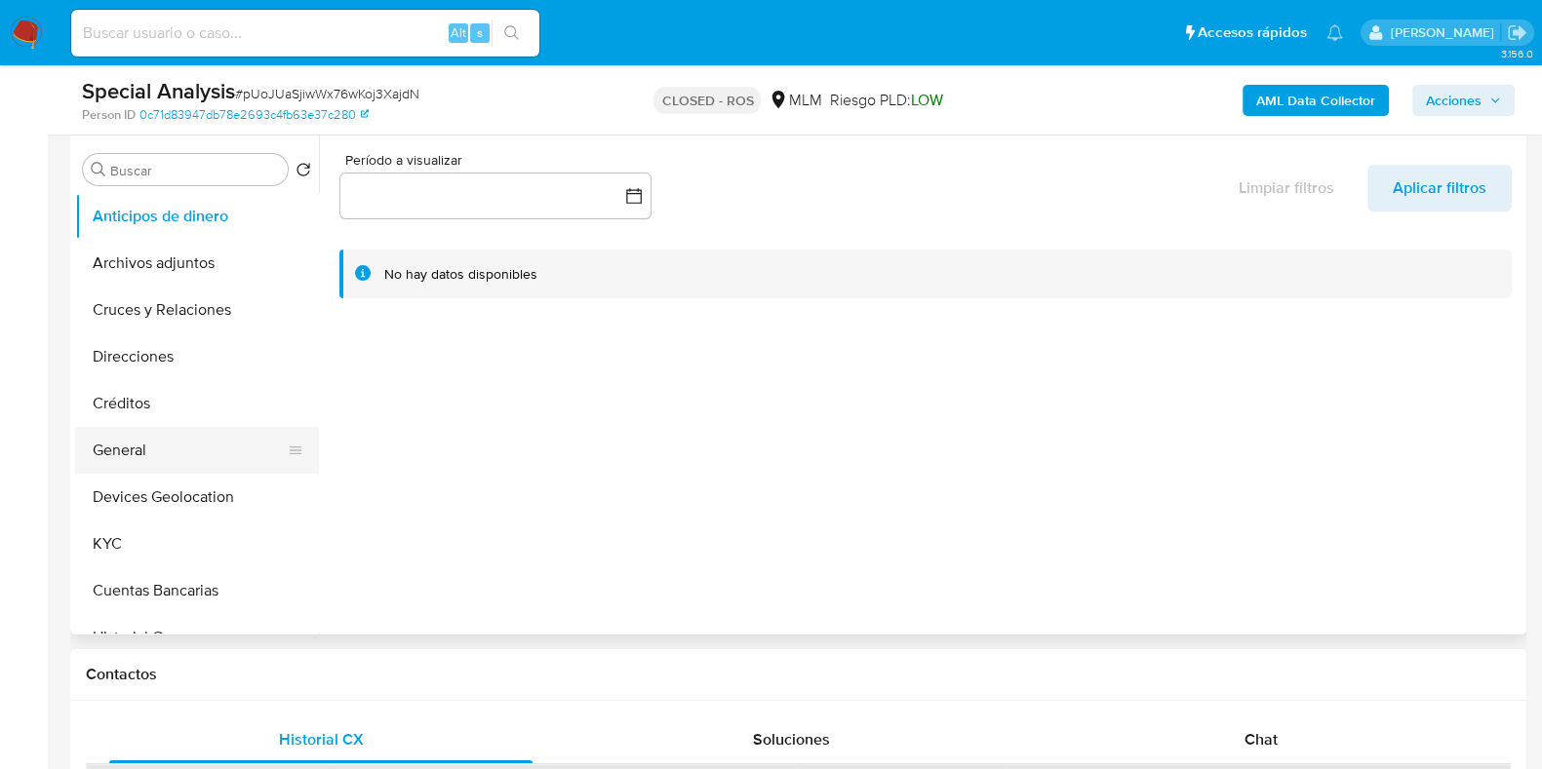
click at [133, 446] on button "General" at bounding box center [189, 450] width 228 height 47
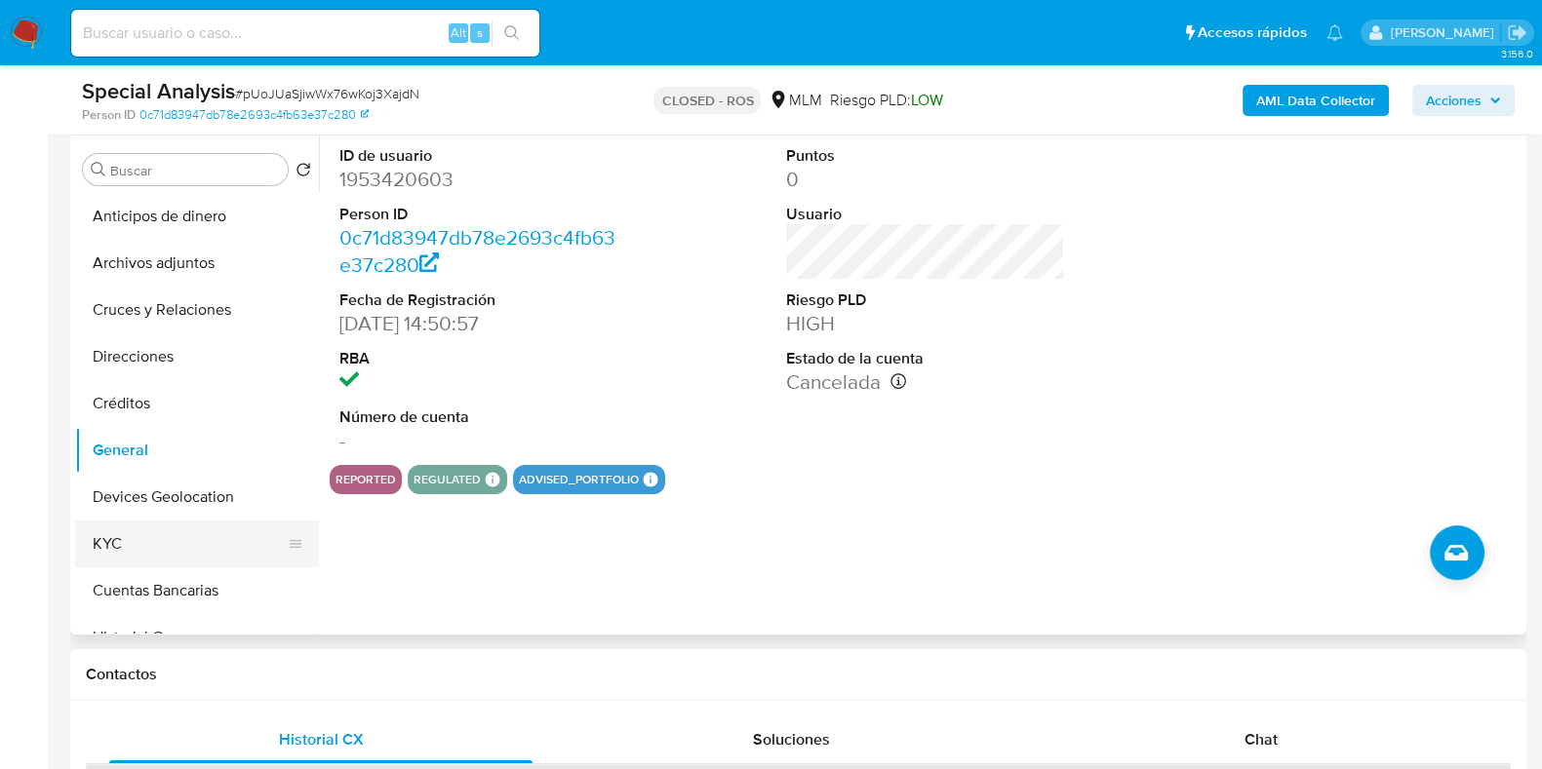
click at [129, 529] on button "KYC" at bounding box center [189, 544] width 228 height 47
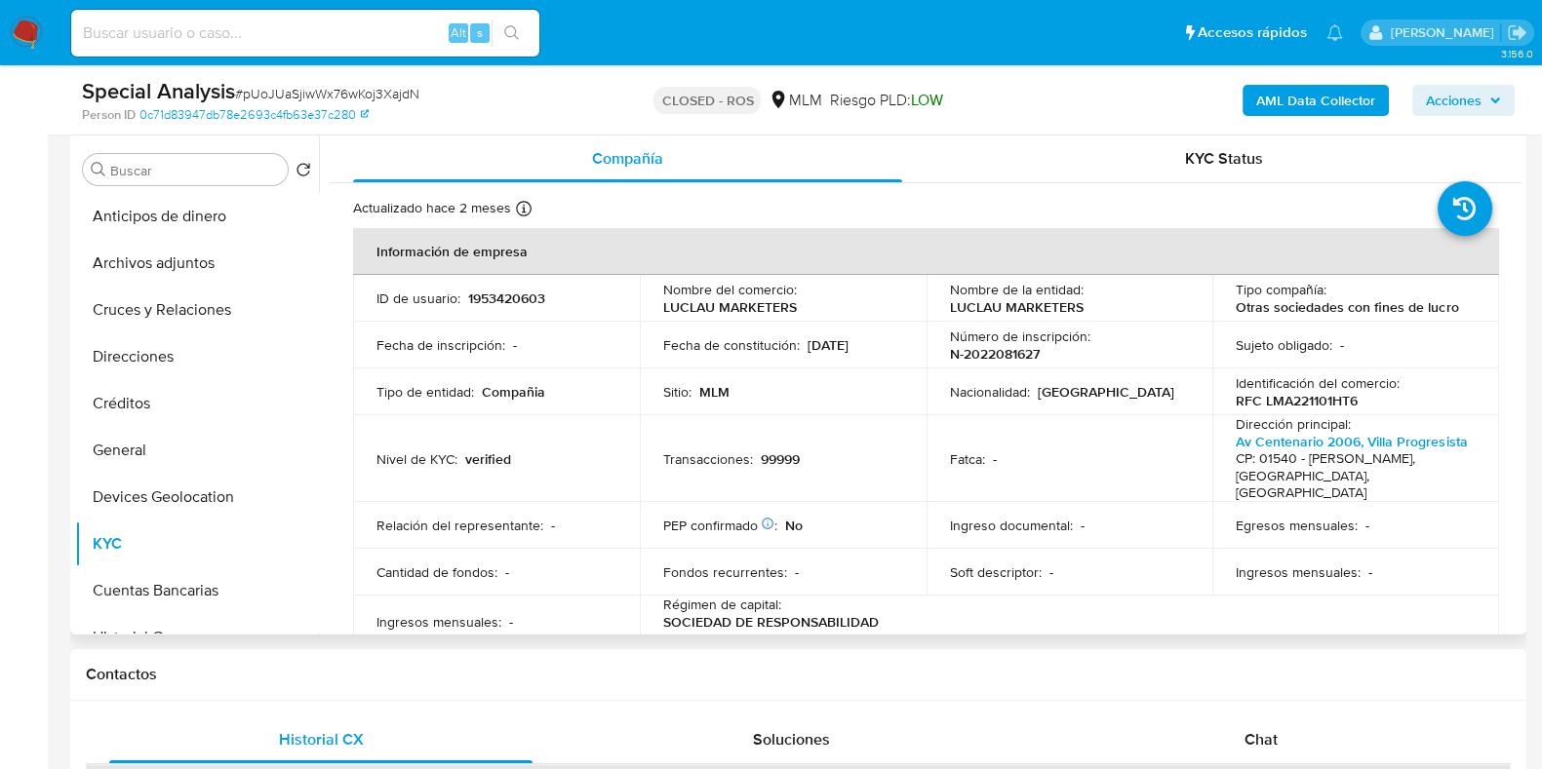
click at [522, 299] on p "1953420603" at bounding box center [506, 299] width 77 height 18
copy p "1953420603"
drag, startPoint x: 804, startPoint y: 304, endPoint x: 658, endPoint y: 309, distance: 146.4
click at [658, 309] on td "Nombre del comercio : LUCLAU MARKETERS" at bounding box center [783, 298] width 287 height 47
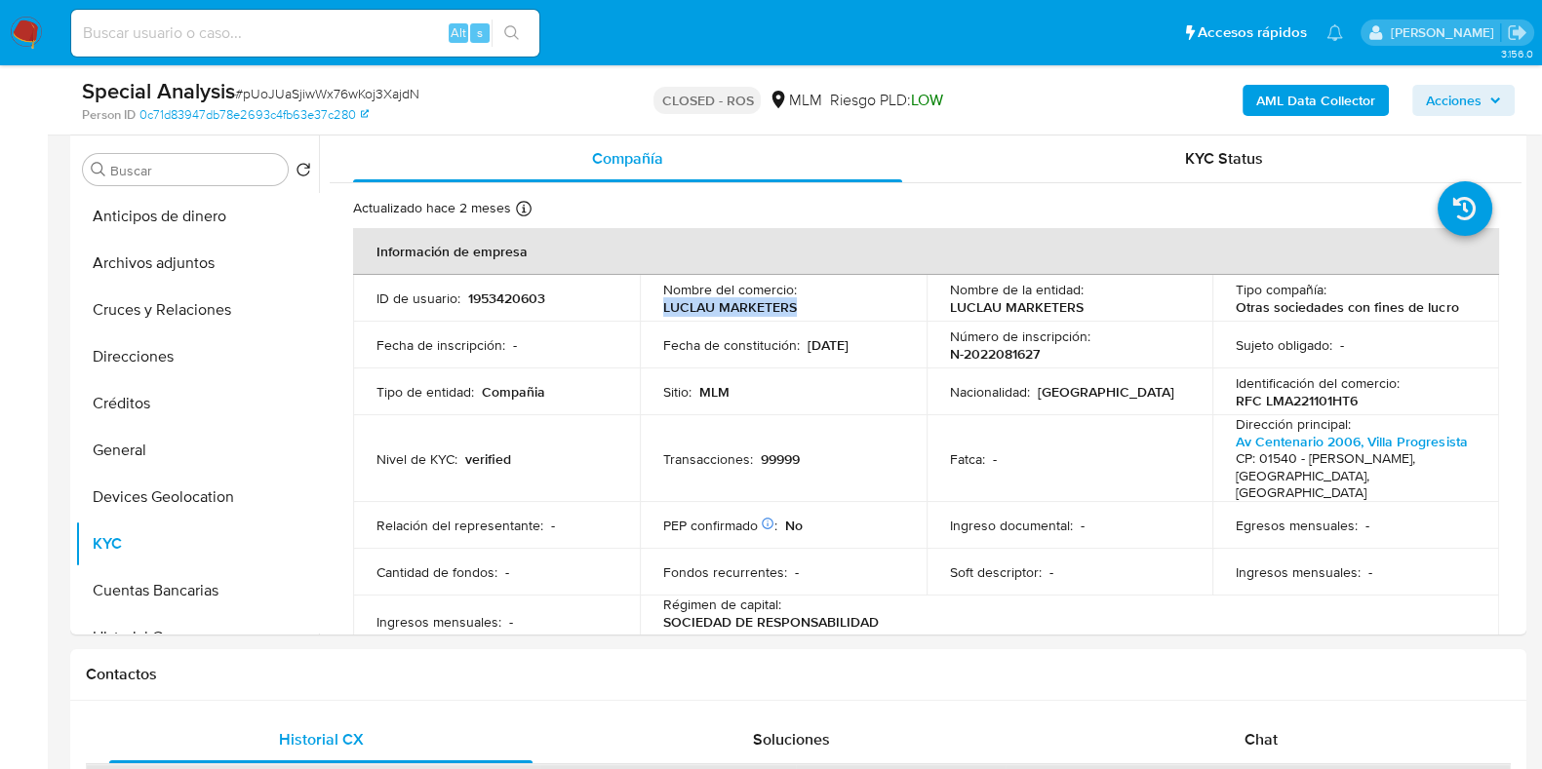
copy p "LUCLAU MARKETERS"
click at [525, 299] on p "1953420603" at bounding box center [506, 299] width 77 height 18
copy p "1953420603"
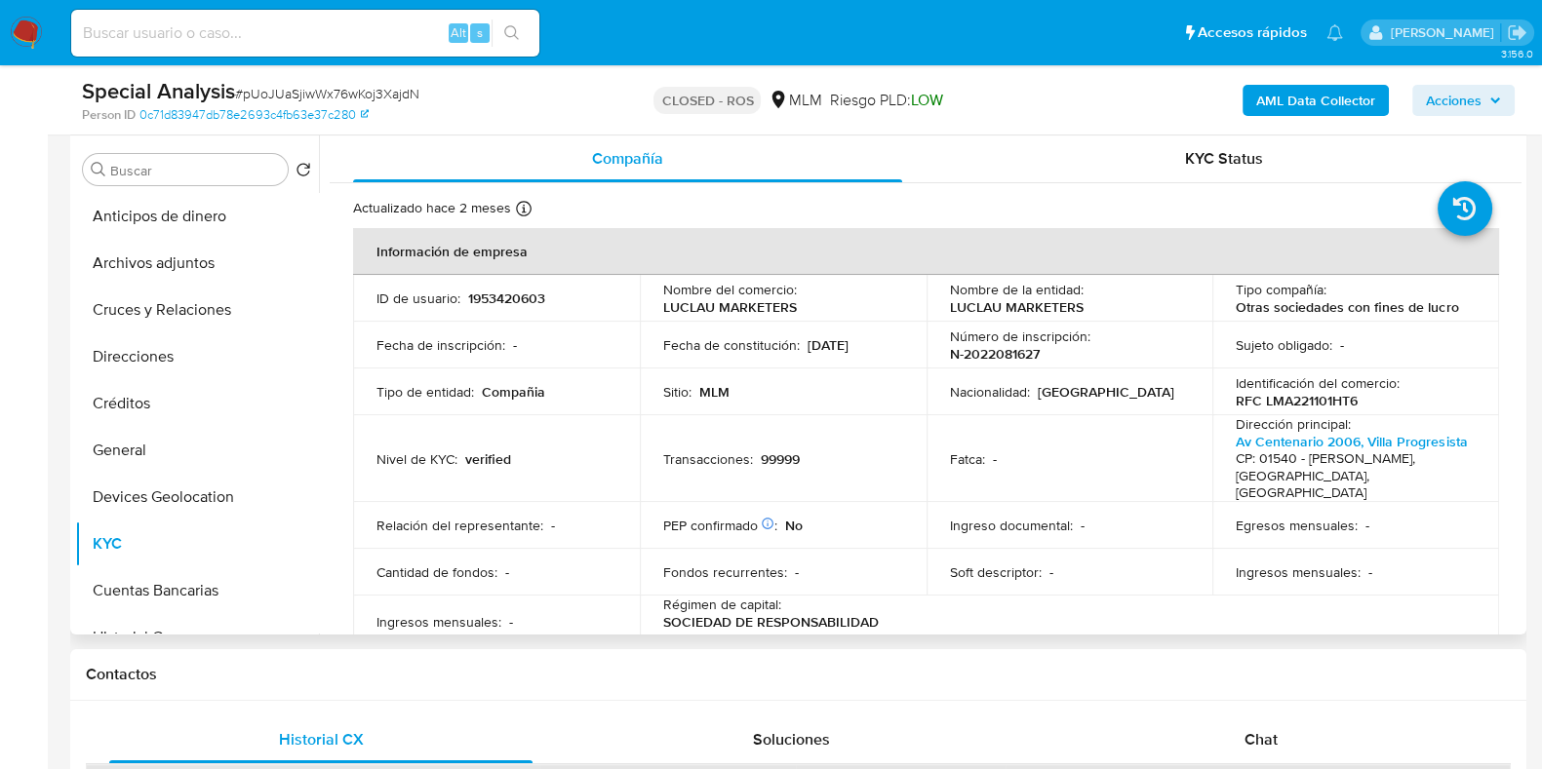
click at [547, 294] on div "ID de usuario : 1953420603" at bounding box center [496, 299] width 240 height 18
drag, startPoint x: 551, startPoint y: 299, endPoint x: 472, endPoint y: 294, distance: 79.1
click at [466, 298] on div "ID de usuario : 1953420603" at bounding box center [496, 299] width 240 height 18
copy p "1953420603"
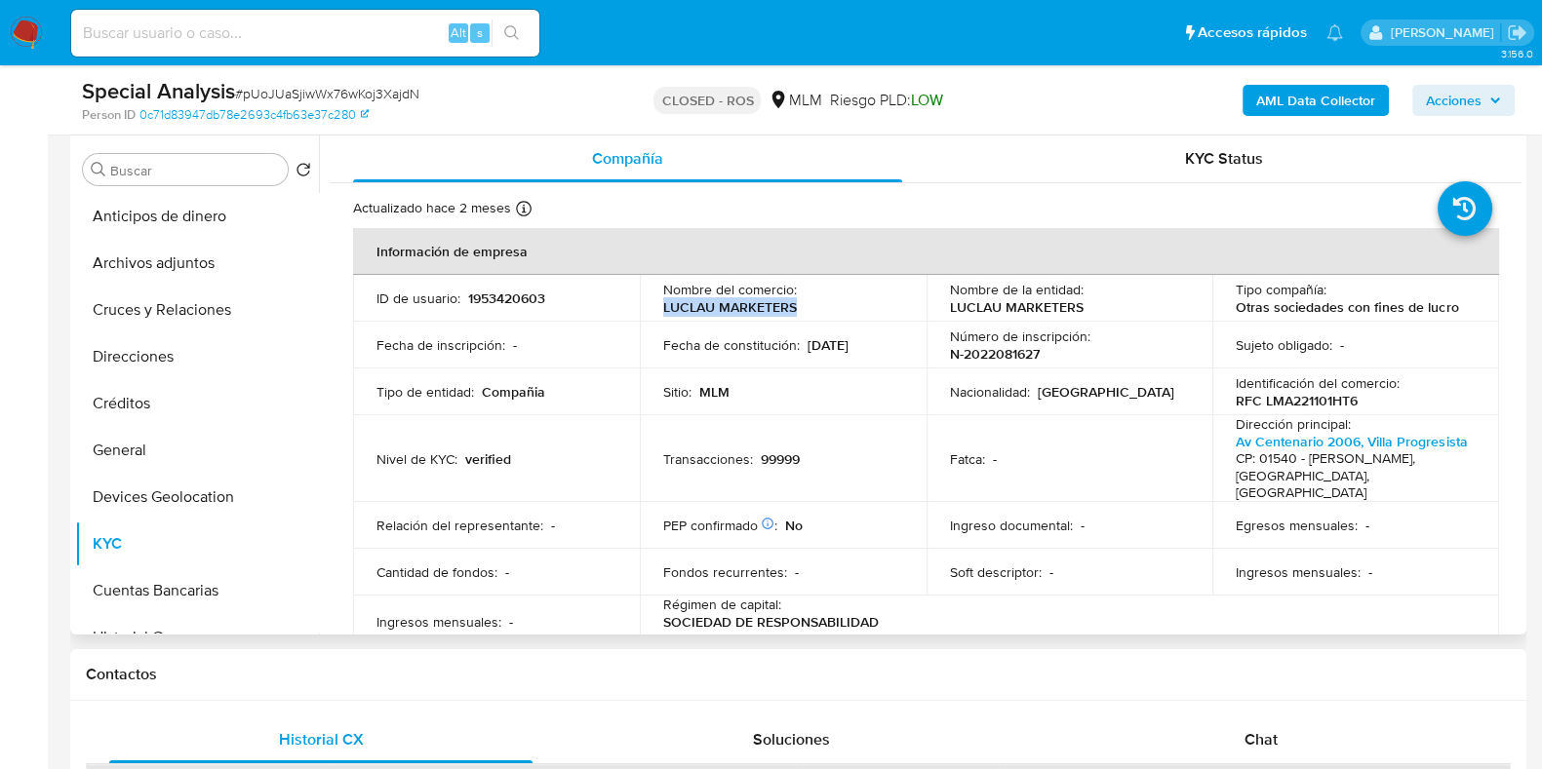
drag, startPoint x: 800, startPoint y: 299, endPoint x: 659, endPoint y: 309, distance: 140.8
click at [659, 309] on td "Nombre del comercio : LUCLAU MARKETERS" at bounding box center [783, 298] width 287 height 47
copy p "LUCLAU MARKETERS"
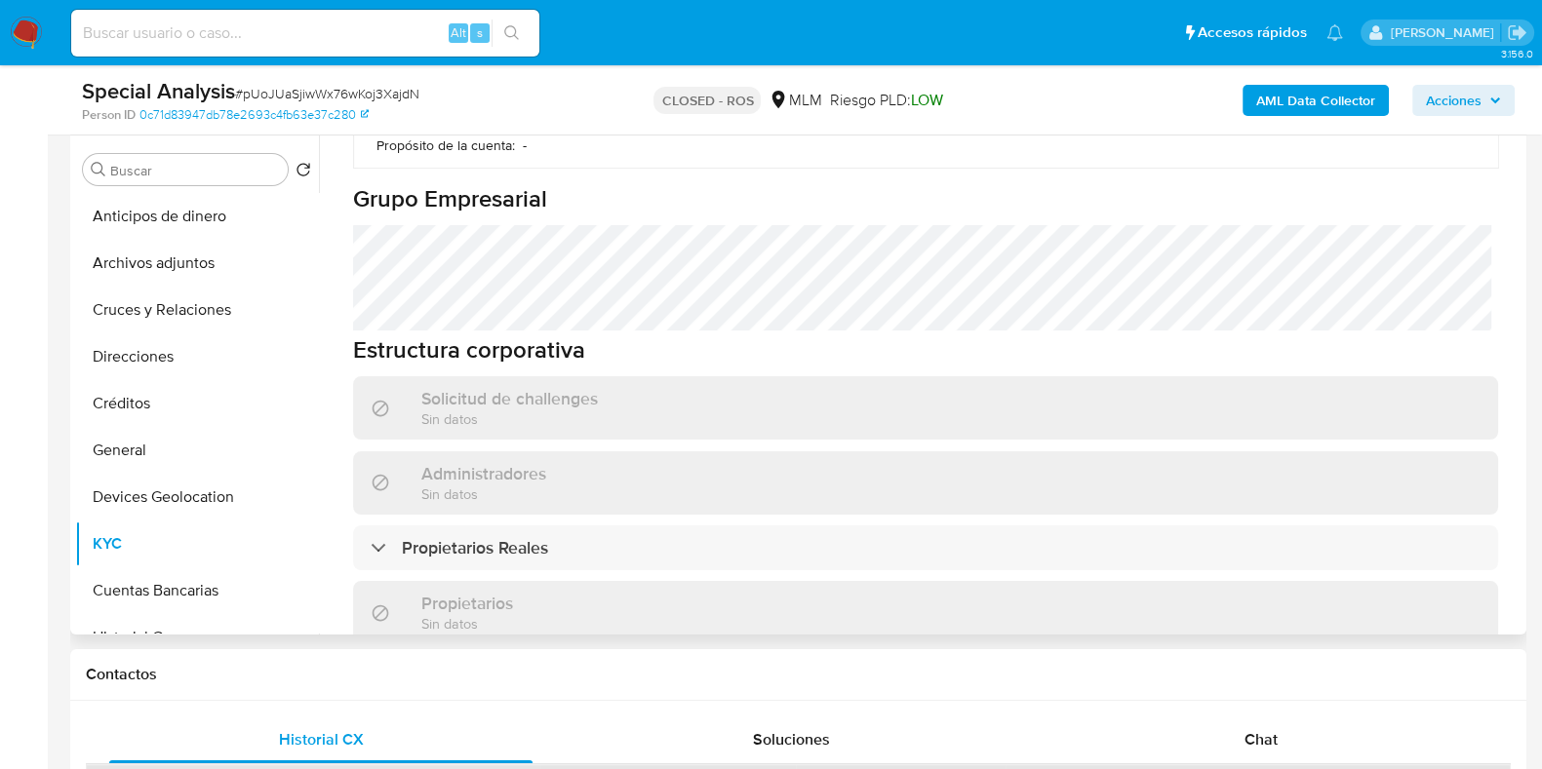
scroll to position [974, 0]
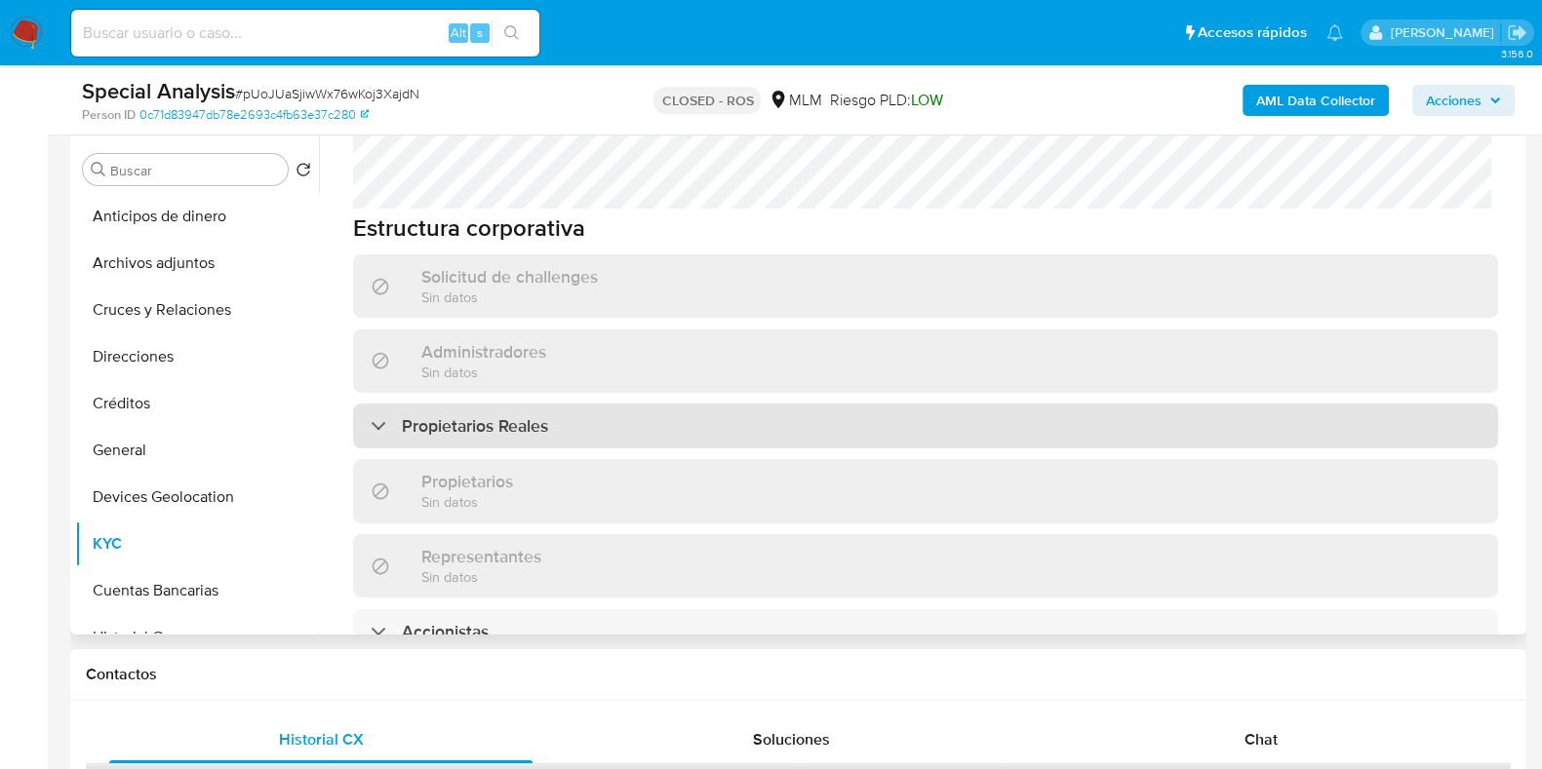
click at [575, 404] on div "Propietarios Reales" at bounding box center [925, 426] width 1145 height 45
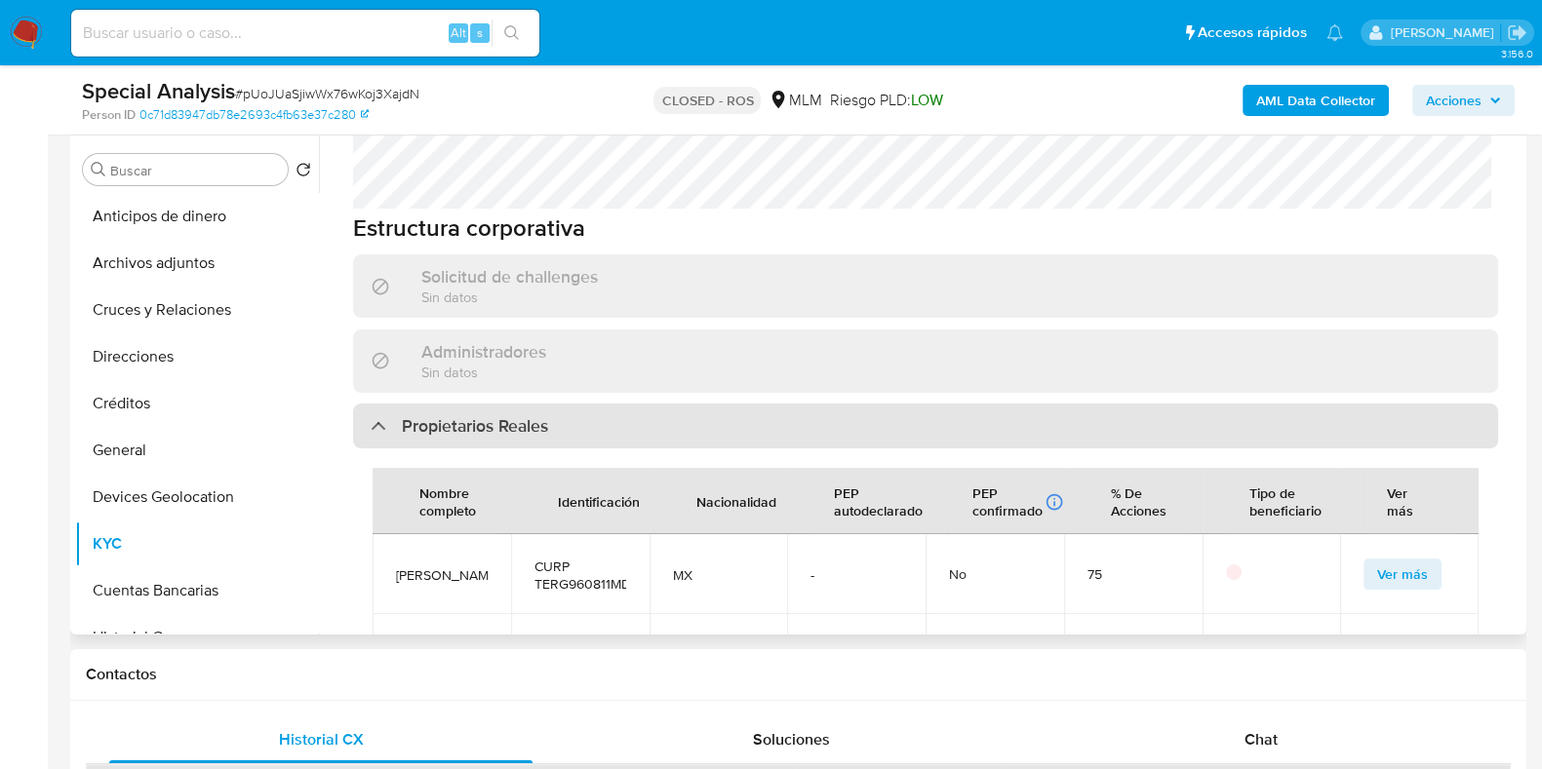
click at [575, 404] on div "Propietarios Reales" at bounding box center [925, 426] width 1145 height 45
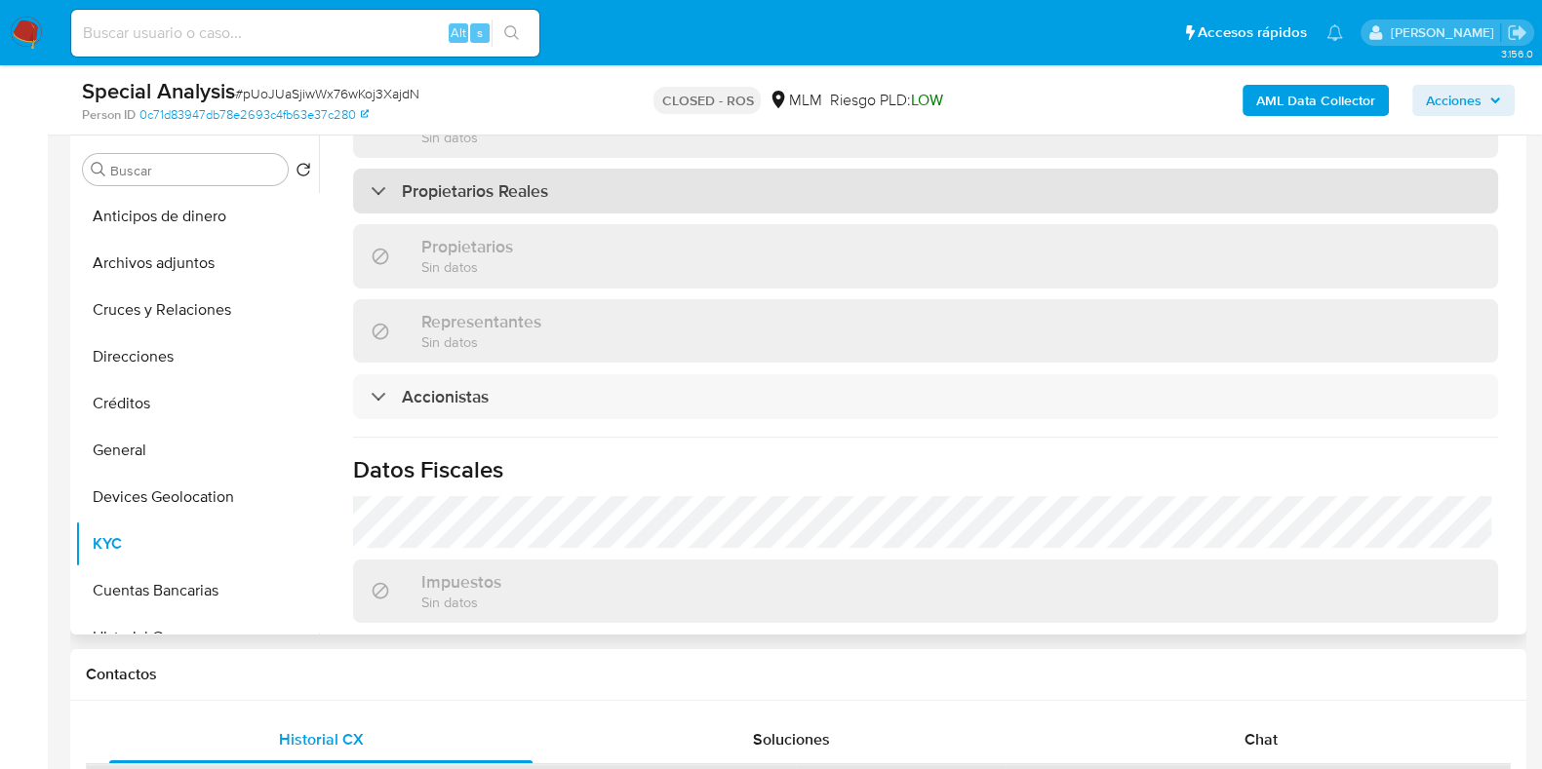
scroll to position [1219, 0]
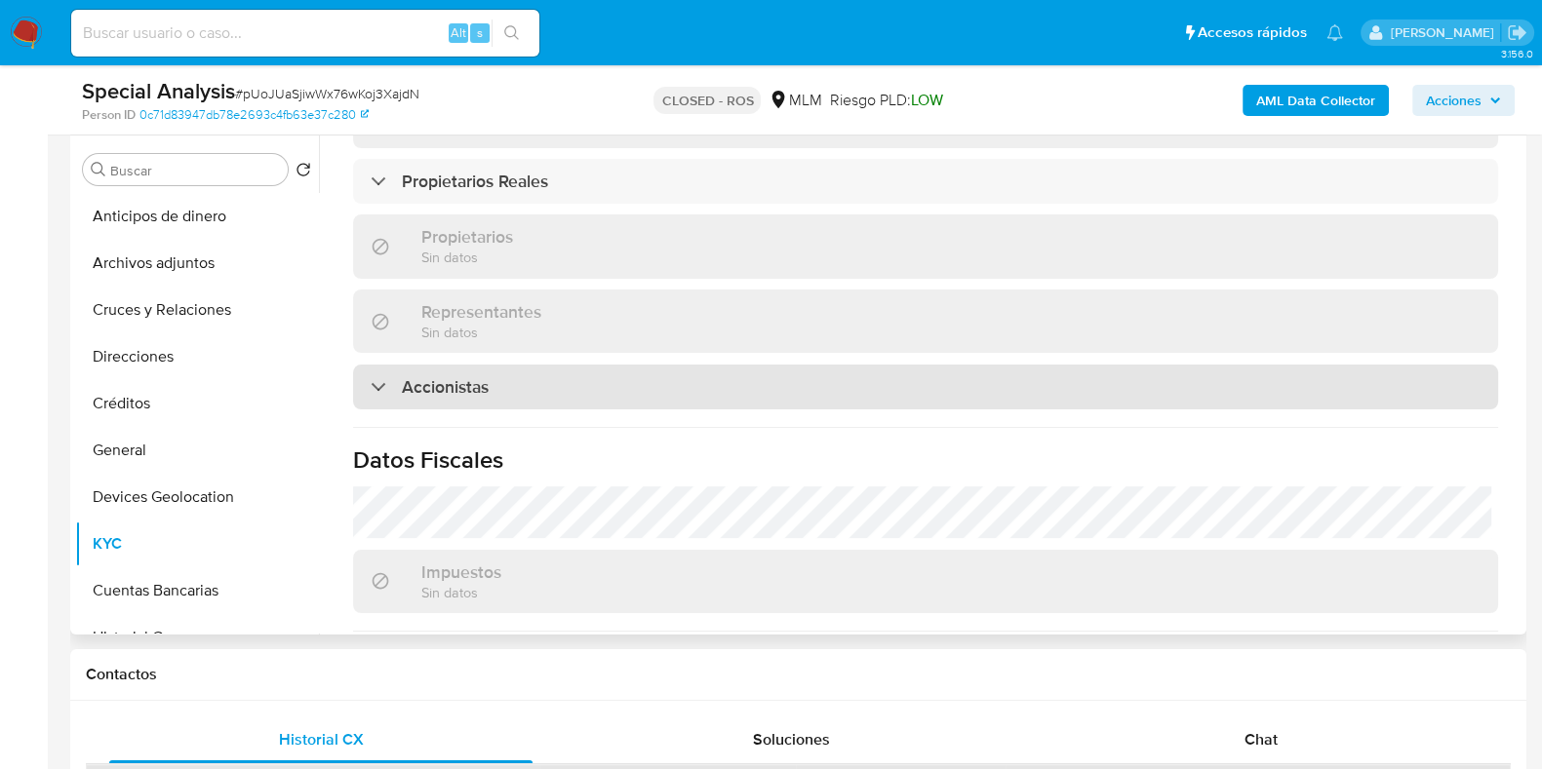
drag, startPoint x: 496, startPoint y: 327, endPoint x: 492, endPoint y: 347, distance: 20.8
click at [492, 365] on div "Accionistas" at bounding box center [925, 387] width 1145 height 45
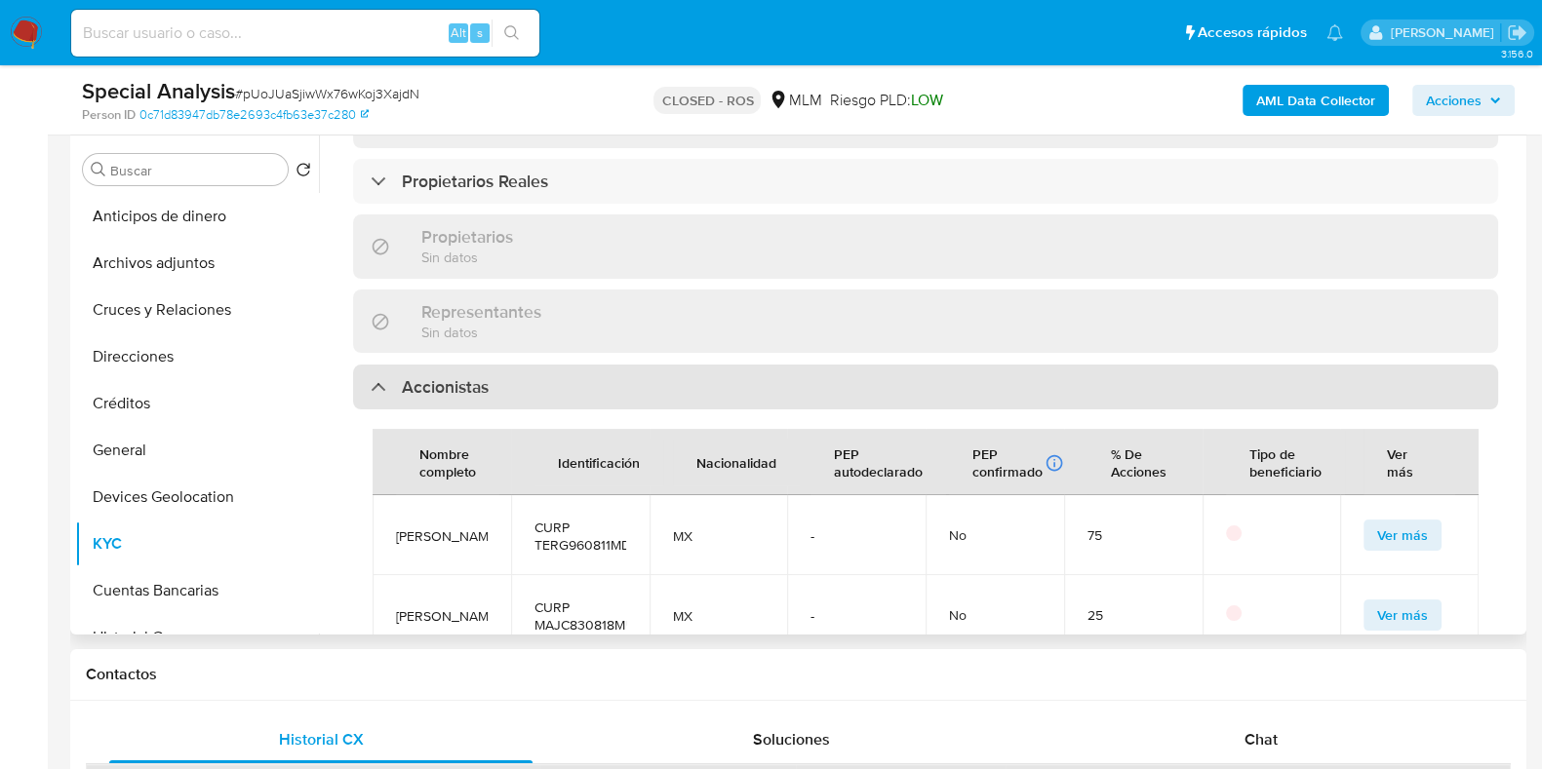
click at [492, 365] on div "Accionistas" at bounding box center [925, 387] width 1145 height 45
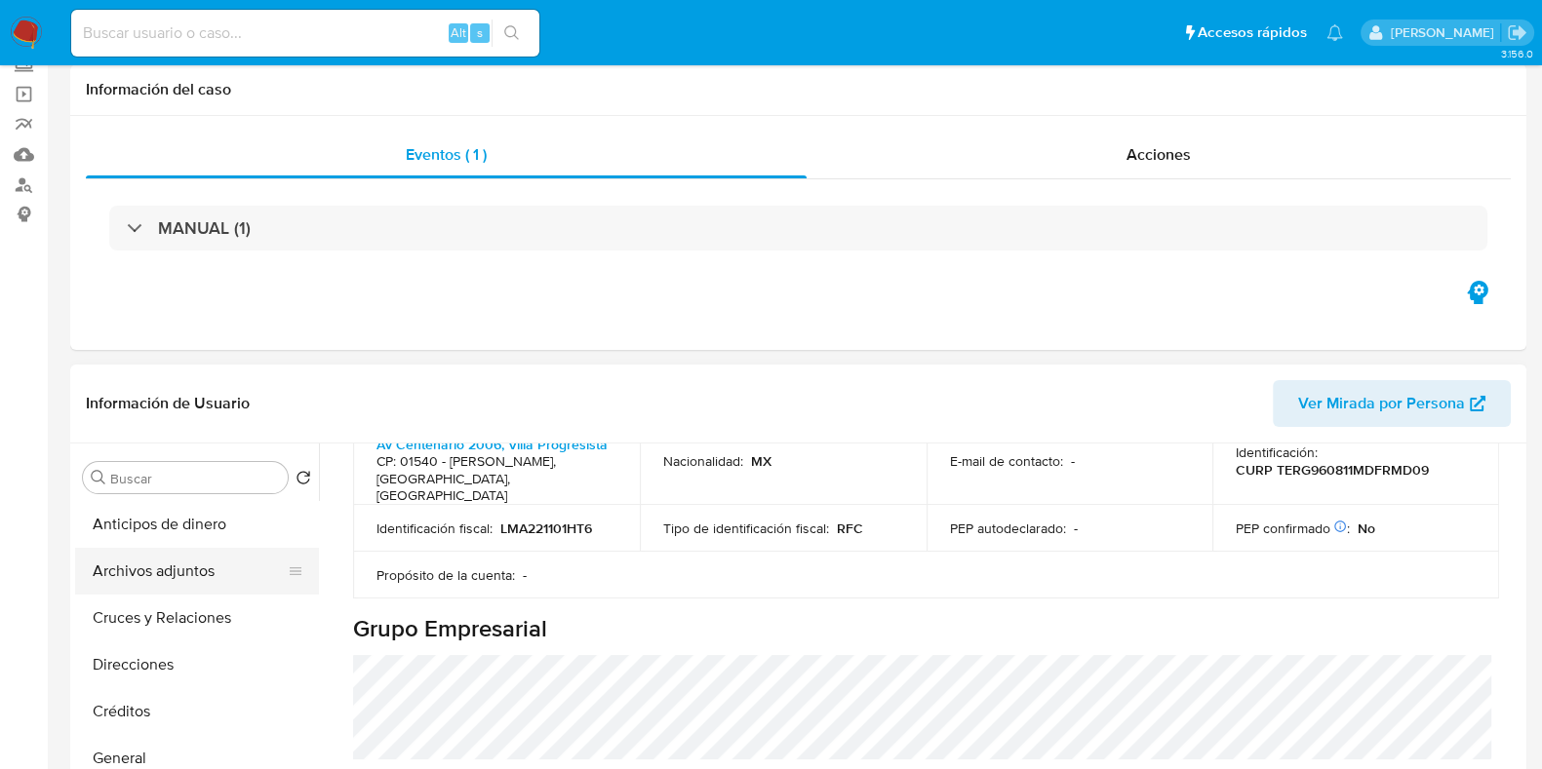
scroll to position [243, 0]
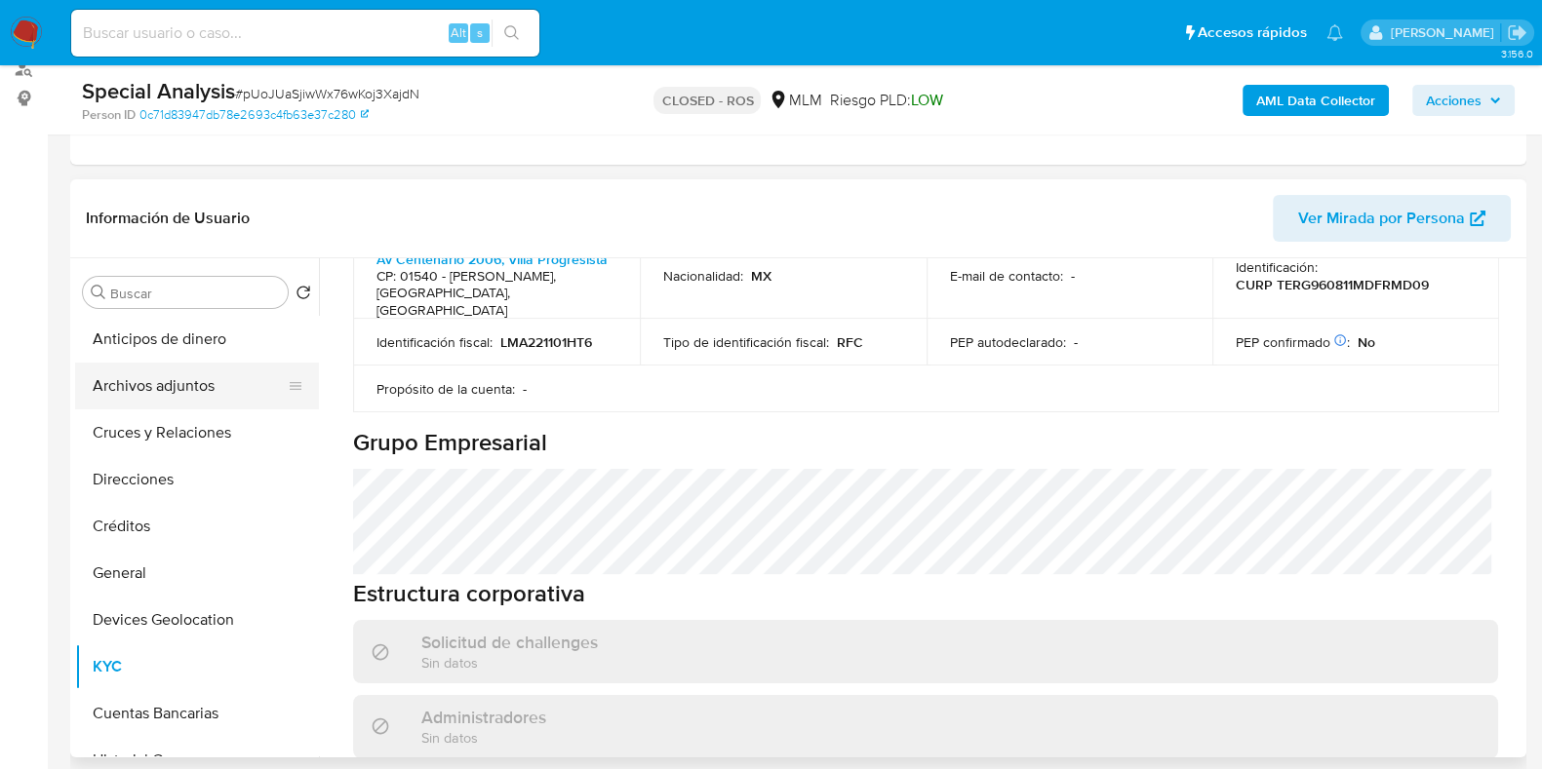
click at [149, 383] on button "Archivos adjuntos" at bounding box center [189, 386] width 228 height 47
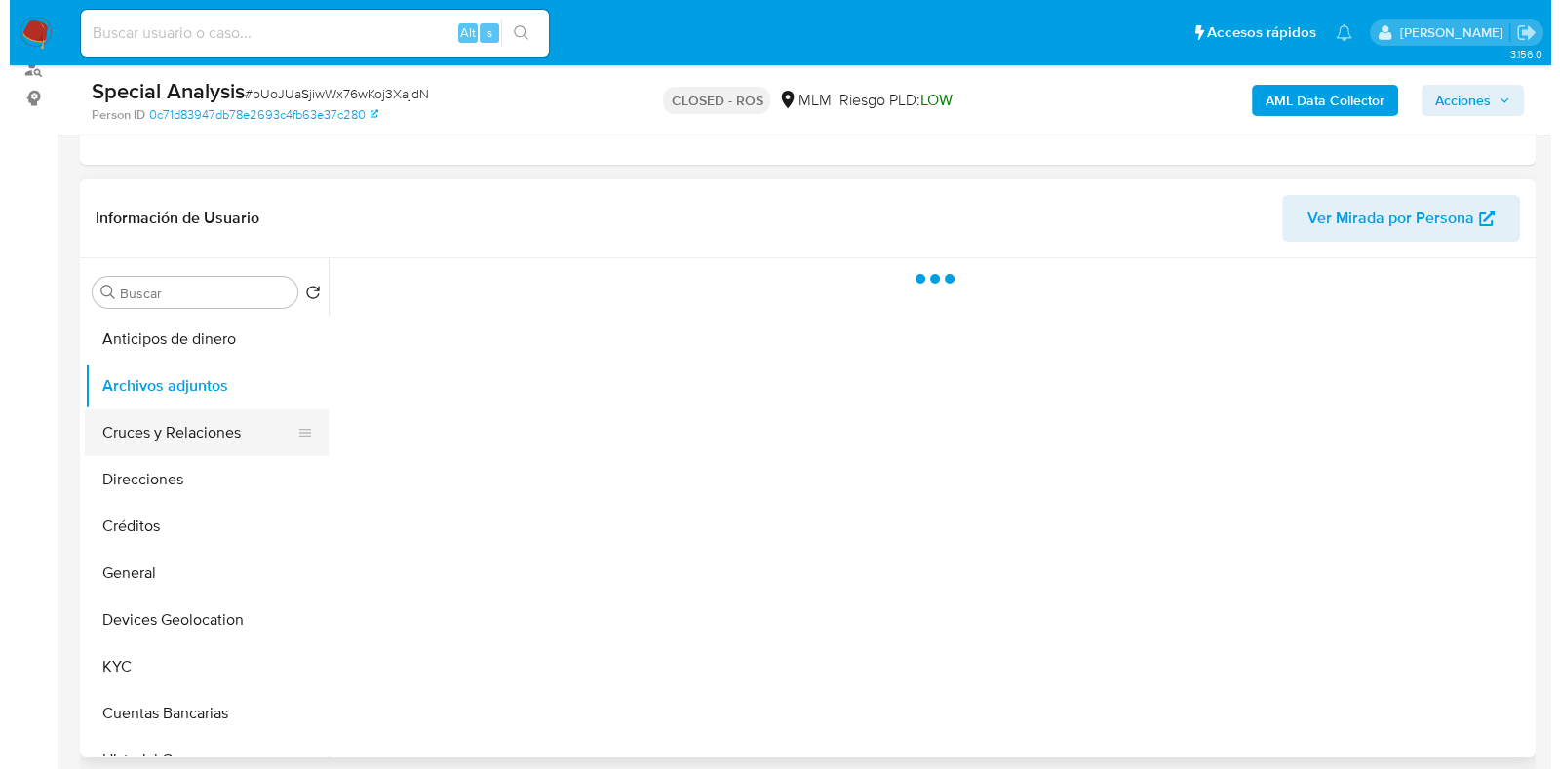
scroll to position [0, 0]
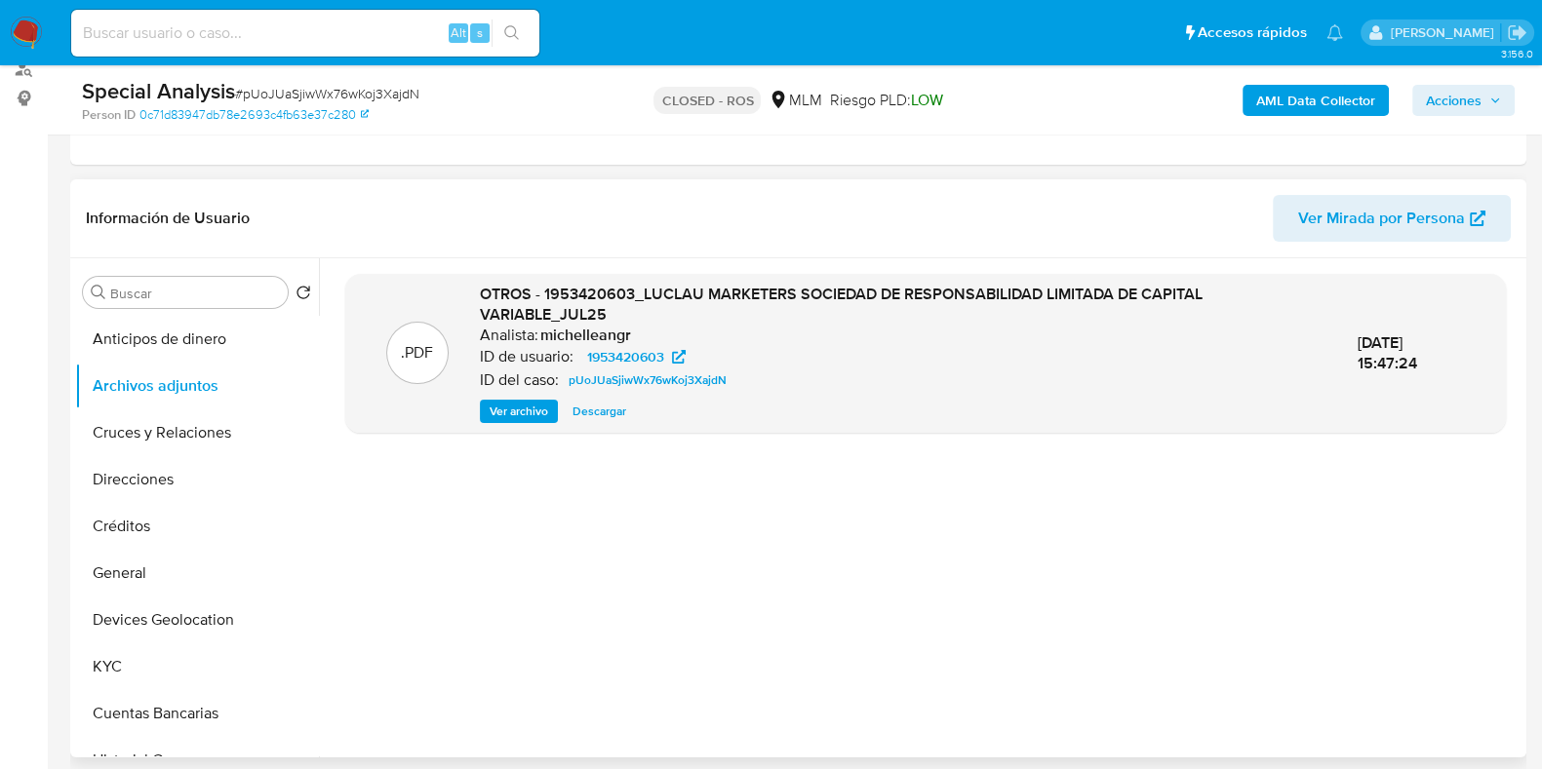
click at [504, 408] on span "Ver archivo" at bounding box center [519, 412] width 59 height 20
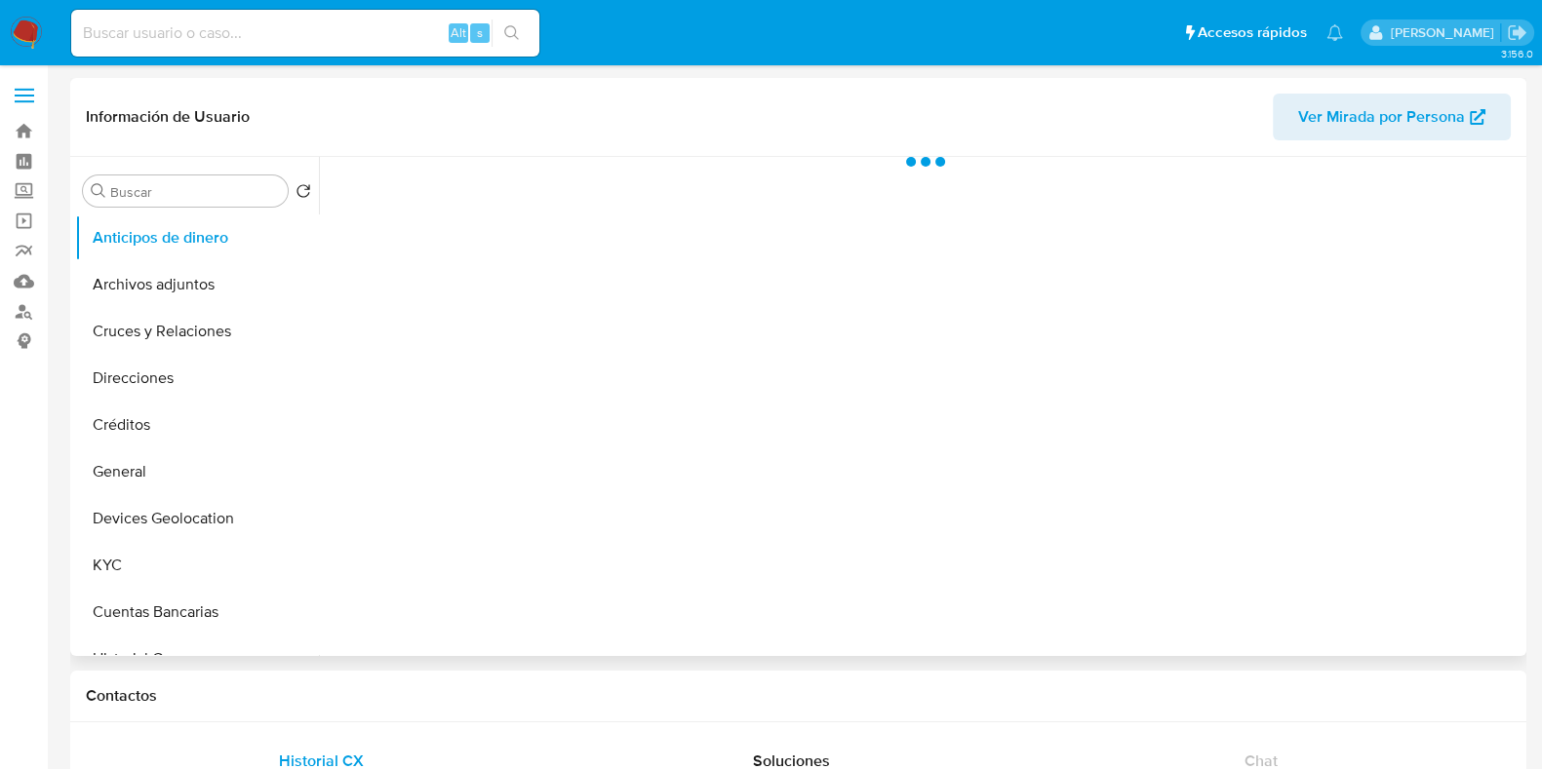
select select "10"
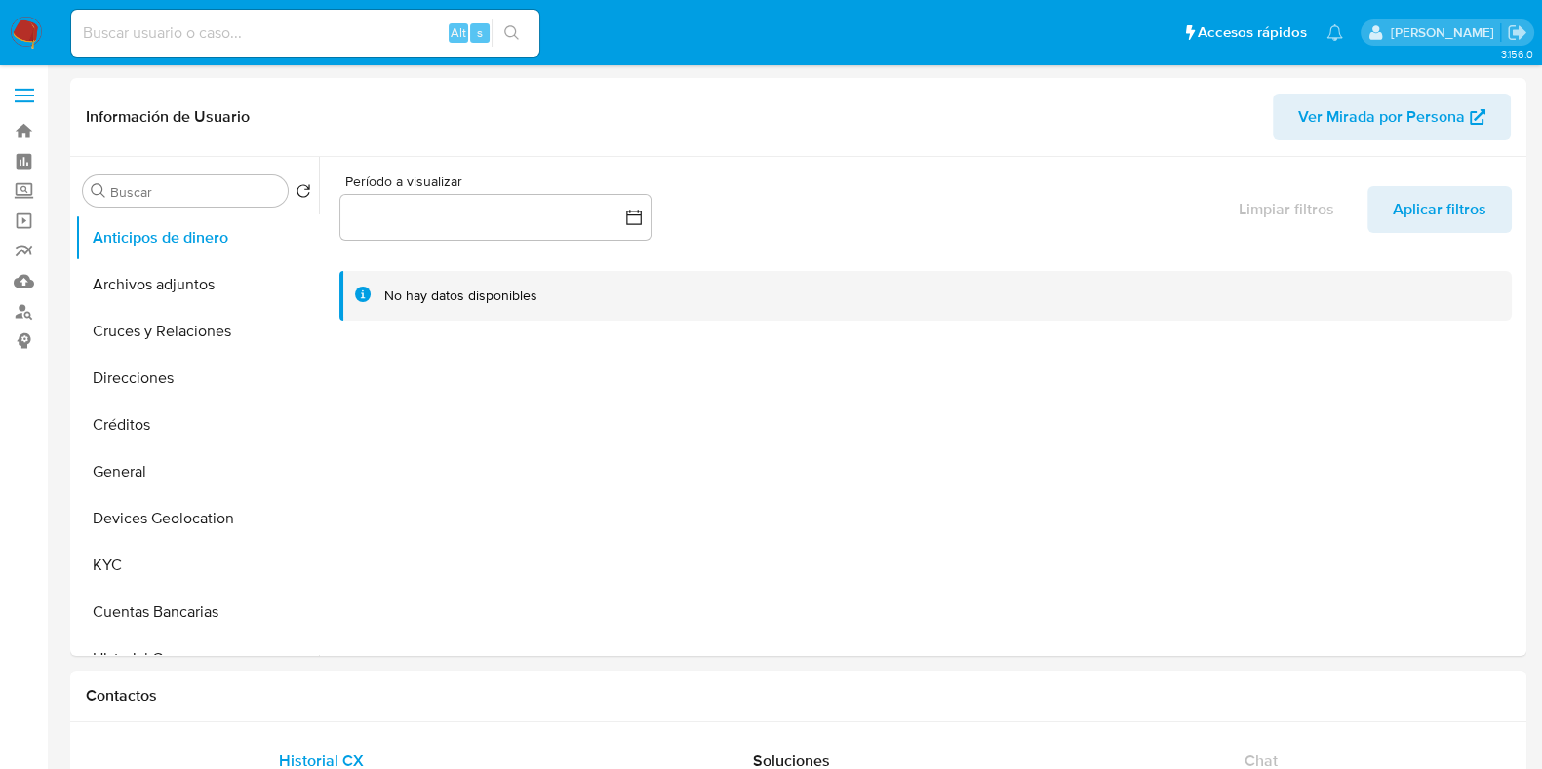
click at [385, 37] on input at bounding box center [305, 32] width 468 height 25
paste input "1953420603"
type input "1953420603"
click at [512, 29] on icon "search-icon" at bounding box center [512, 33] width 16 height 16
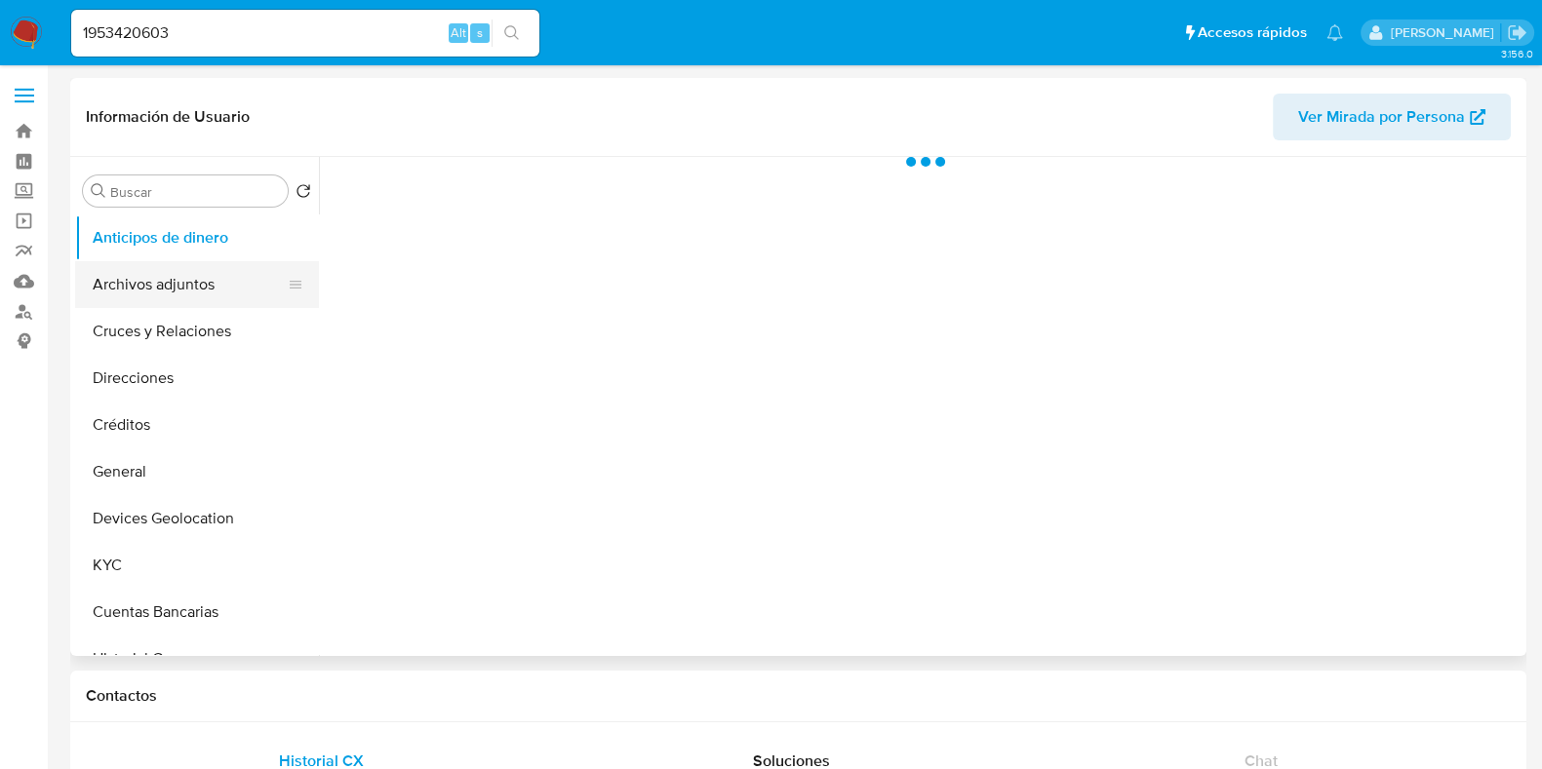
click at [156, 301] on button "Archivos adjuntos" at bounding box center [189, 284] width 228 height 47
select select "10"
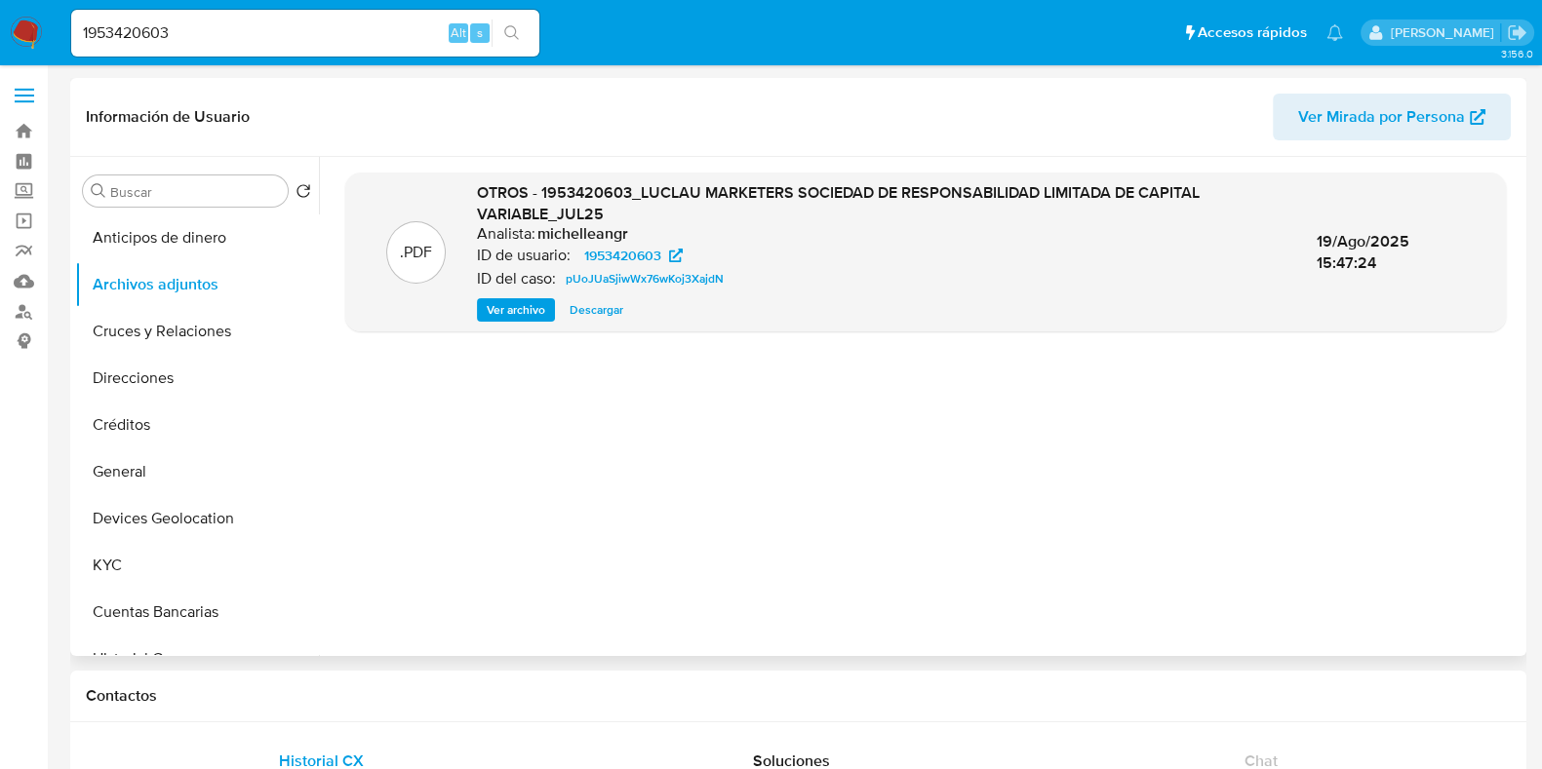
click at [493, 313] on span "Ver archivo" at bounding box center [516, 310] width 59 height 20
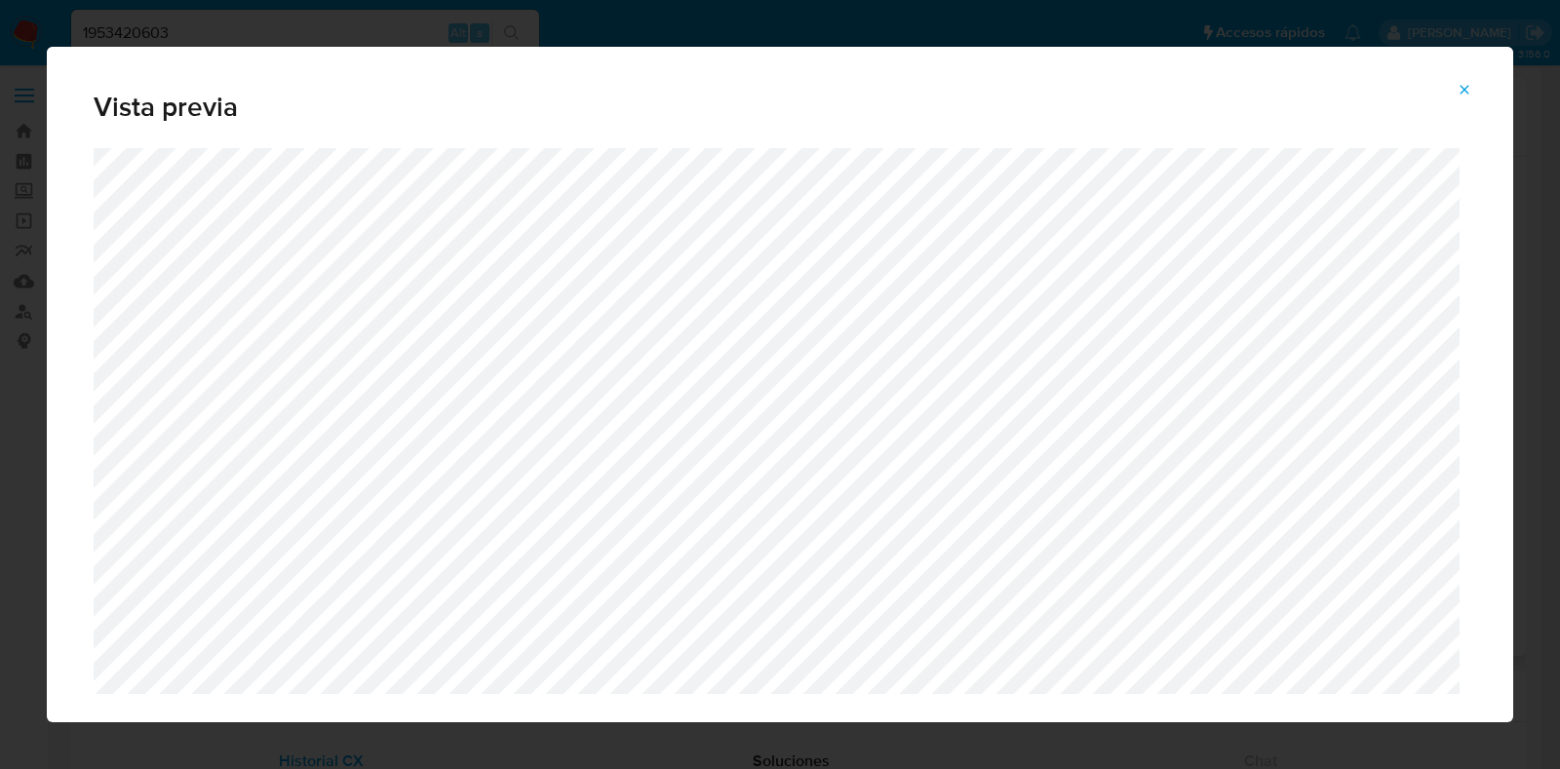
click at [1462, 89] on icon "Attachment preview" at bounding box center [1465, 90] width 16 height 16
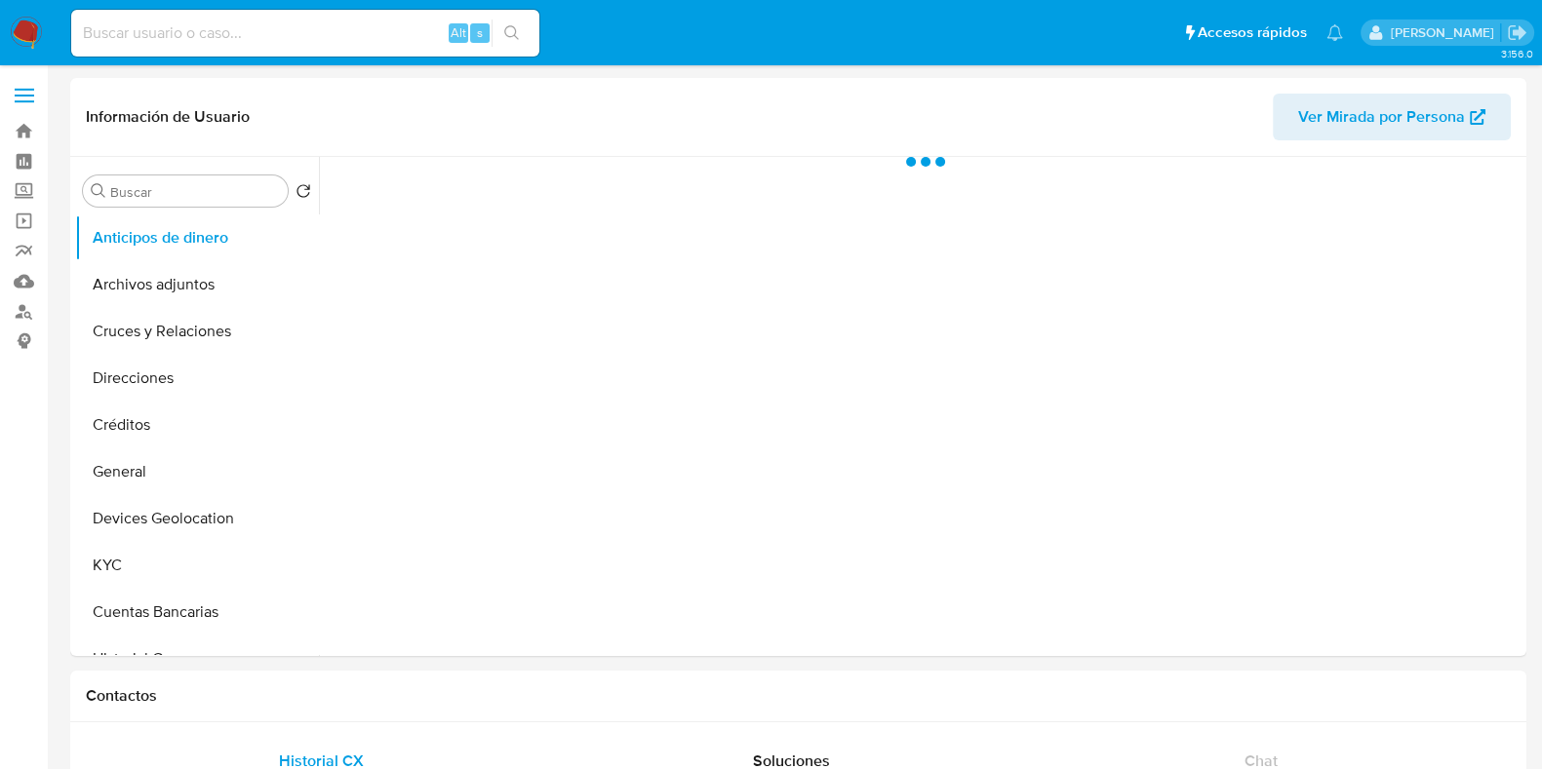
click at [197, 42] on input at bounding box center [305, 32] width 468 height 25
paste input "[DATE]"
type input "[DATE]"
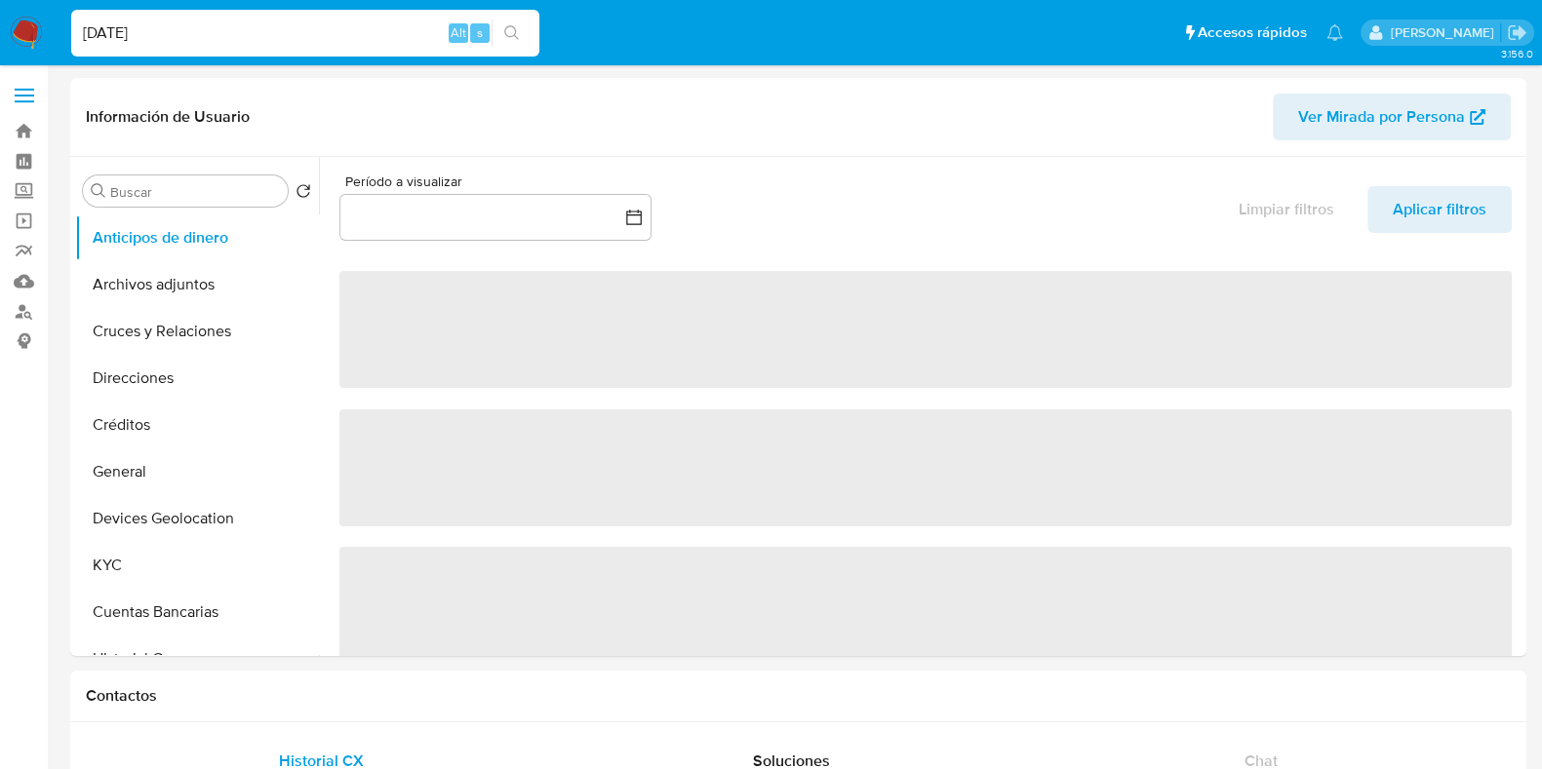
select select "10"
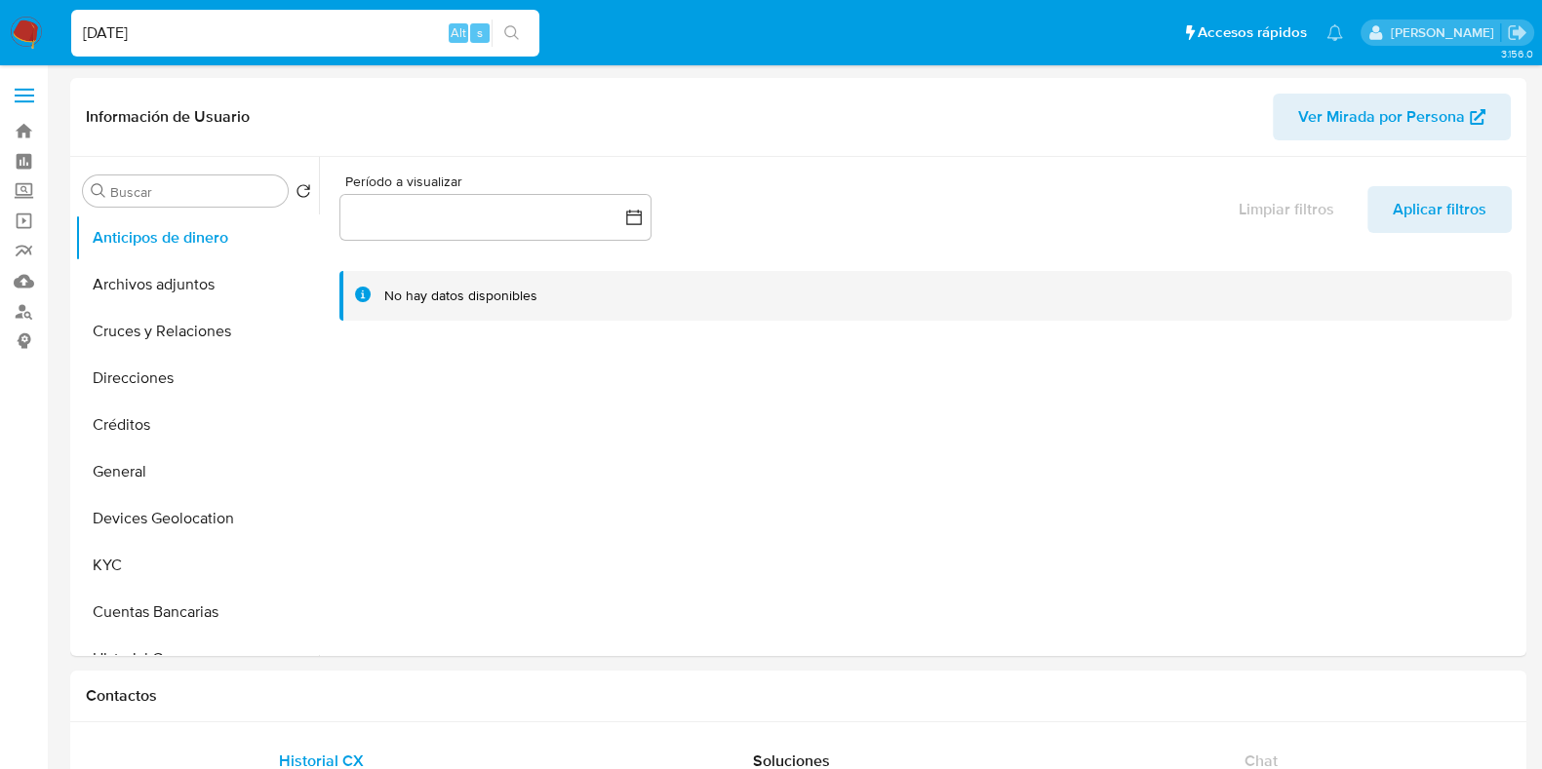
click at [252, 31] on input "[DATE]" at bounding box center [305, 32] width 468 height 25
paste input "917892601"
click at [510, 37] on icon "search-icon" at bounding box center [512, 33] width 16 height 16
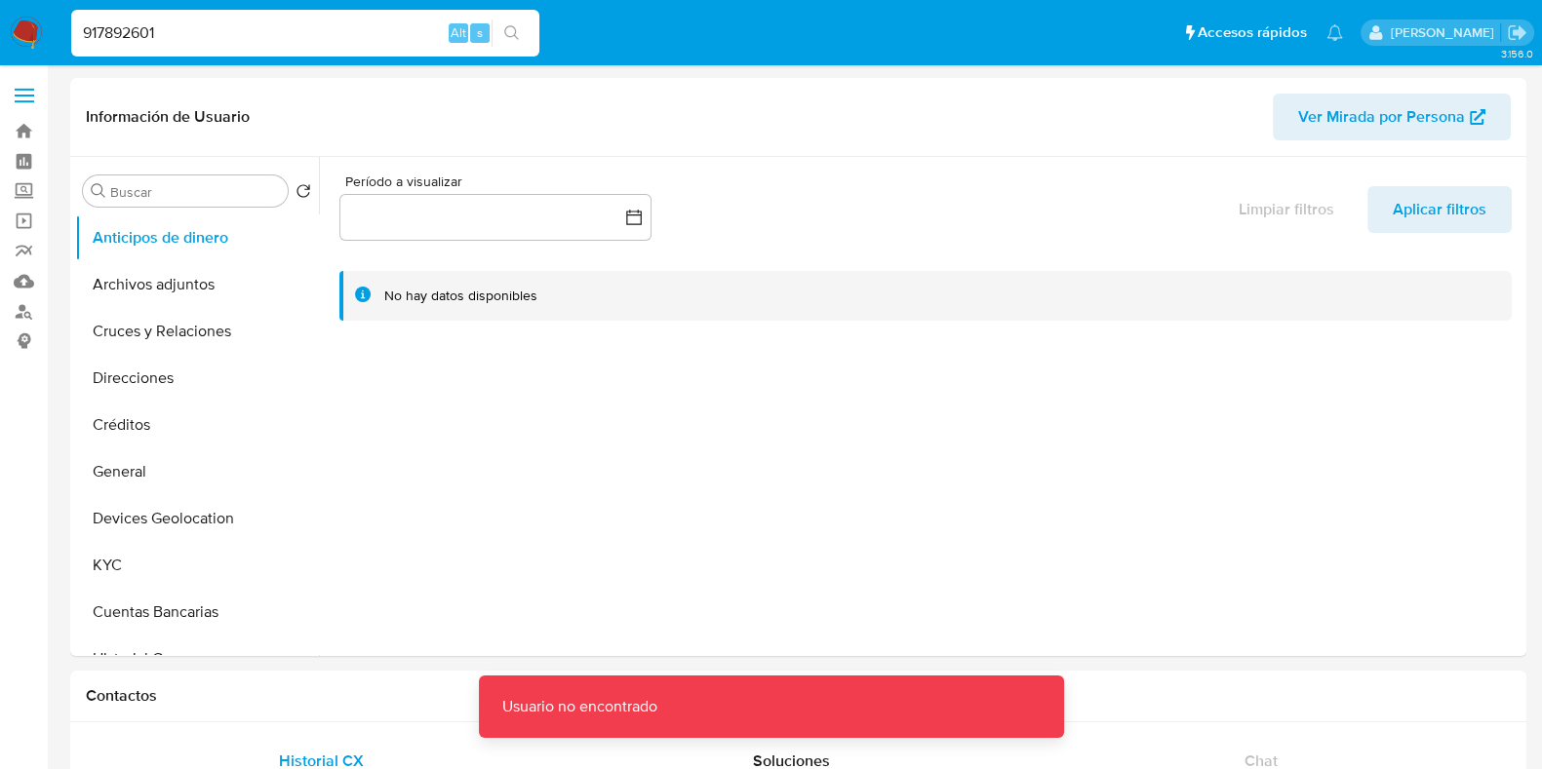
drag, startPoint x: 82, startPoint y: 32, endPoint x: 131, endPoint y: 56, distance: 54.1
click at [82, 31] on input "917892601" at bounding box center [305, 32] width 468 height 25
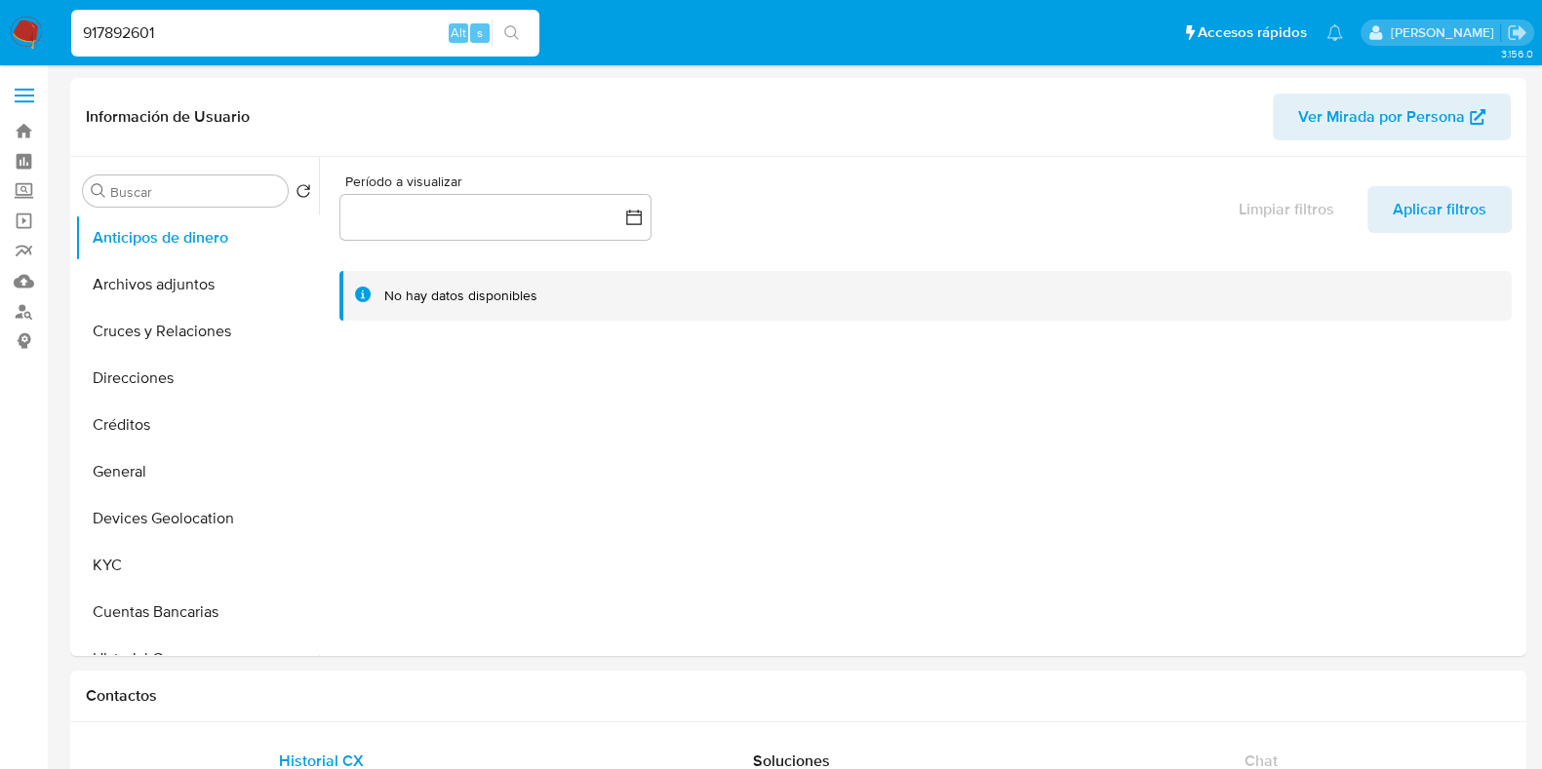
drag, startPoint x: 241, startPoint y: 22, endPoint x: 0, endPoint y: 12, distance: 241.1
click at [0, 12] on nav "Pausado Ver notificaciones 917892601 Alt s Accesos rápidos Presiona las siguien…" at bounding box center [771, 32] width 1542 height 65
paste input "1"
type input "1917892601"
click at [519, 32] on icon "search-icon" at bounding box center [512, 33] width 16 height 16
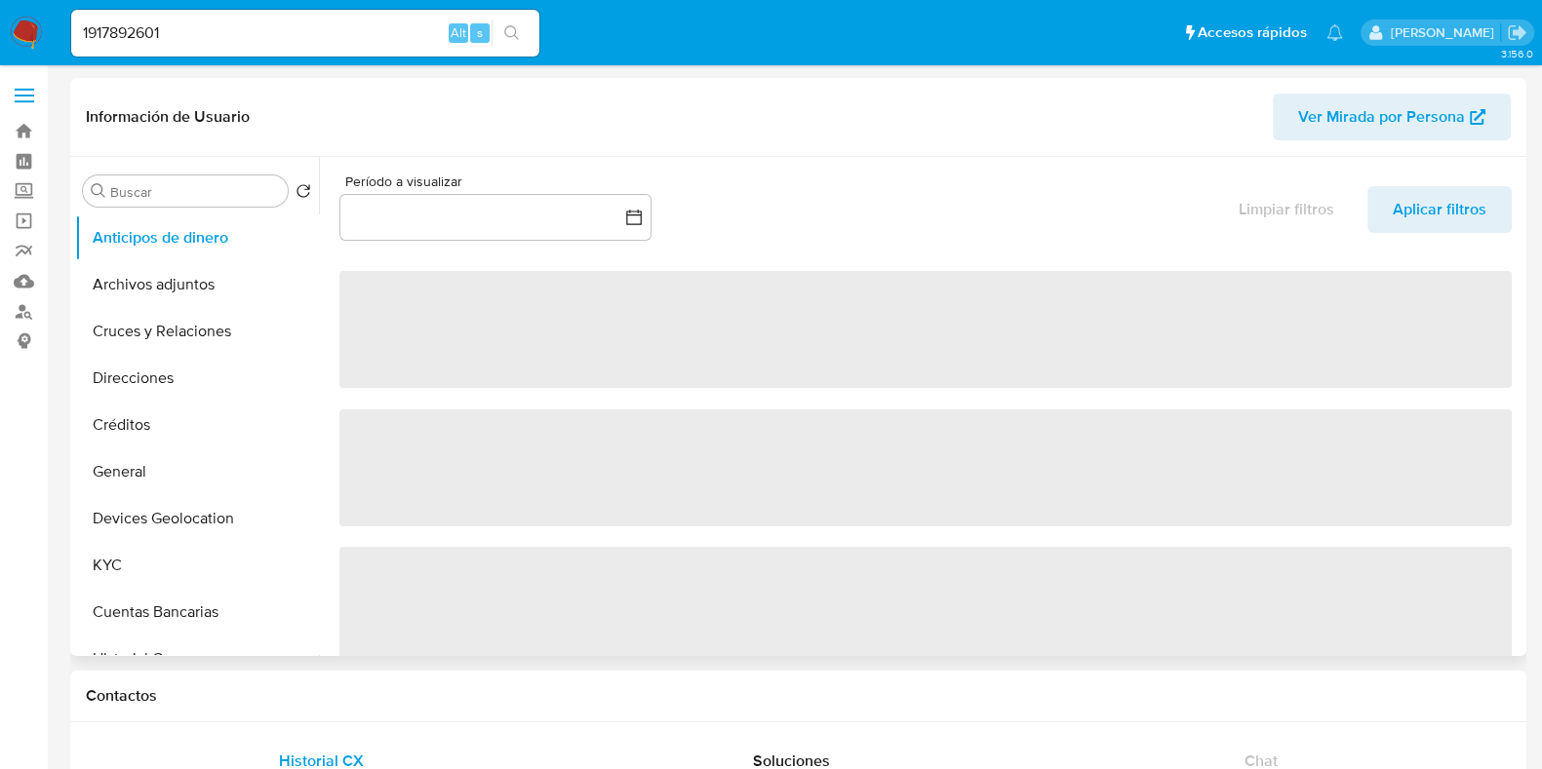
select select "10"
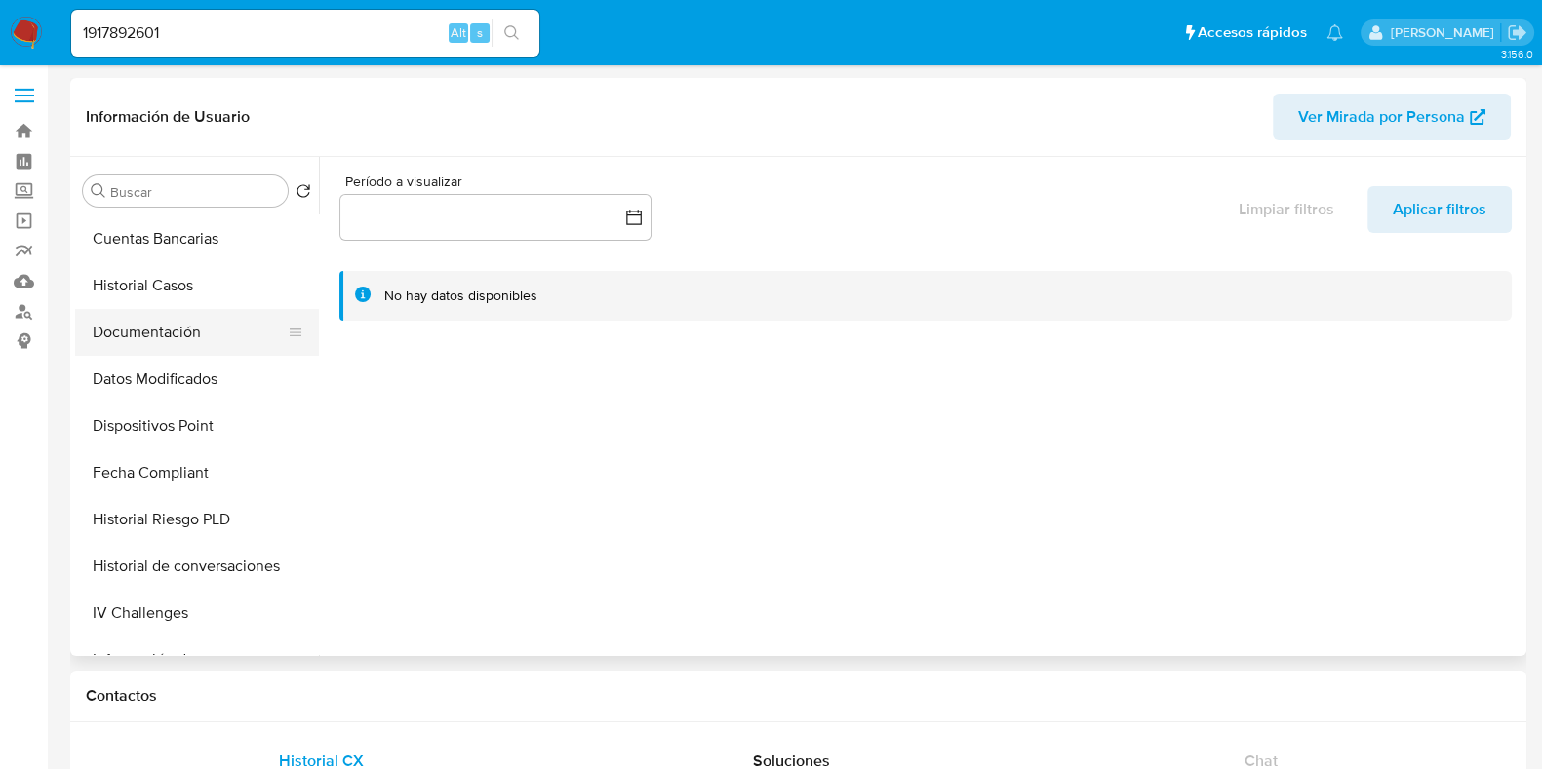
scroll to position [487, 0]
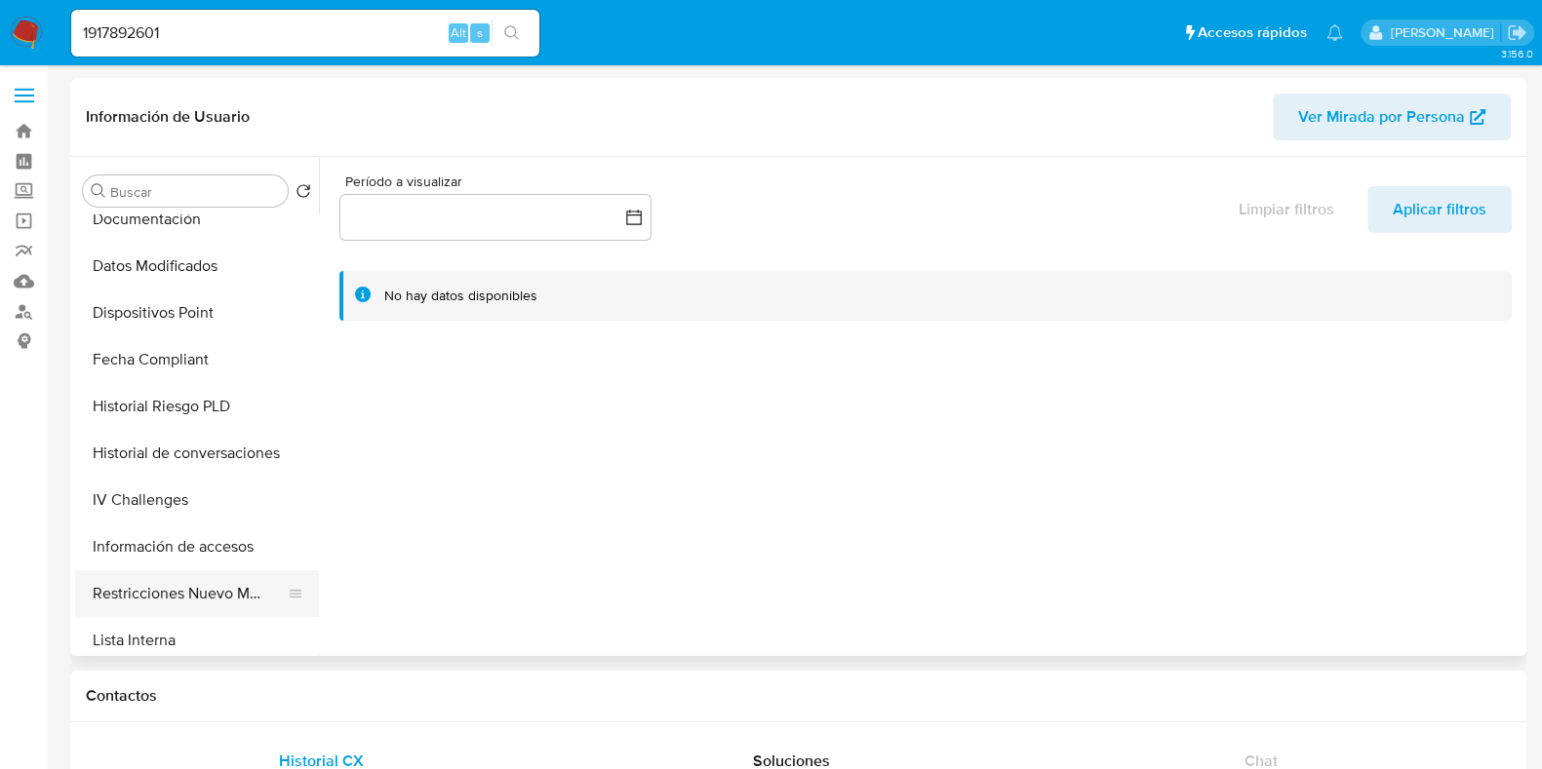
click at [195, 583] on button "Restricciones Nuevo Mundo" at bounding box center [189, 593] width 228 height 47
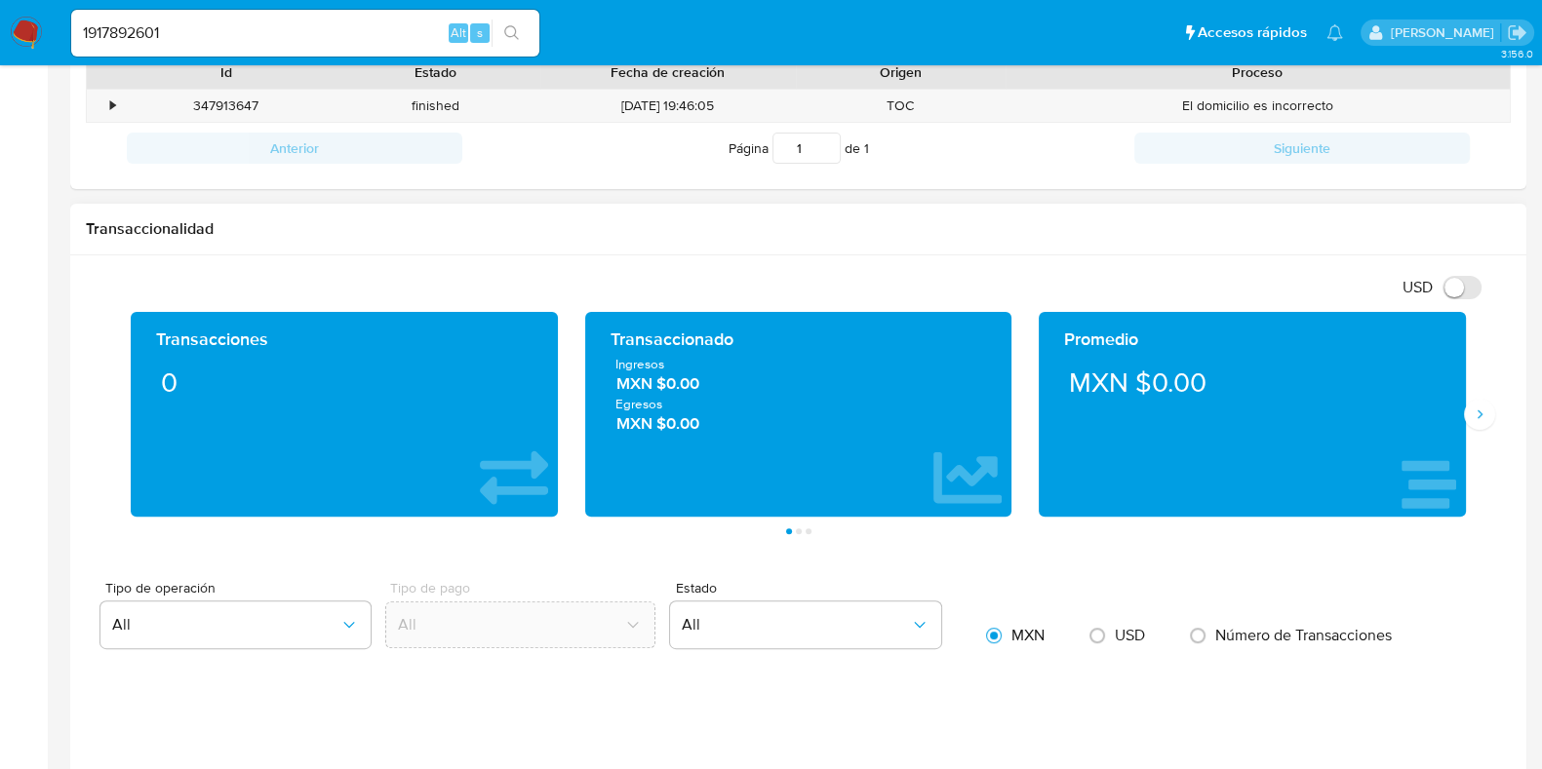
scroll to position [1341, 0]
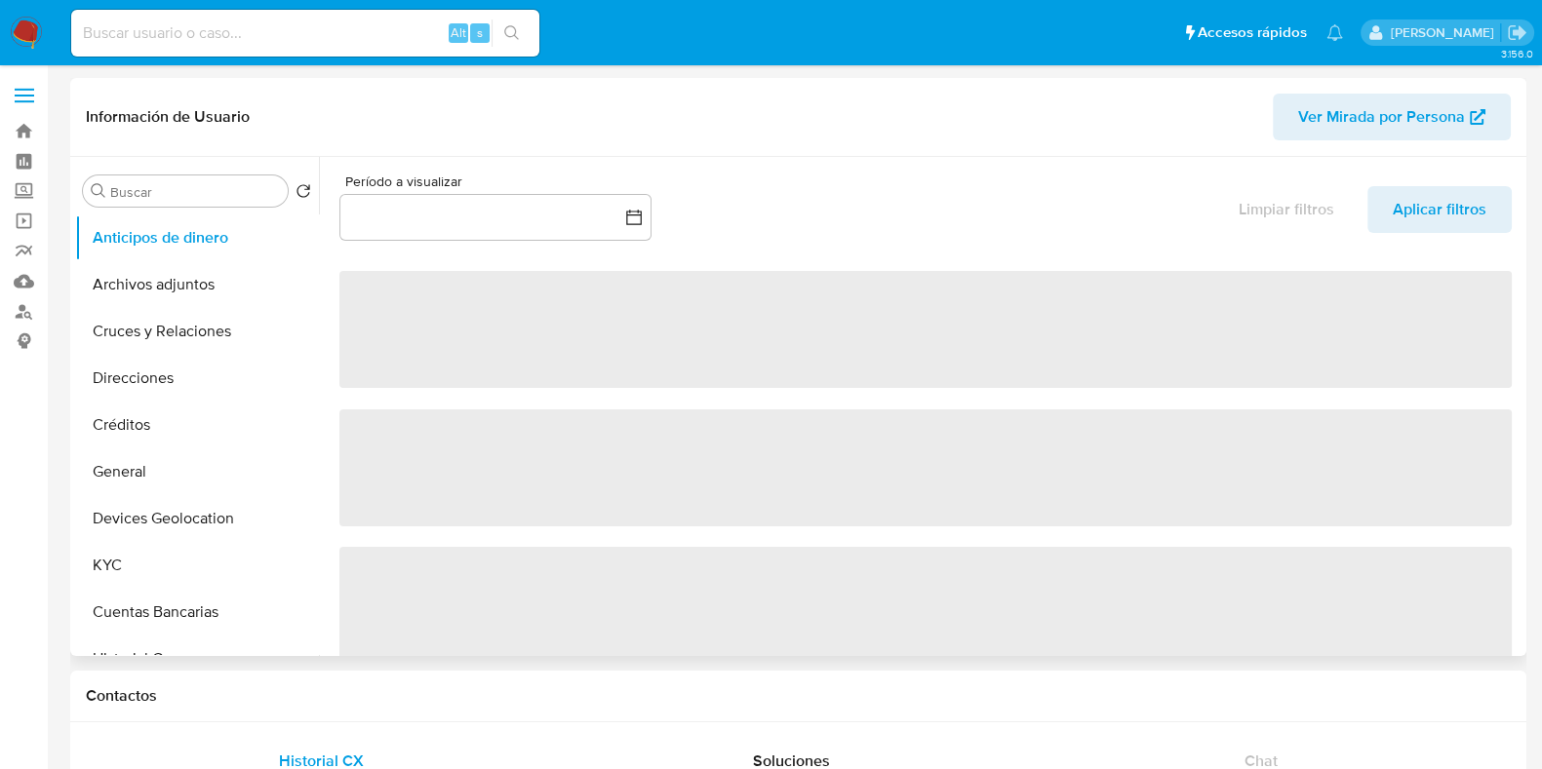
select select "10"
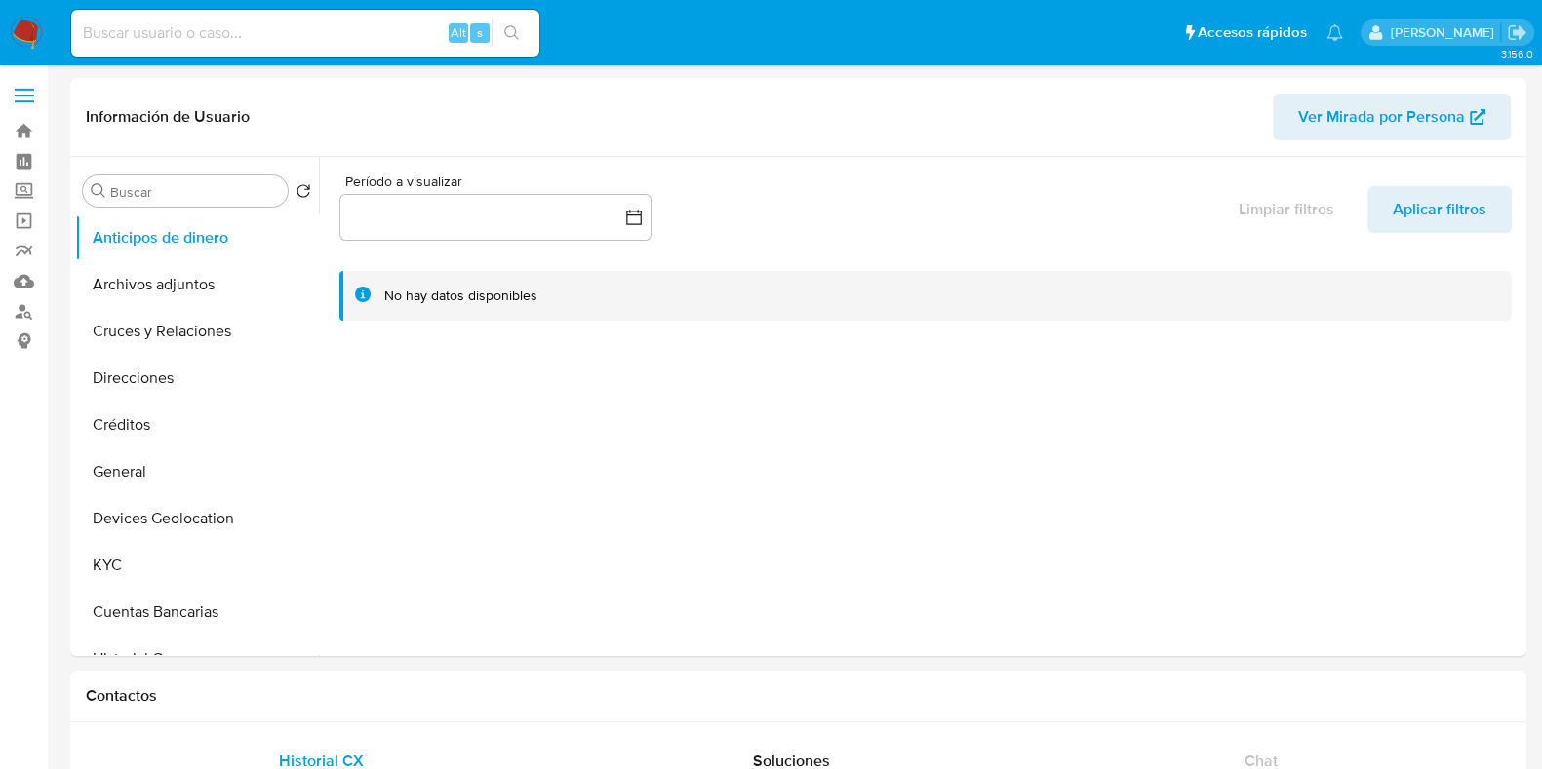
click at [288, 44] on input at bounding box center [305, 32] width 468 height 25
paste input "1917892601"
type input "1917892601"
click at [516, 37] on icon "search-icon" at bounding box center [512, 33] width 16 height 16
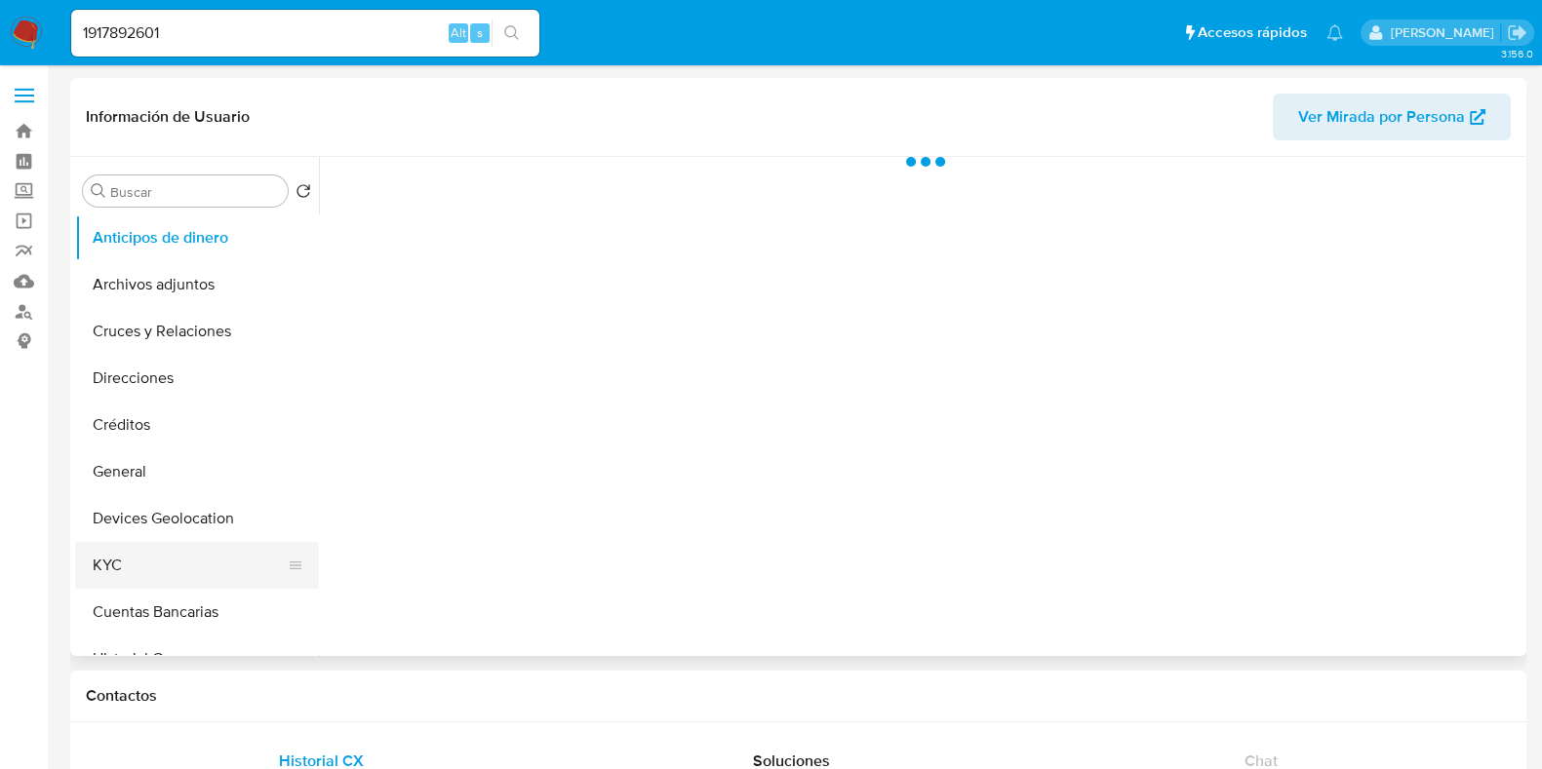
click at [160, 543] on button "KYC" at bounding box center [189, 565] width 228 height 47
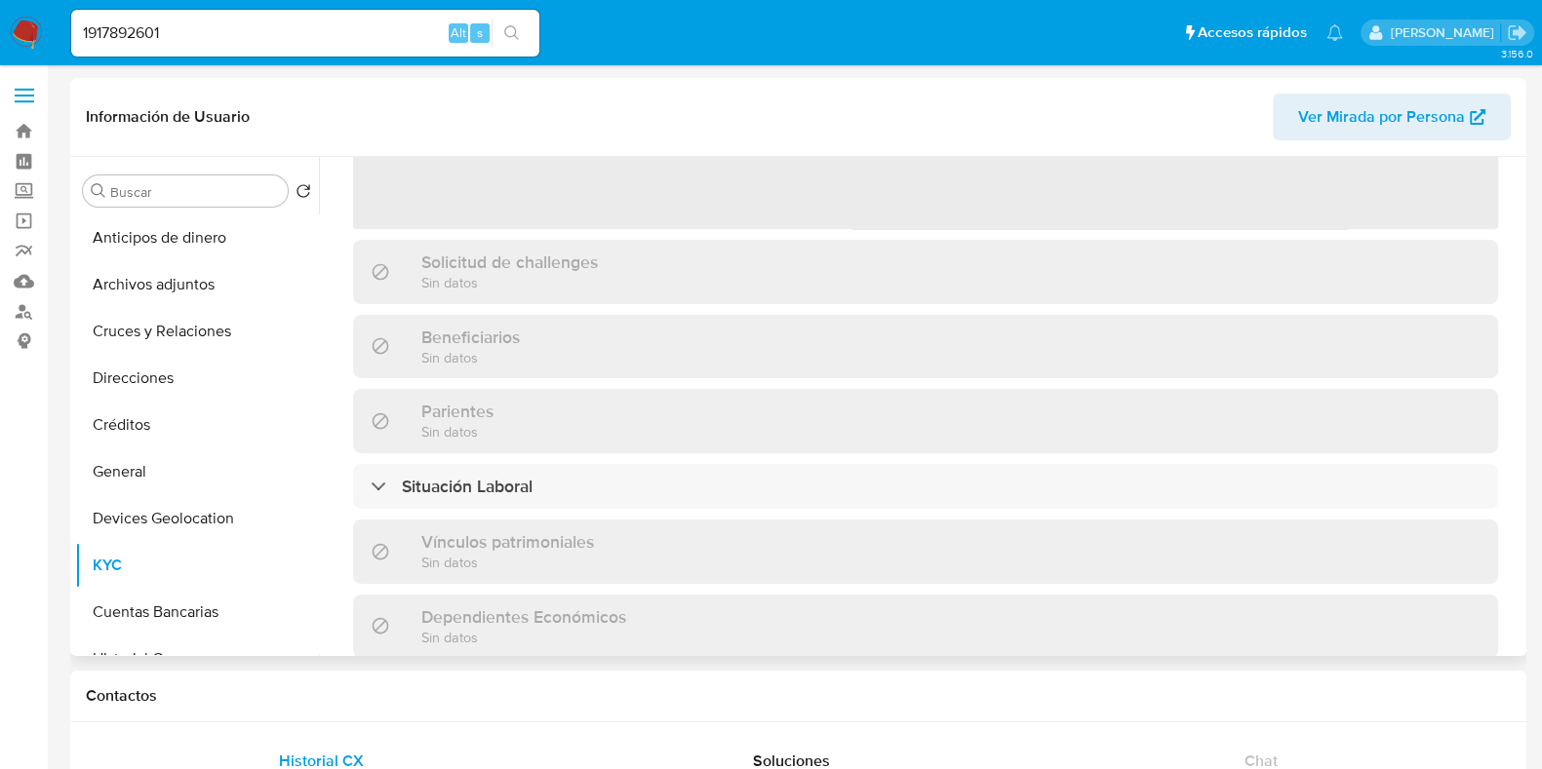
select select "10"
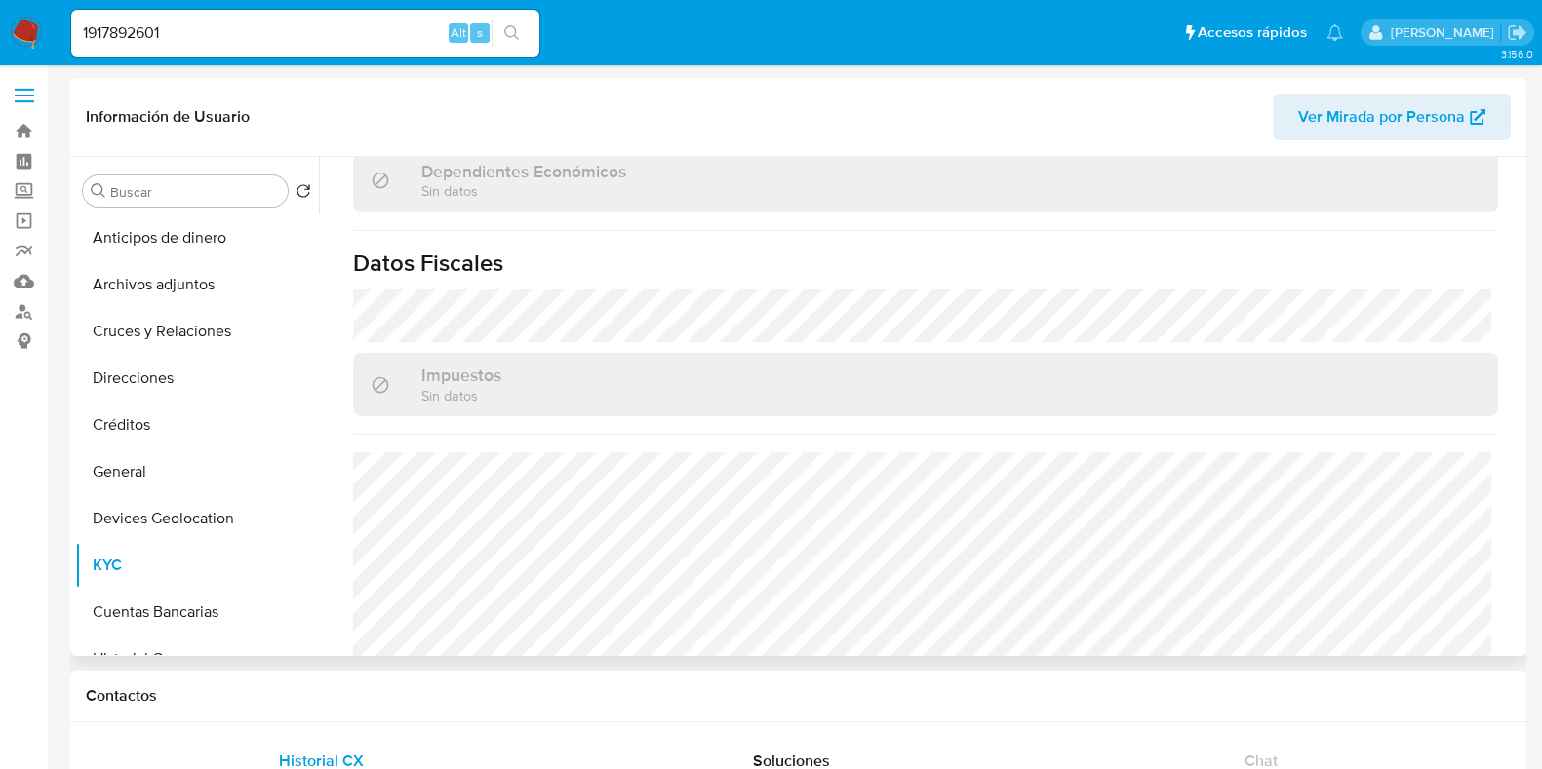
scroll to position [1225, 0]
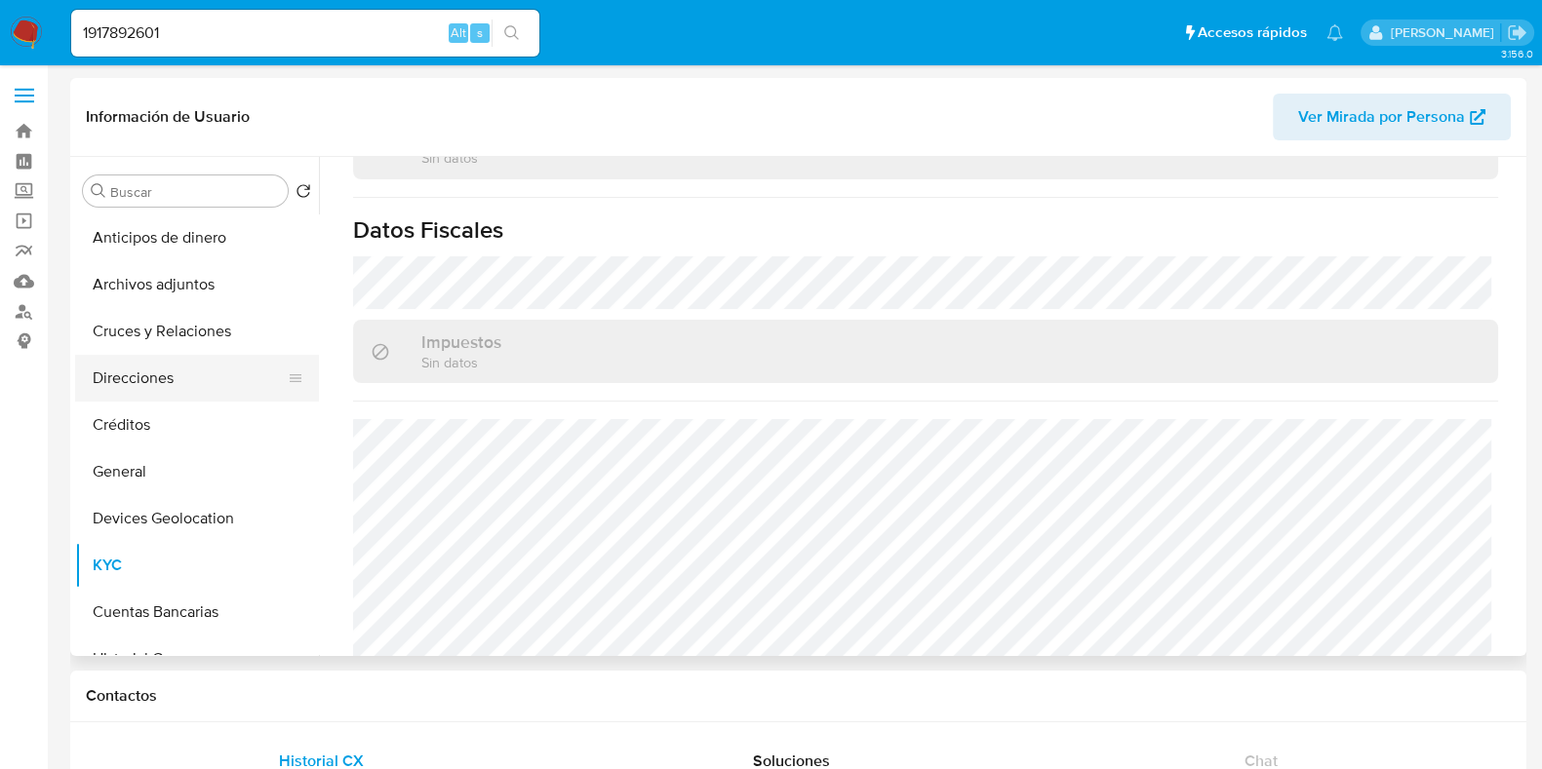
click at [167, 373] on button "Direcciones" at bounding box center [189, 378] width 228 height 47
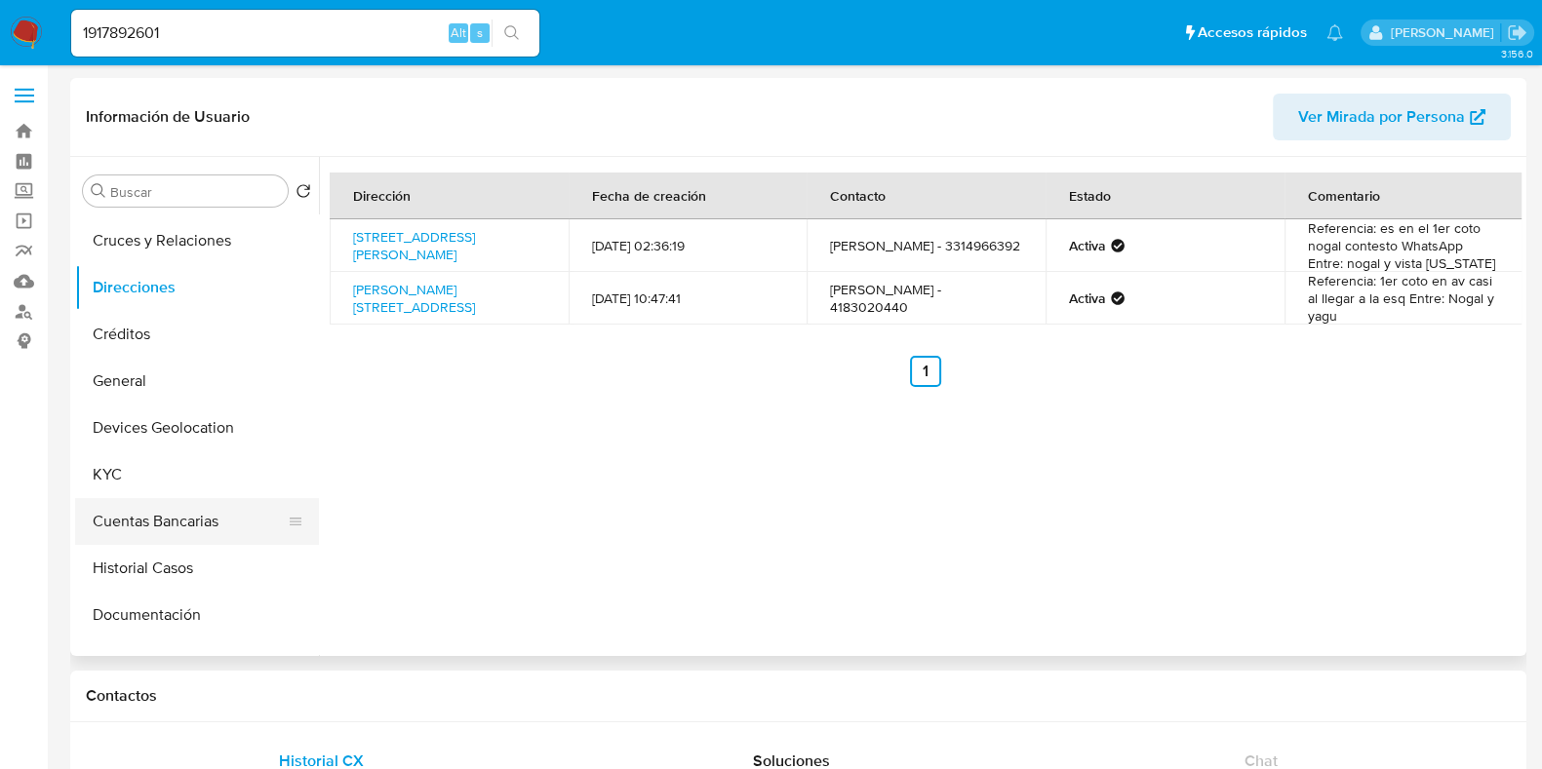
scroll to position [121, 0]
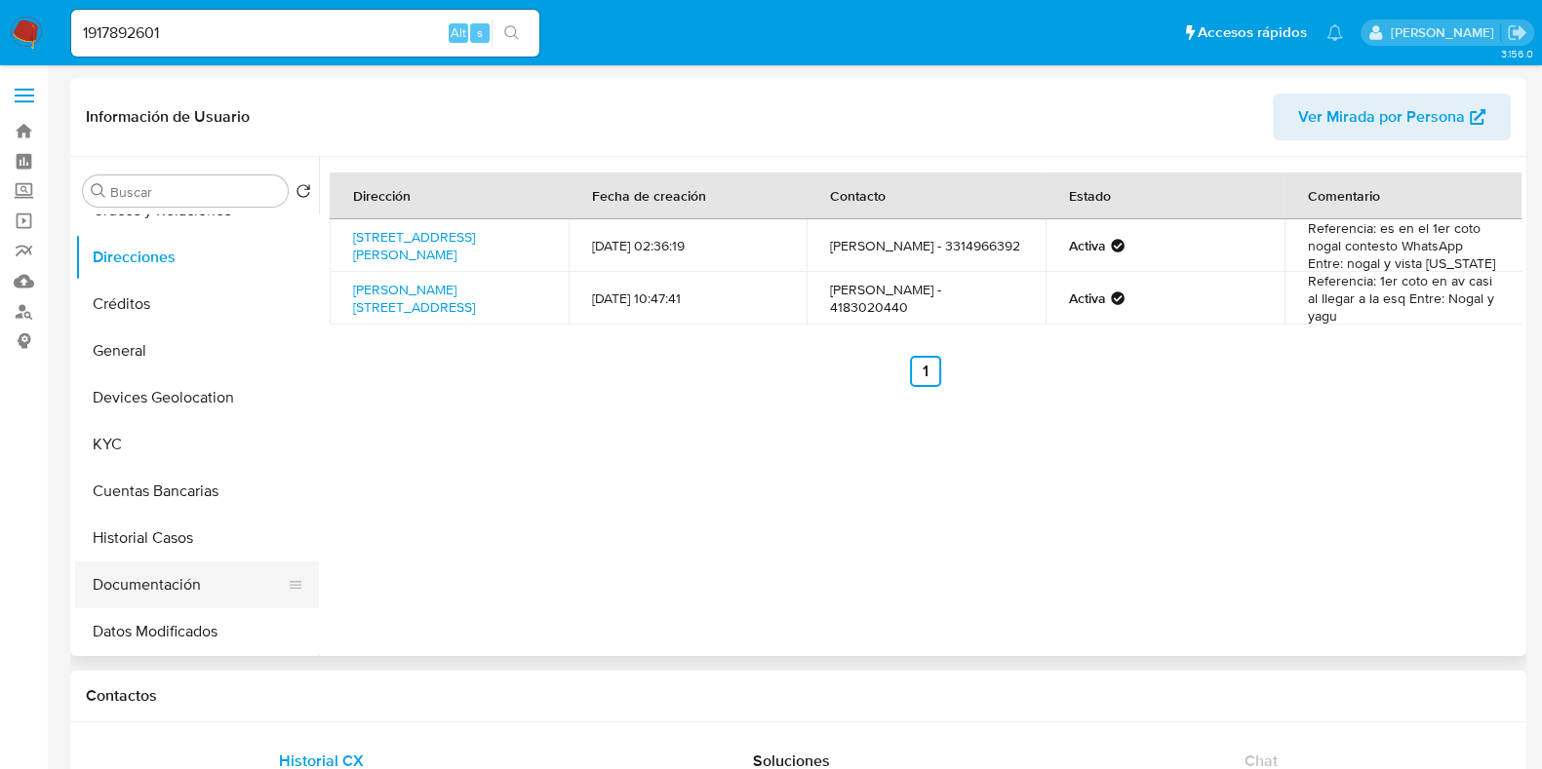
click at [134, 590] on button "Documentación" at bounding box center [189, 585] width 228 height 47
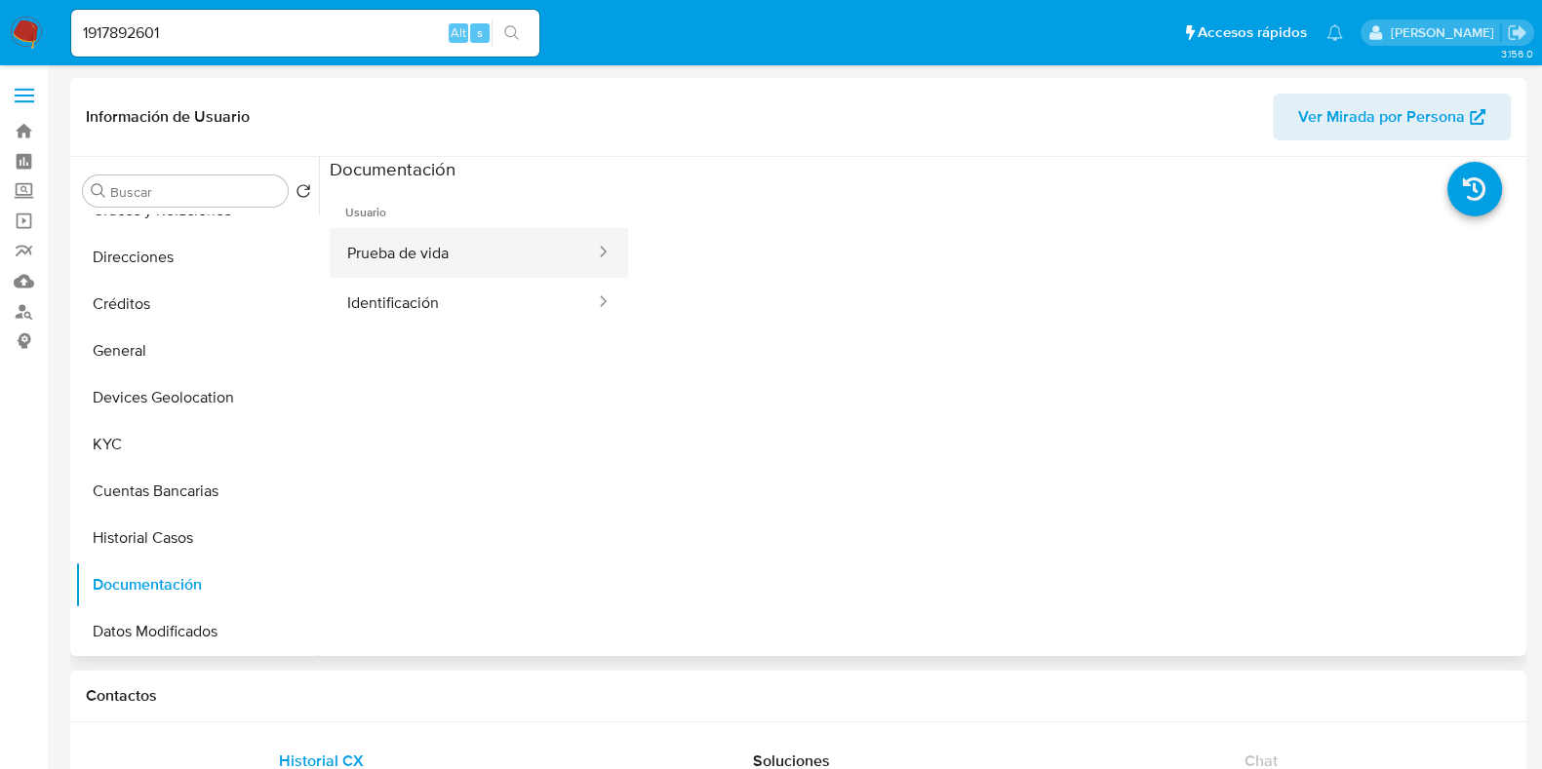
click at [405, 255] on button "Prueba de vida" at bounding box center [463, 253] width 267 height 50
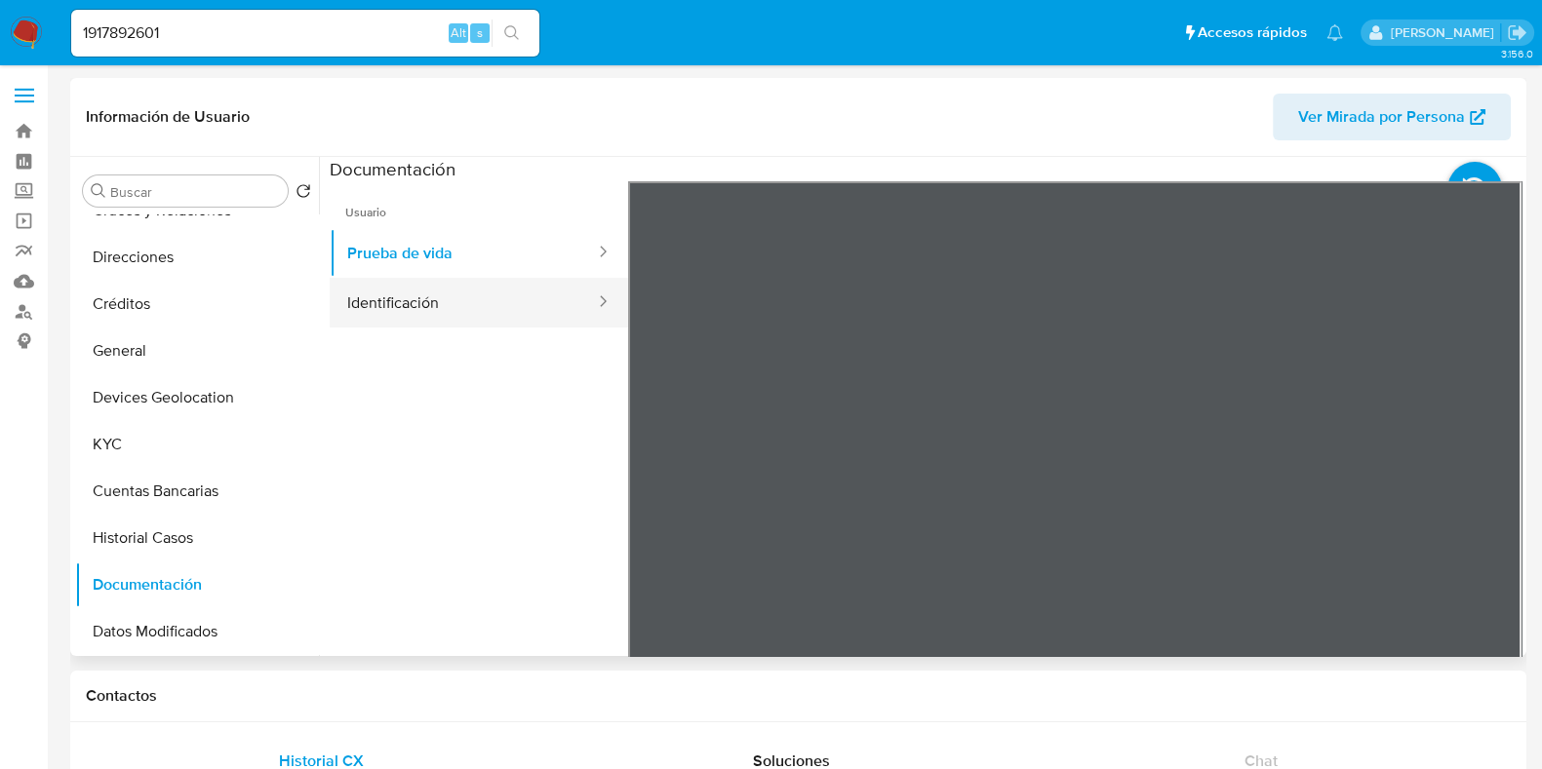
click at [474, 305] on button "Identificación" at bounding box center [463, 303] width 267 height 50
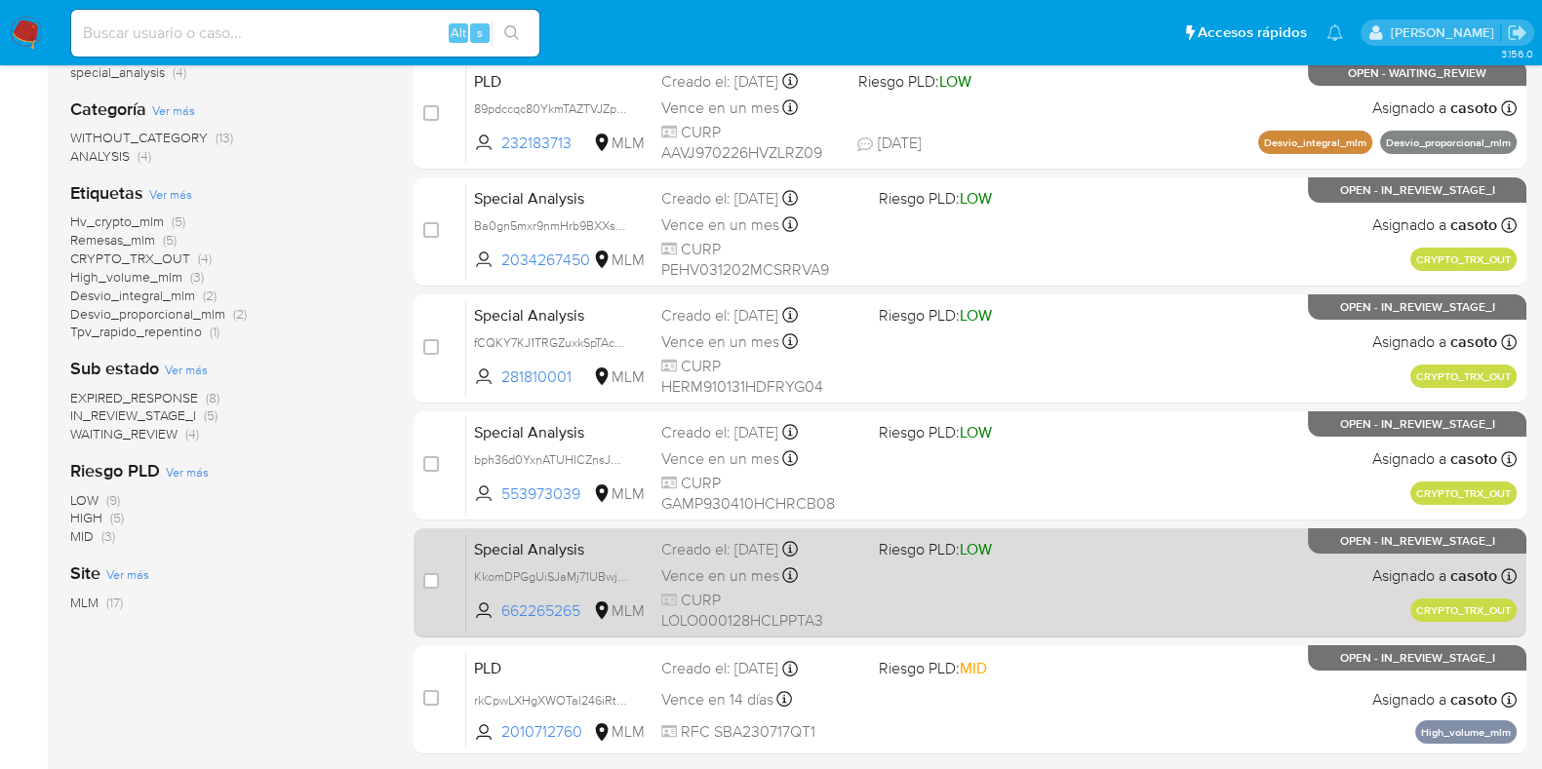
scroll to position [417, 0]
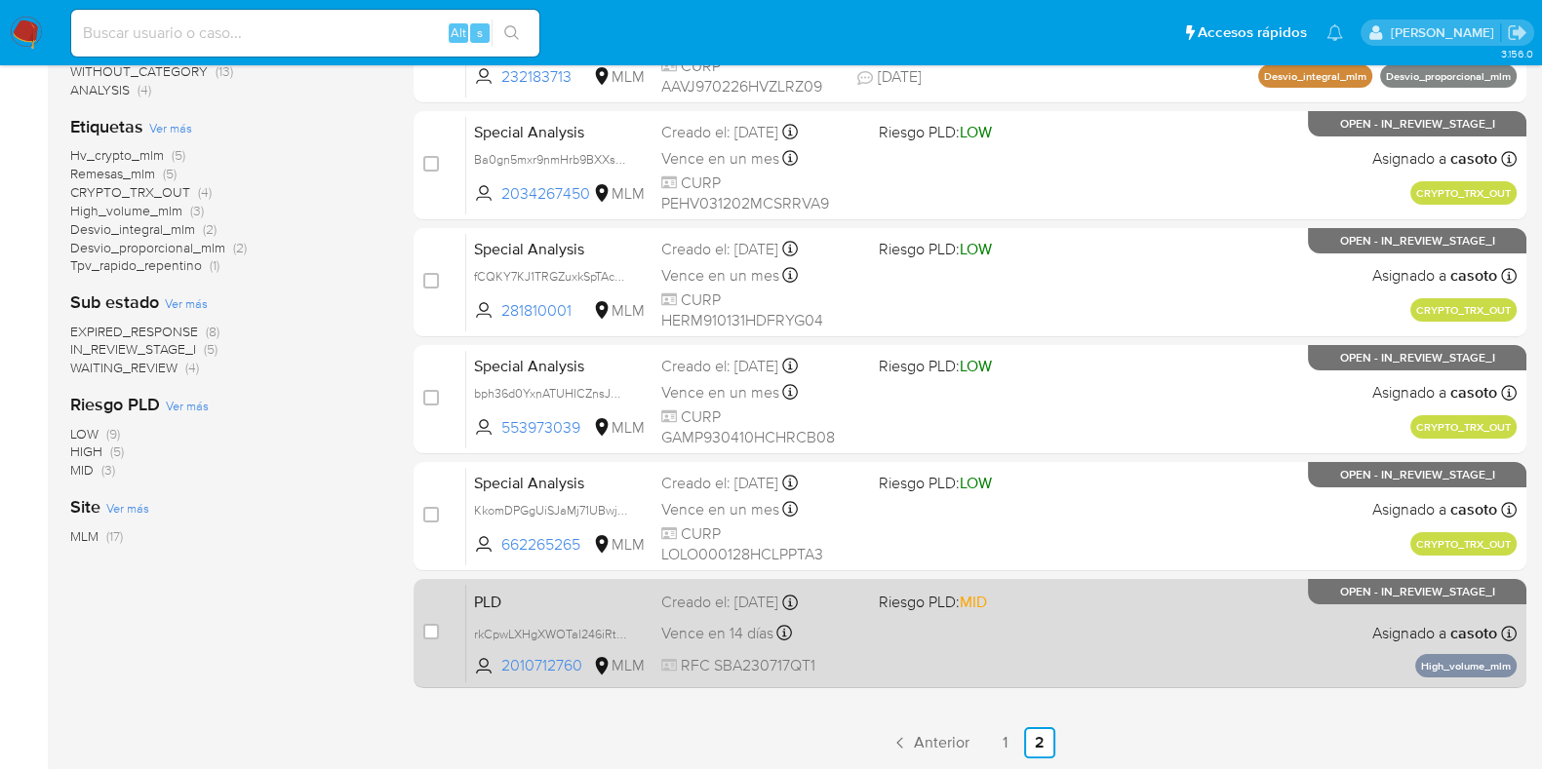
click at [1204, 647] on div "PLD rkCpwLXHgXWOTal246iRtgmj 2010712760 MLM Riesgo PLD: MID Creado el: [DATE] C…" at bounding box center [991, 633] width 1050 height 98
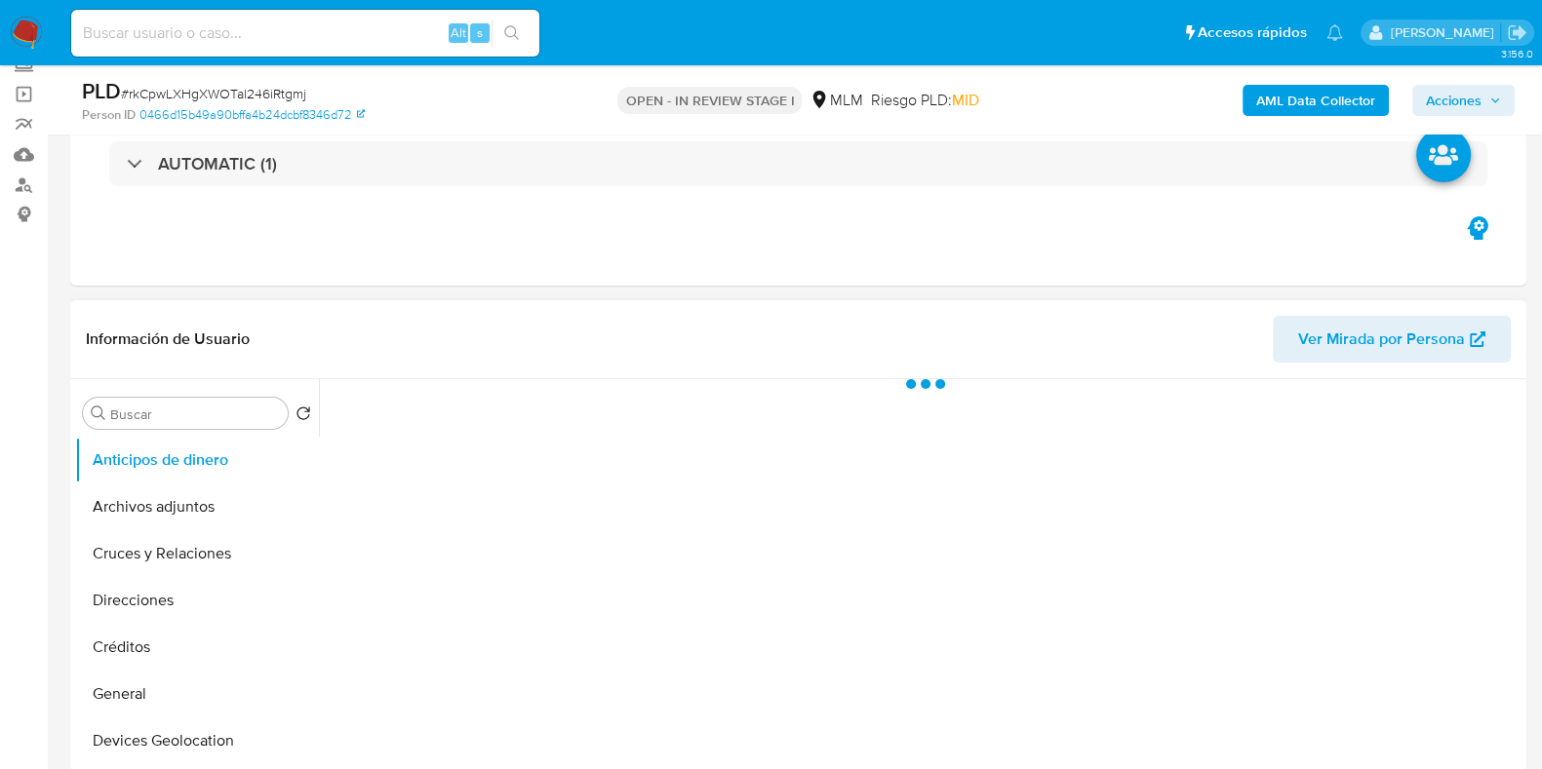
scroll to position [243, 0]
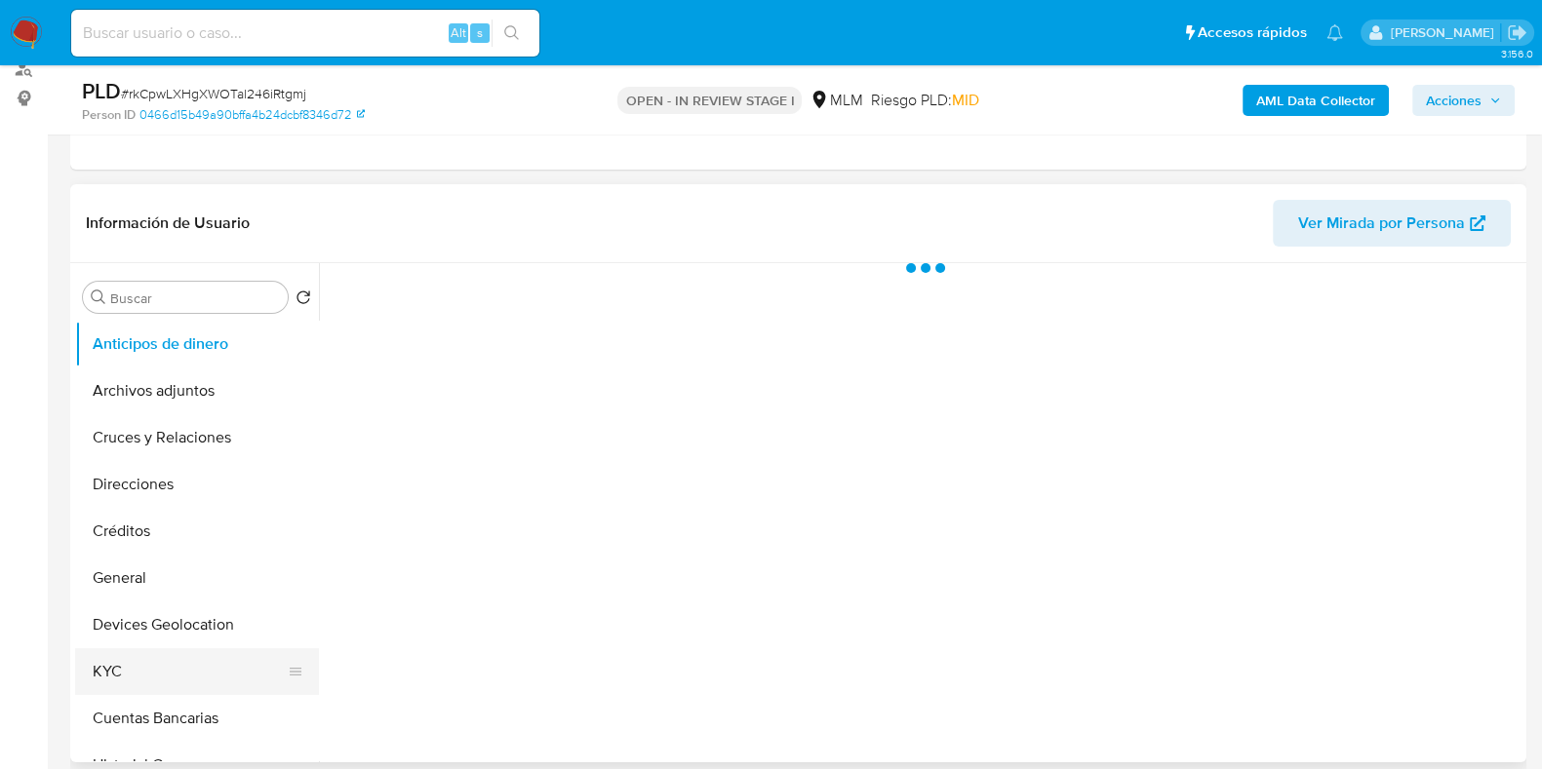
click at [156, 672] on button "KYC" at bounding box center [189, 671] width 228 height 47
select select "10"
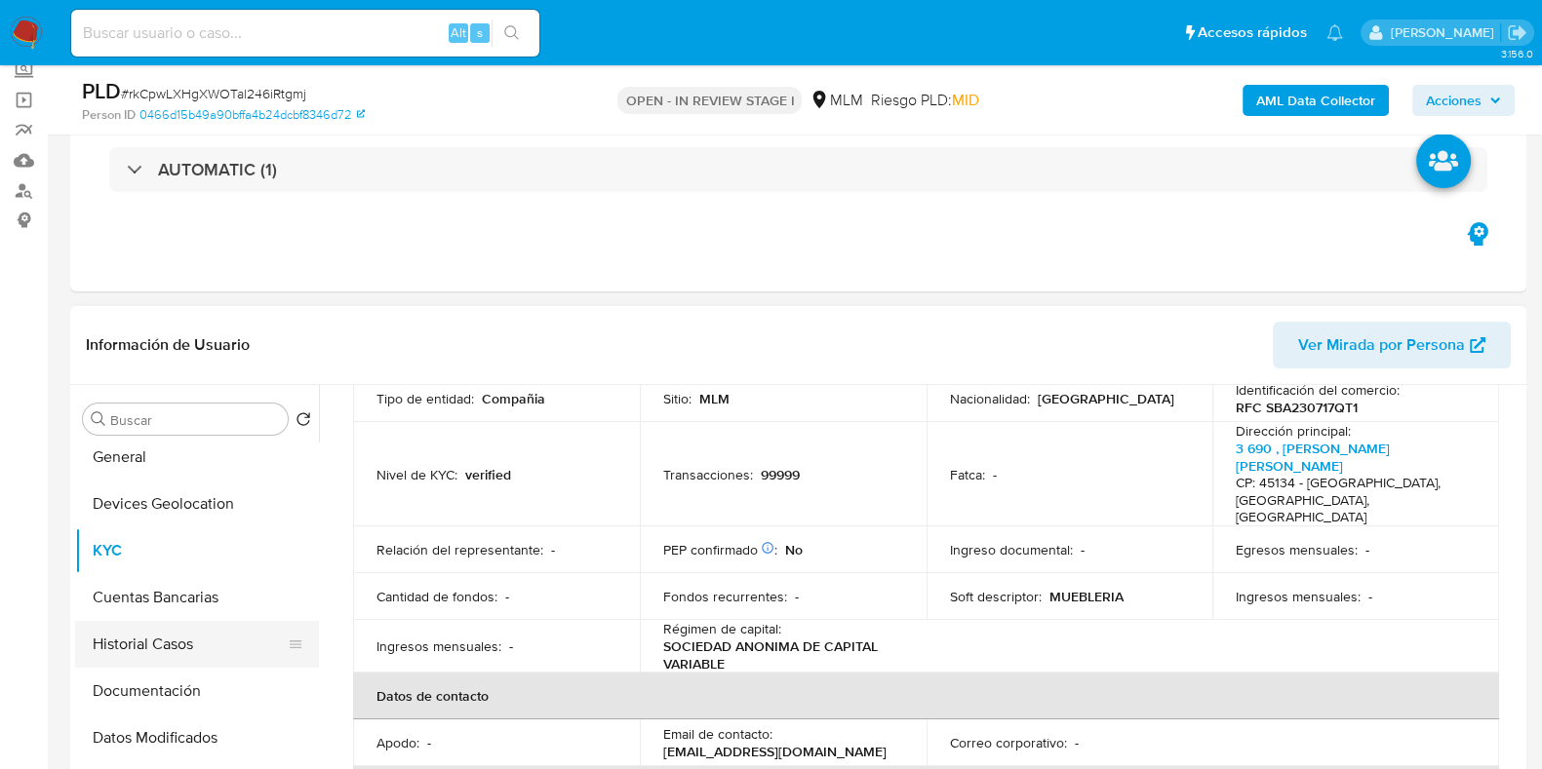
click at [185, 636] on button "Historial Casos" at bounding box center [189, 644] width 228 height 47
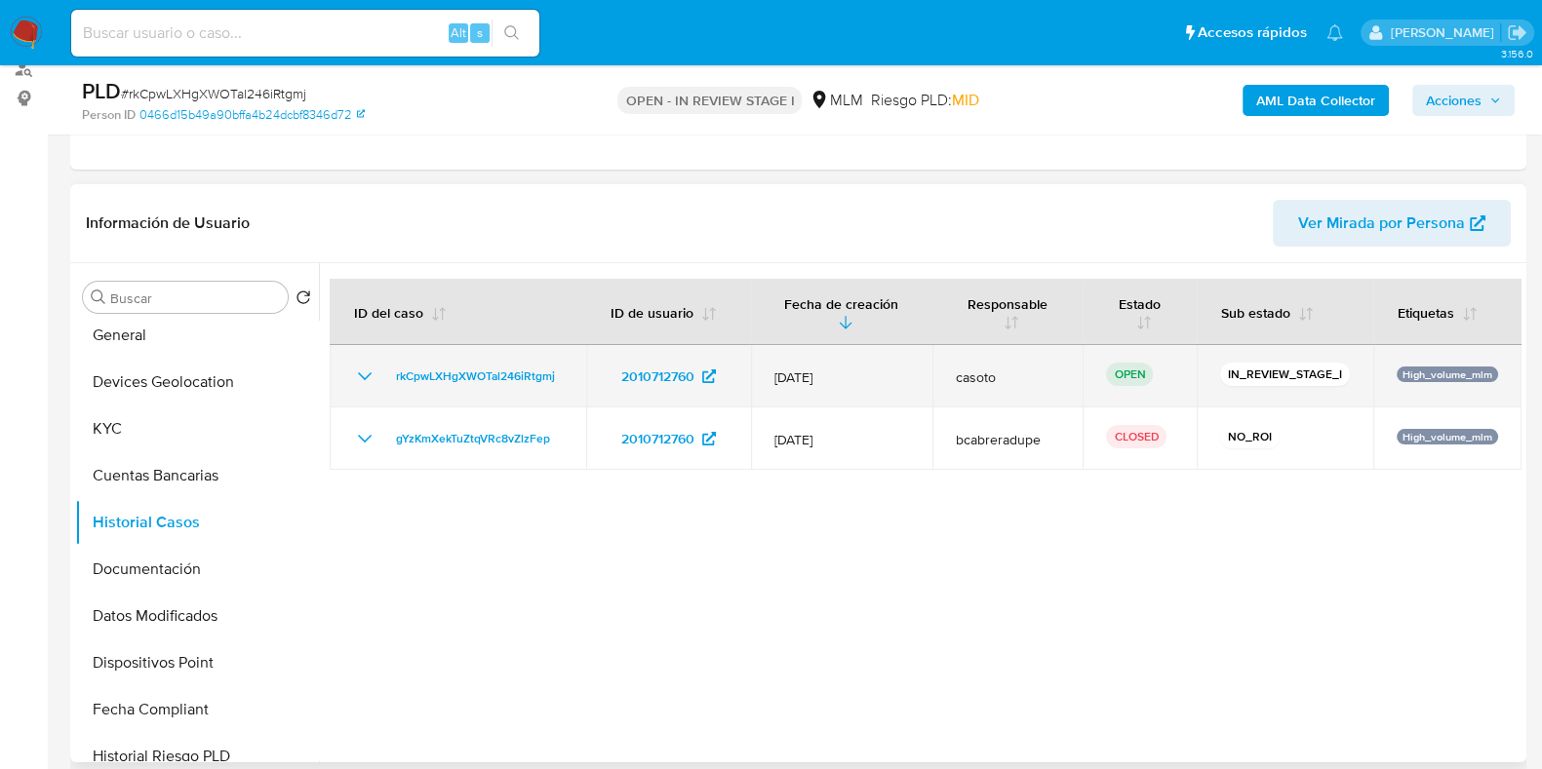
click at [370, 375] on icon "Mostrar/Ocultar" at bounding box center [364, 376] width 23 height 23
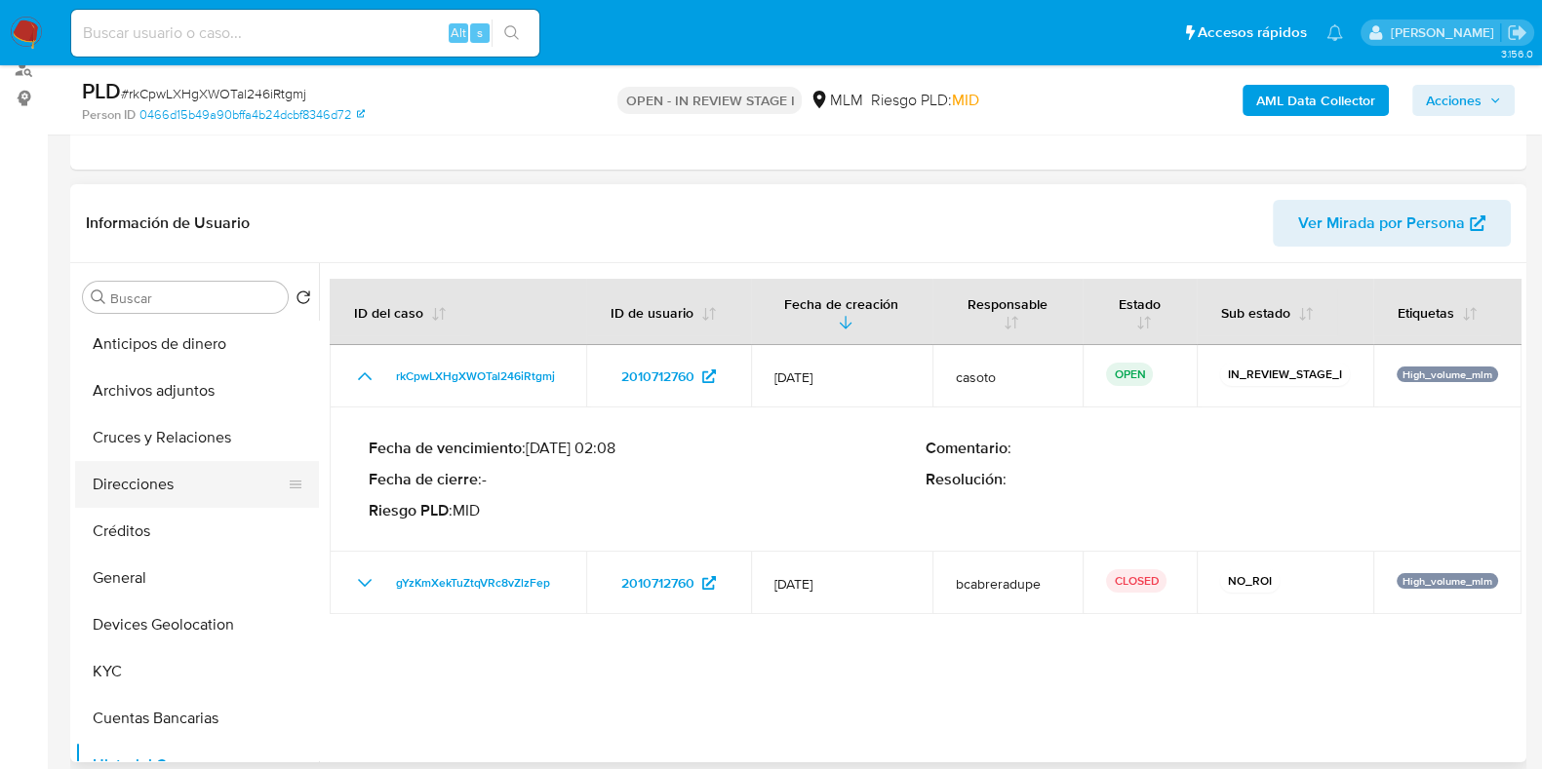
scroll to position [121, 0]
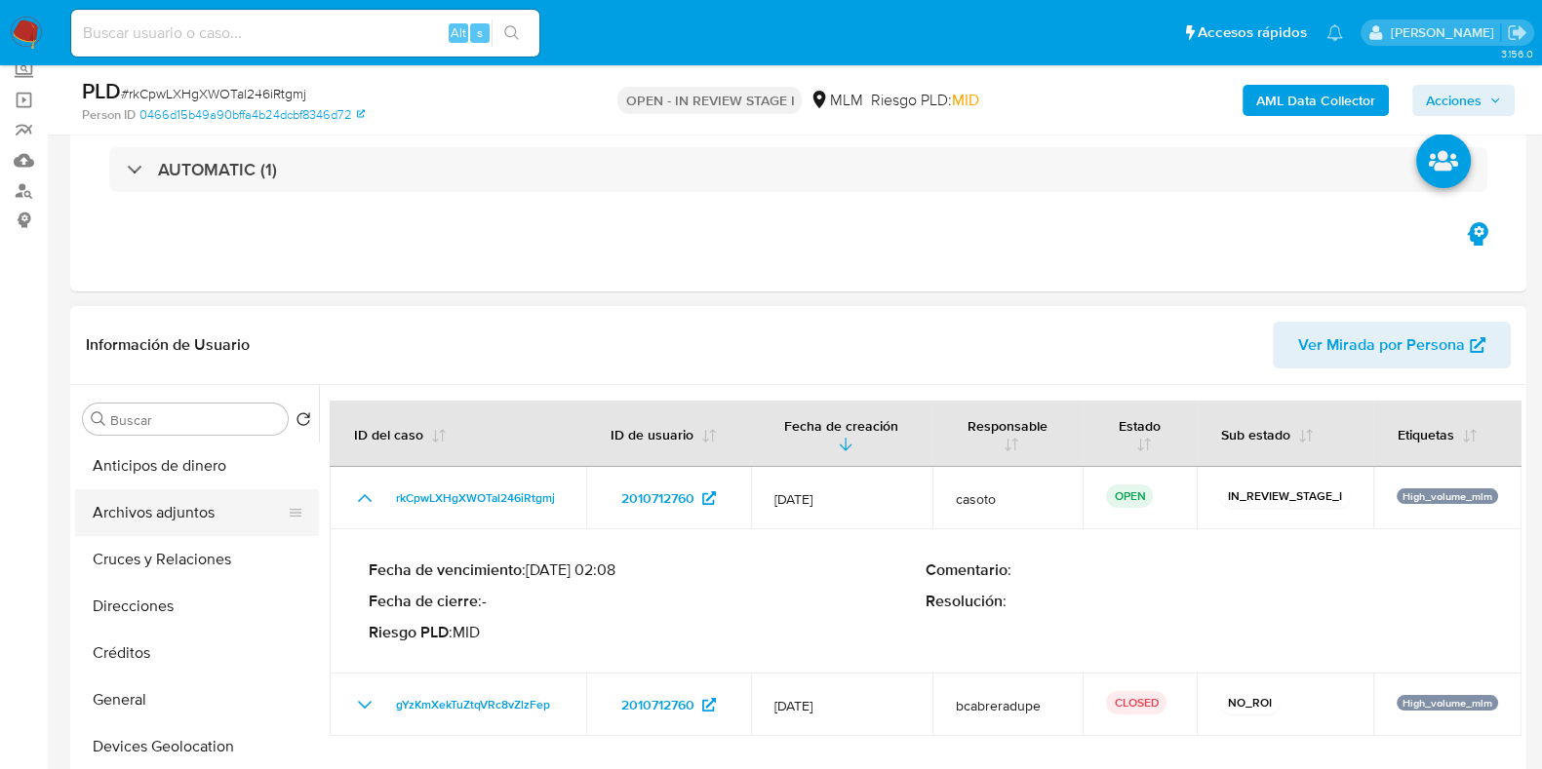
click at [173, 522] on button "Archivos adjuntos" at bounding box center [189, 513] width 228 height 47
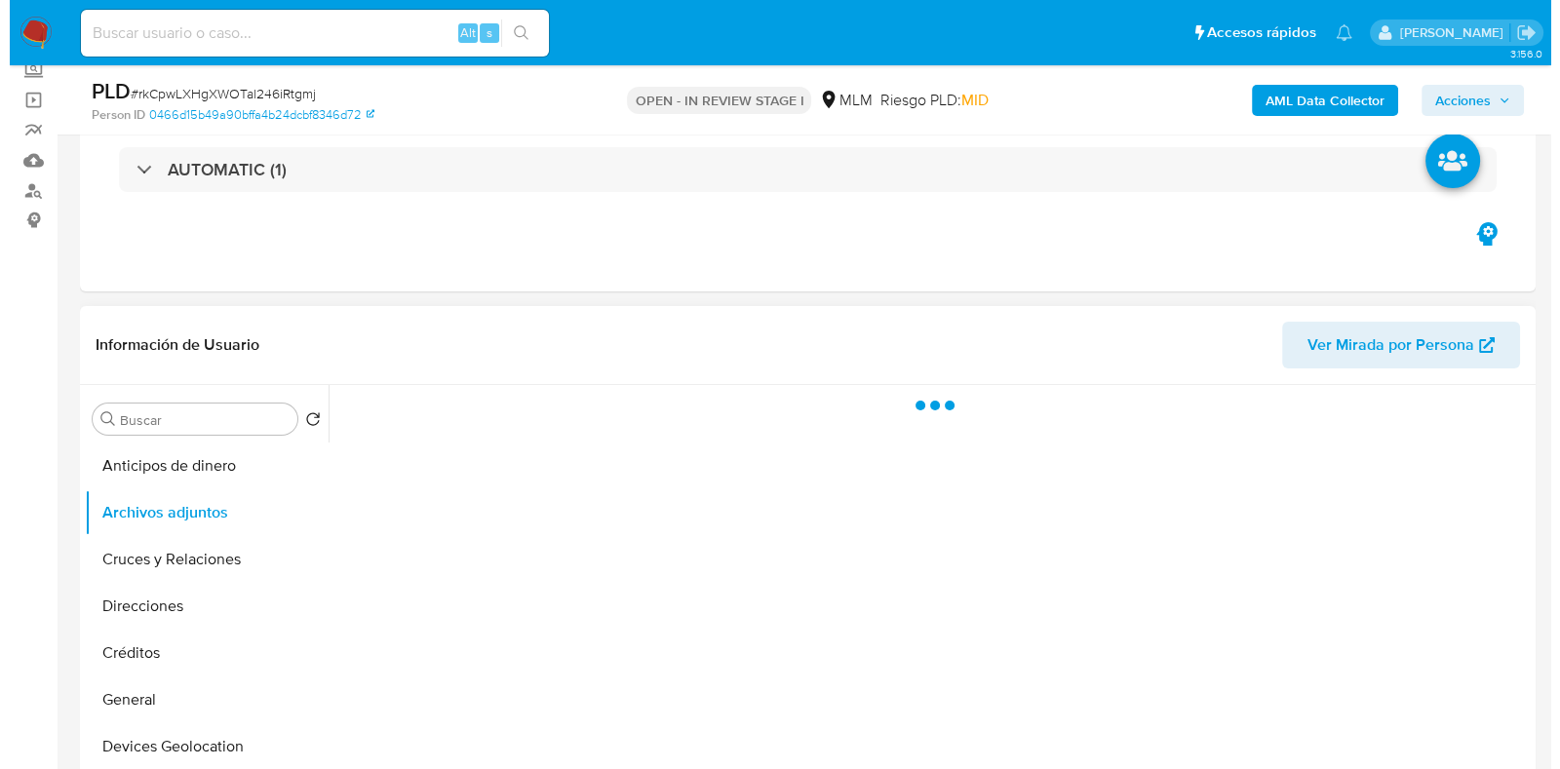
scroll to position [243, 0]
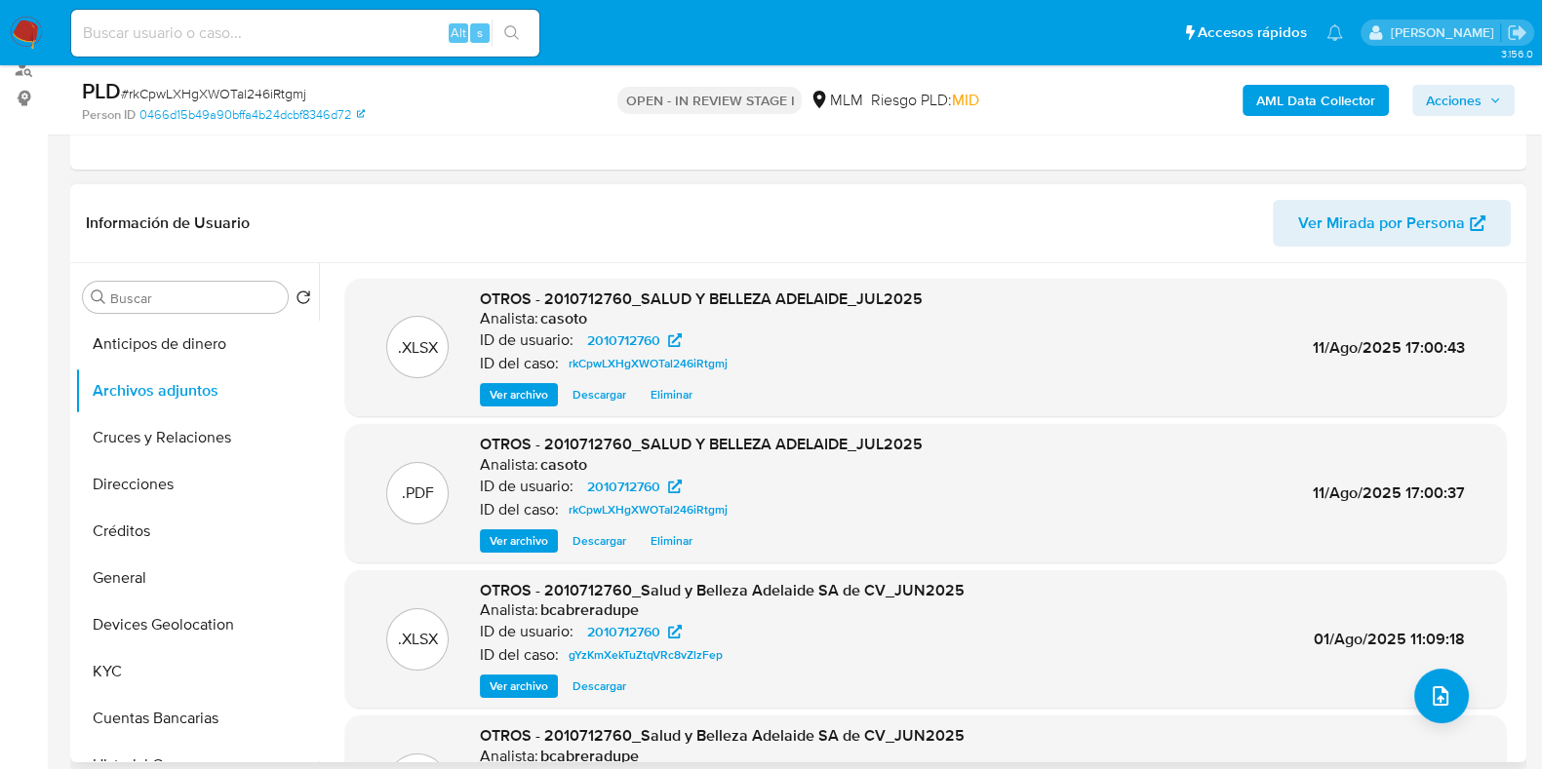
click at [524, 534] on span "Ver archivo" at bounding box center [519, 541] width 59 height 20
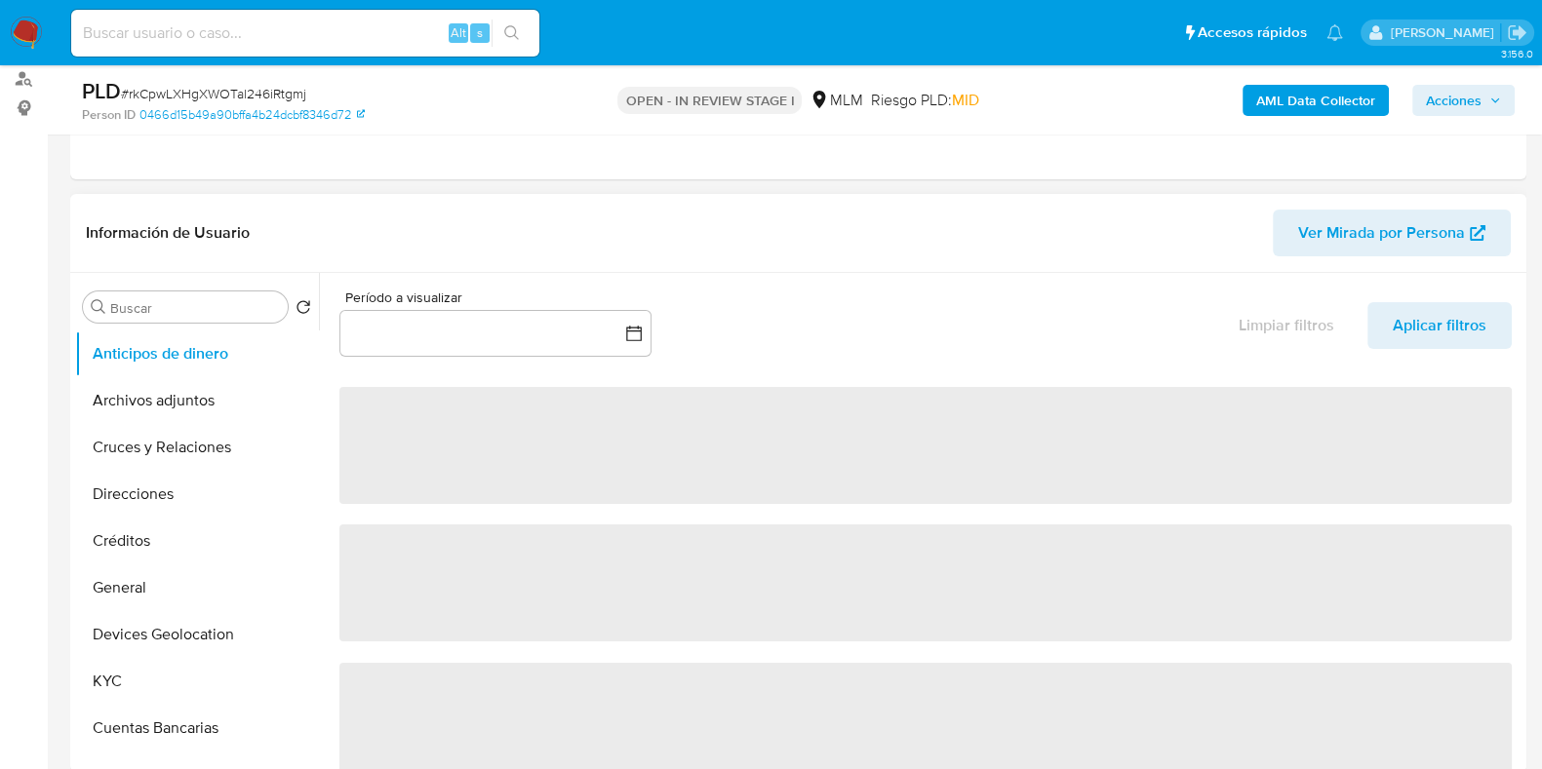
scroll to position [243, 0]
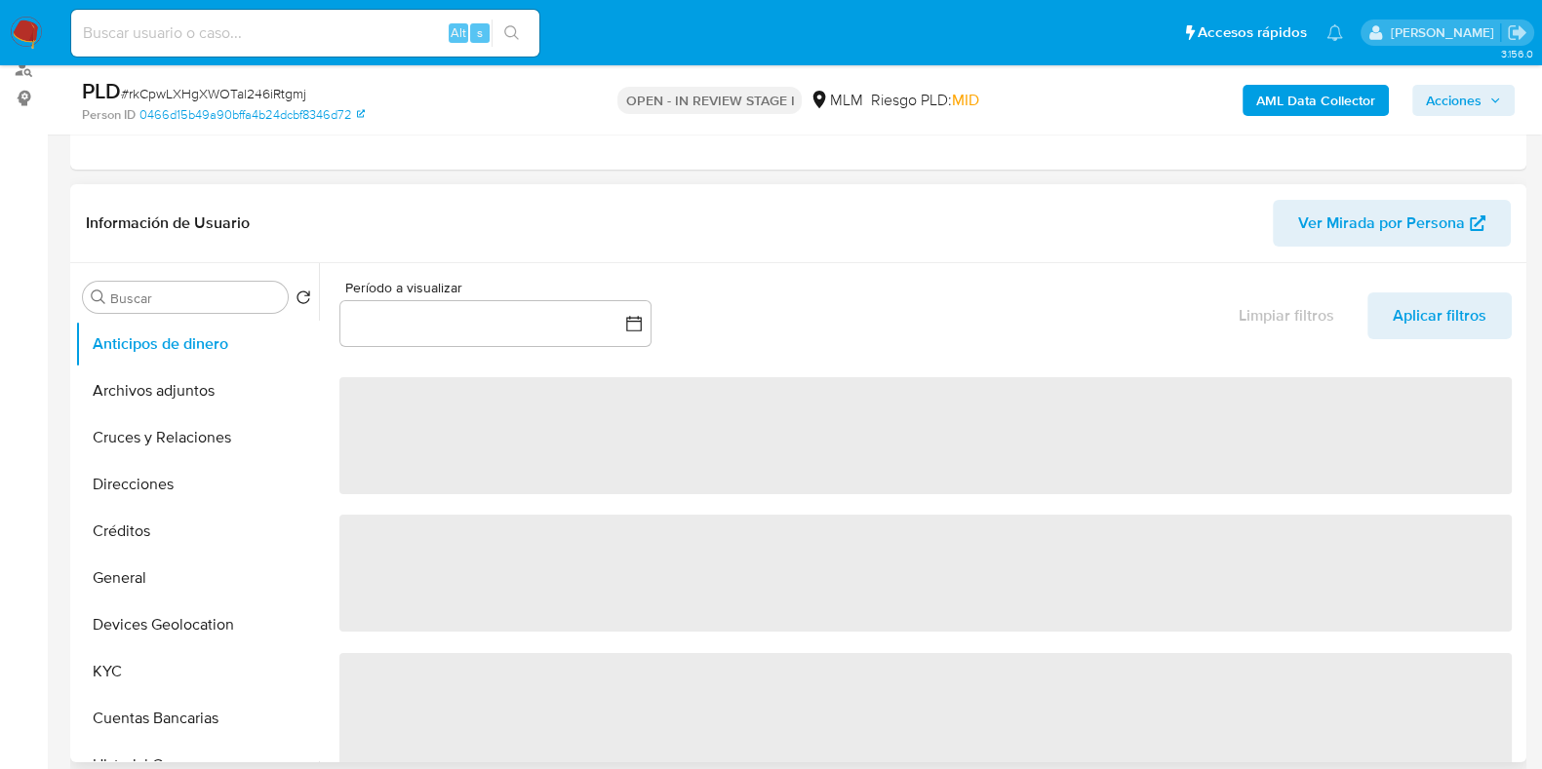
select select "10"
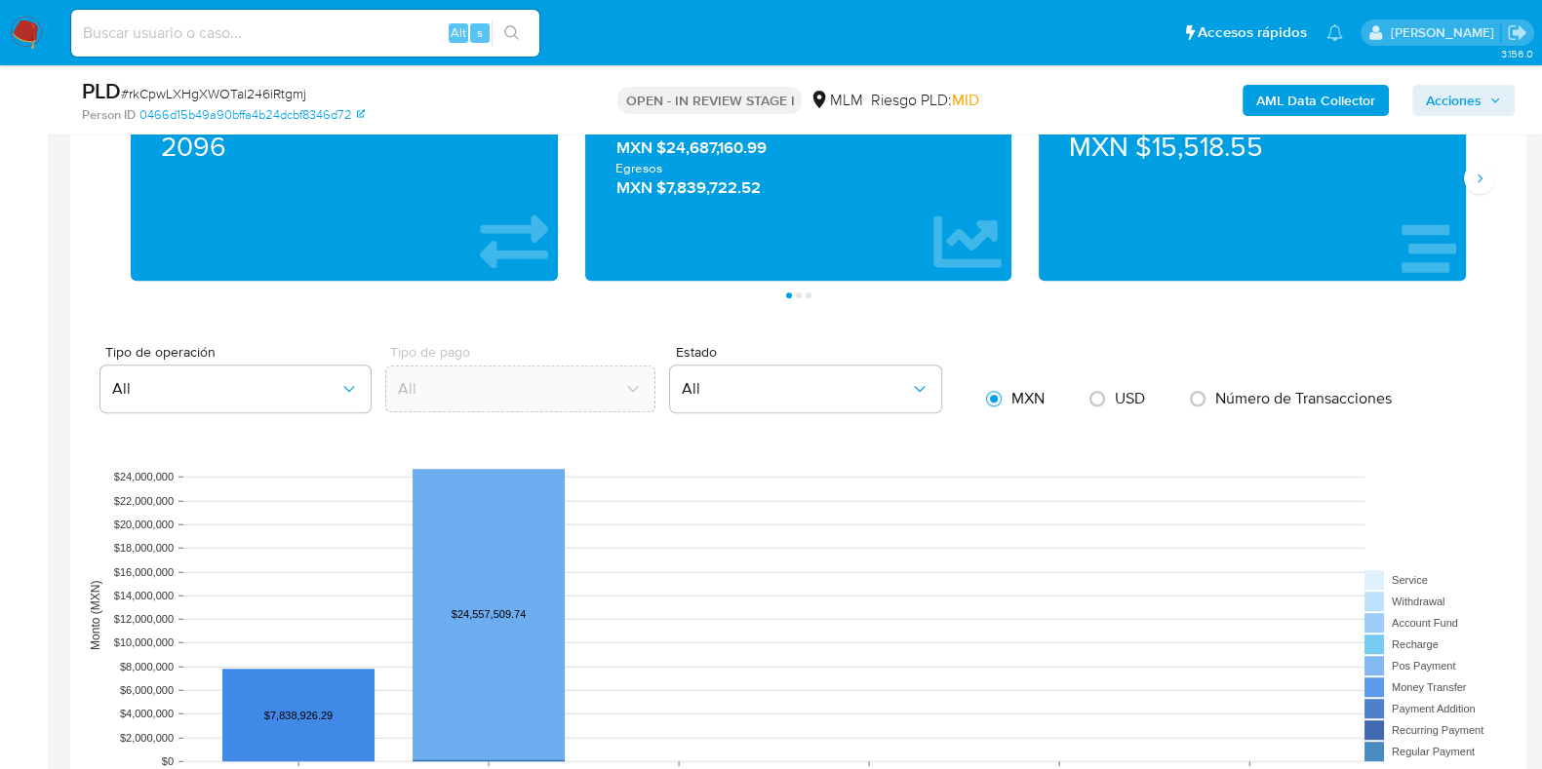
scroll to position [1219, 0]
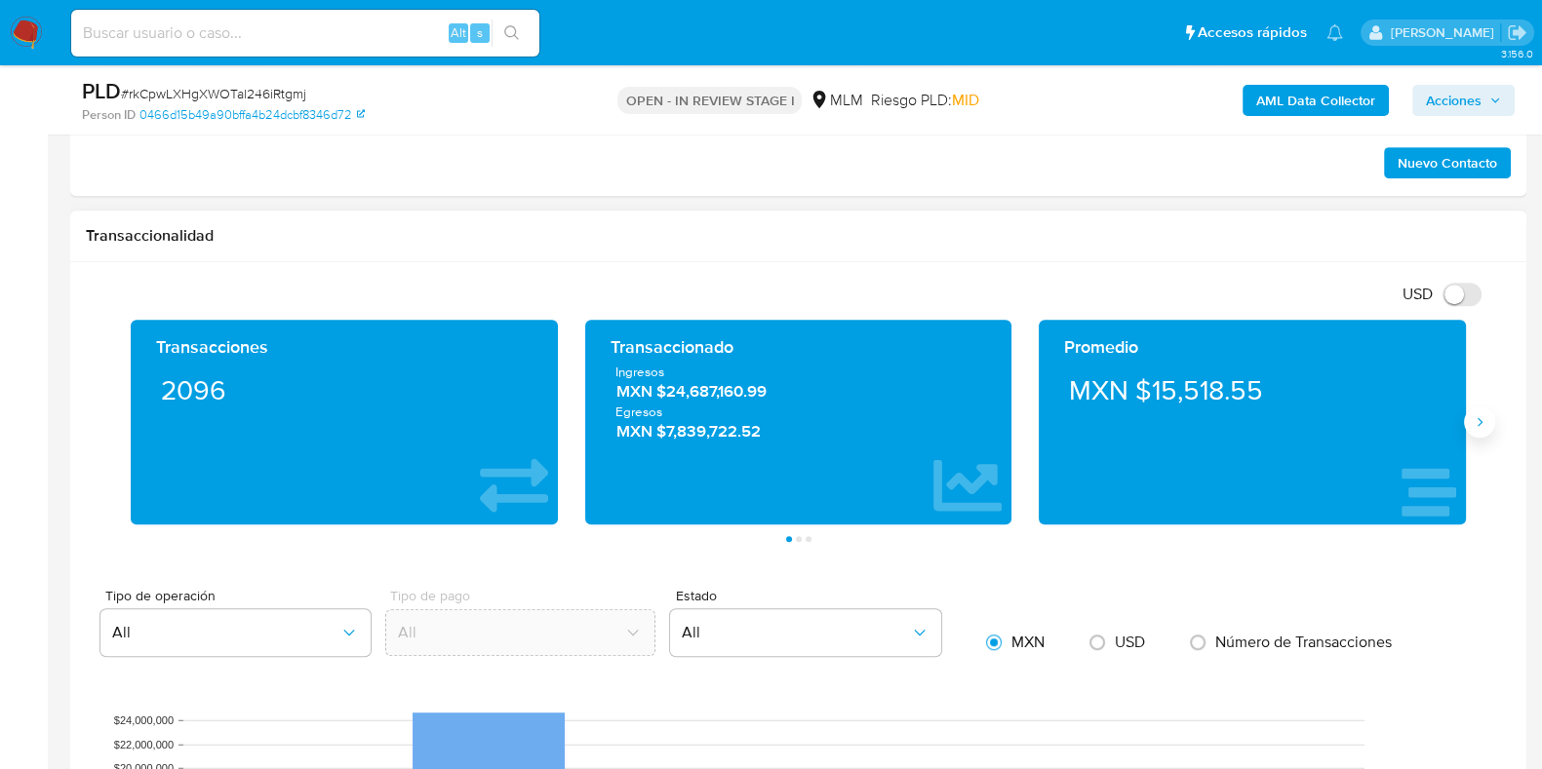
click at [1479, 420] on icon "Siguiente" at bounding box center [1479, 422] width 16 height 16
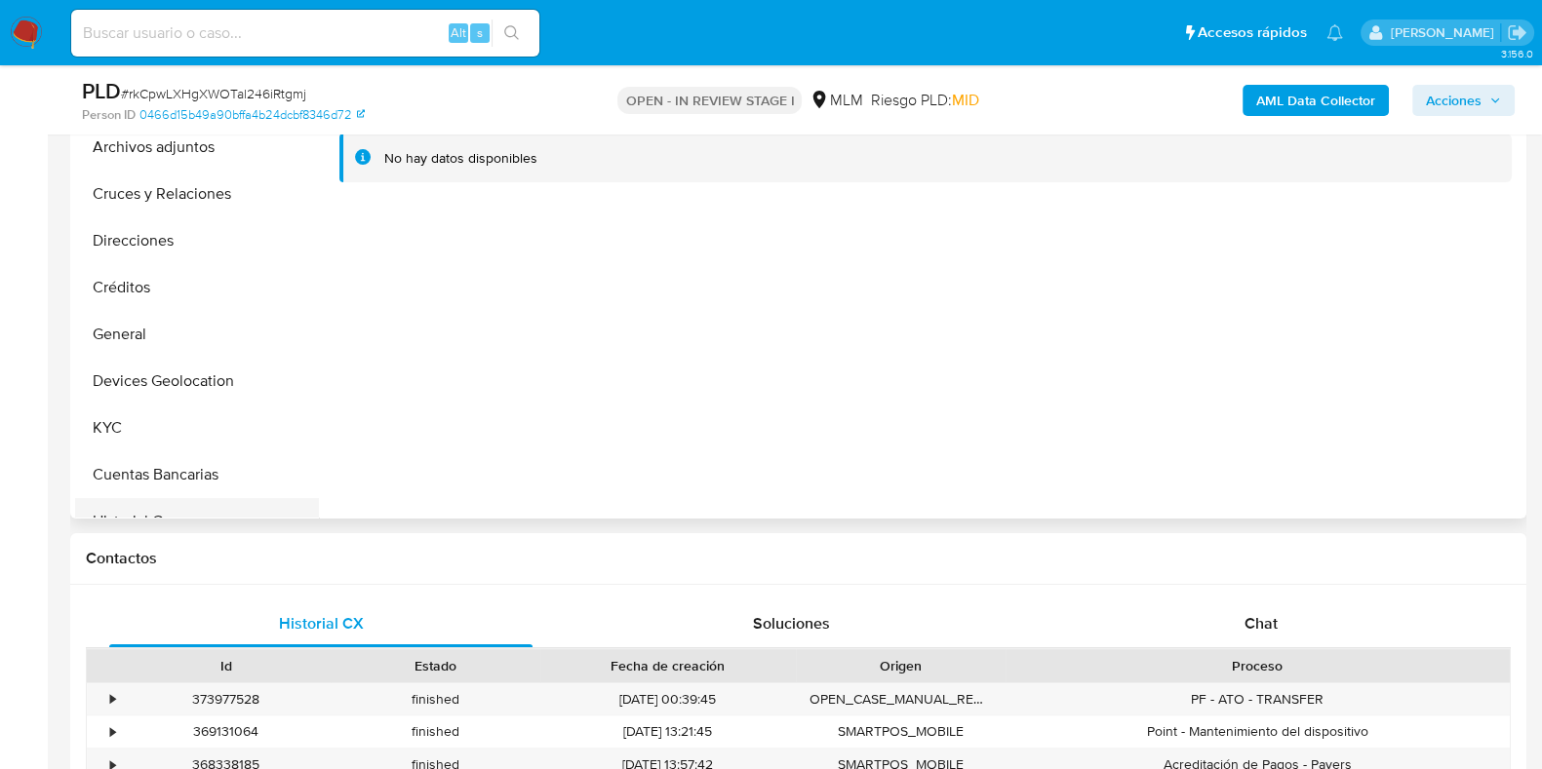
click at [209, 384] on button "Devices Geolocation" at bounding box center [197, 381] width 244 height 47
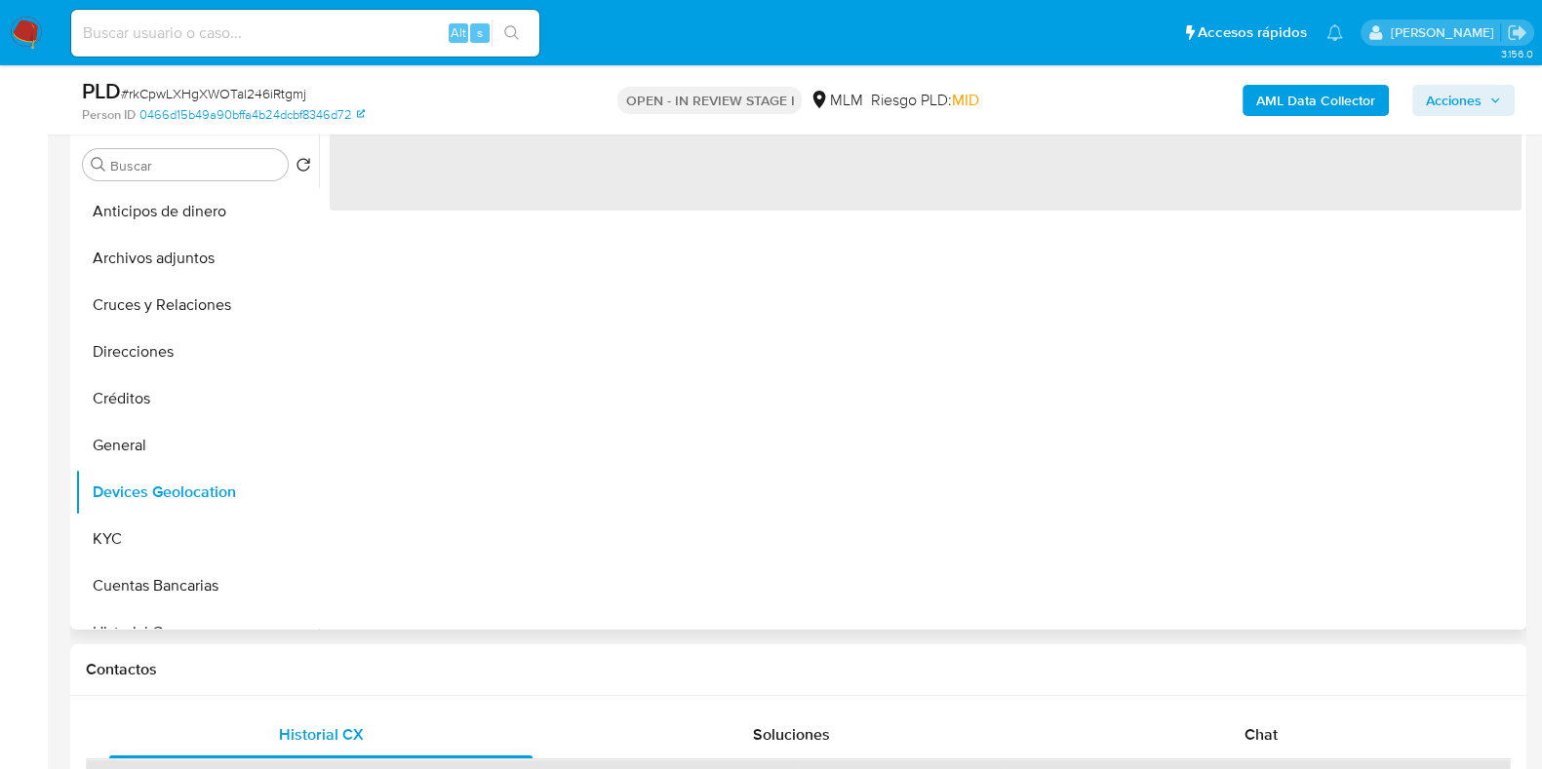
scroll to position [243, 0]
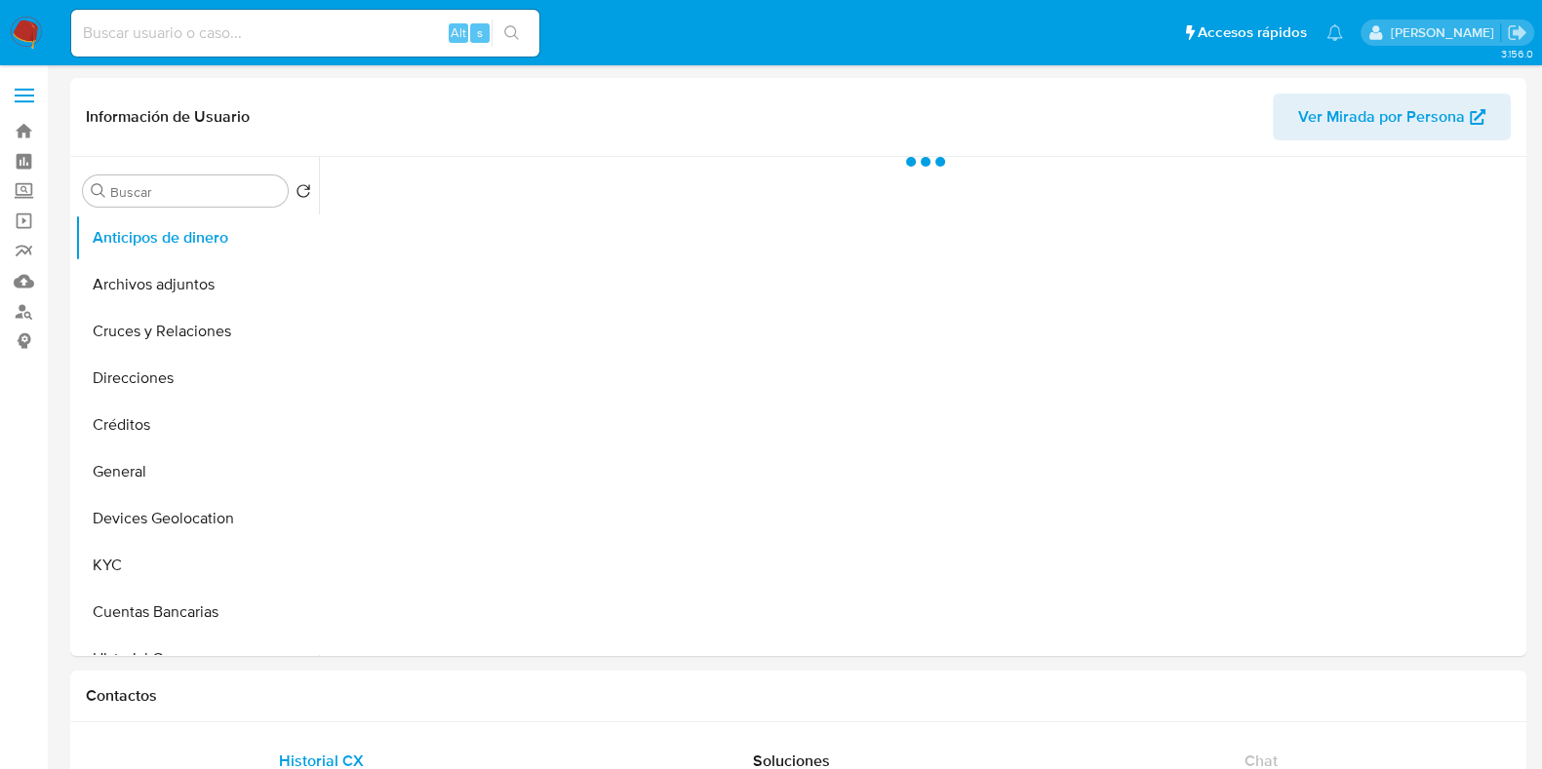
click at [145, 41] on input at bounding box center [305, 32] width 468 height 25
paste input "2124528381"
type input "2124528381"
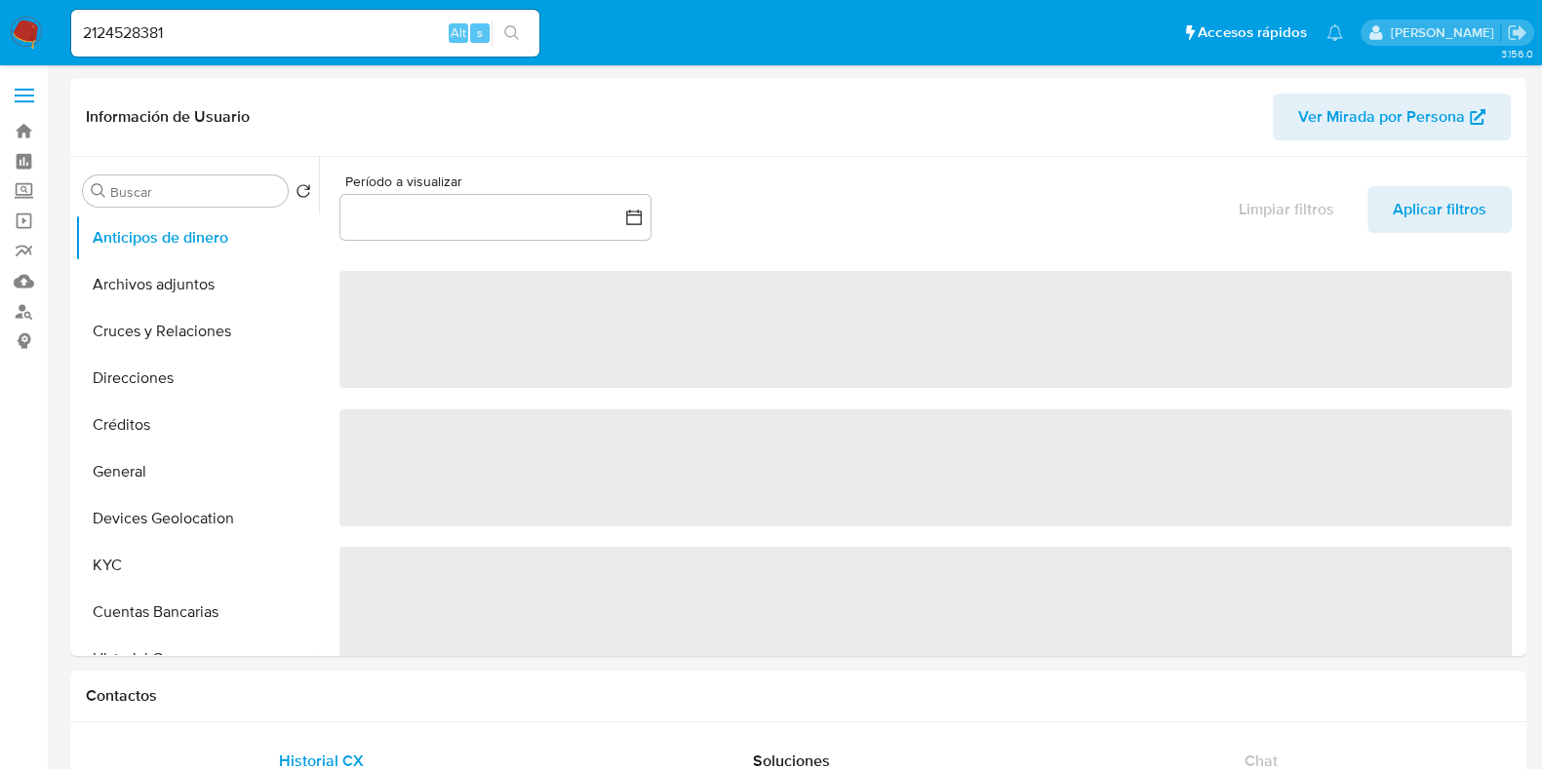
click at [515, 36] on icon "search-icon" at bounding box center [512, 33] width 16 height 16
select select "10"
click at [115, 576] on button "KYC" at bounding box center [189, 565] width 228 height 47
select select "10"
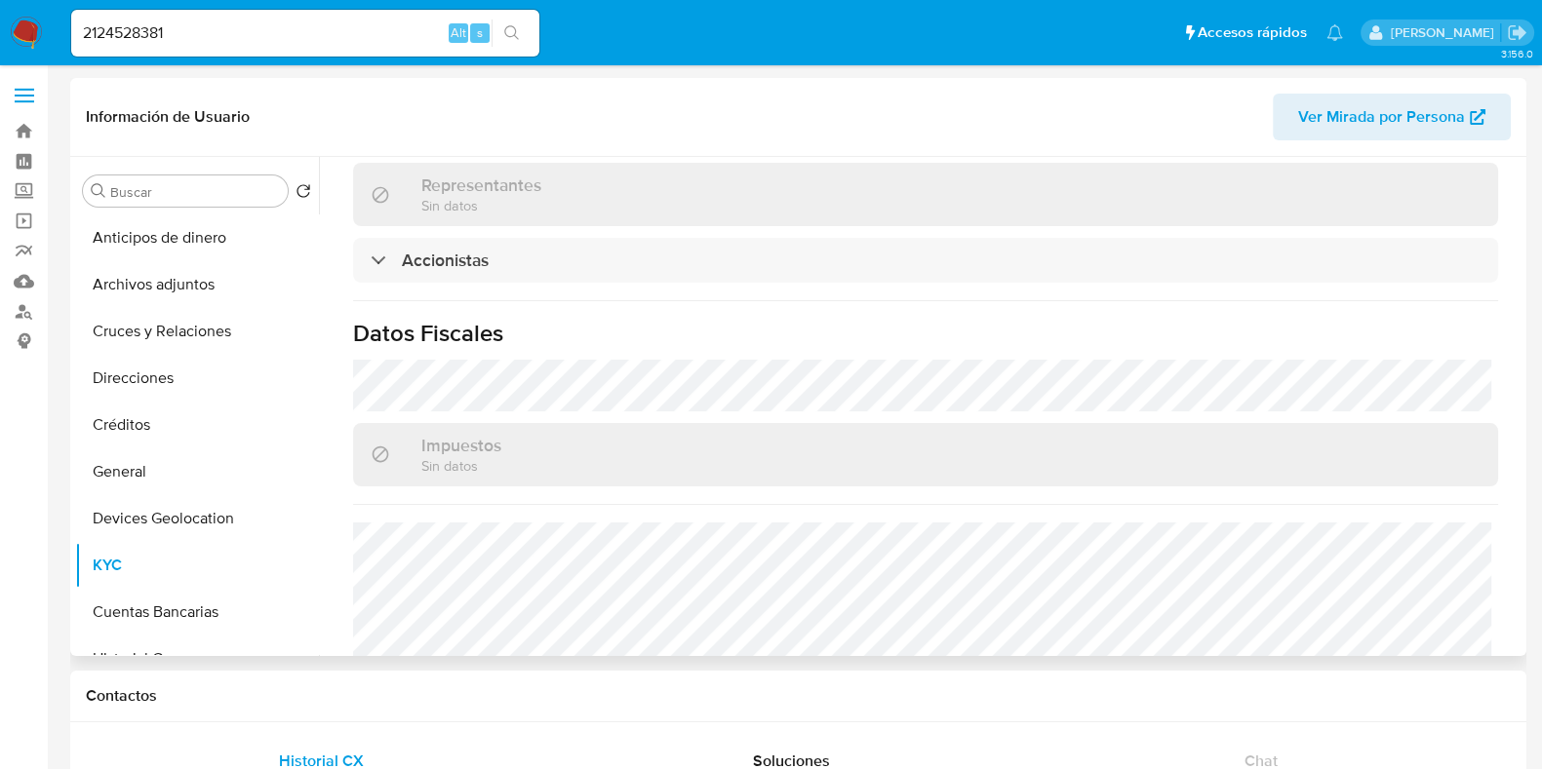
scroll to position [1402, 0]
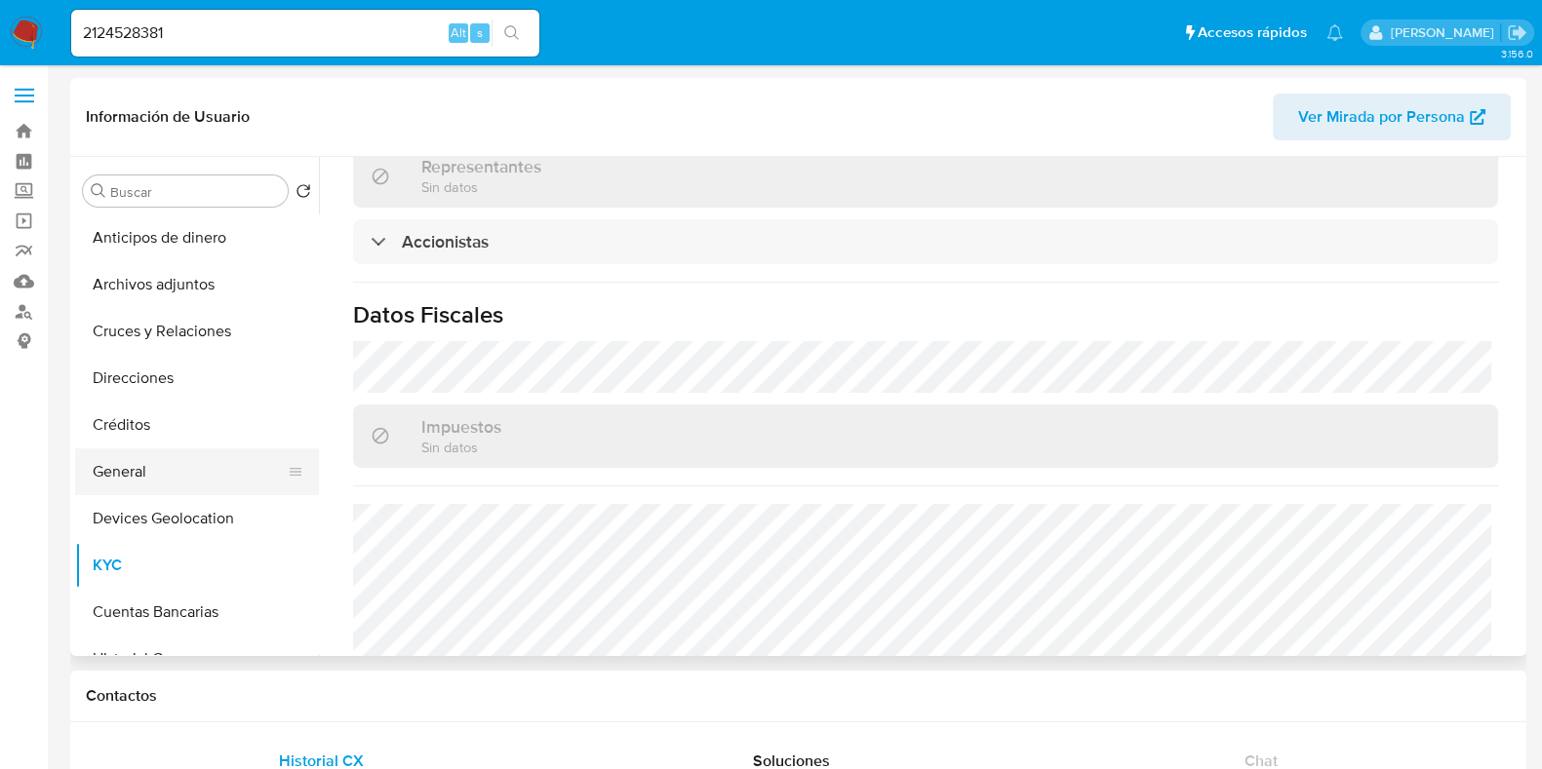
click at [117, 463] on button "General" at bounding box center [189, 472] width 228 height 47
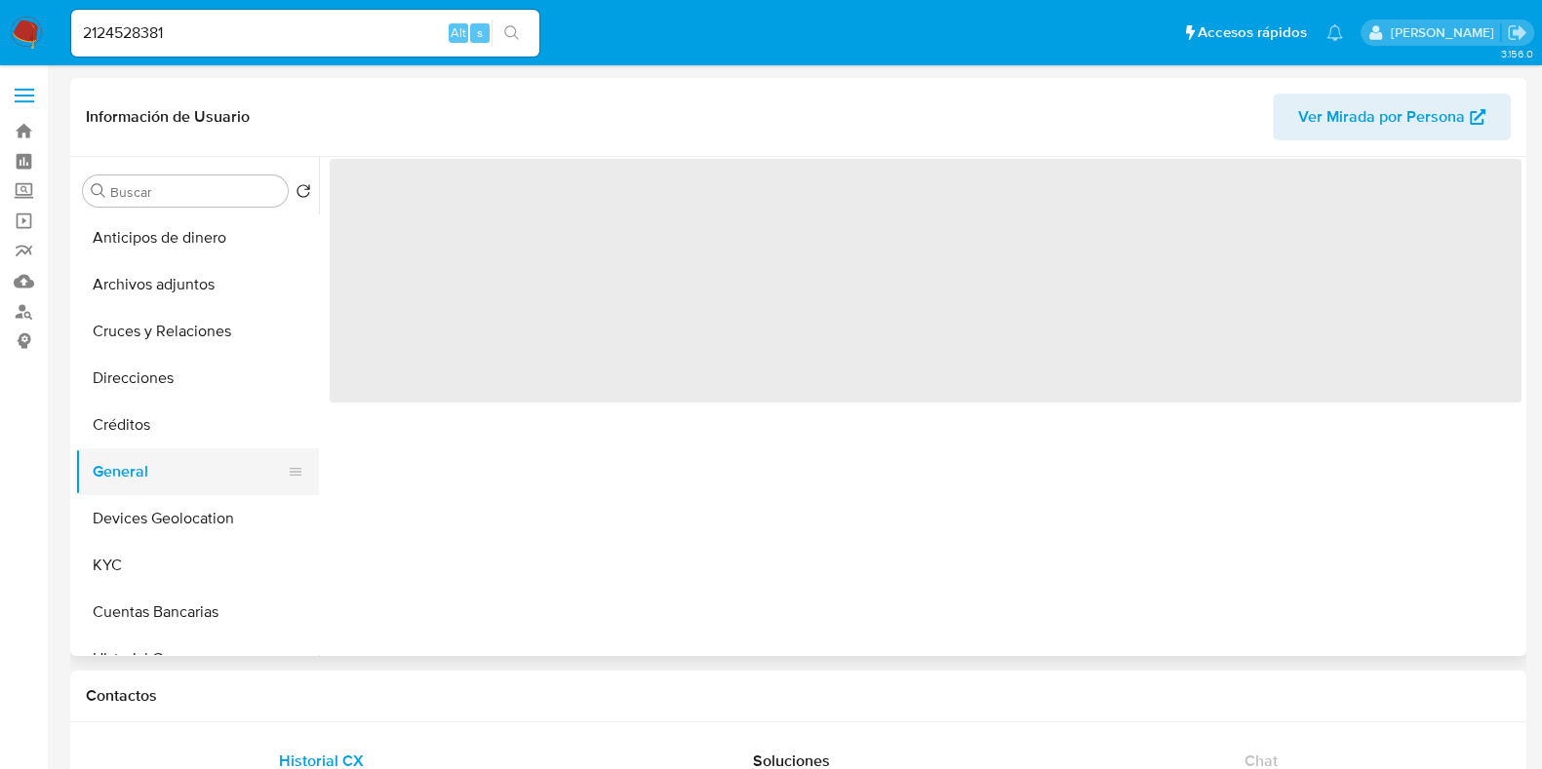
scroll to position [0, 0]
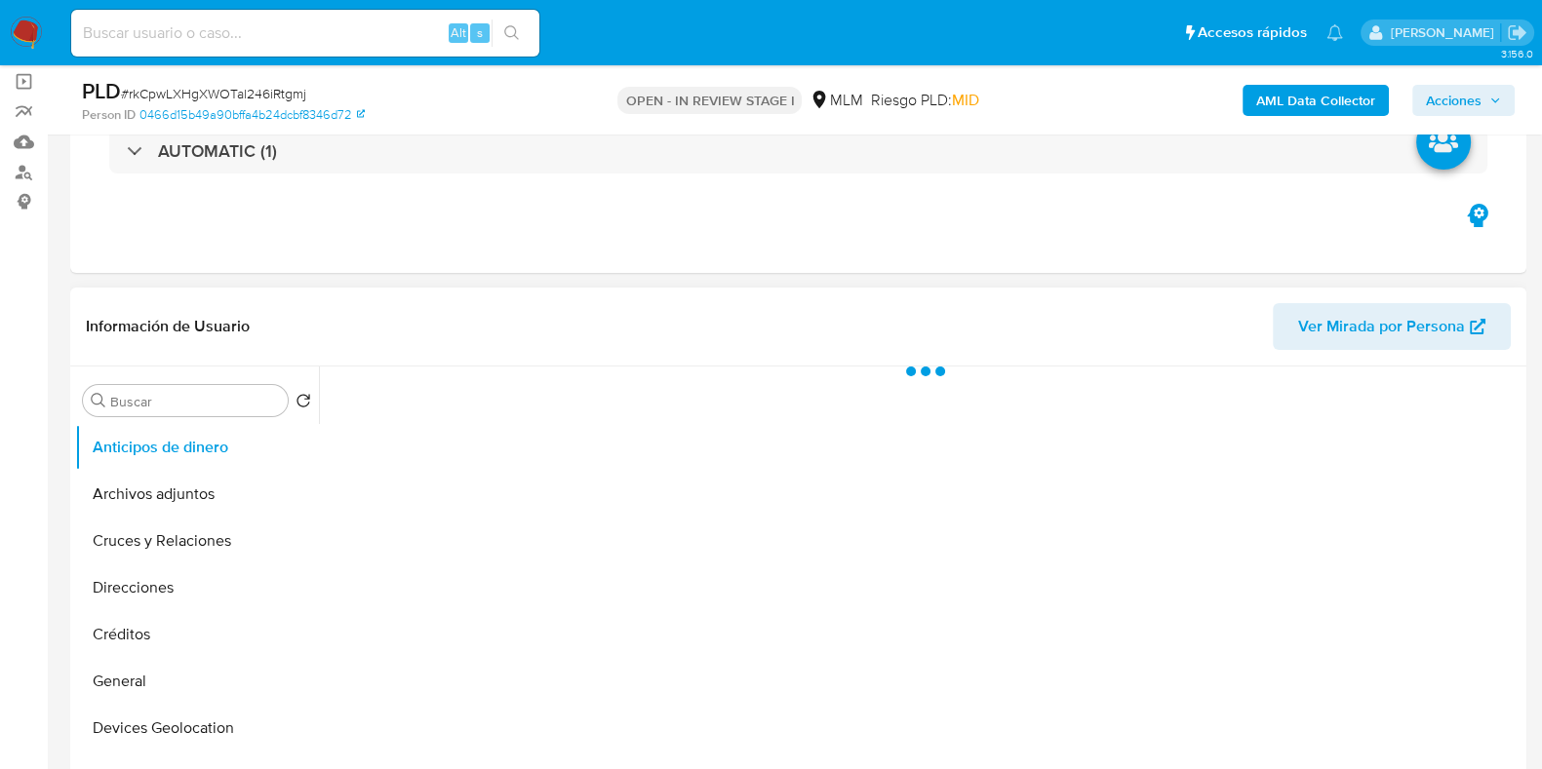
scroll to position [487, 0]
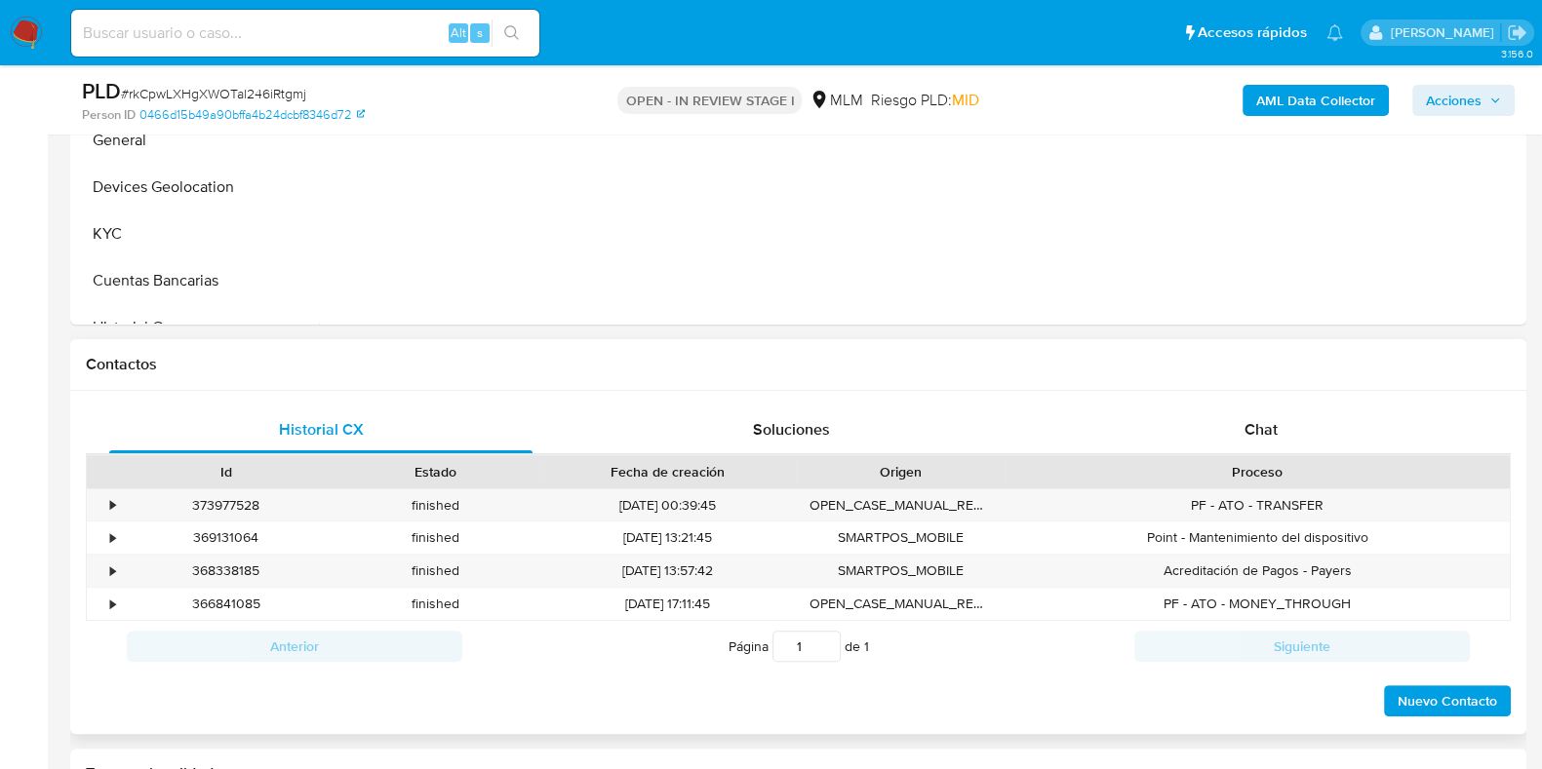
select select "10"
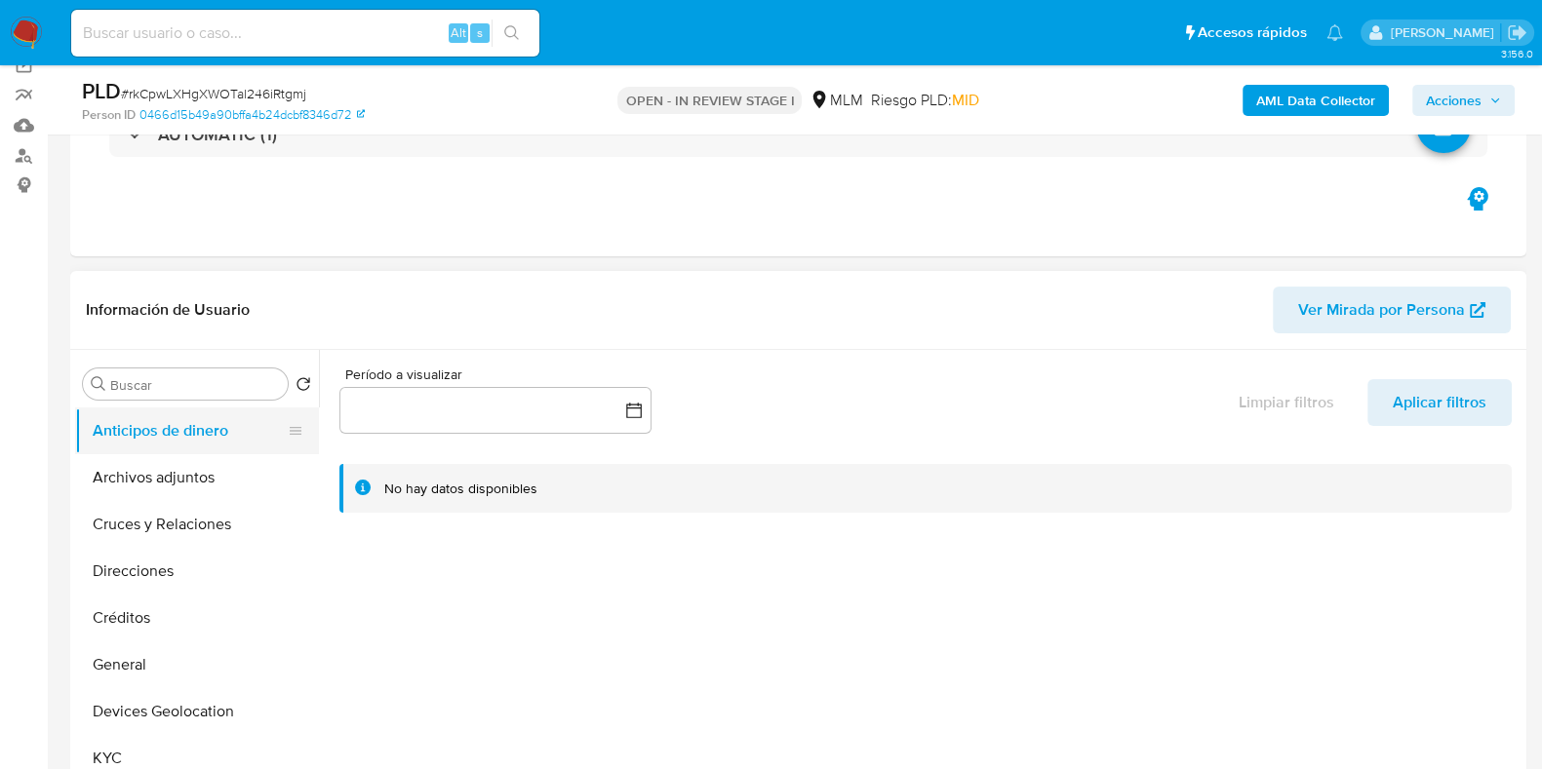
scroll to position [243, 0]
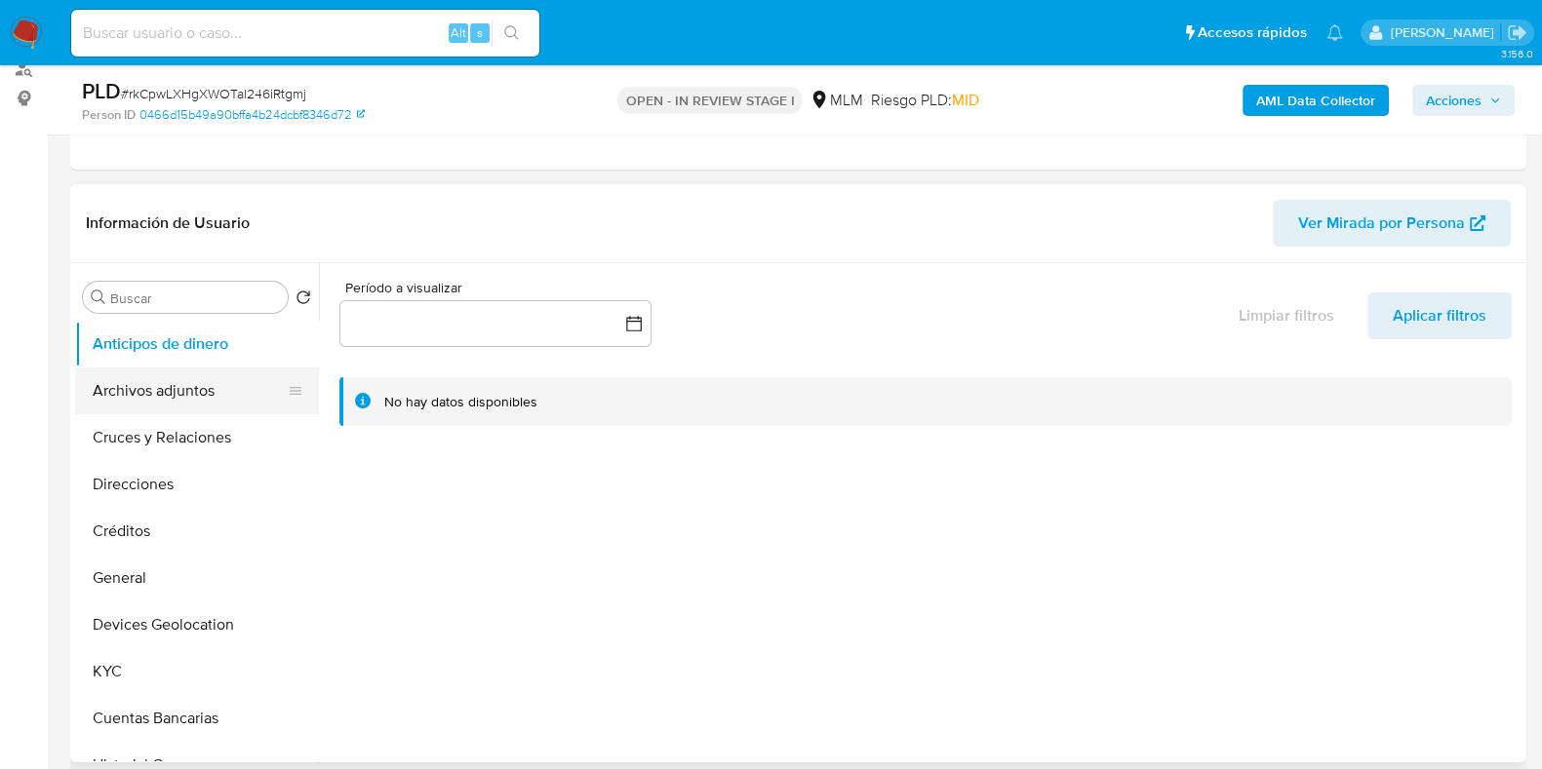
click at [130, 397] on button "Archivos adjuntos" at bounding box center [189, 391] width 228 height 47
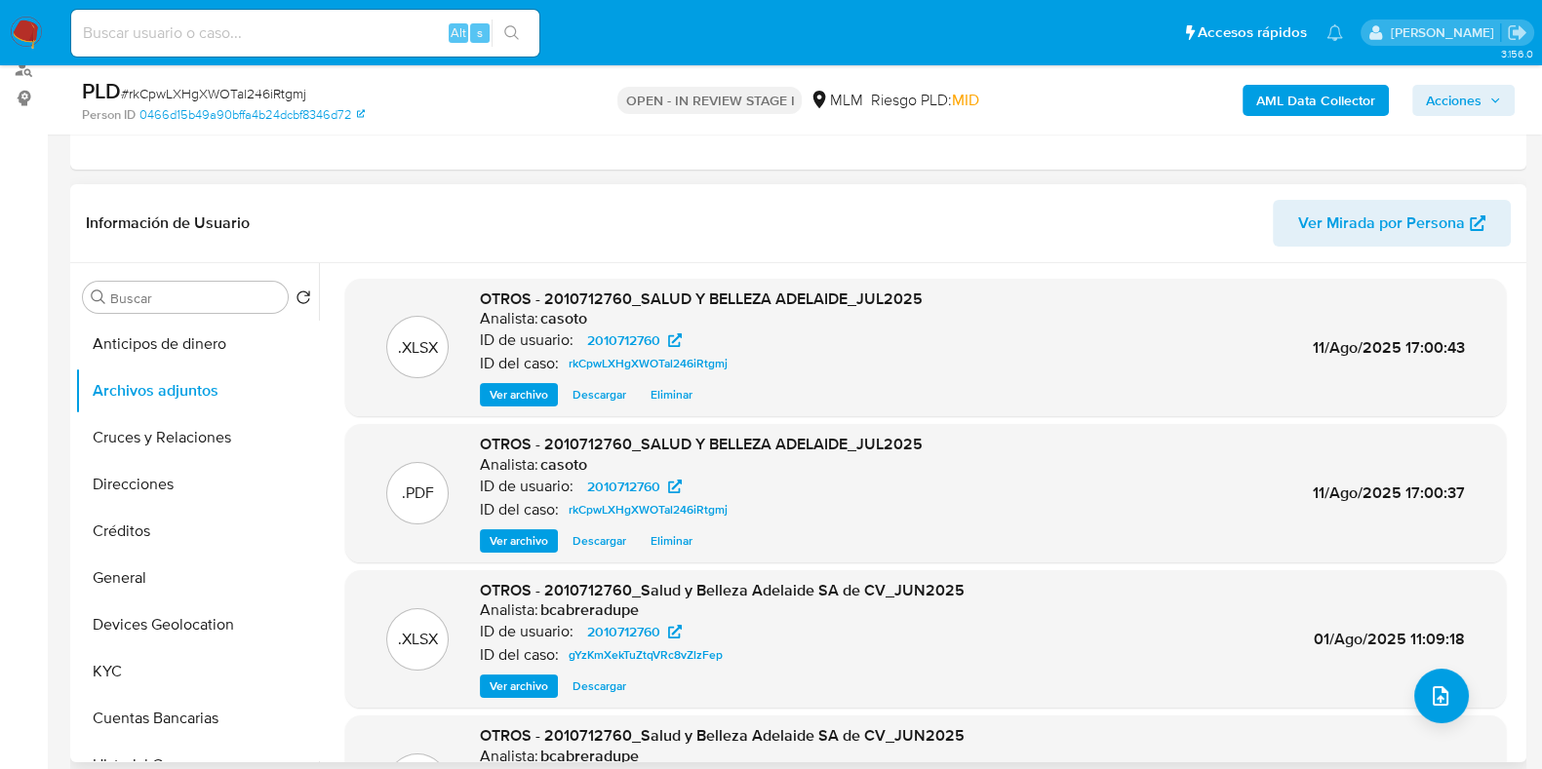
click at [512, 532] on span "Ver archivo" at bounding box center [519, 541] width 59 height 20
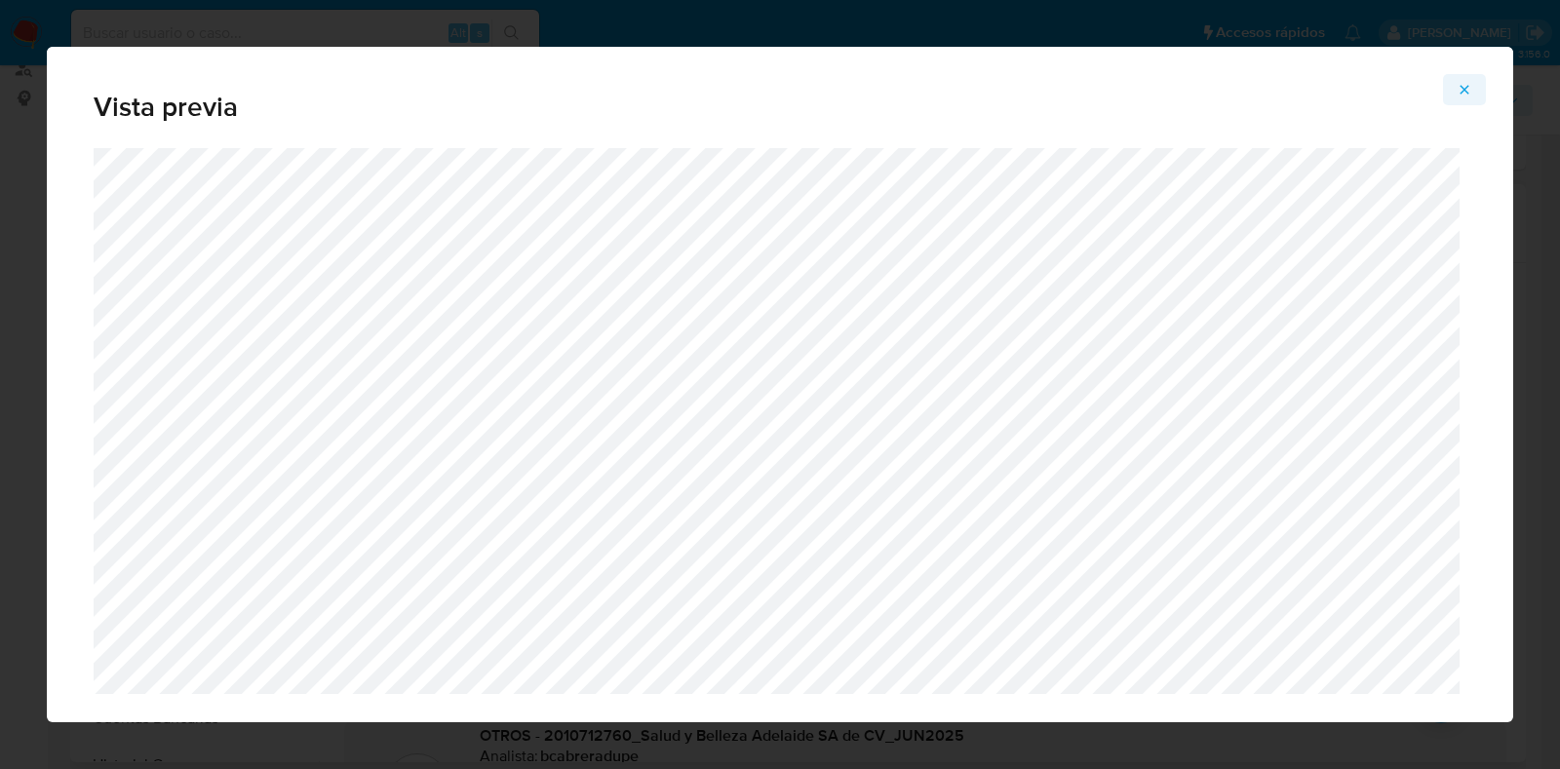
click at [1468, 92] on icon "Attachment preview" at bounding box center [1465, 89] width 9 height 9
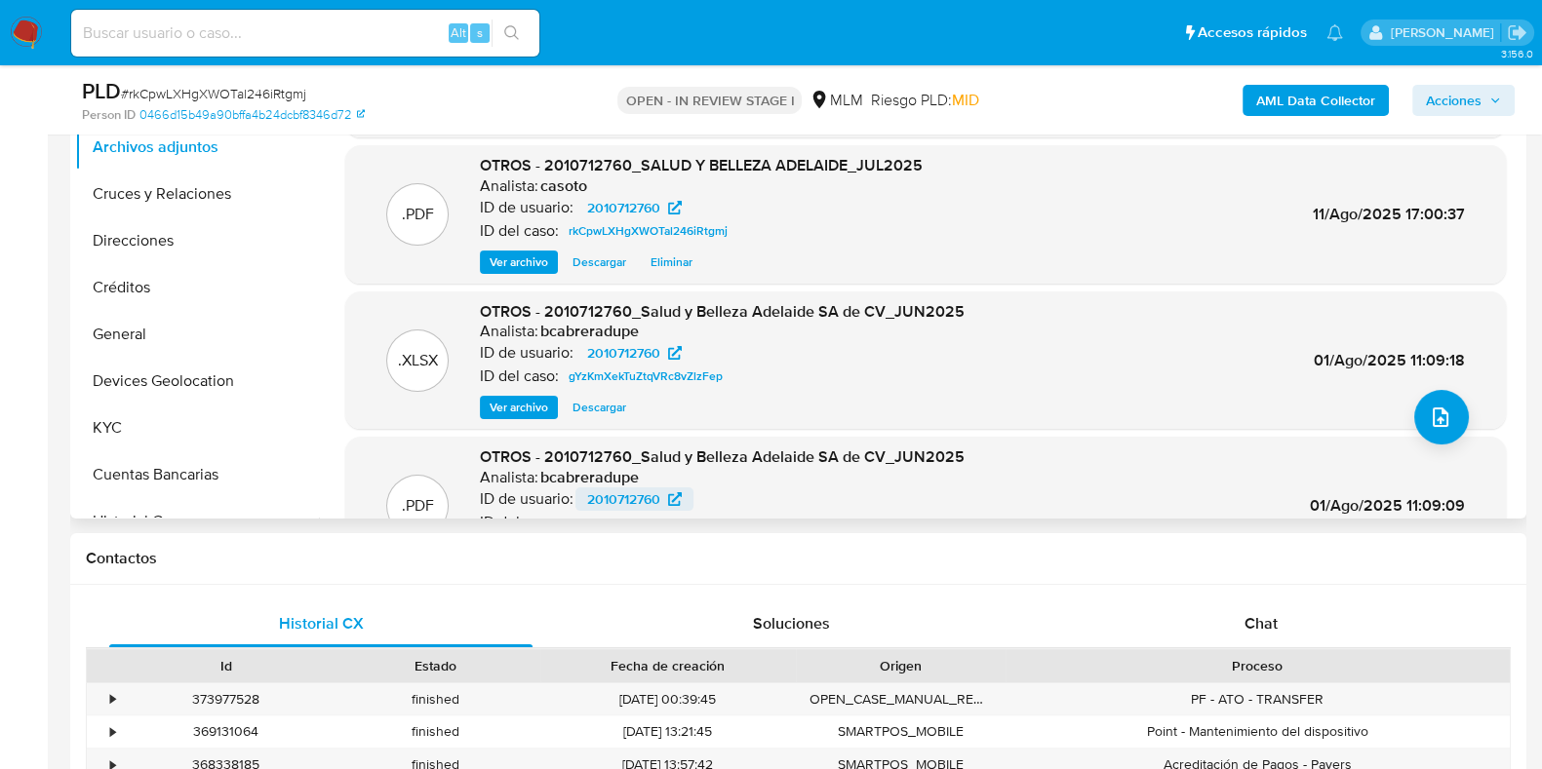
scroll to position [0, 0]
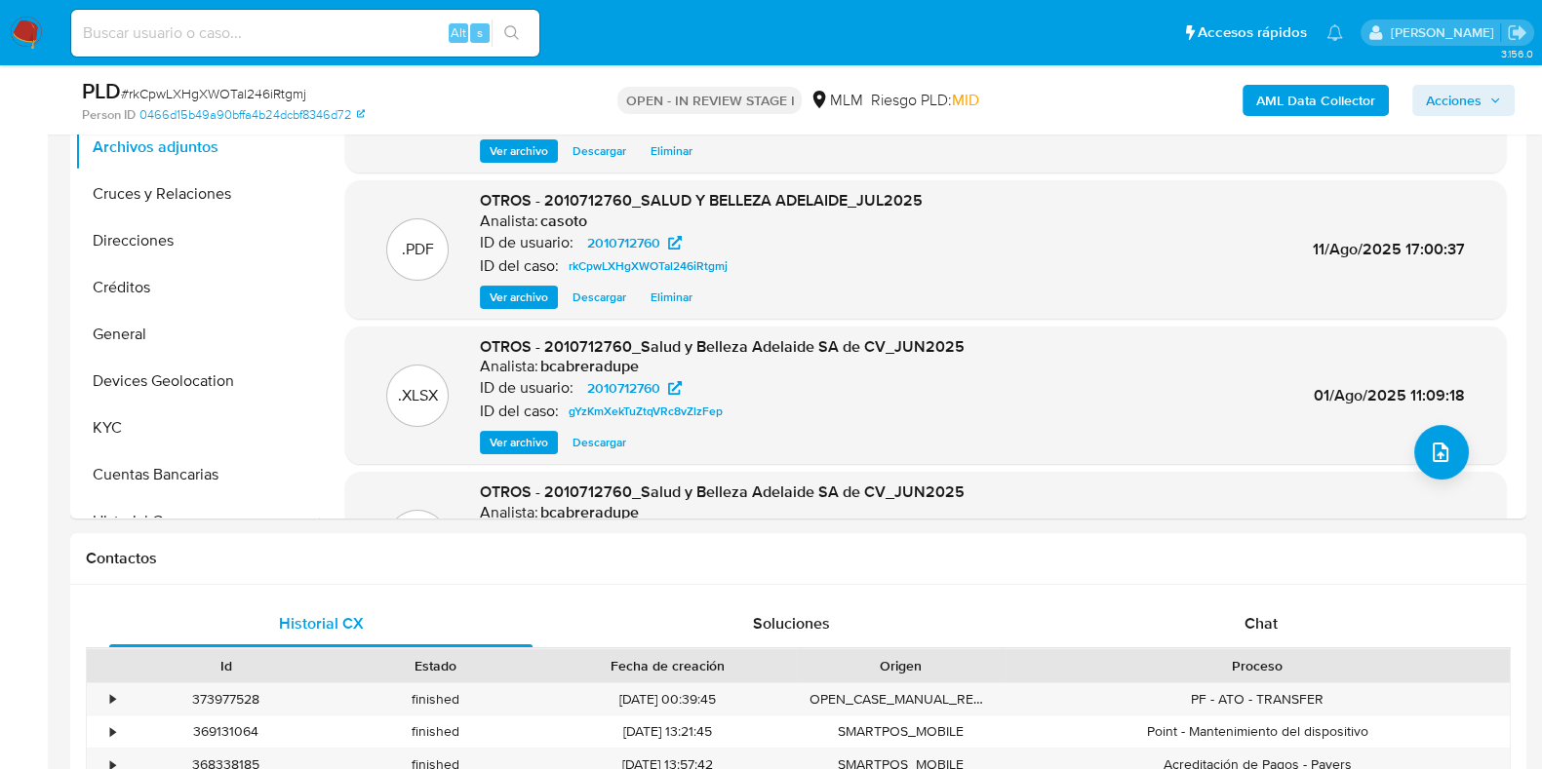
click at [531, 295] on span "Ver archivo" at bounding box center [519, 298] width 59 height 20
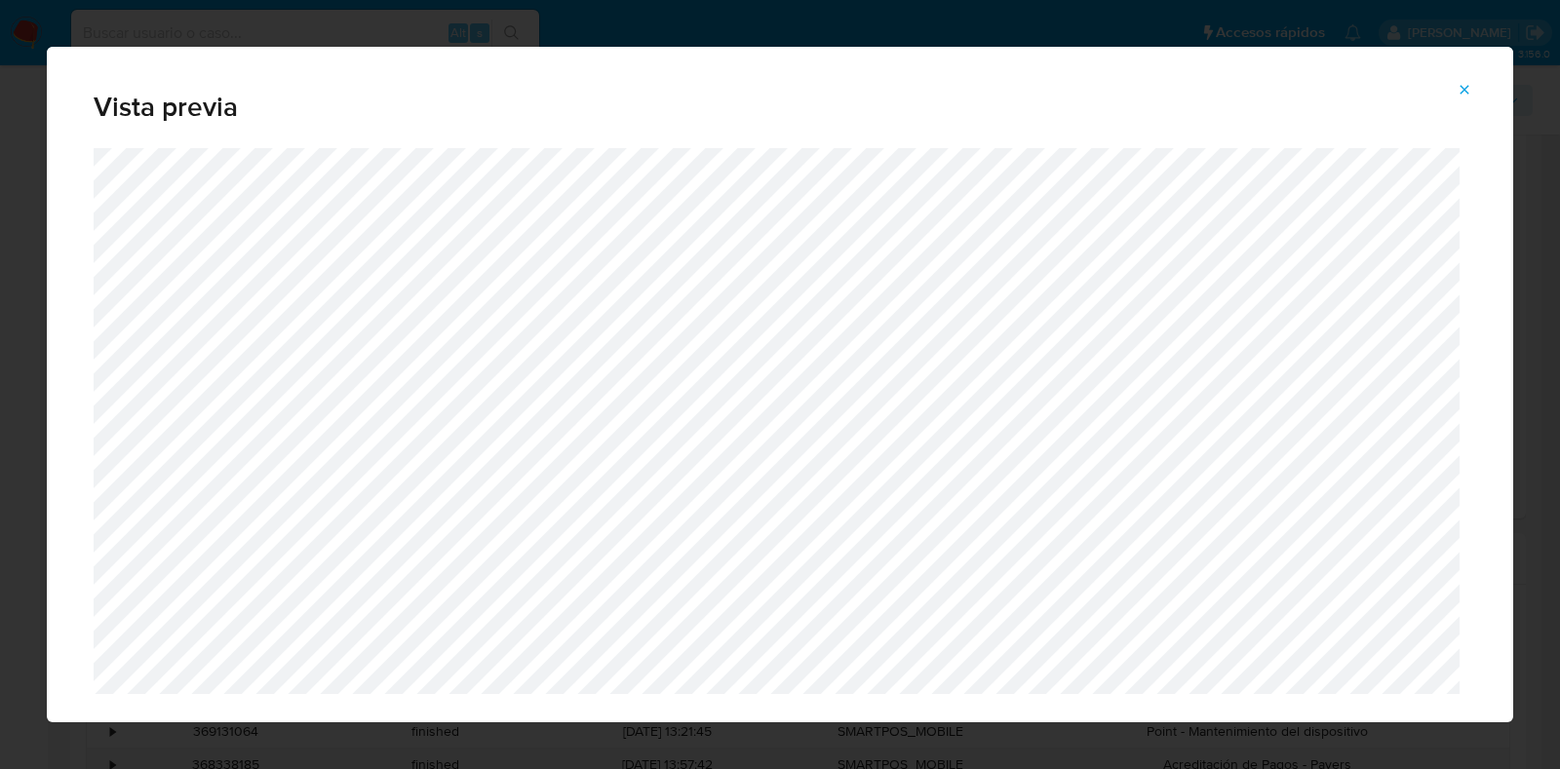
click at [1465, 87] on icon "Attachment preview" at bounding box center [1465, 90] width 16 height 16
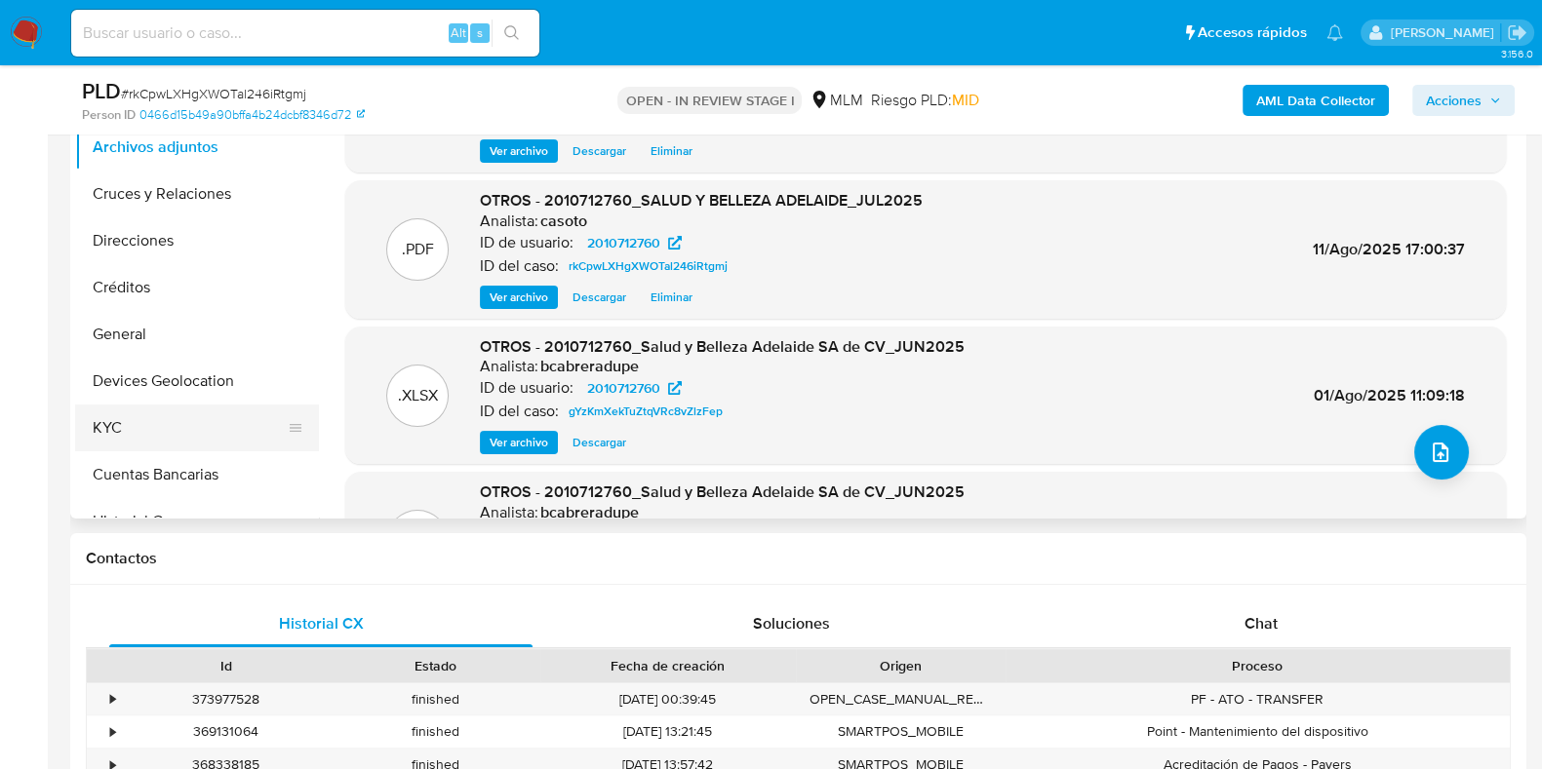
scroll to position [366, 0]
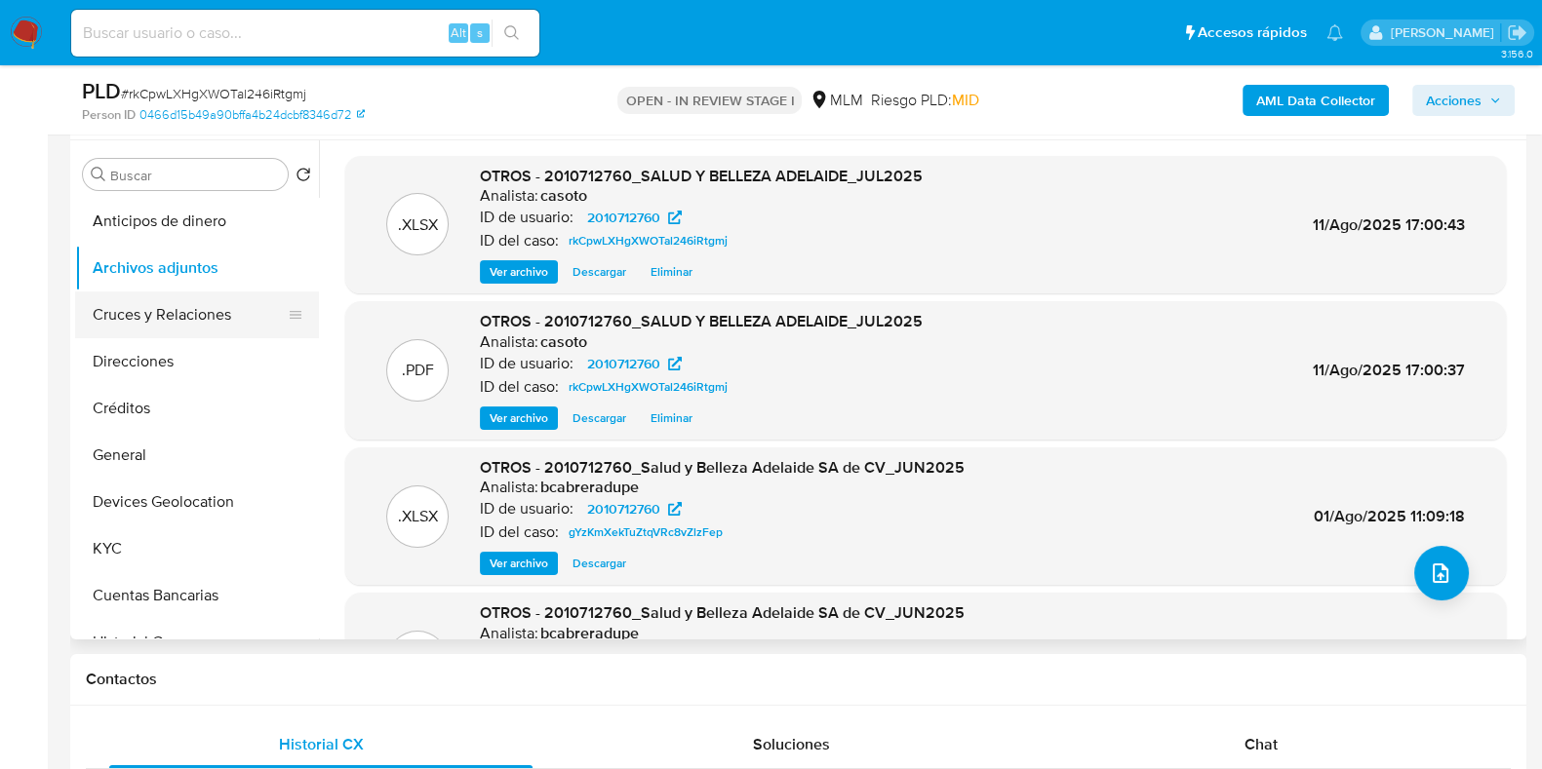
click at [205, 313] on button "Cruces y Relaciones" at bounding box center [189, 315] width 228 height 47
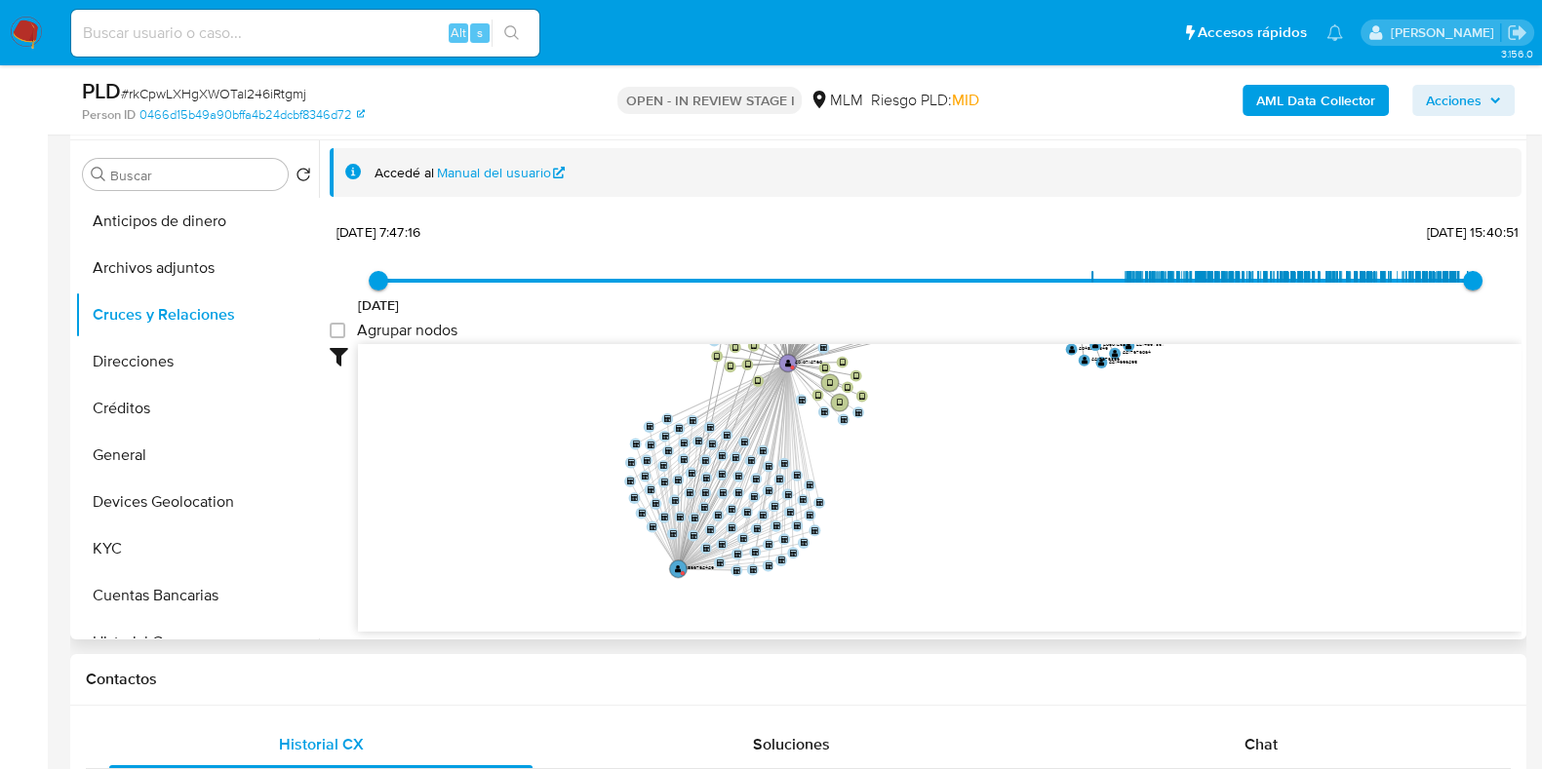
drag, startPoint x: 1000, startPoint y: 463, endPoint x: 903, endPoint y: 354, distance: 145.8
click at [903, 354] on icon "device-677c51abd39d9d562347f562  device-685069193899290d4d631b1a  device-678e…" at bounding box center [939, 485] width 1163 height 283
click at [124, 543] on button "KYC" at bounding box center [189, 549] width 228 height 47
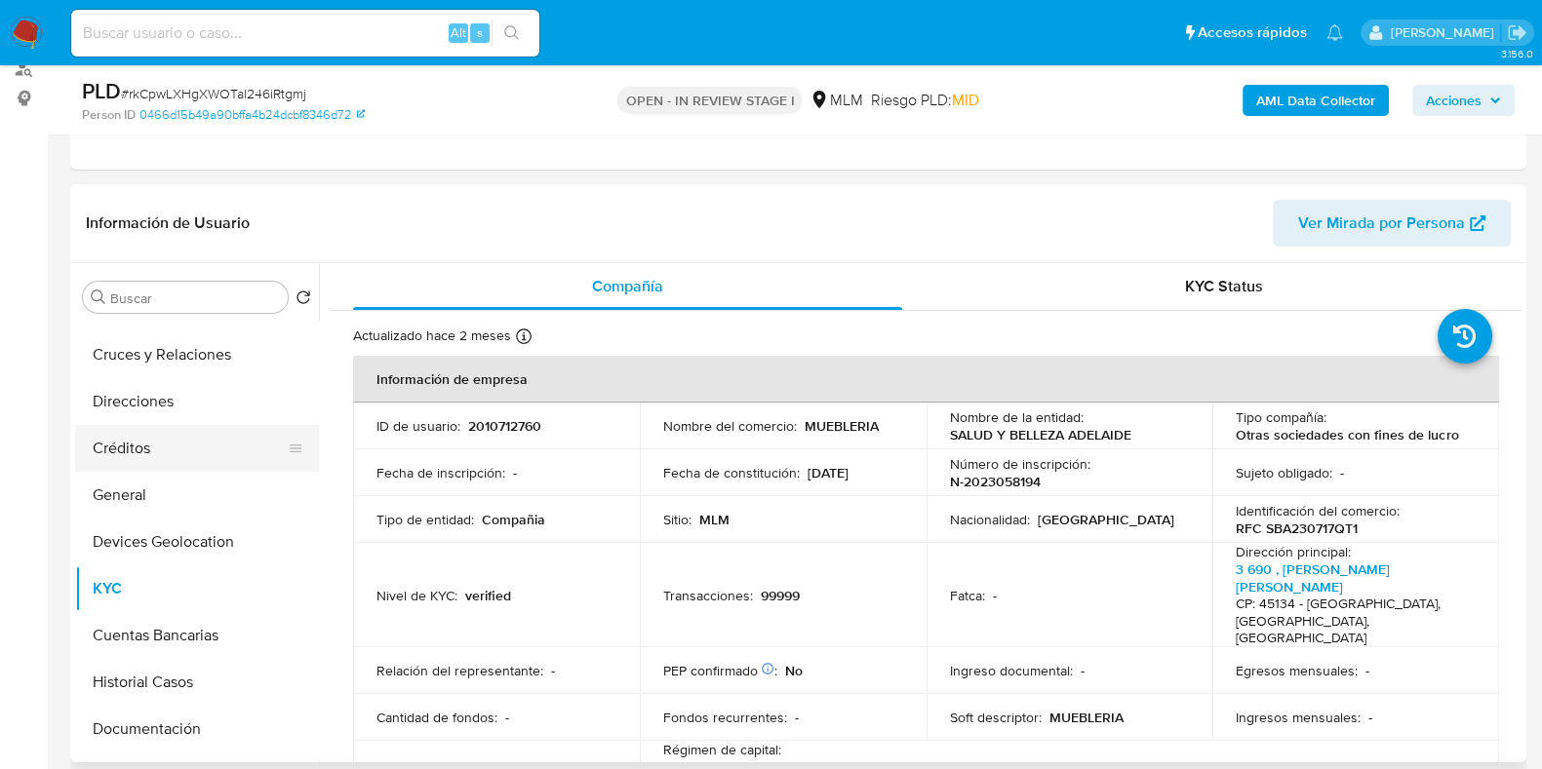
scroll to position [121, 0]
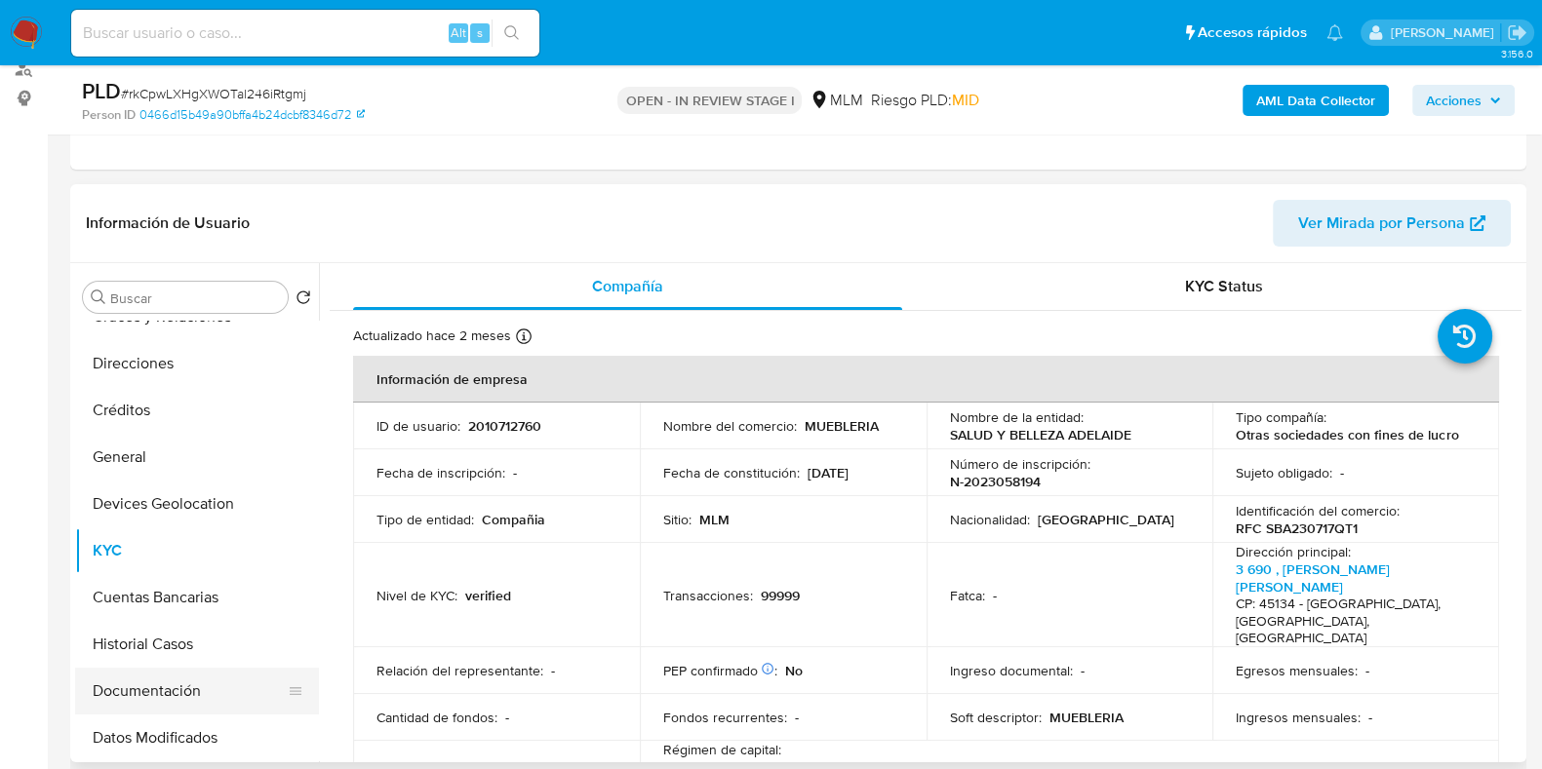
click at [172, 683] on button "Documentación" at bounding box center [189, 691] width 228 height 47
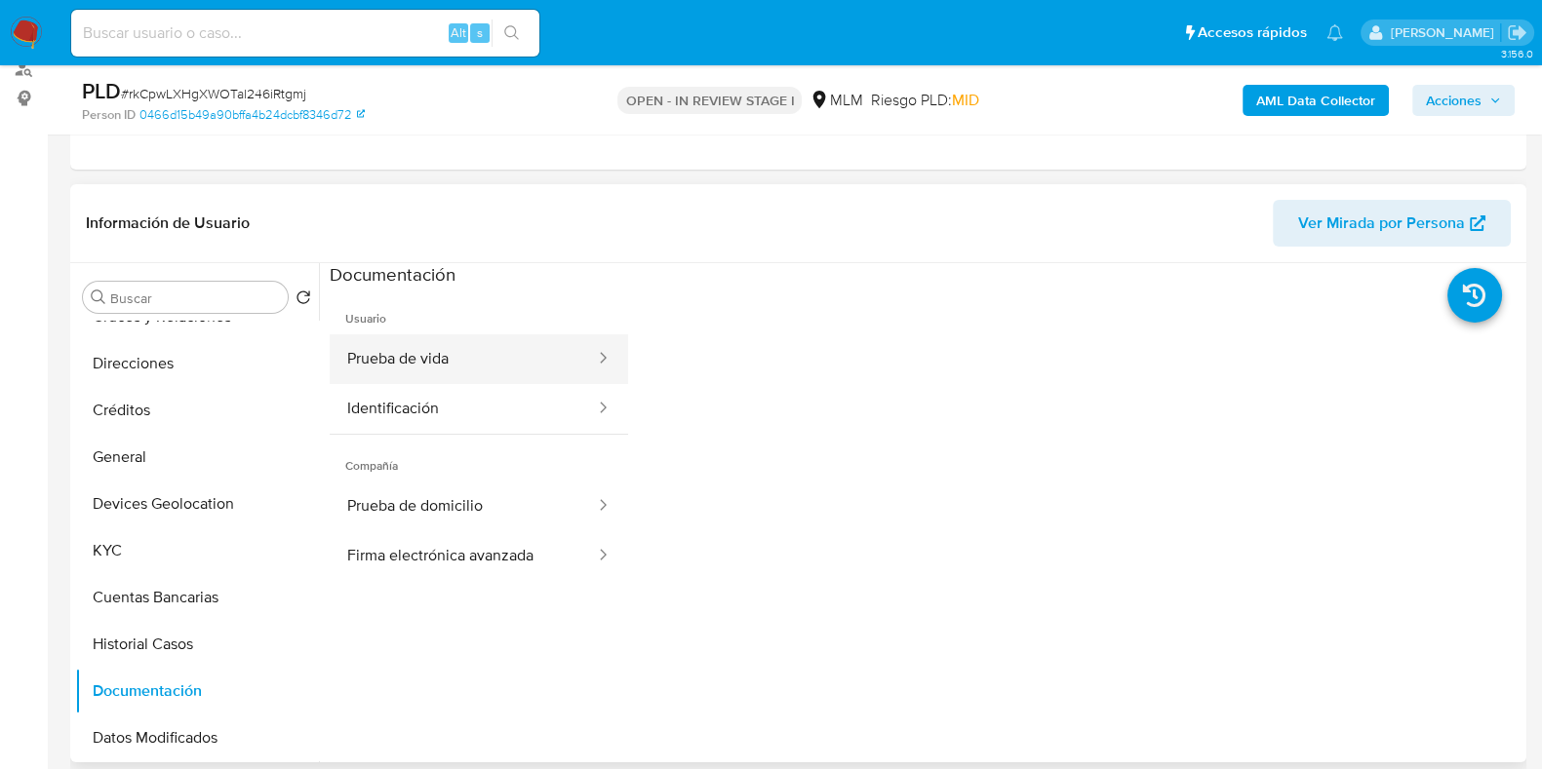
click at [470, 368] on button "Prueba de vida" at bounding box center [463, 359] width 267 height 50
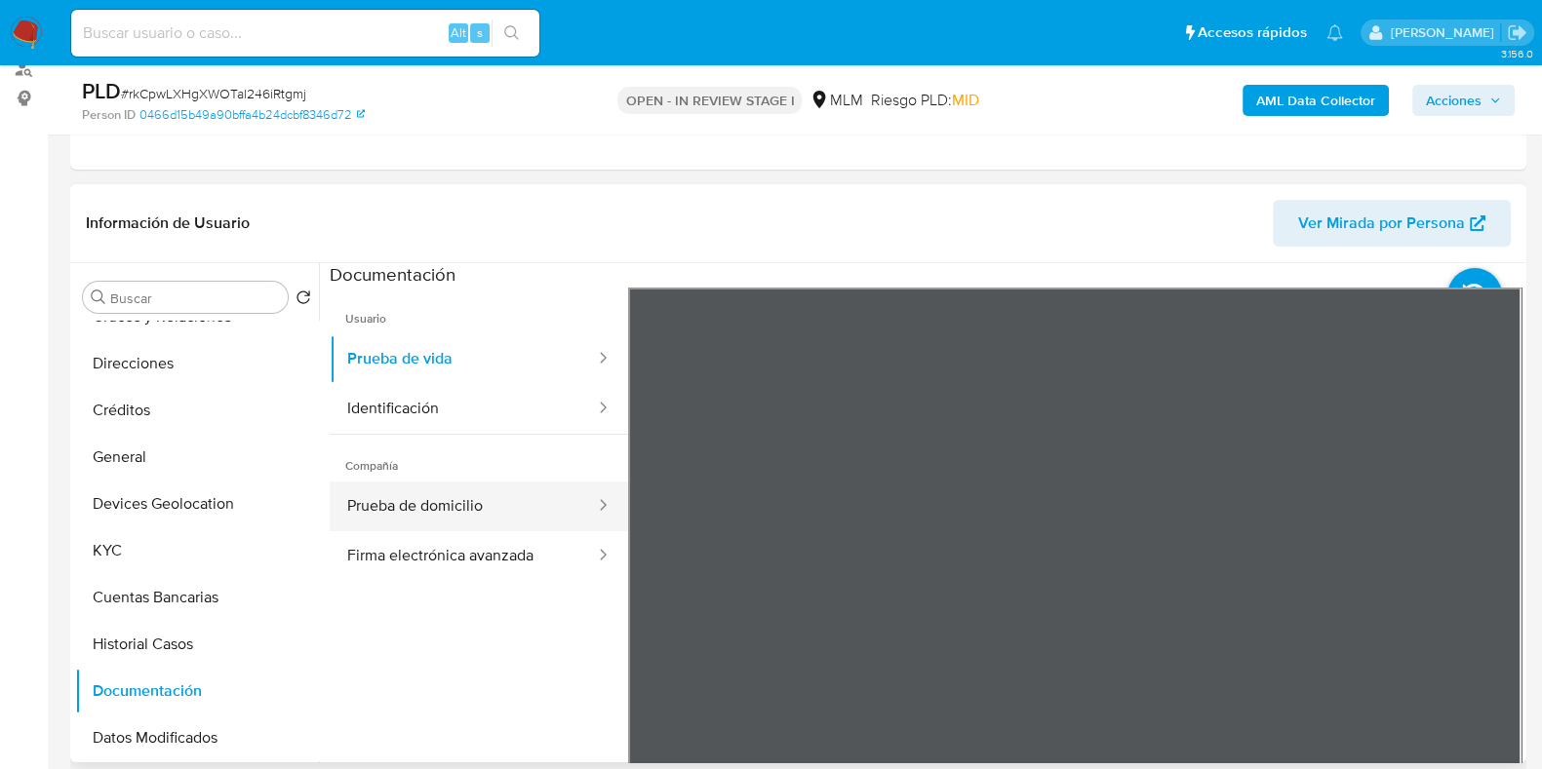
click at [449, 504] on button "Prueba de domicilio" at bounding box center [463, 507] width 267 height 50
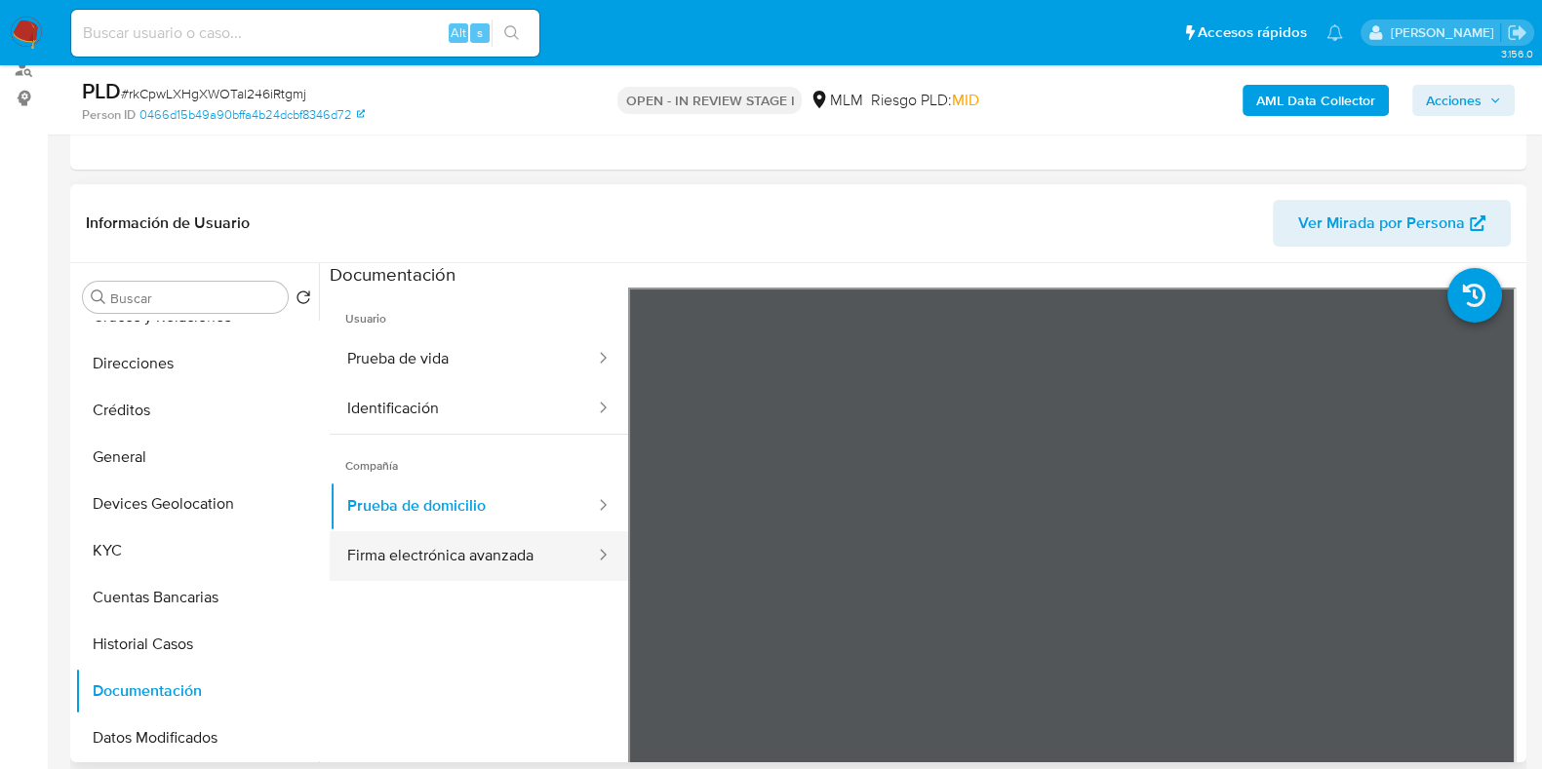
click at [411, 538] on button "Firma electrónica avanzada" at bounding box center [463, 556] width 267 height 50
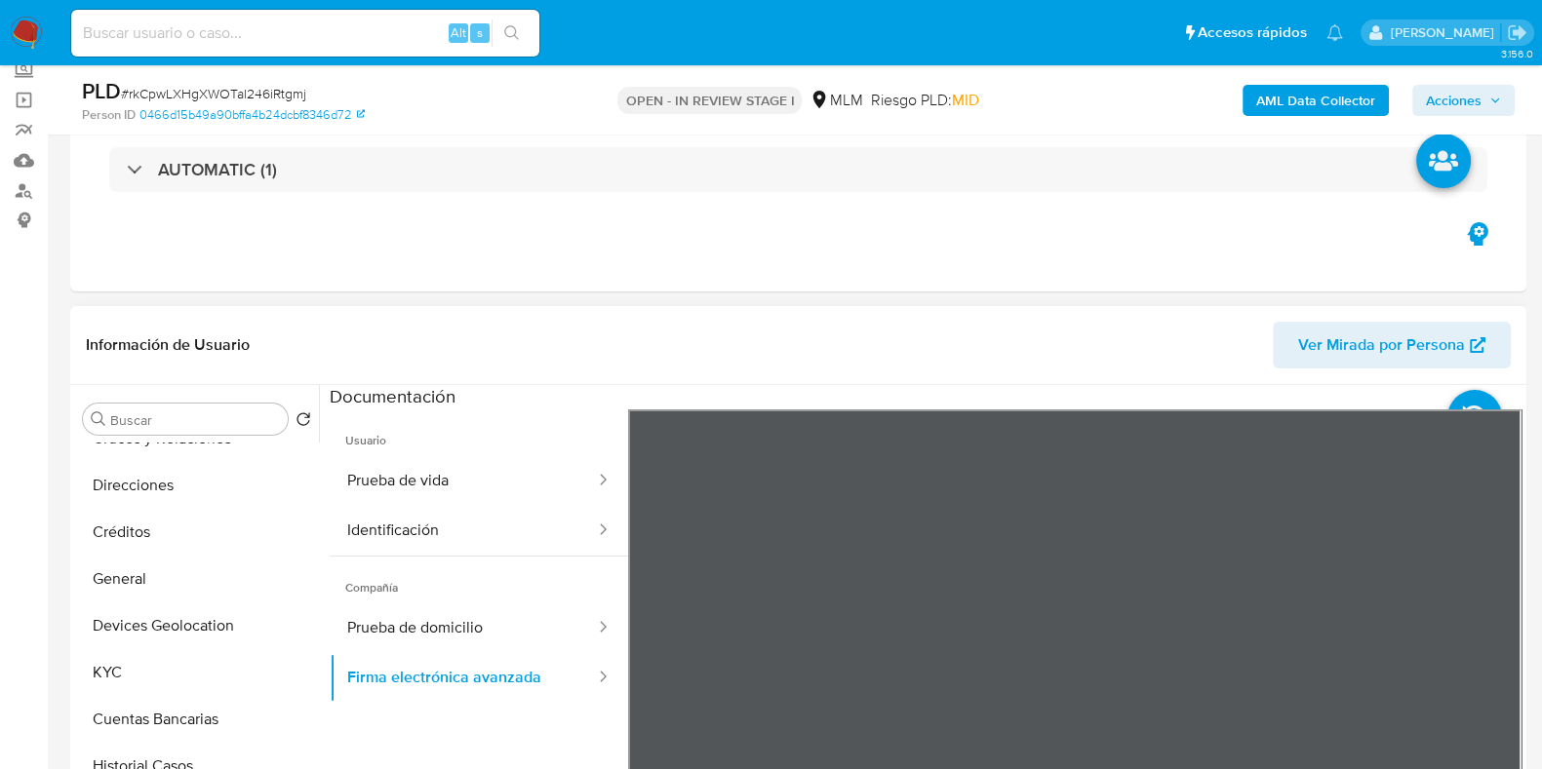
scroll to position [0, 0]
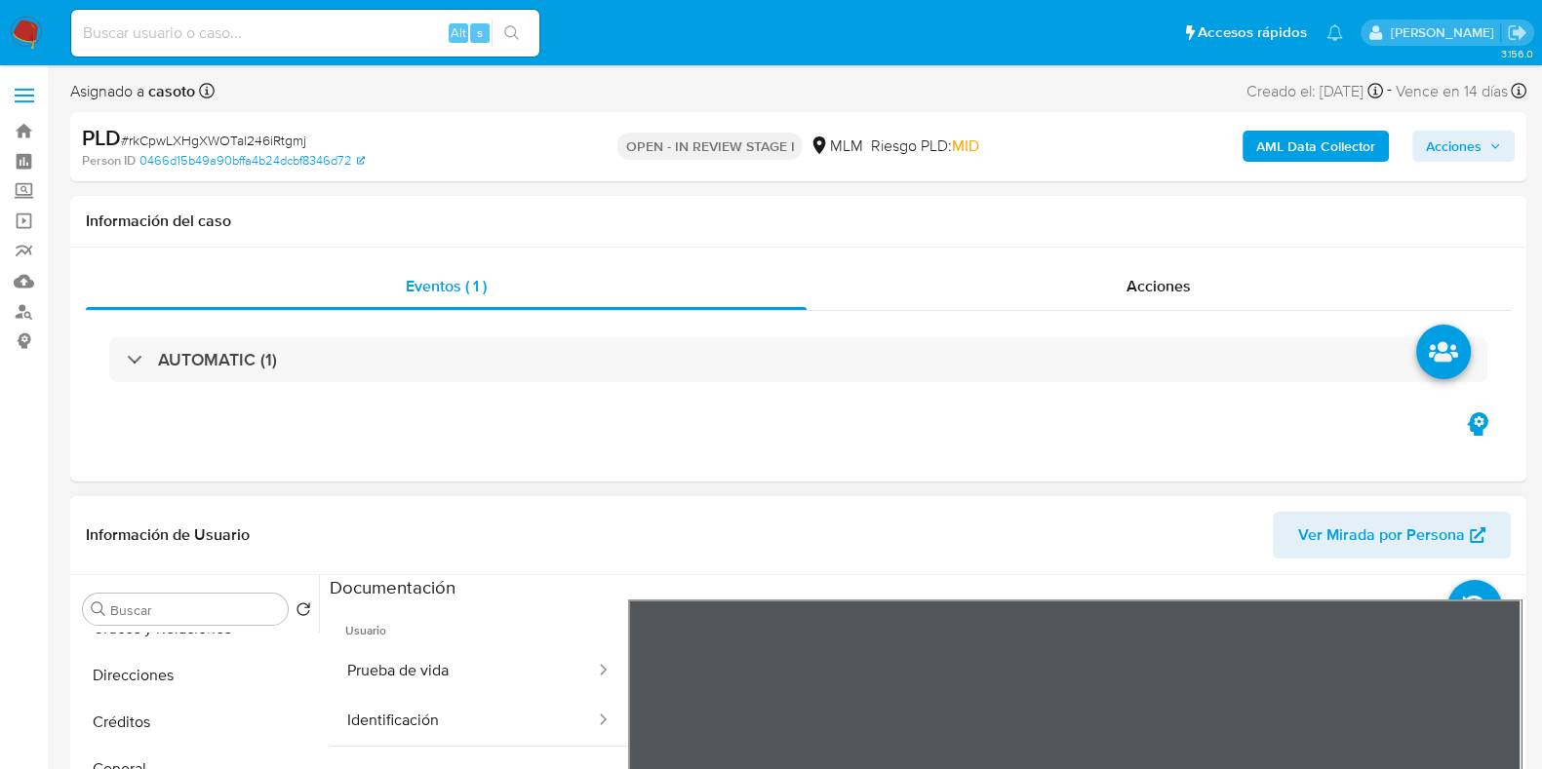
click at [1336, 529] on span "Ver Mirada por Persona" at bounding box center [1381, 535] width 167 height 47
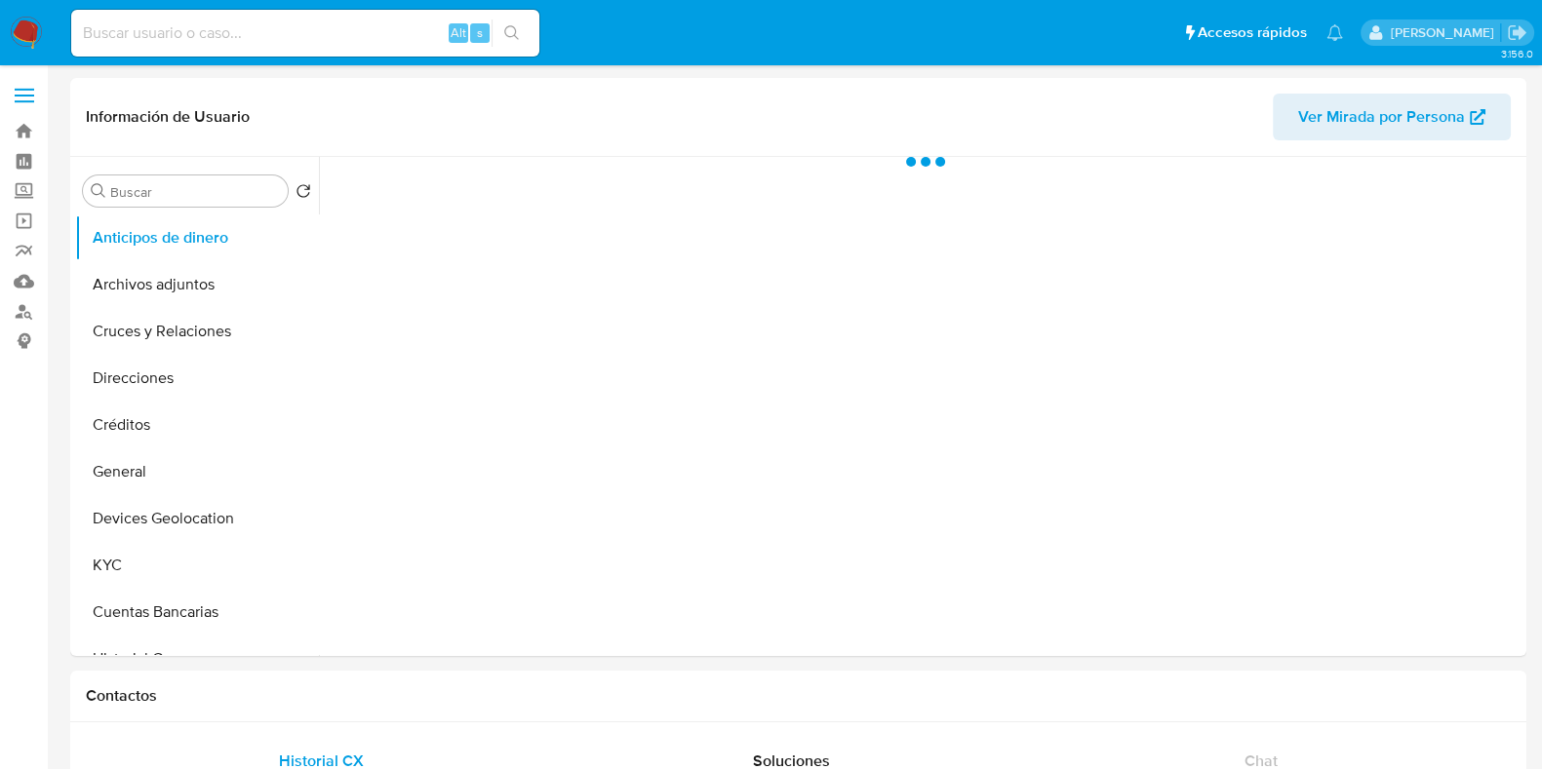
click at [206, 37] on input at bounding box center [305, 32] width 468 height 25
paste input "2008028257"
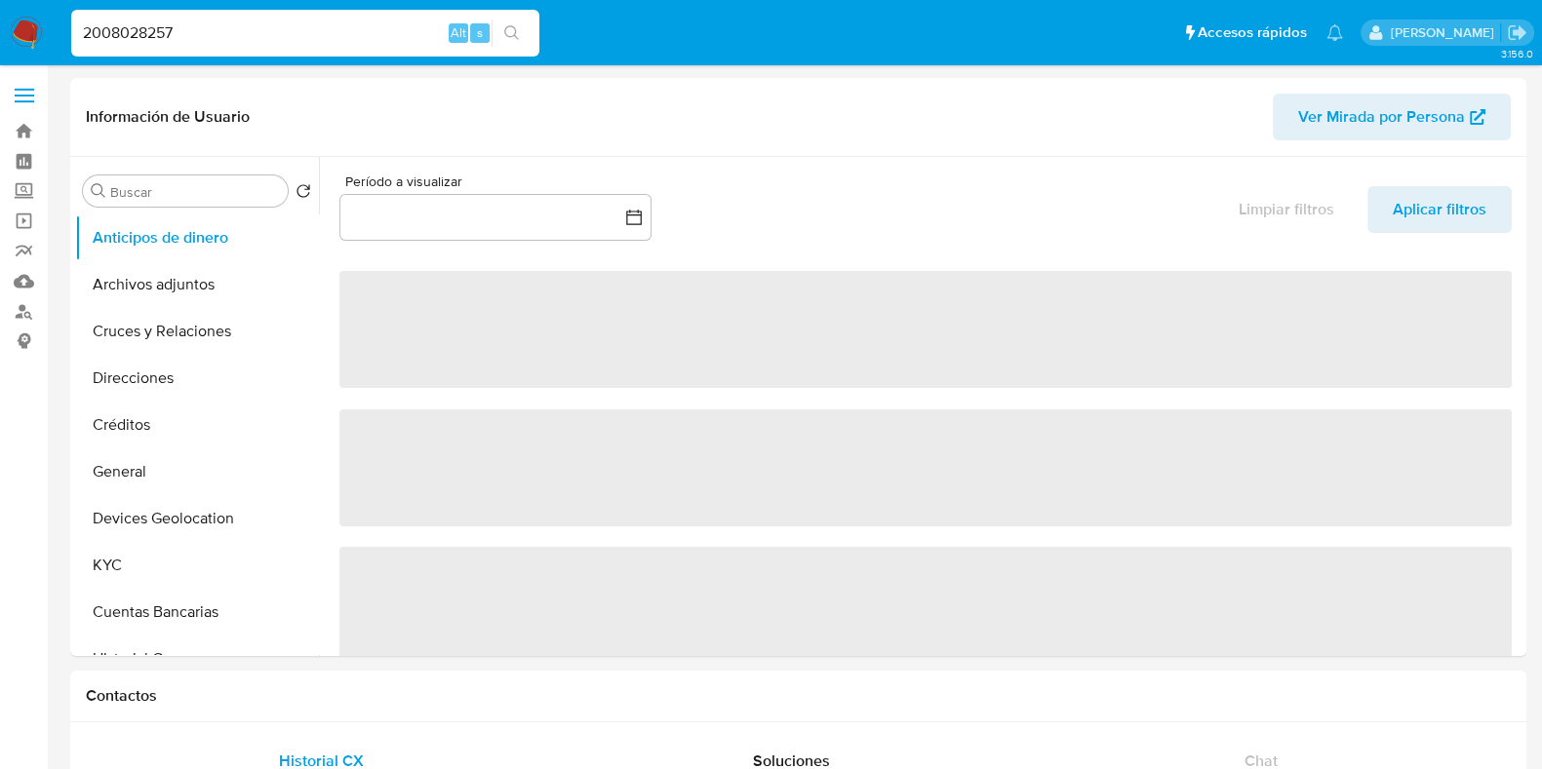
type input "2008028257"
click at [523, 28] on button "search-icon" at bounding box center [511, 33] width 40 height 27
select select "10"
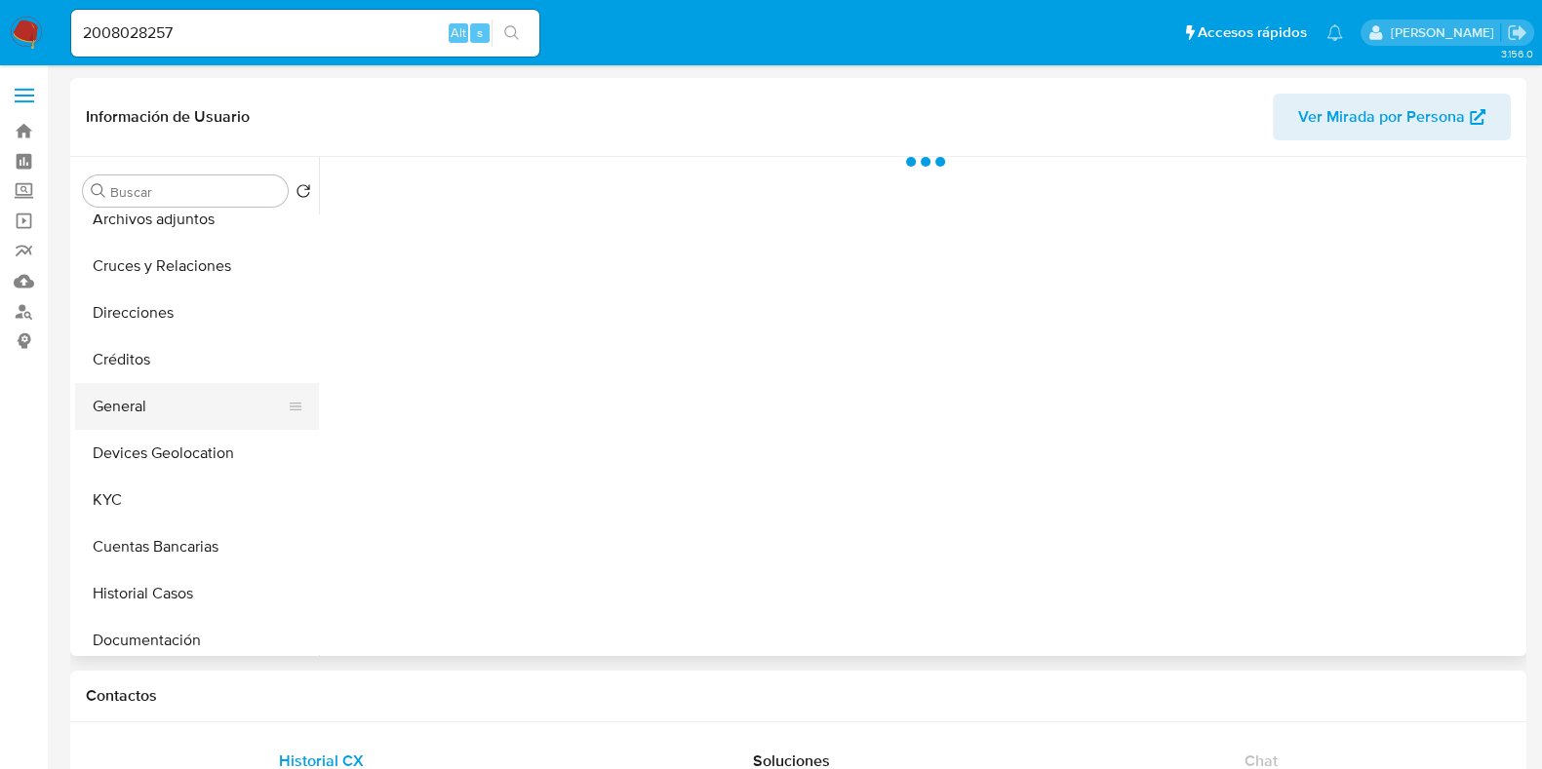
scroll to position [121, 0]
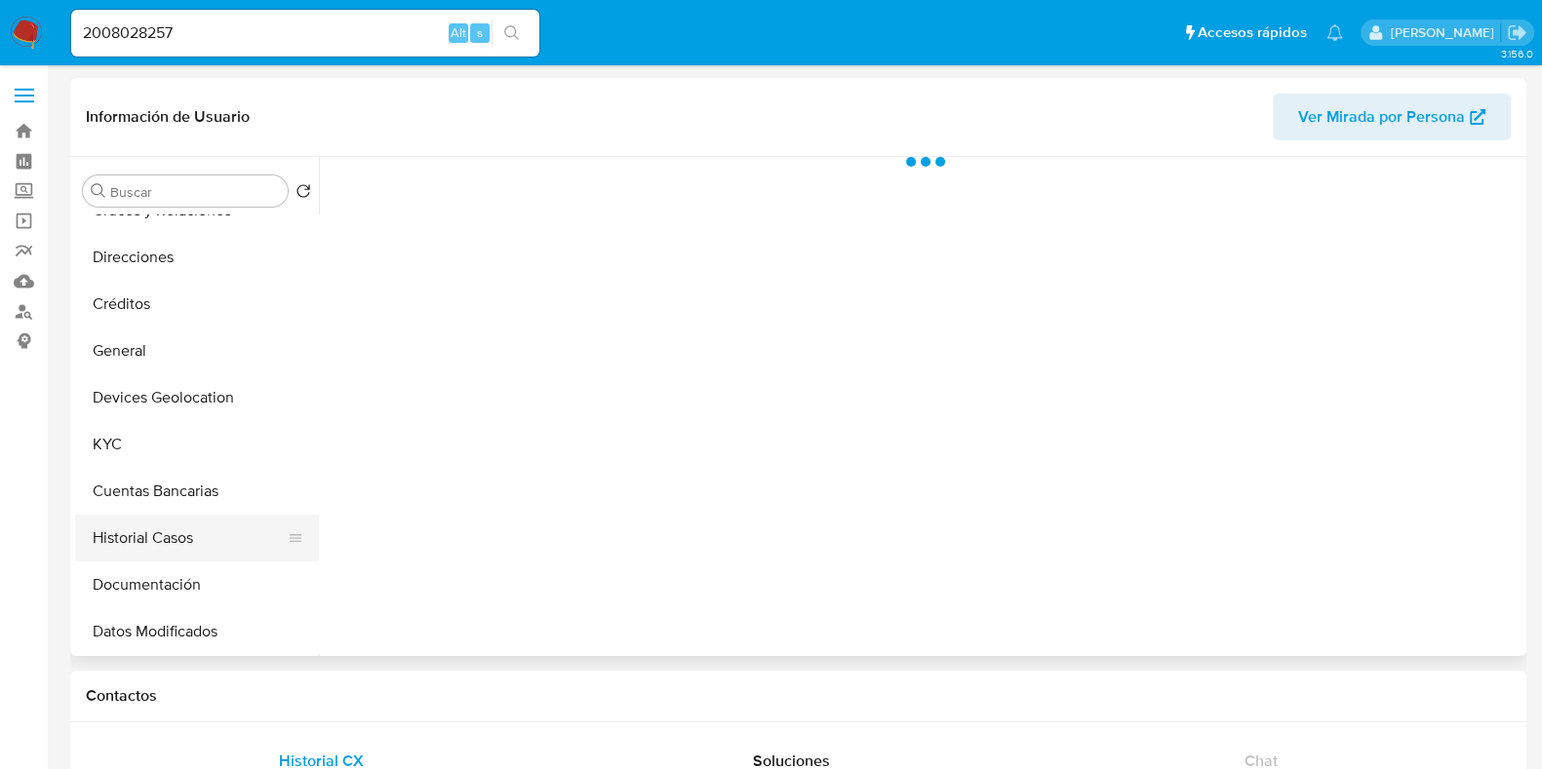
click at [141, 539] on button "Historial Casos" at bounding box center [189, 538] width 228 height 47
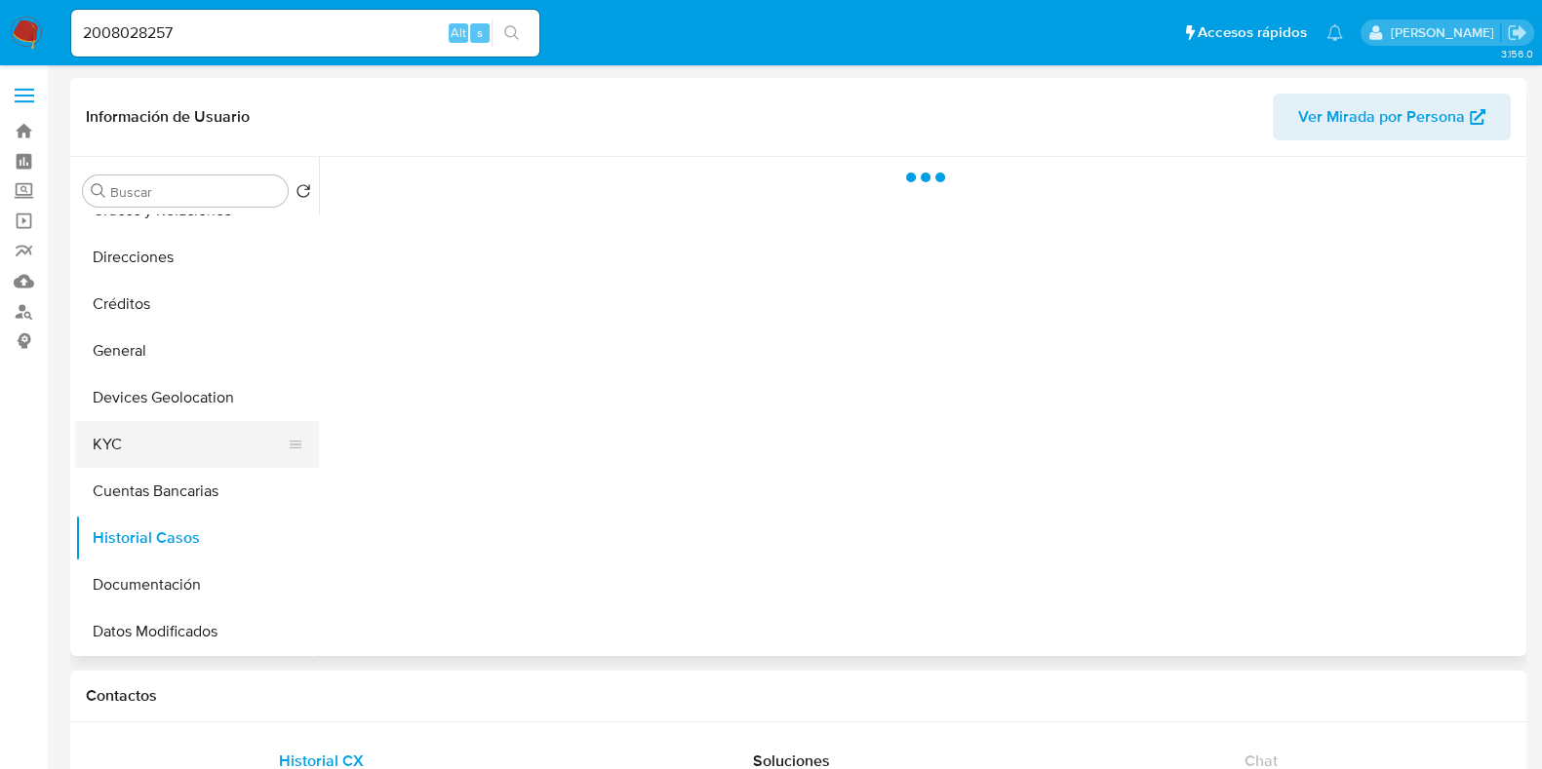
select select "10"
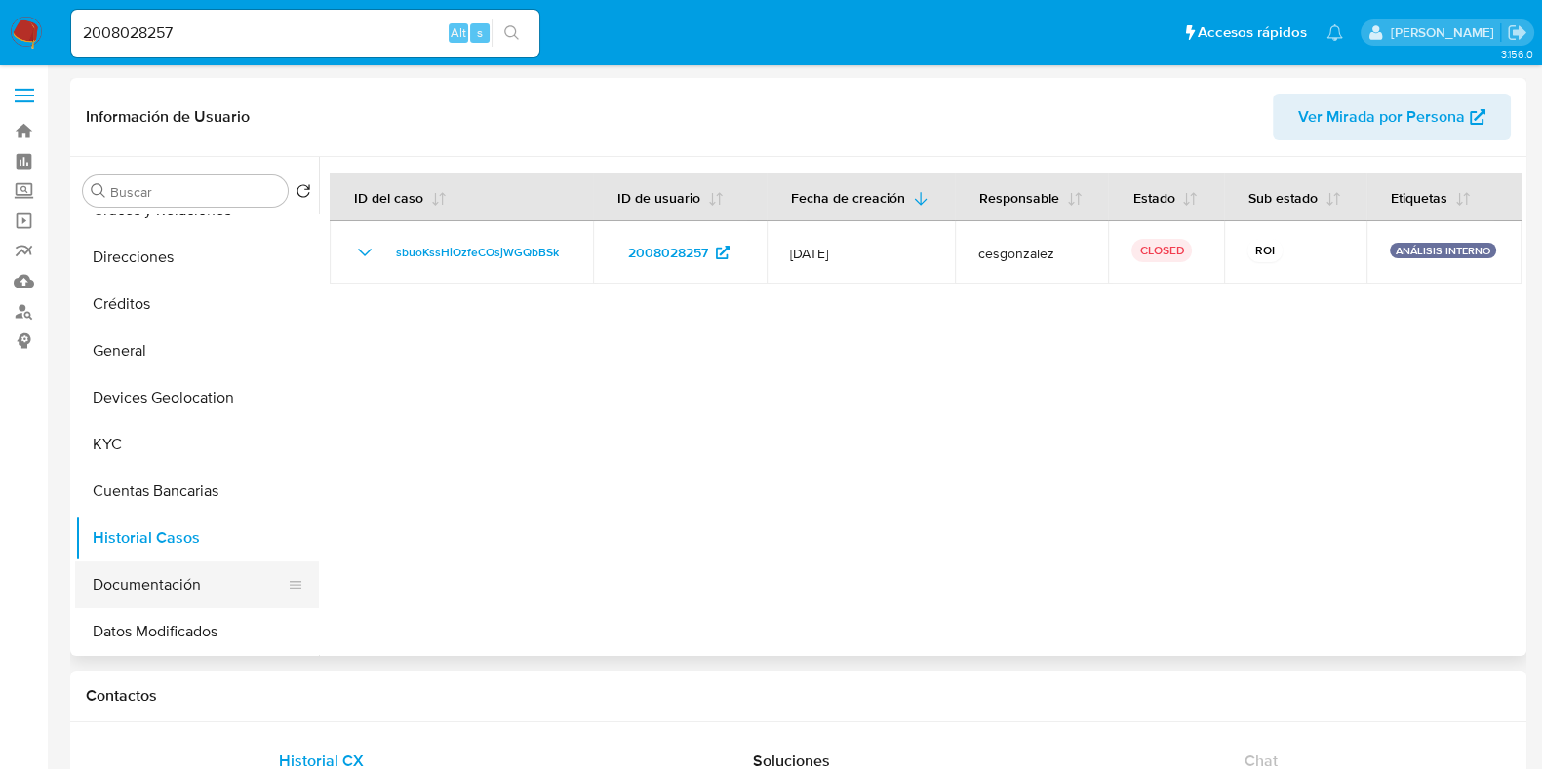
click at [179, 582] on button "Documentación" at bounding box center [189, 585] width 228 height 47
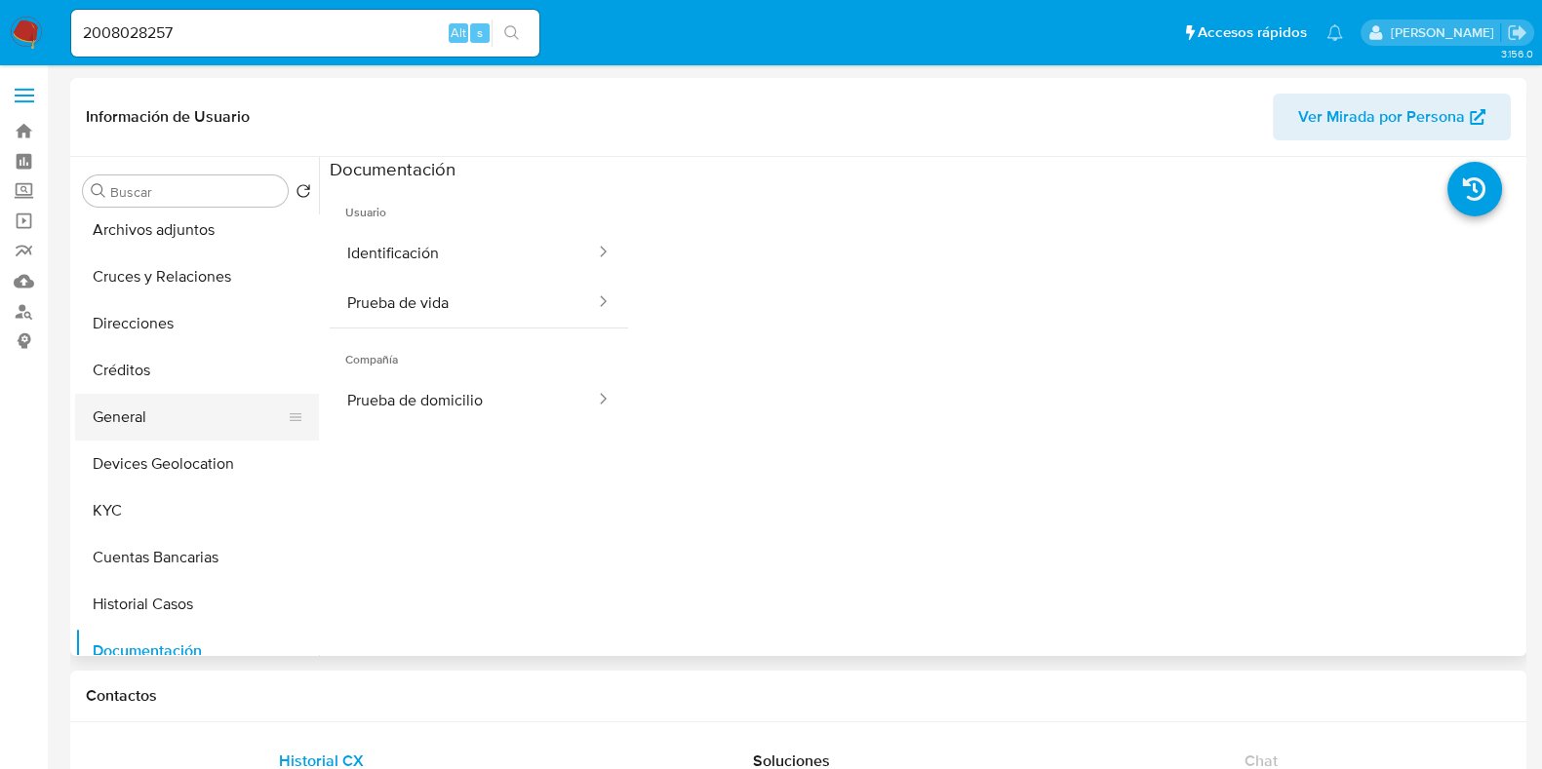
scroll to position [0, 0]
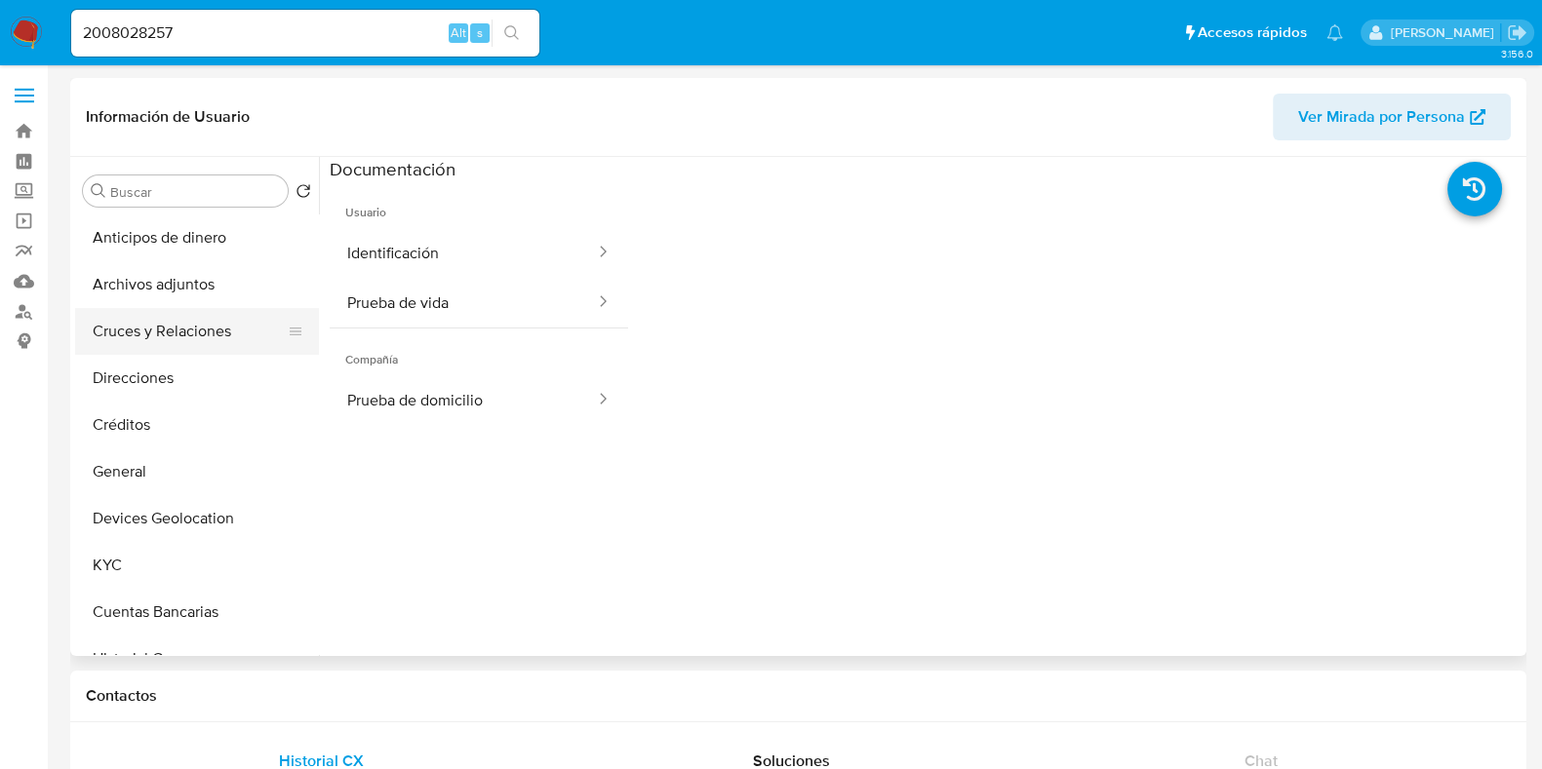
click at [191, 309] on button "Cruces y Relaciones" at bounding box center [189, 331] width 228 height 47
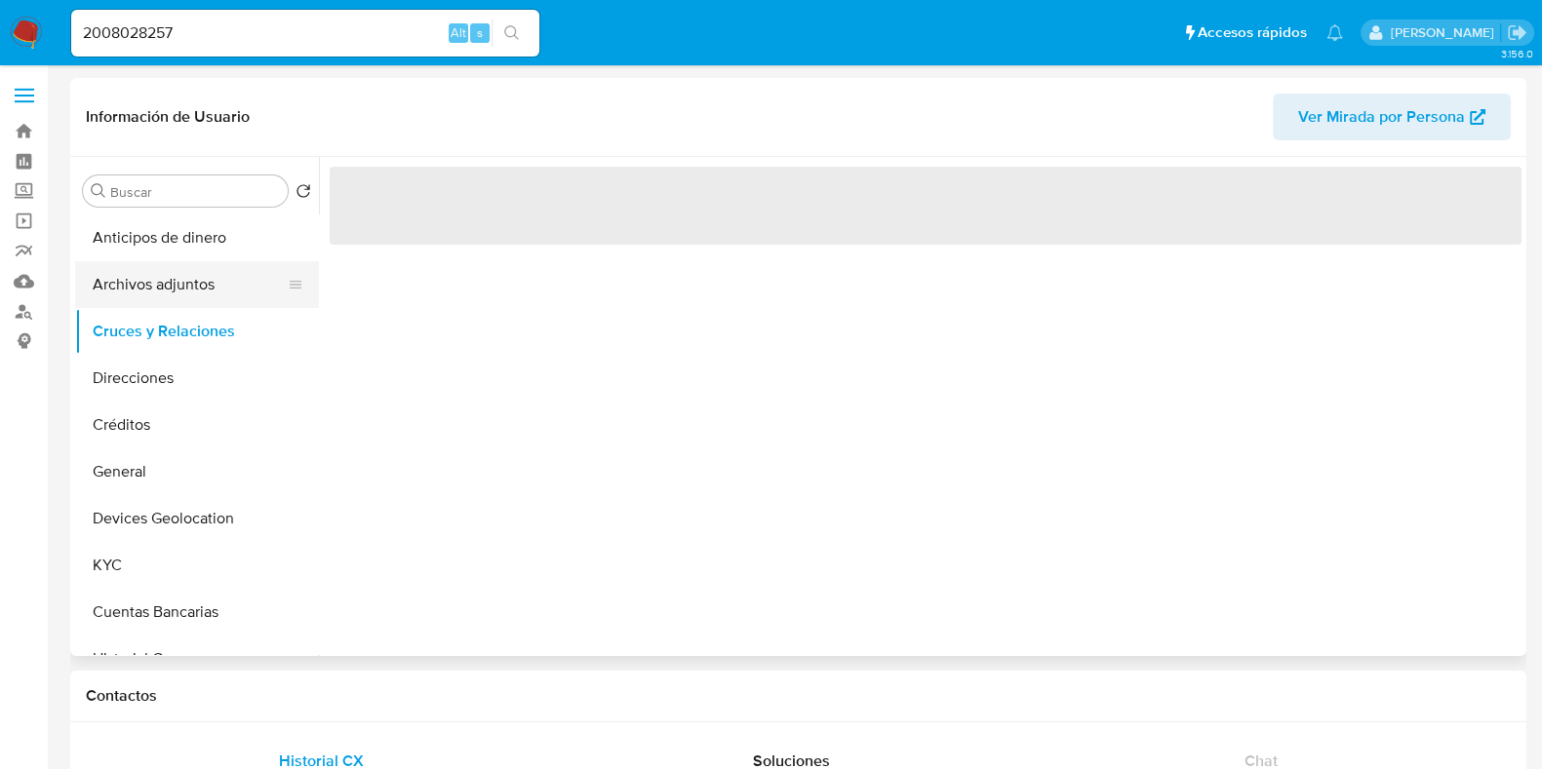
click at [195, 301] on button "Archivos adjuntos" at bounding box center [189, 284] width 228 height 47
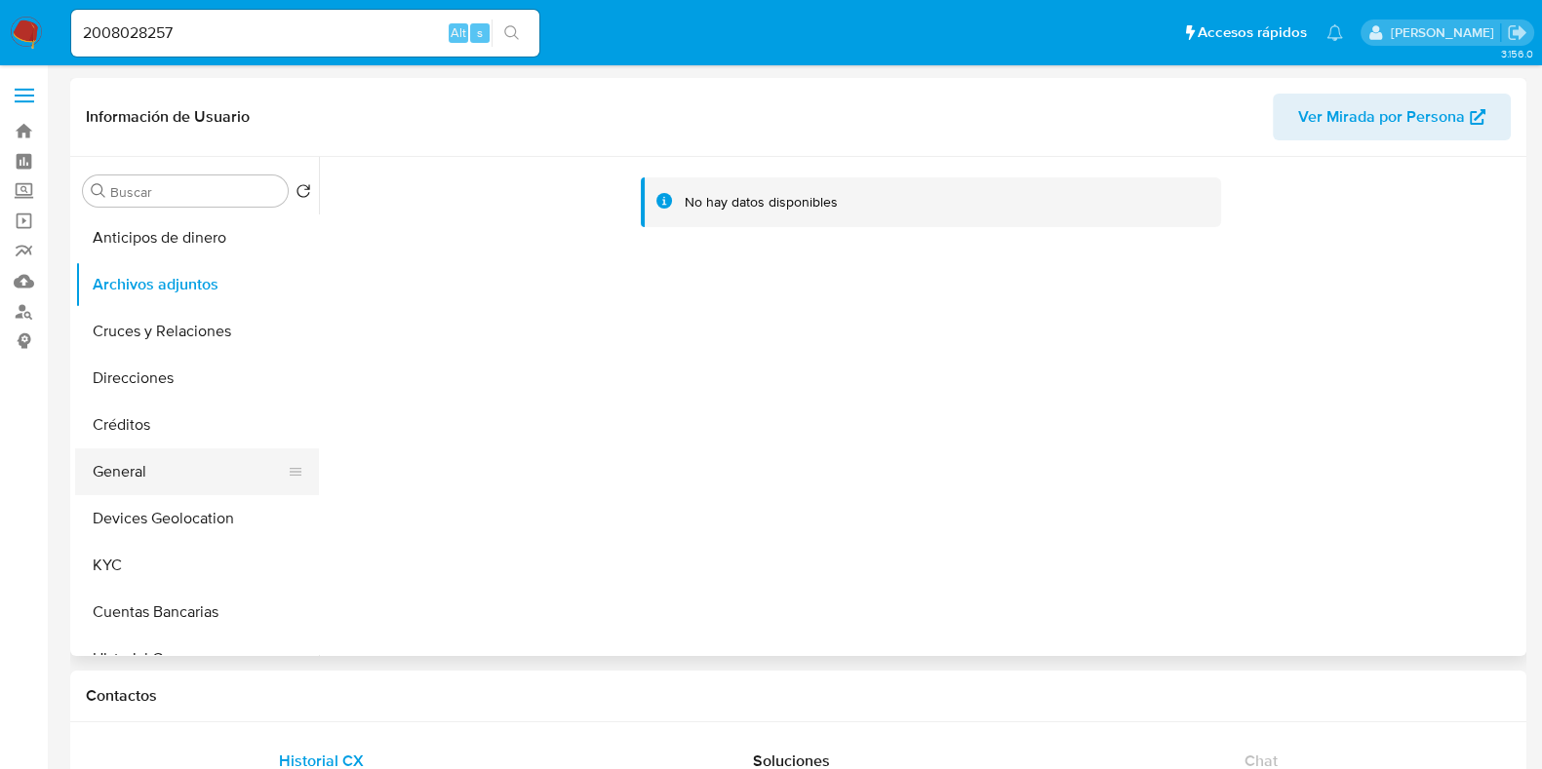
click at [161, 483] on button "General" at bounding box center [189, 472] width 228 height 47
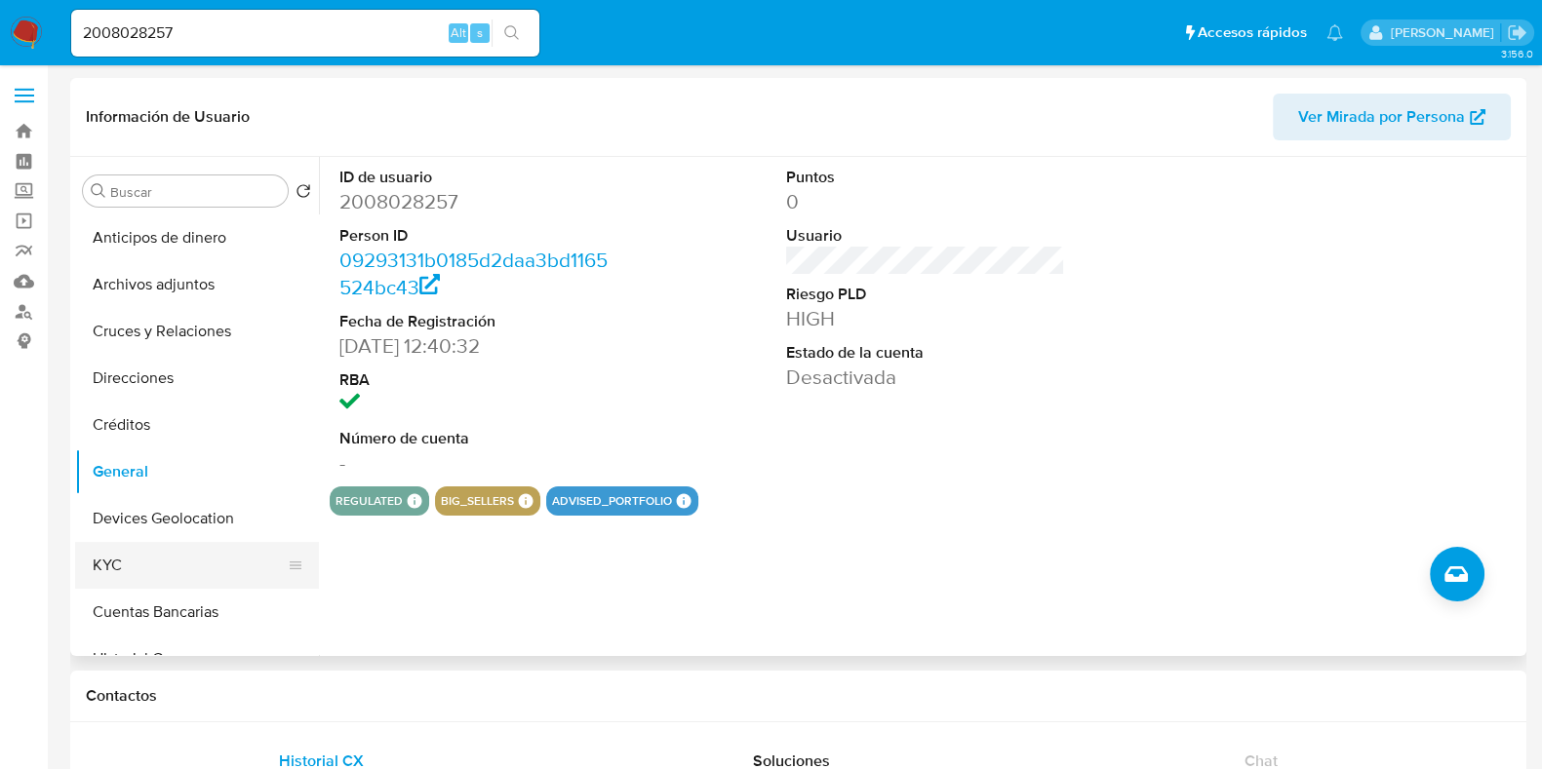
click at [142, 555] on button "KYC" at bounding box center [189, 565] width 228 height 47
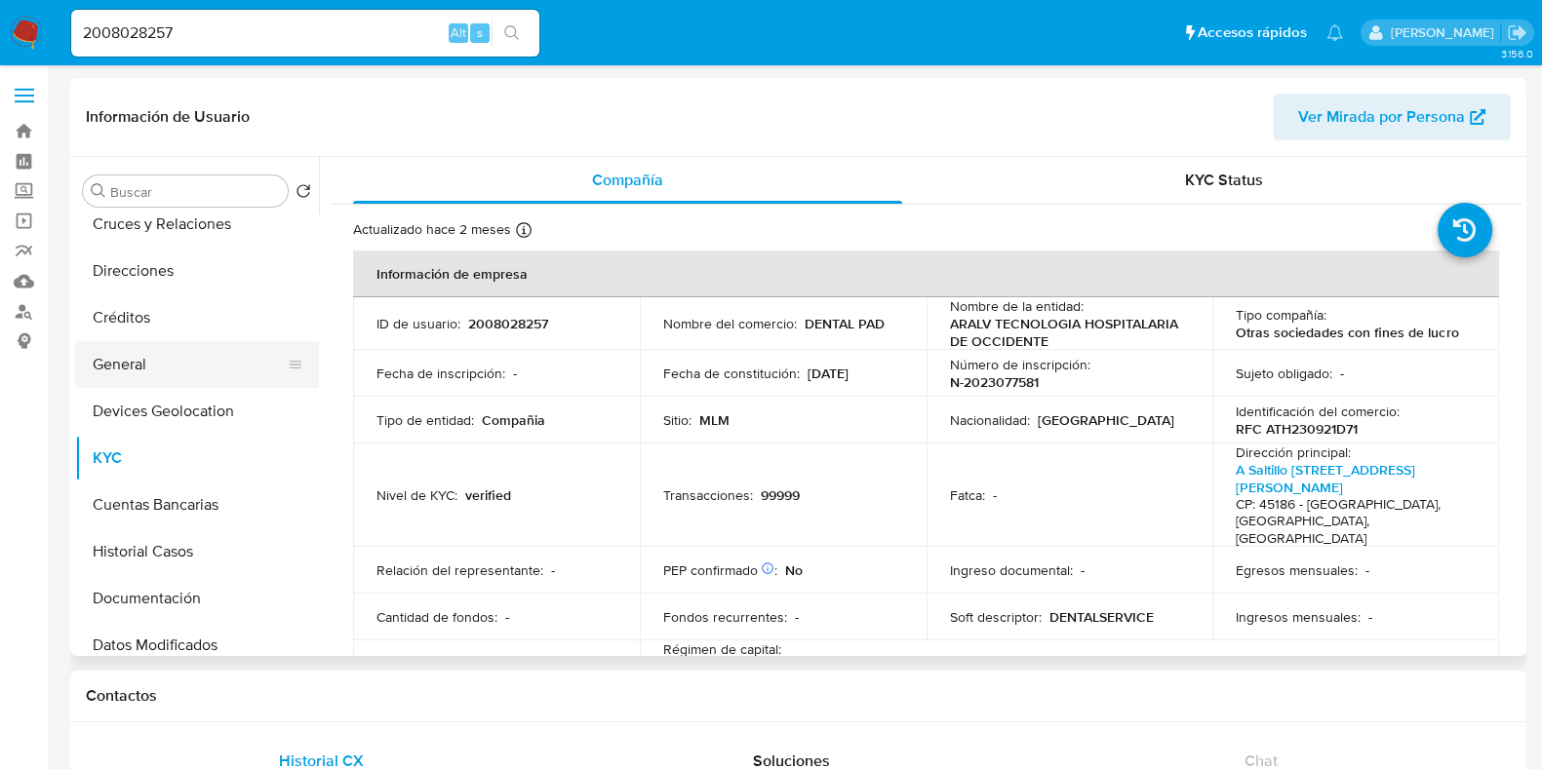
scroll to position [243, 0]
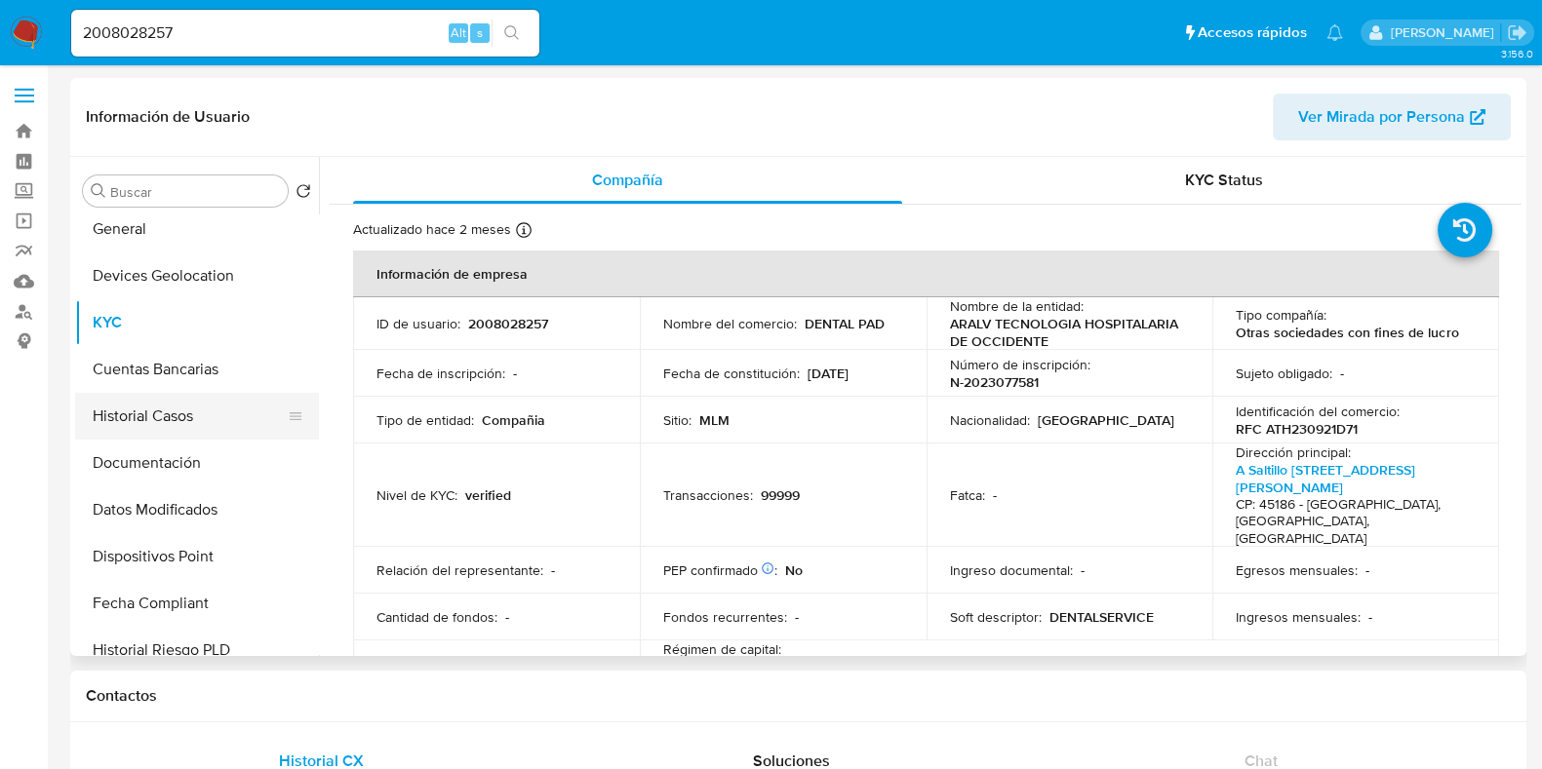
click at [177, 430] on button "Historial Casos" at bounding box center [189, 416] width 228 height 47
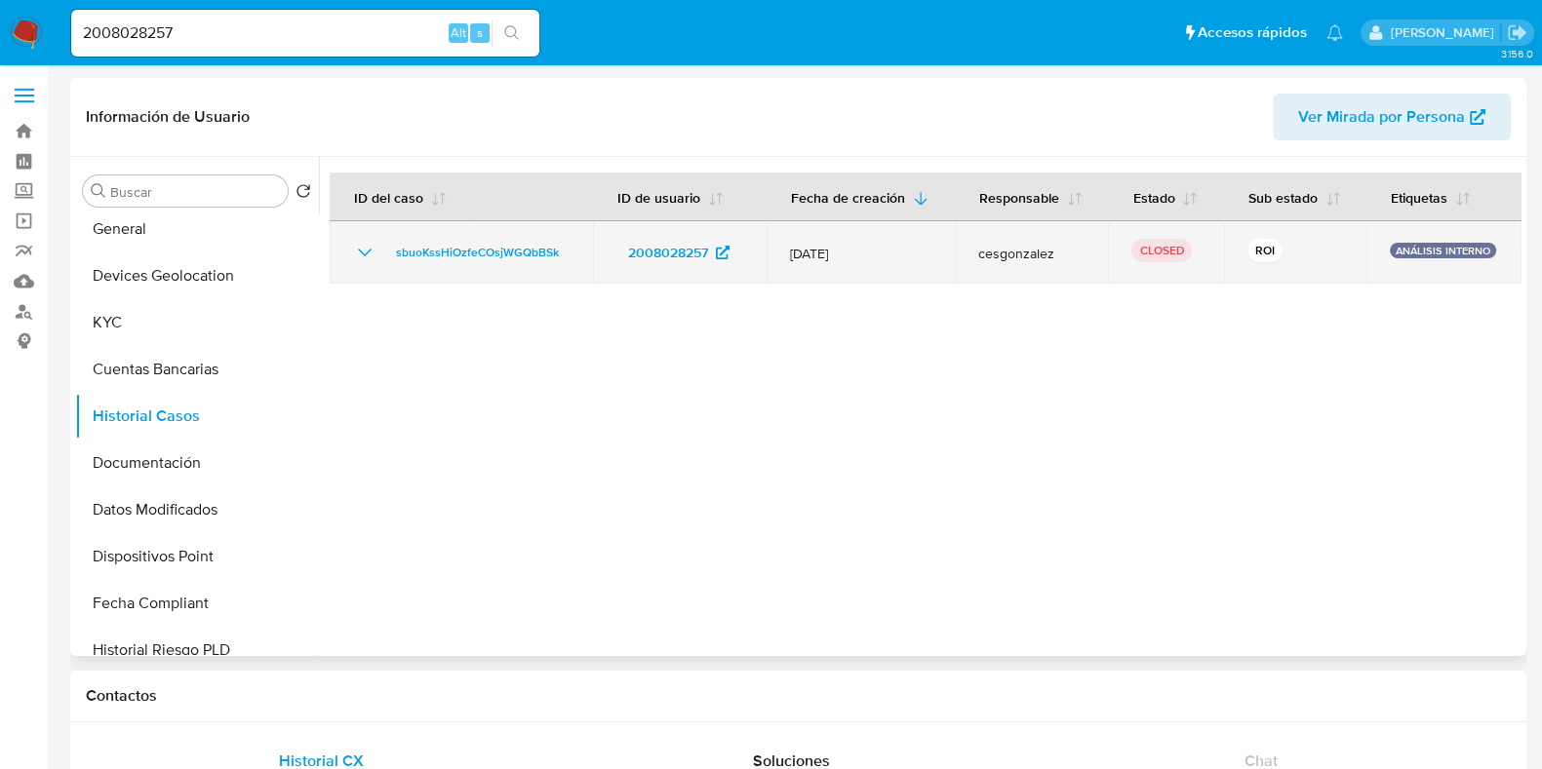
click at [353, 259] on icon "Mostrar/Ocultar" at bounding box center [364, 252] width 23 height 23
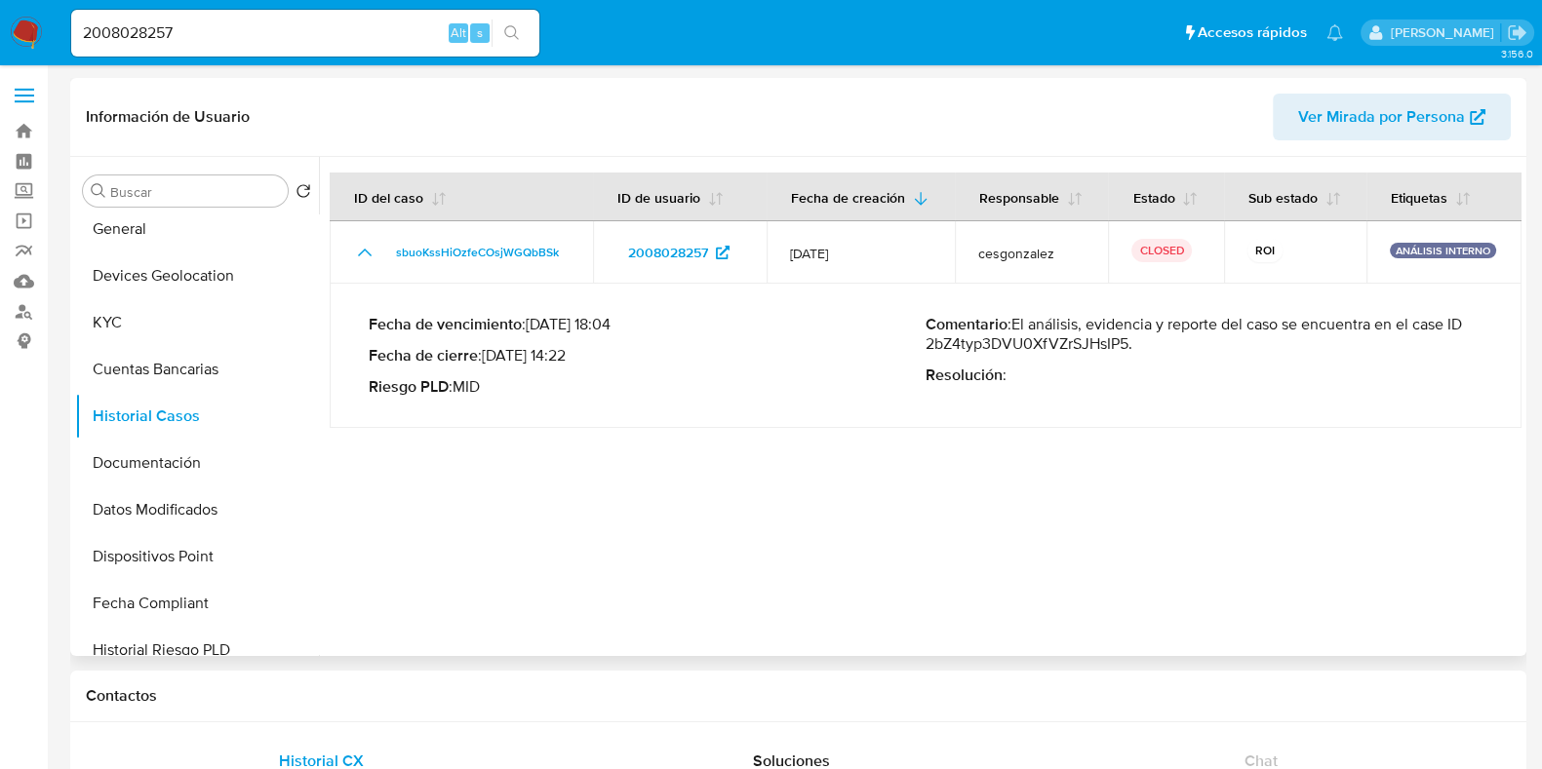
drag, startPoint x: 1121, startPoint y: 343, endPoint x: 922, endPoint y: 345, distance: 199.9
click at [925, 345] on p "Comentario : El análisis, evidencia y reporte del caso se encuentra en el case …" at bounding box center [1203, 334] width 557 height 39
click at [137, 248] on button "General" at bounding box center [189, 229] width 228 height 47
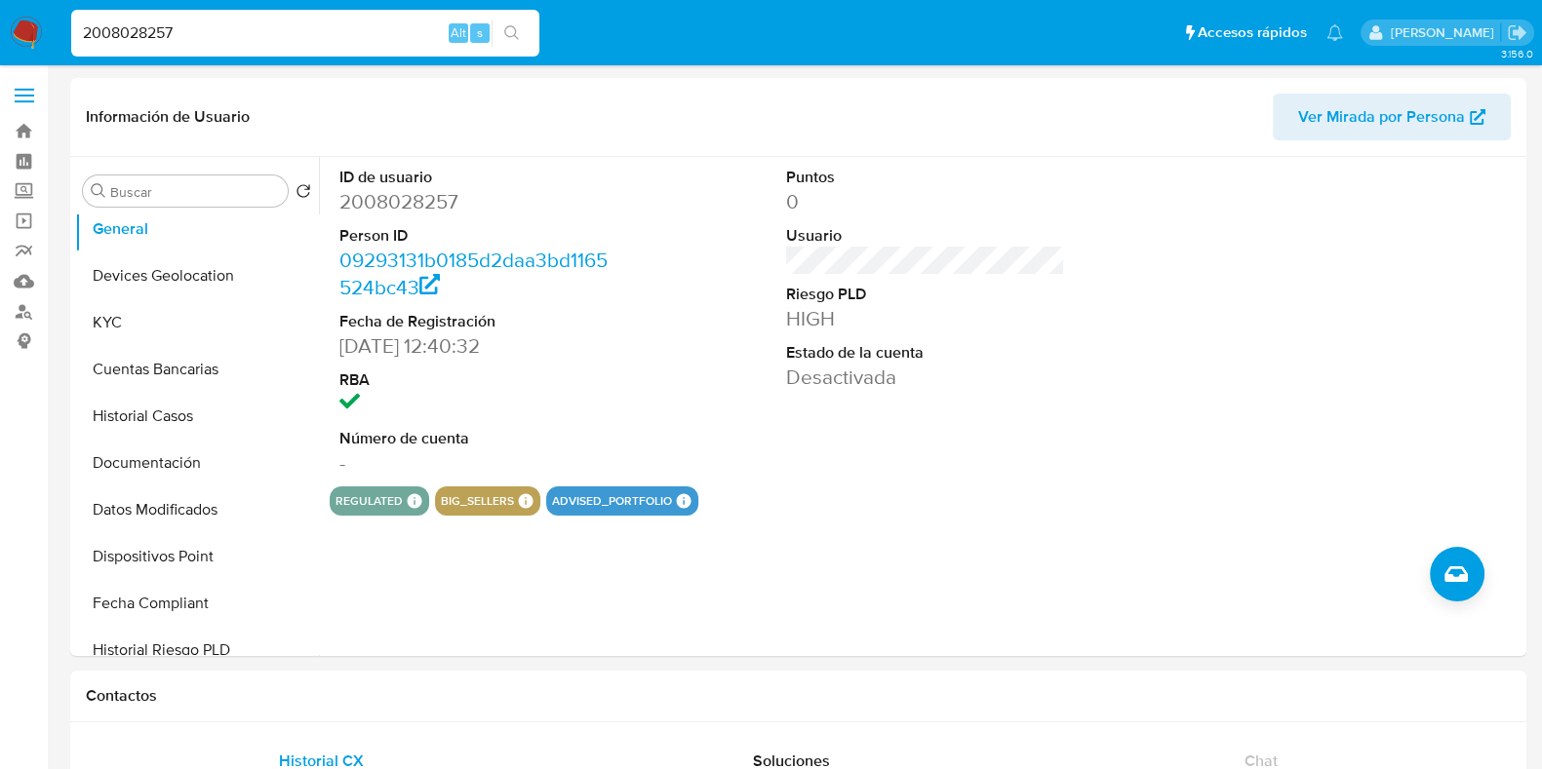
click at [220, 45] on input "2008028257" at bounding box center [305, 32] width 468 height 25
drag, startPoint x: 220, startPoint y: 41, endPoint x: 53, endPoint y: 28, distance: 168.2
click at [53, 28] on nav "Pausado Ver notificaciones 2008028257 Alt s Accesos rápidos Presiona las siguie…" at bounding box center [771, 32] width 1542 height 65
paste input "bZ4typ3DVU0XfVZrSJHsIP5"
type input "2bZ4typ3DVU0XfVZrSJHsIP5"
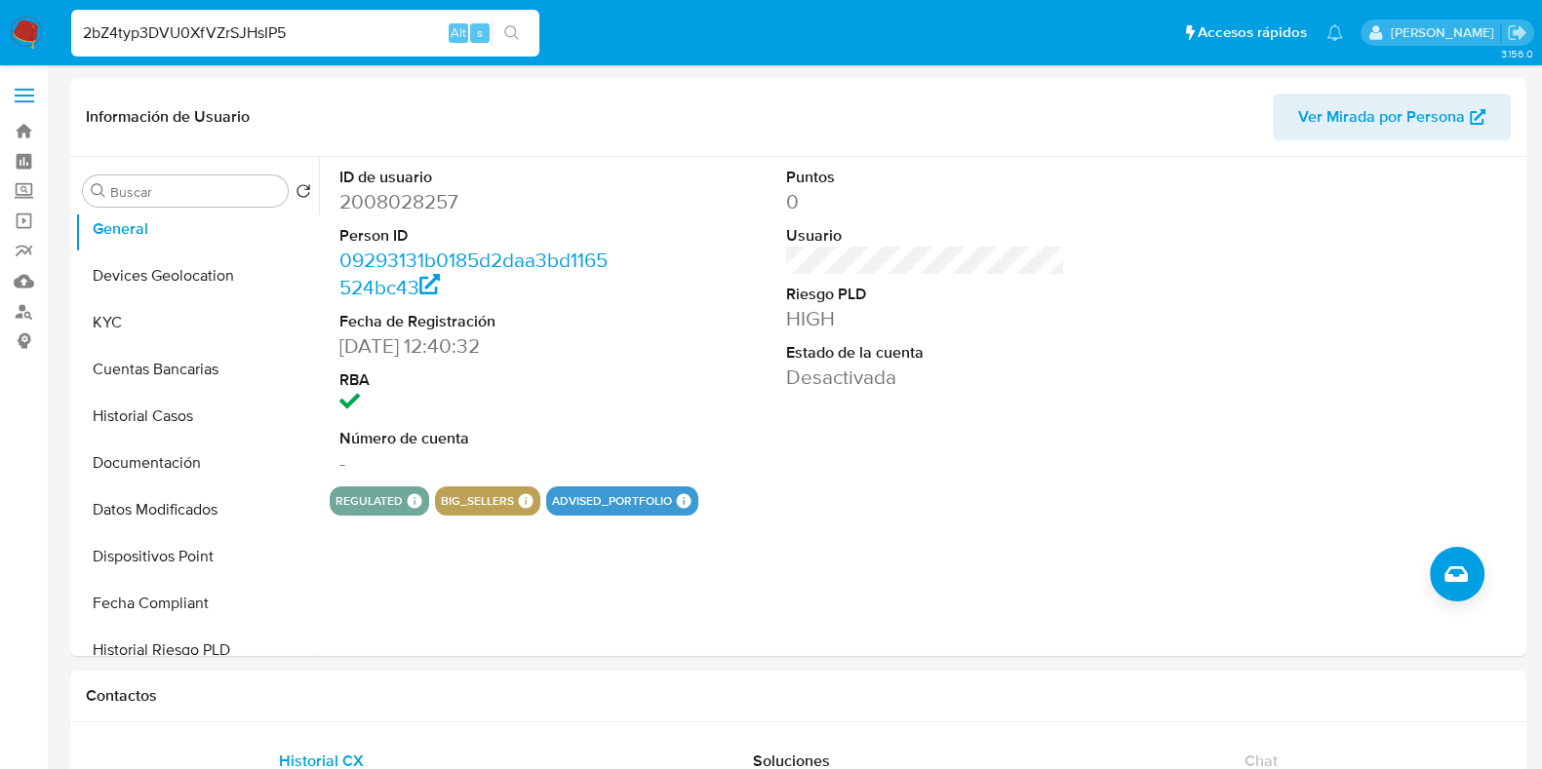
click at [508, 25] on icon "search-icon" at bounding box center [512, 33] width 16 height 16
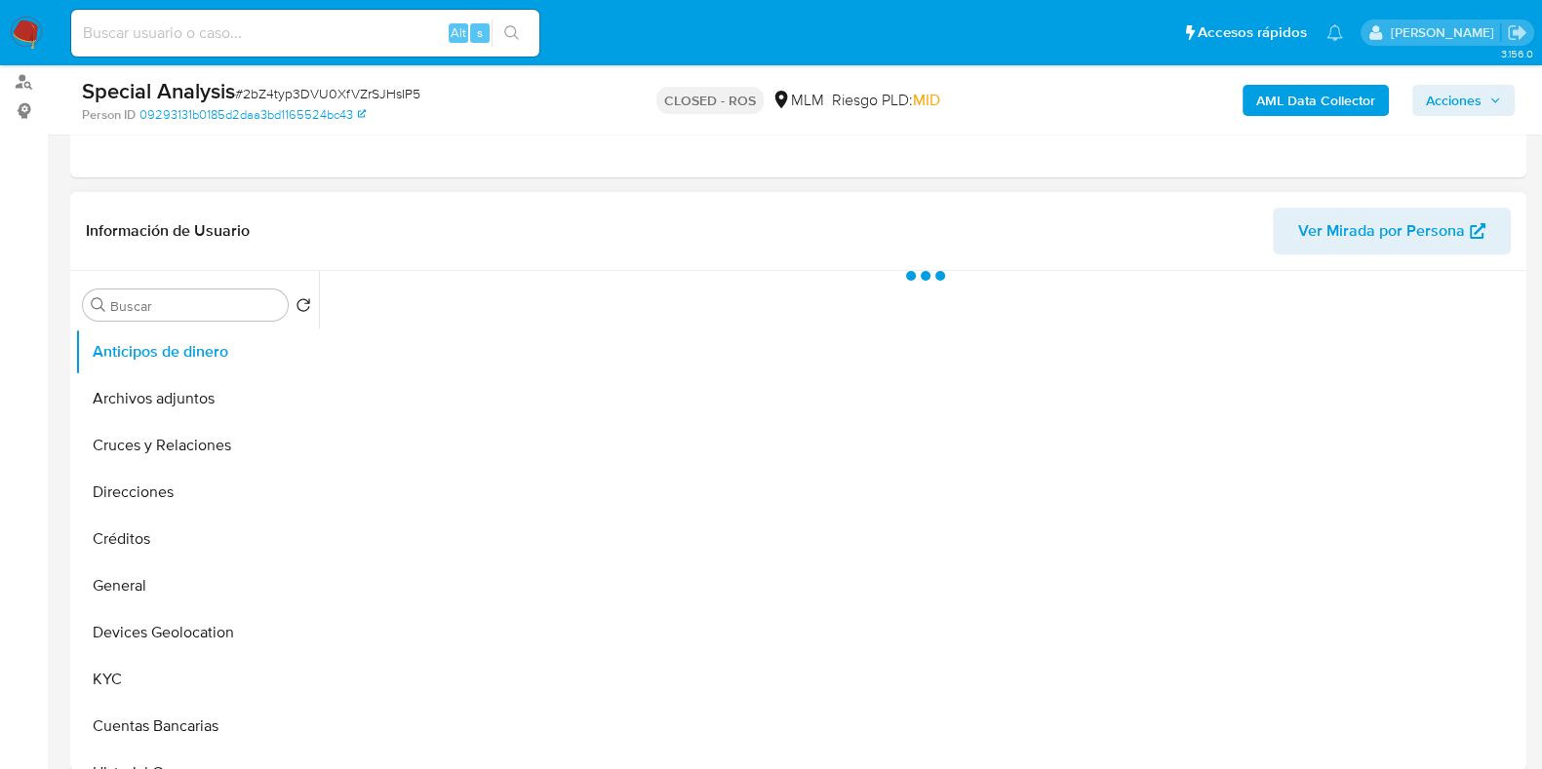
scroll to position [366, 0]
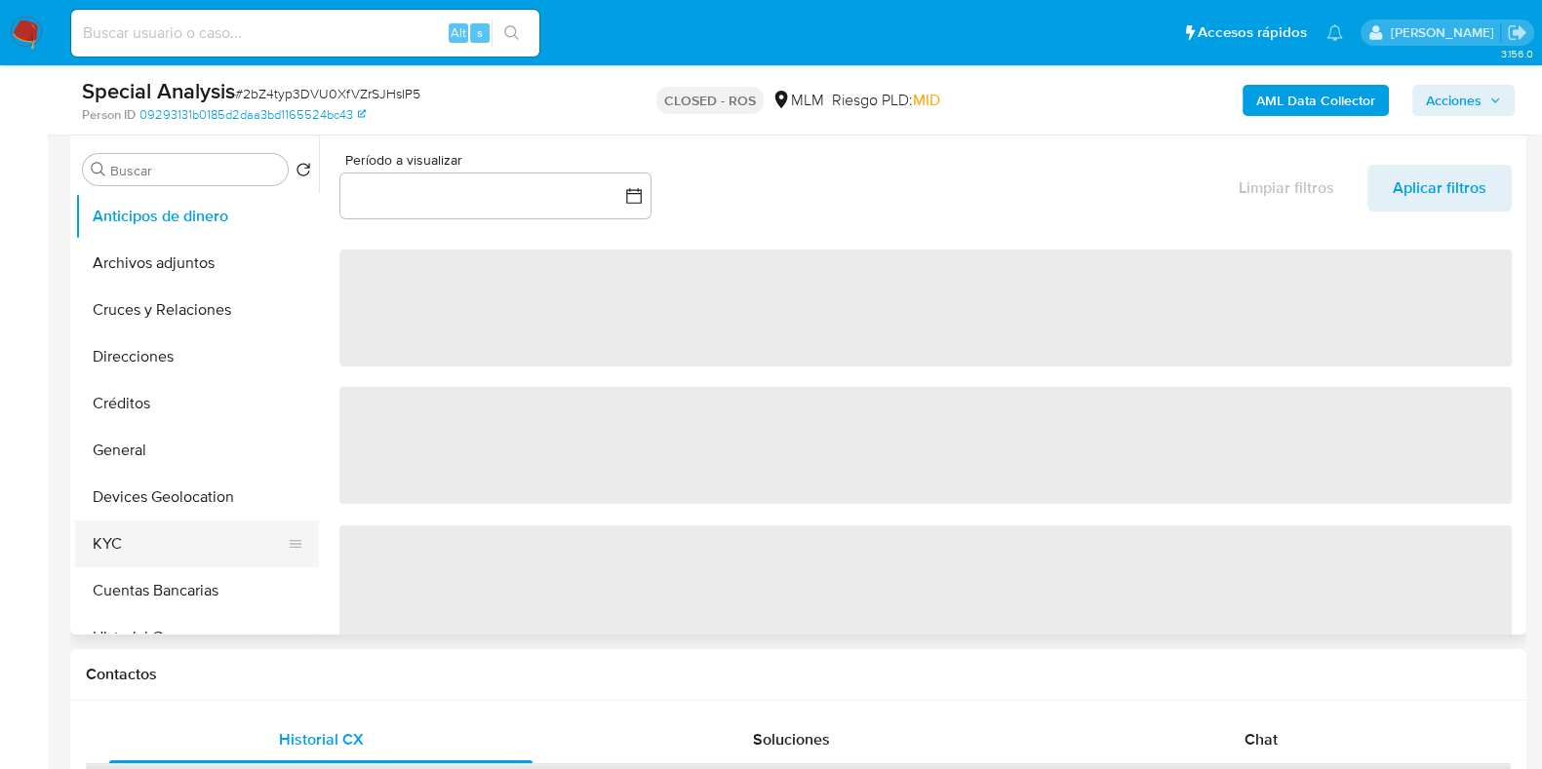
click at [137, 531] on button "KYC" at bounding box center [189, 544] width 228 height 47
select select "10"
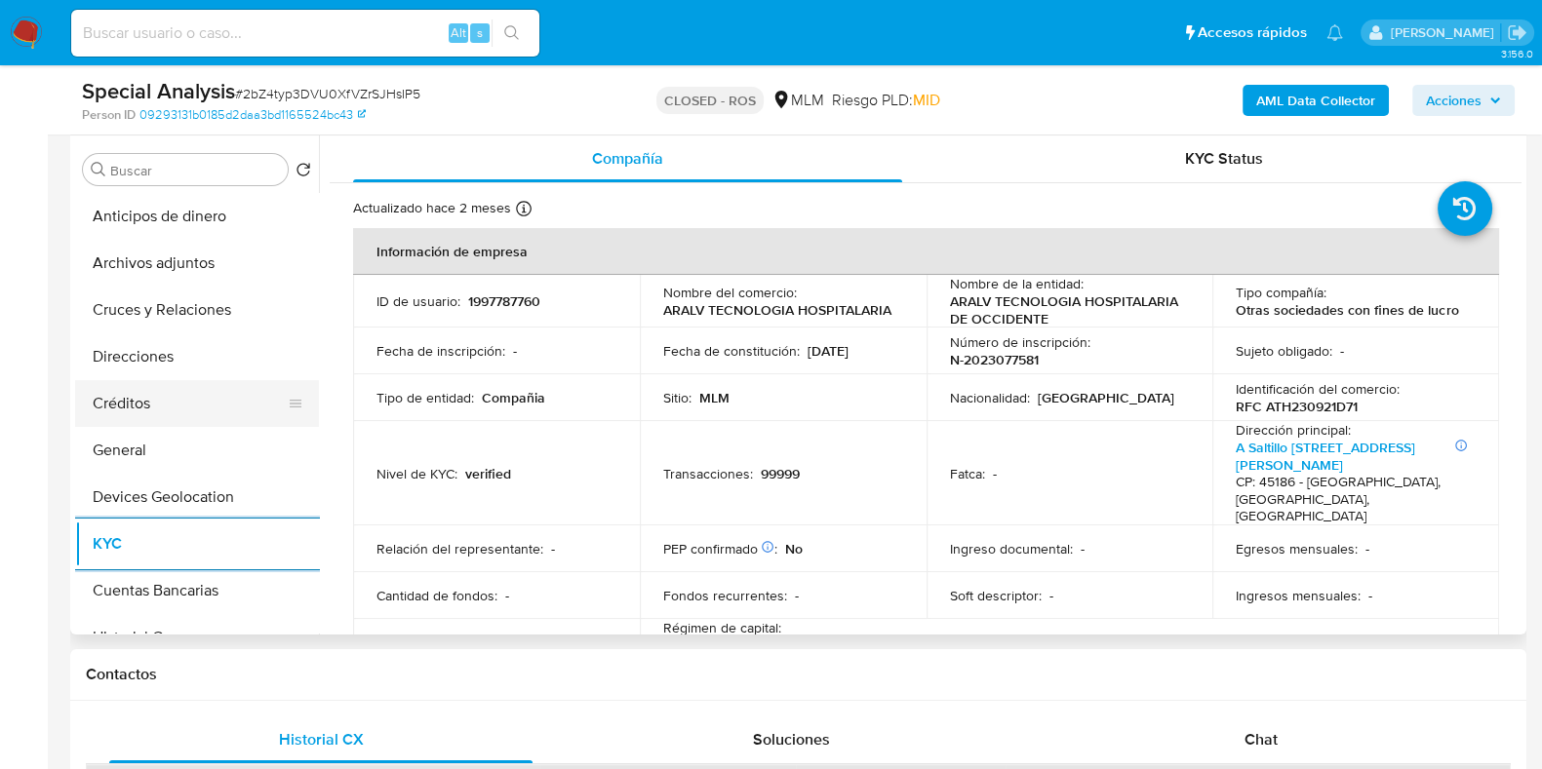
scroll to position [243, 0]
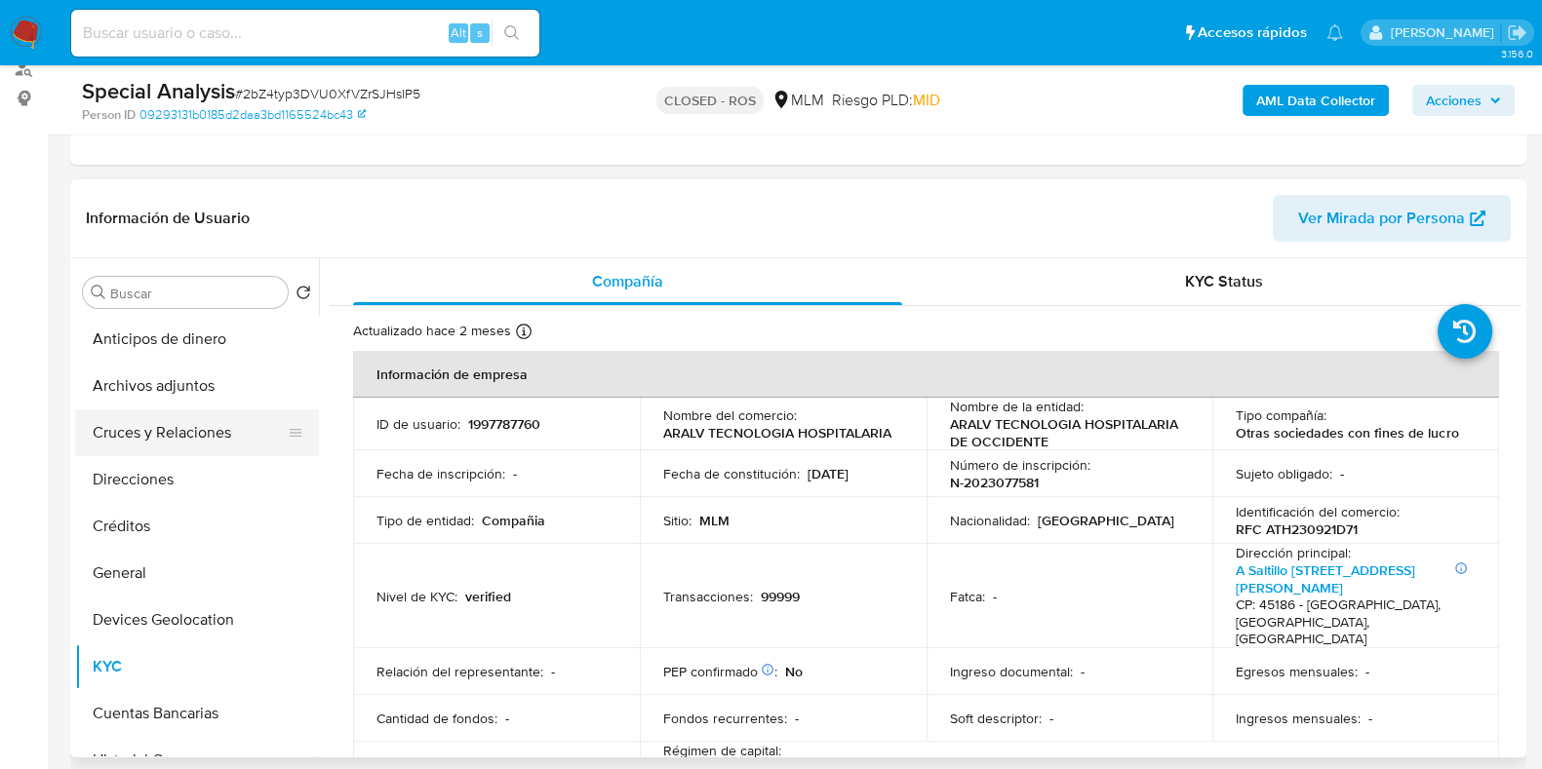
click at [155, 420] on button "Cruces y Relaciones" at bounding box center [189, 433] width 228 height 47
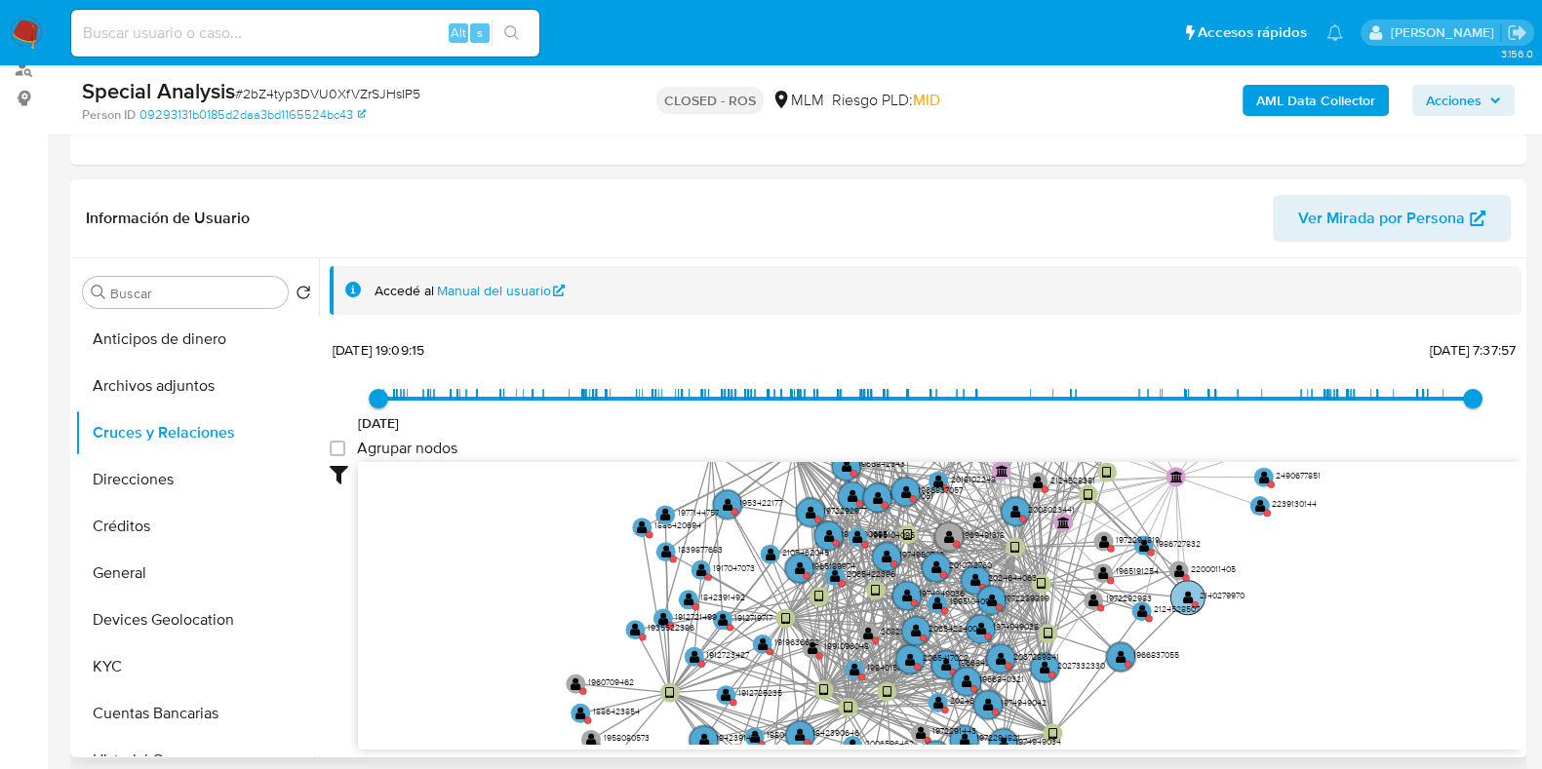
drag, startPoint x: 1388, startPoint y: 603, endPoint x: 1213, endPoint y: 602, distance: 174.6
click at [1213, 602] on icon "device-678e853f7db5c6b599a03ea6  device-670d50c933748c7ecc20e8b7  device-66be…" at bounding box center [939, 603] width 1163 height 283
click at [180, 398] on button "Archivos adjuntos" at bounding box center [189, 386] width 228 height 47
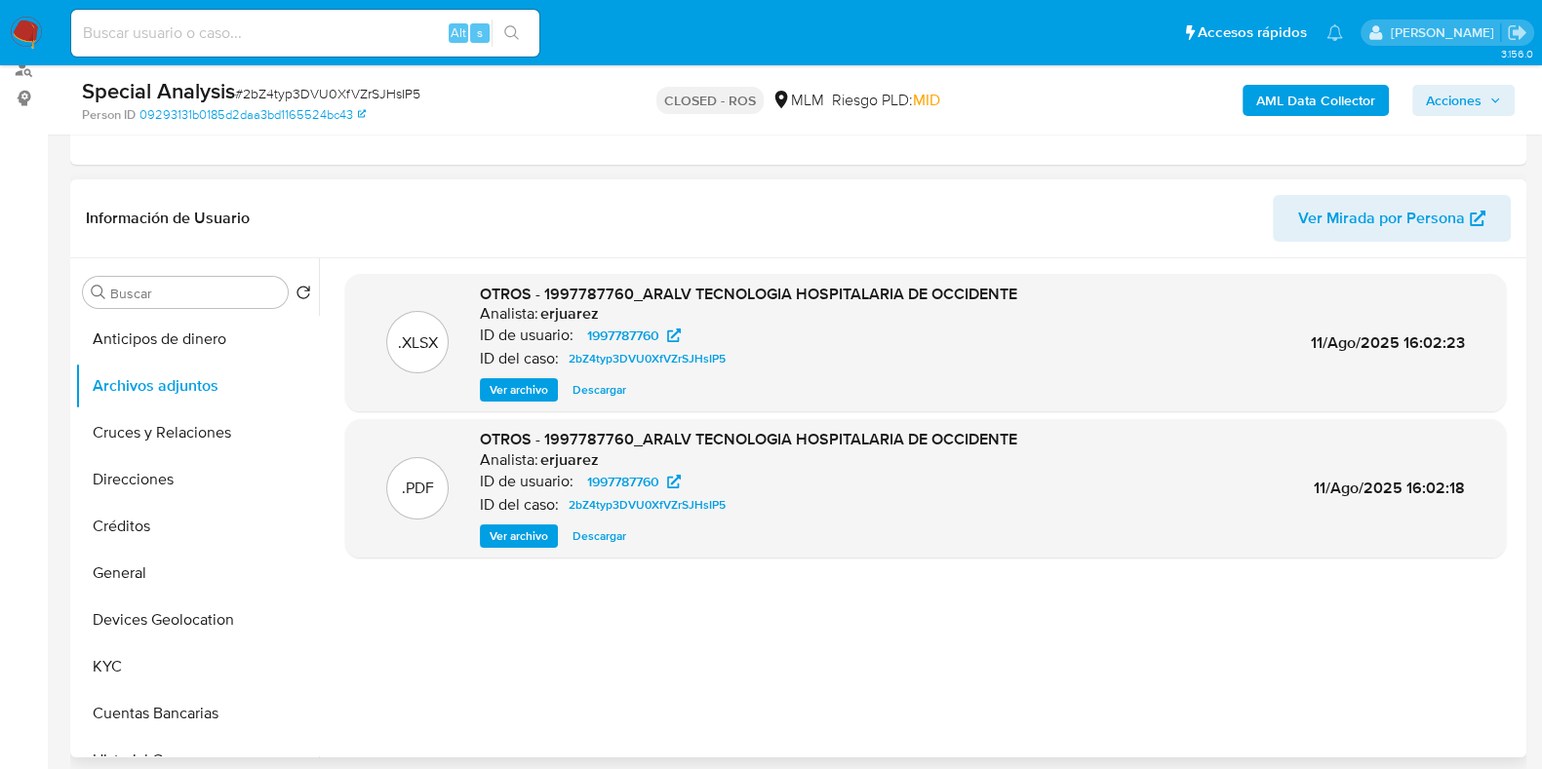
click at [523, 531] on span "Ver archivo" at bounding box center [519, 537] width 59 height 20
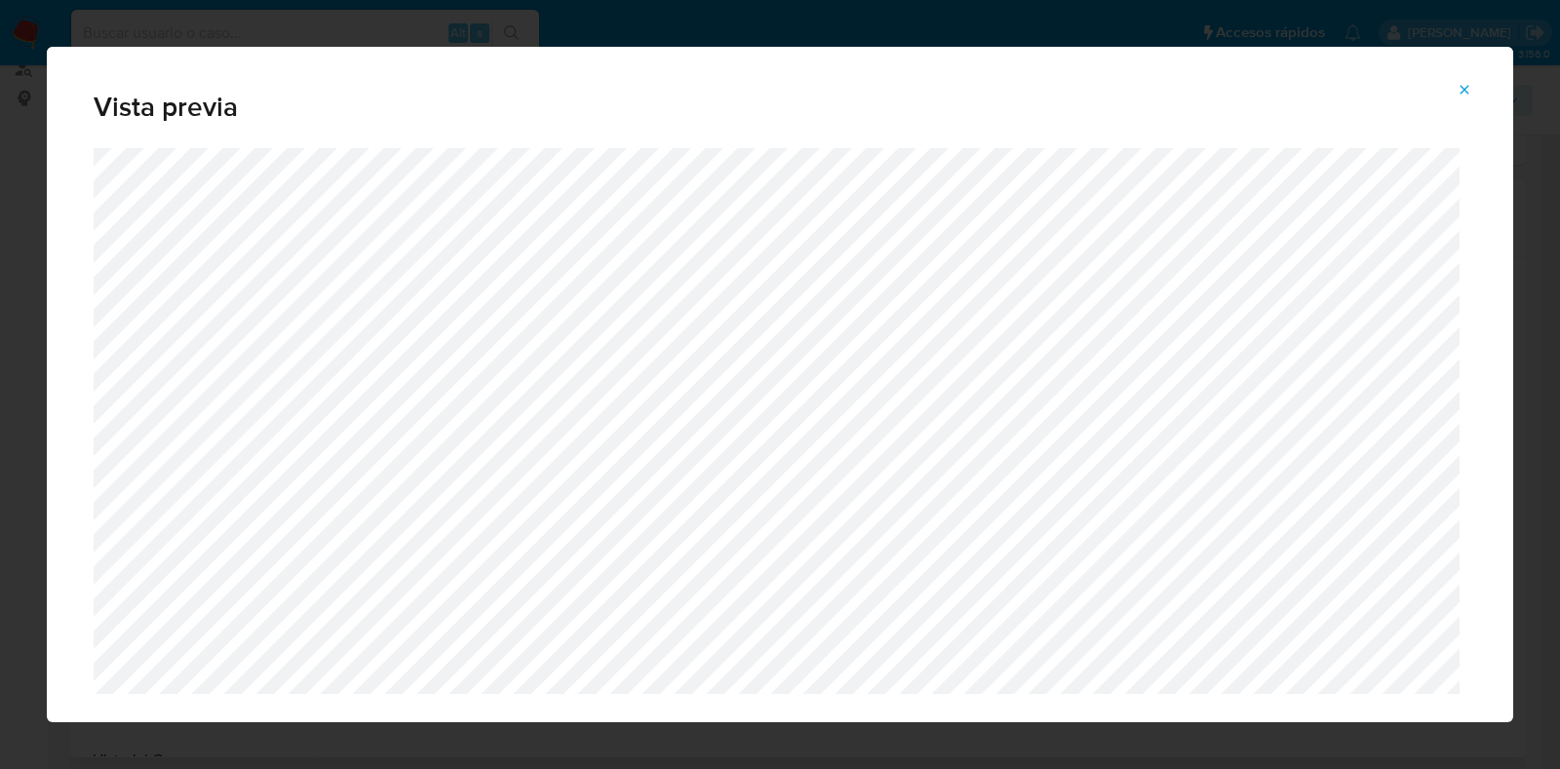
click at [1468, 92] on icon "Attachment preview" at bounding box center [1465, 89] width 9 height 9
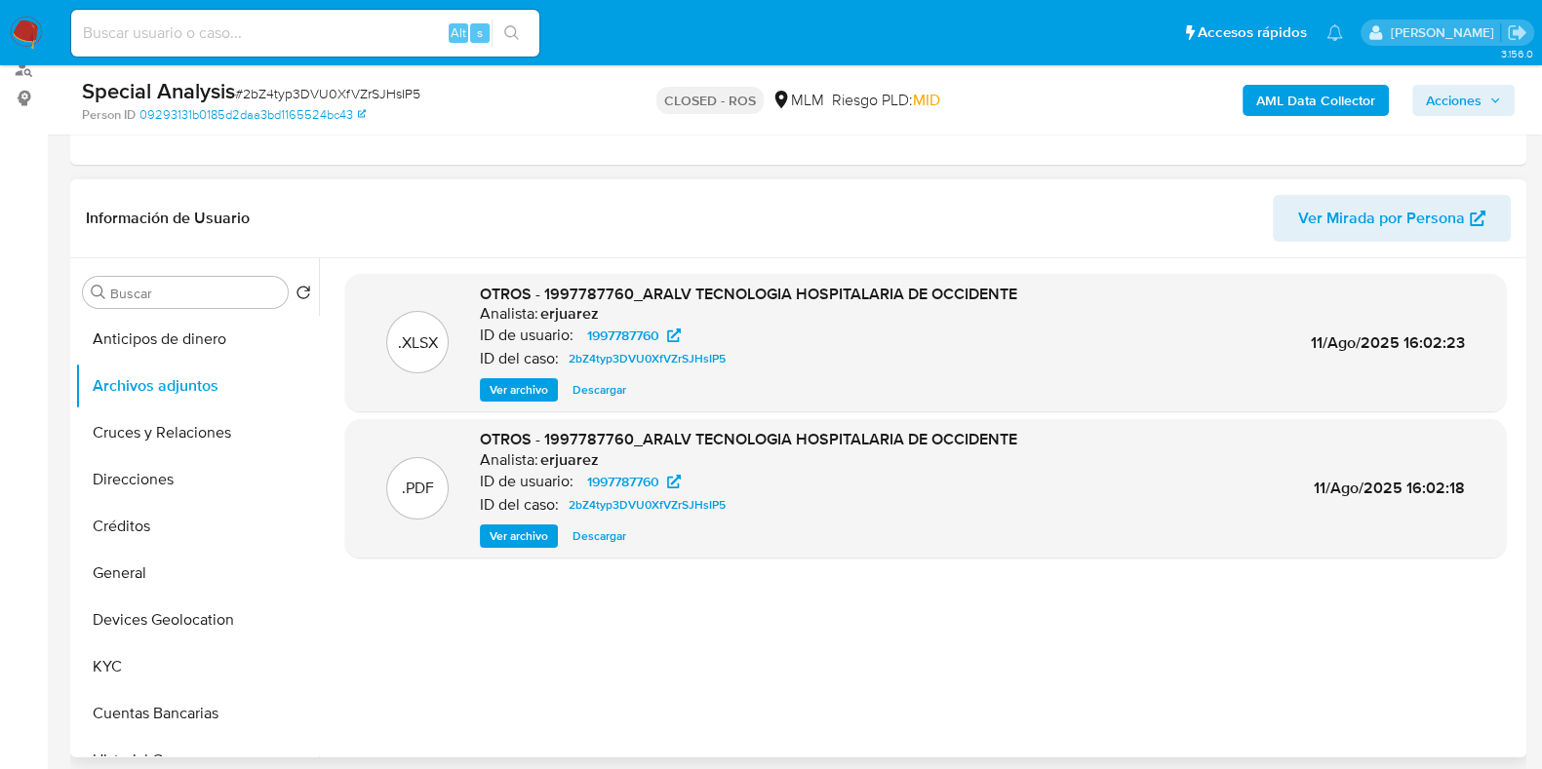
click at [526, 543] on span "Ver archivo" at bounding box center [519, 537] width 59 height 20
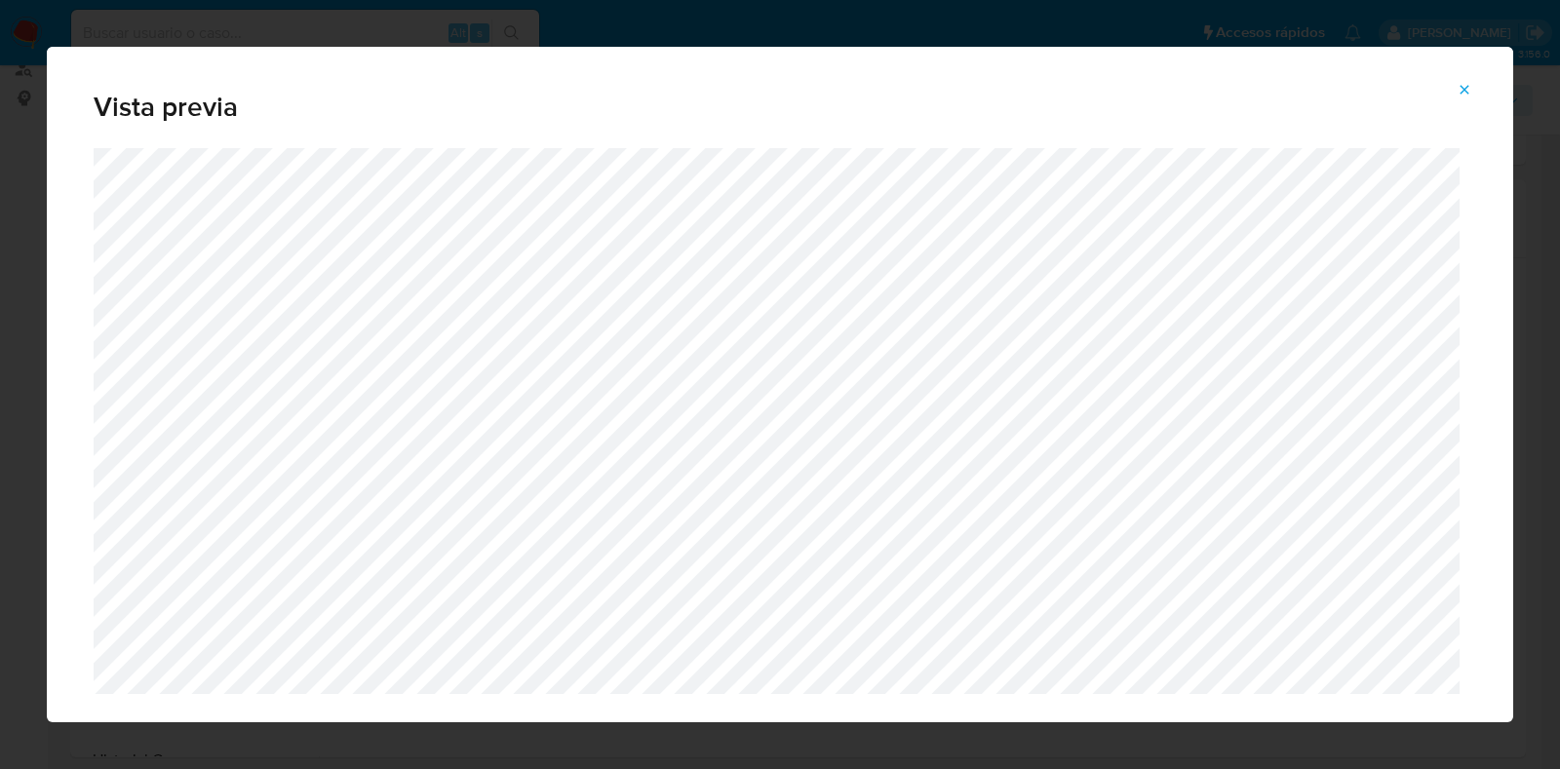
click at [1466, 91] on icon "Attachment preview" at bounding box center [1465, 89] width 9 height 9
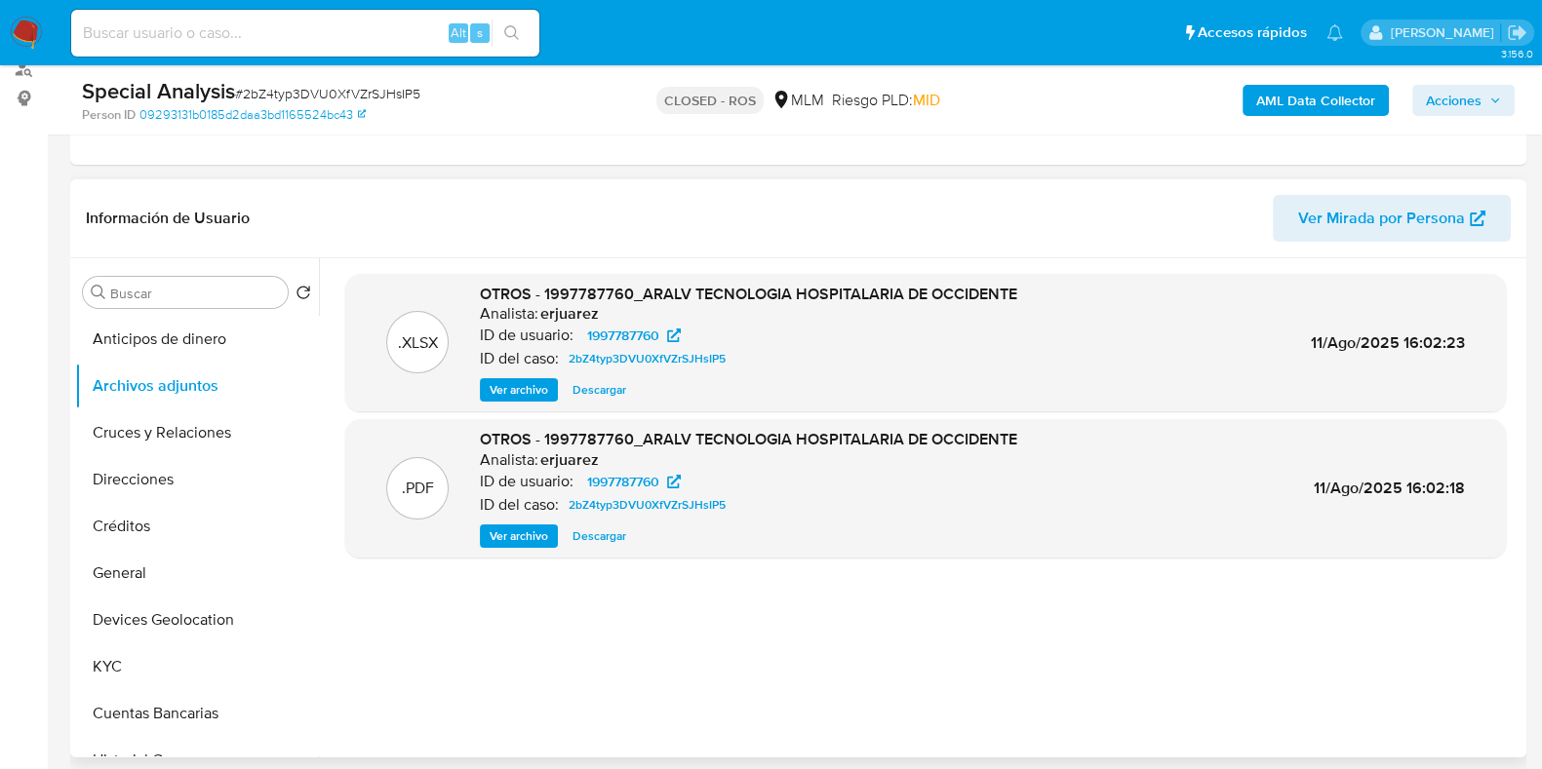
click at [529, 533] on span "Ver archivo" at bounding box center [519, 537] width 59 height 20
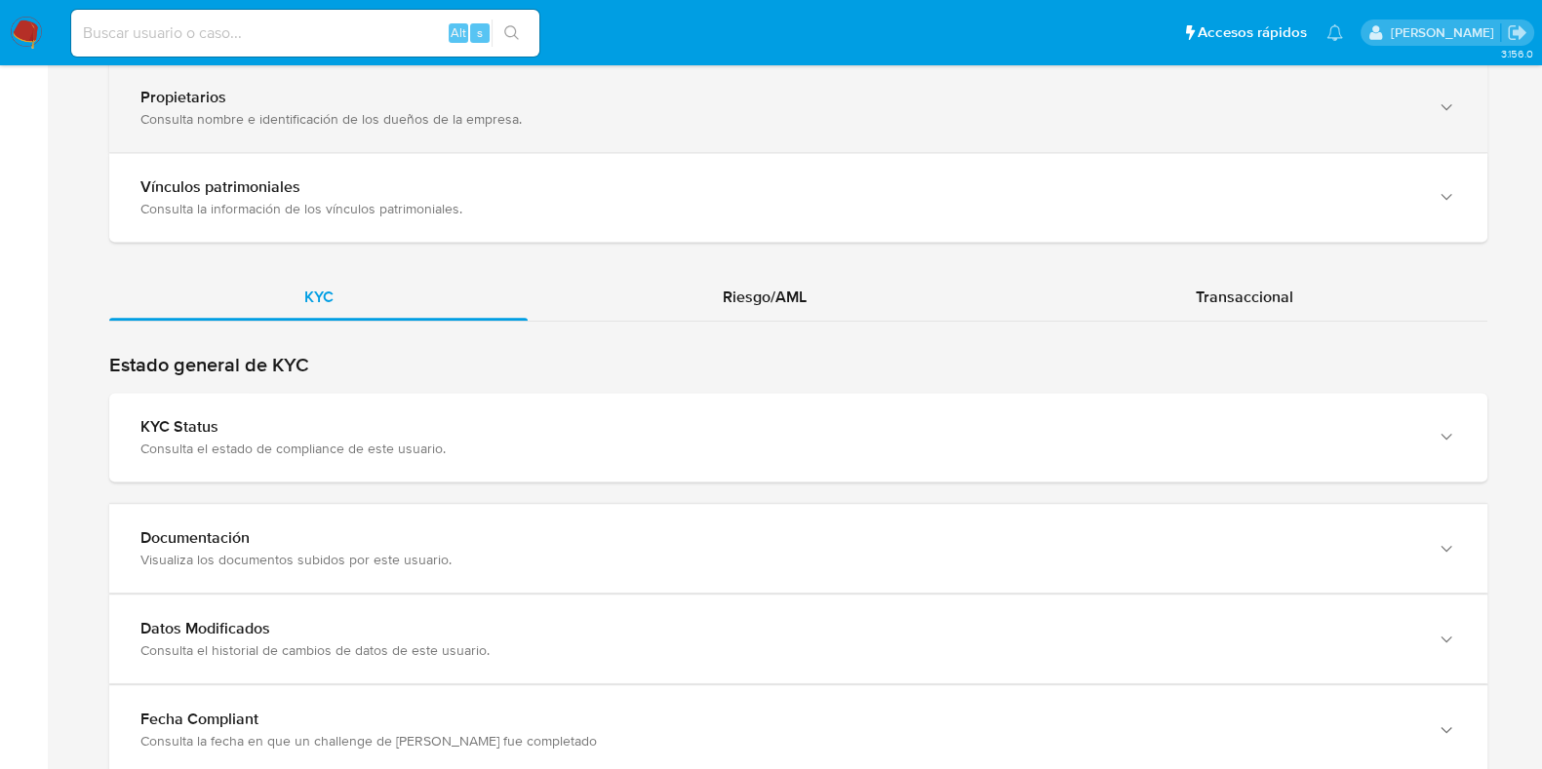
scroll to position [1986, 0]
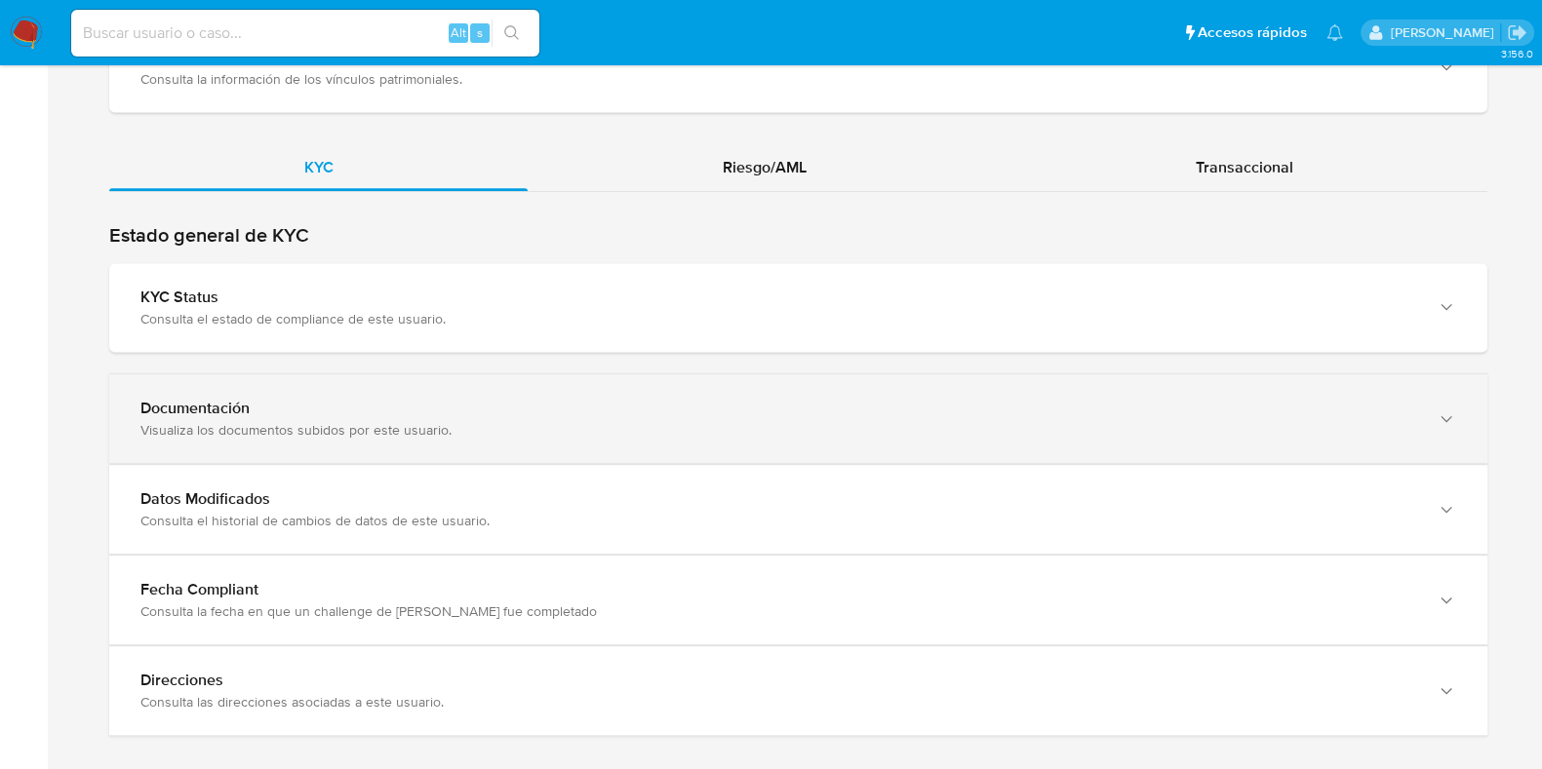
click at [272, 421] on div "Visualiza los documentos subidos por este usuario." at bounding box center [778, 430] width 1276 height 18
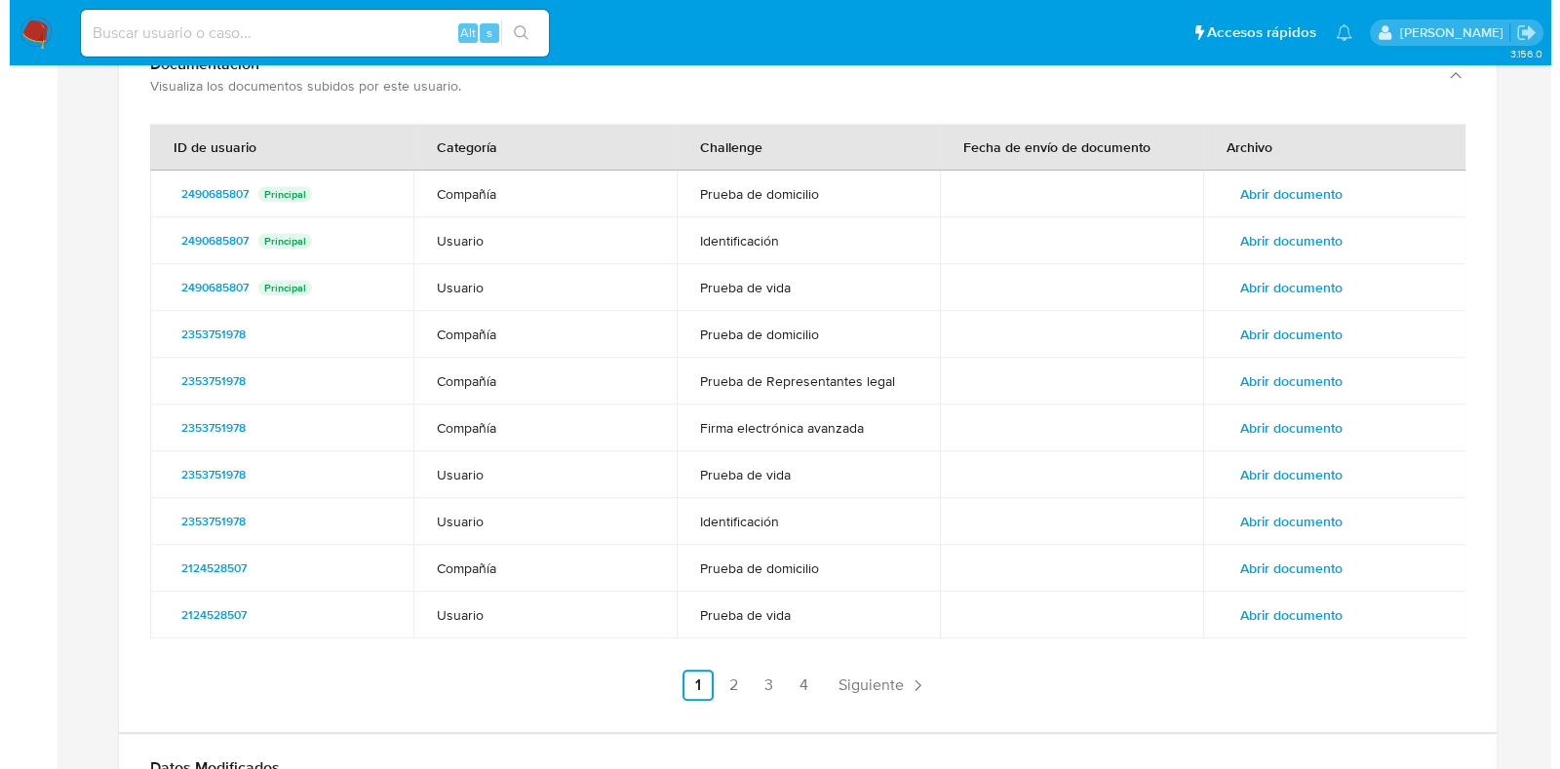
scroll to position [2352, 0]
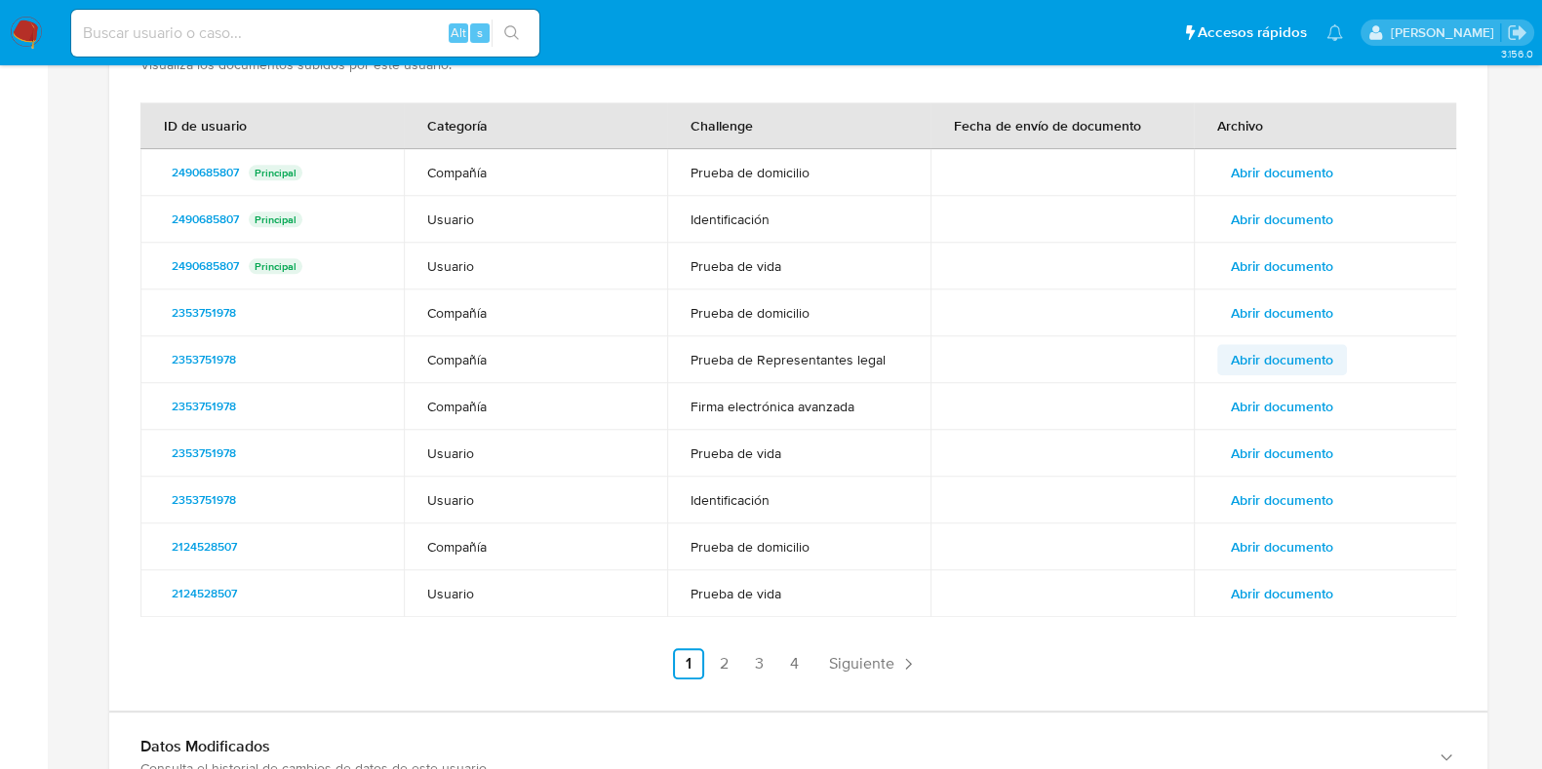
click at [1260, 346] on span "Abrir documento" at bounding box center [1282, 359] width 102 height 27
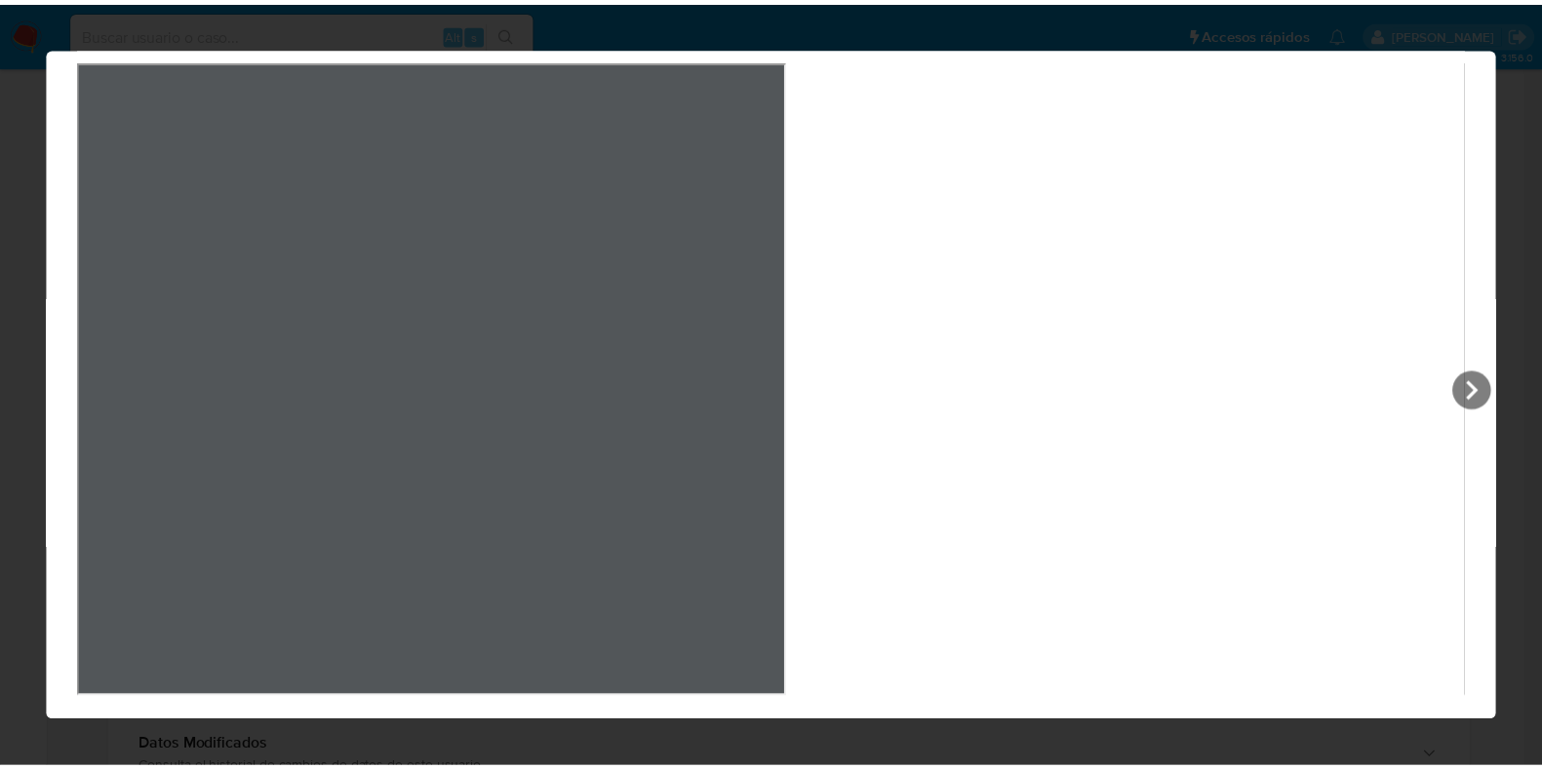
scroll to position [0, 0]
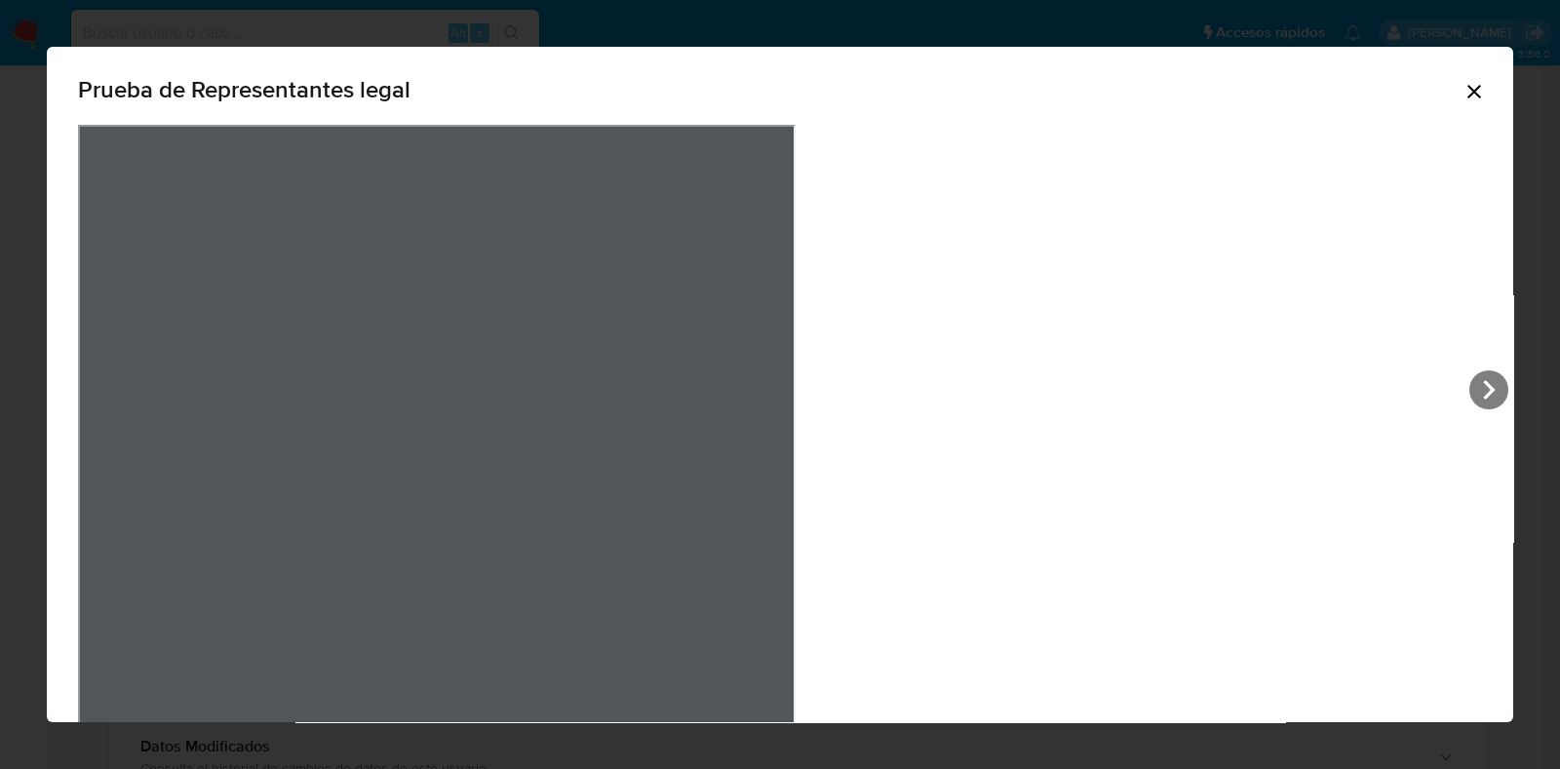
click at [1463, 99] on icon "Cerrar" at bounding box center [1474, 91] width 23 height 23
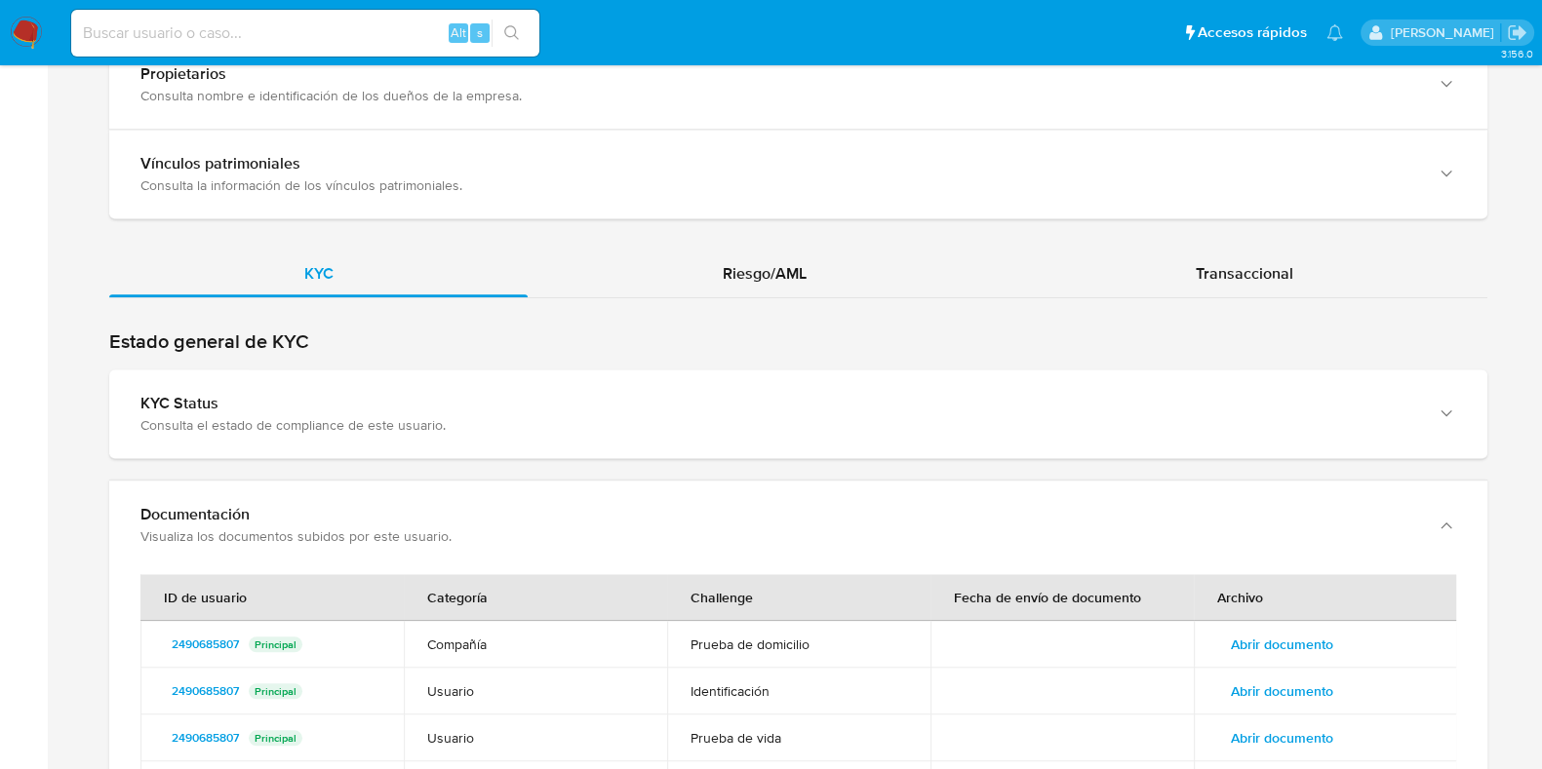
scroll to position [1743, 0]
